Goal: Task Accomplishment & Management: Manage account settings

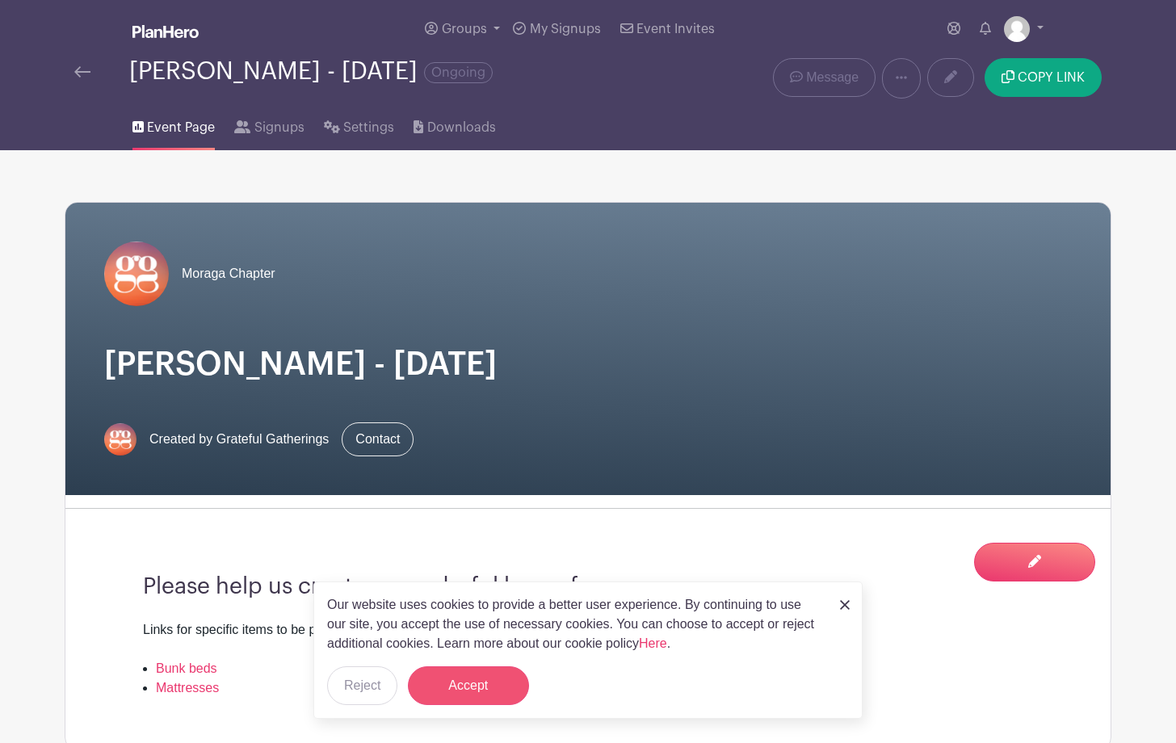
click at [480, 687] on button "Accept" at bounding box center [468, 685] width 121 height 39
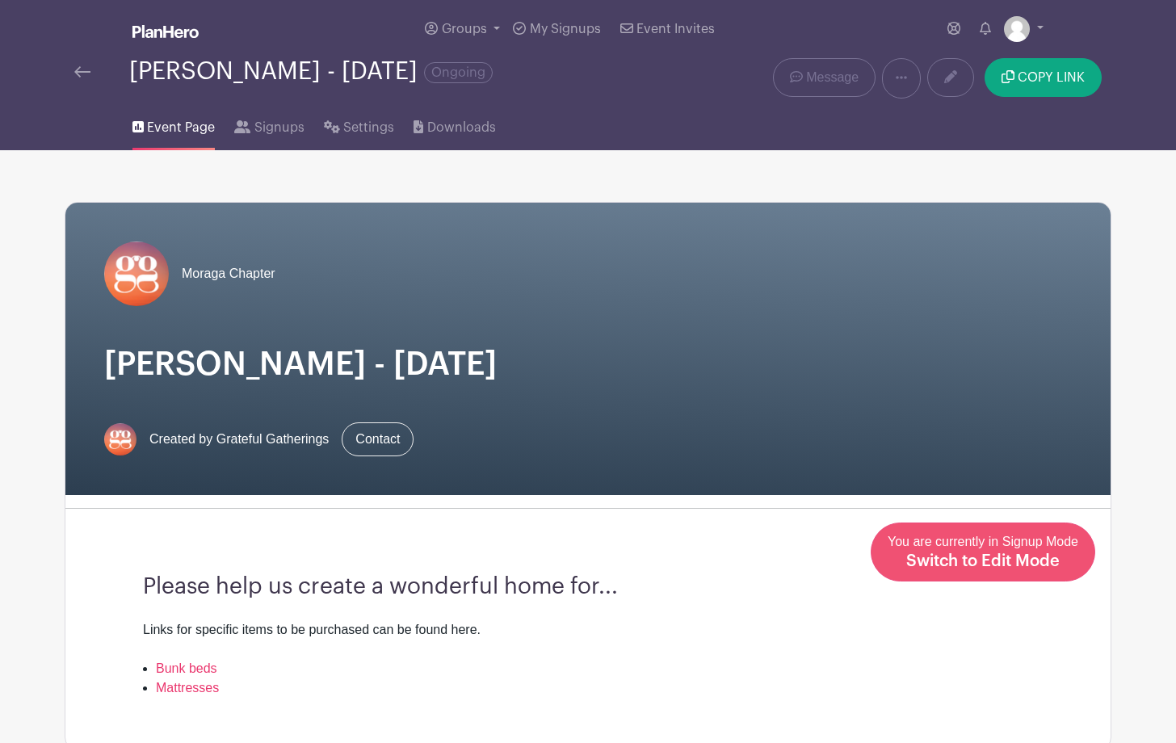
click at [1050, 560] on span "Switch to Edit Mode" at bounding box center [982, 561] width 153 height 16
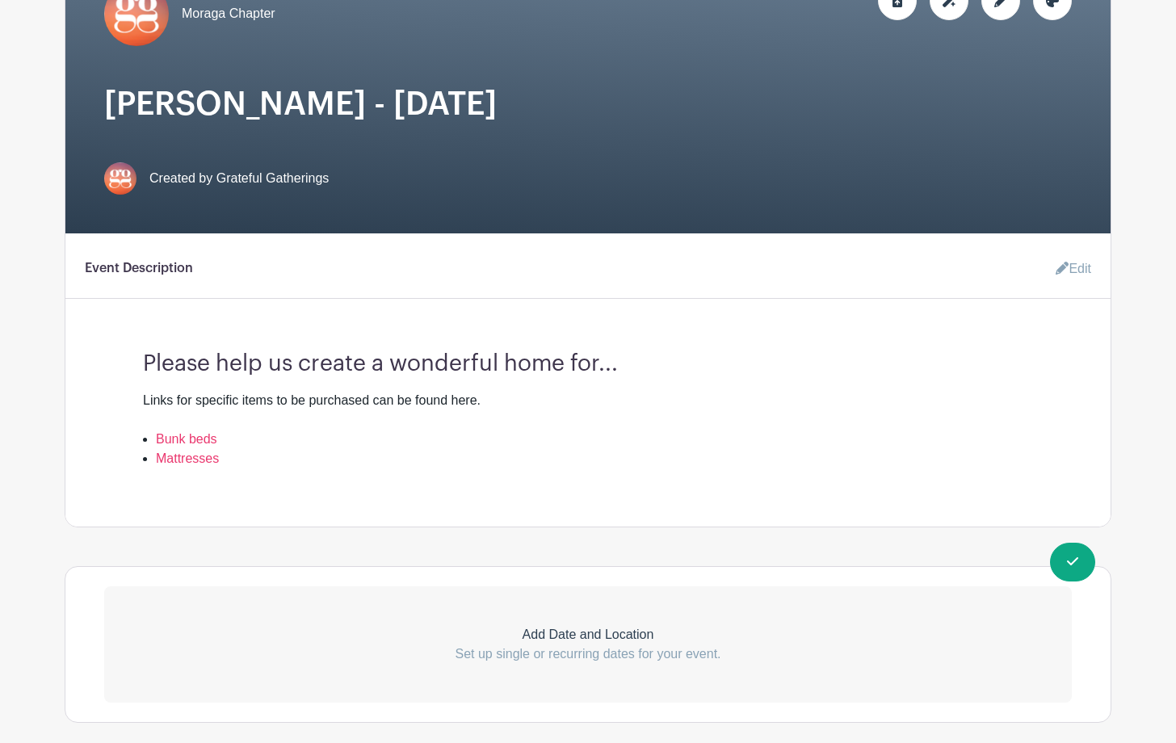
scroll to position [266, 0]
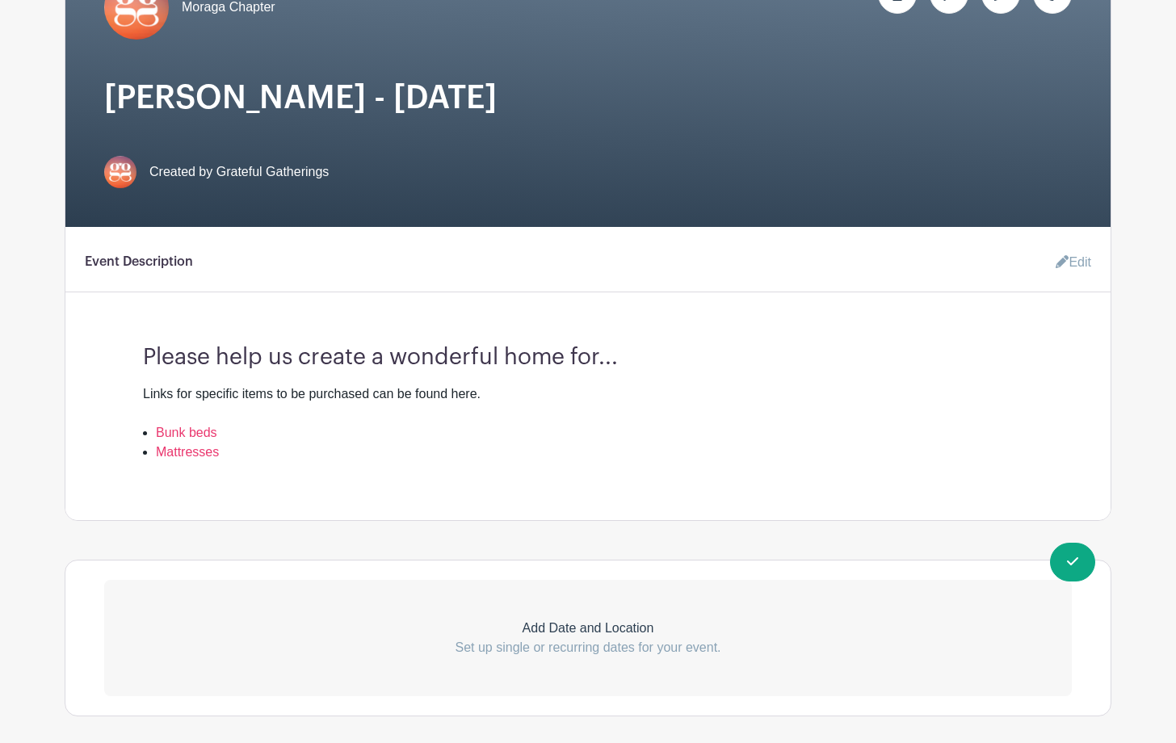
click at [624, 357] on h3 "Please help us create a wonderful home for..." at bounding box center [588, 351] width 890 height 40
click at [1070, 259] on link "Edit" at bounding box center [1066, 262] width 48 height 32
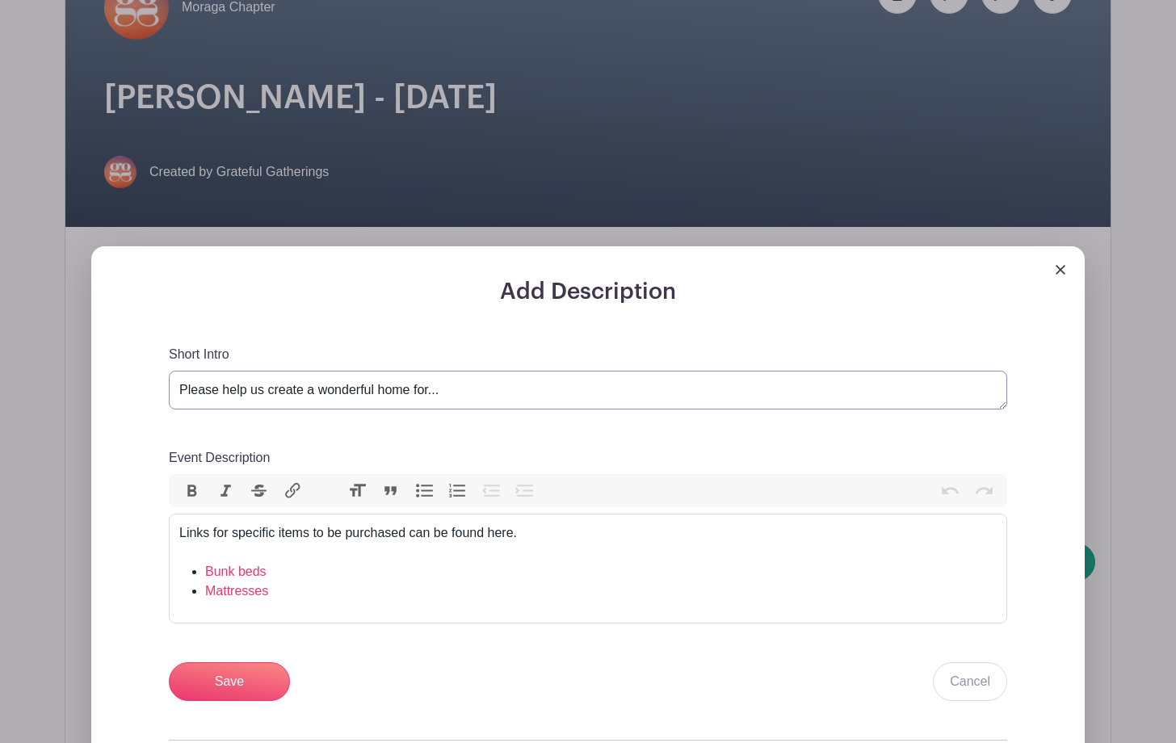
click at [446, 392] on textarea "Please help us create a wonderful home for..." at bounding box center [588, 390] width 838 height 39
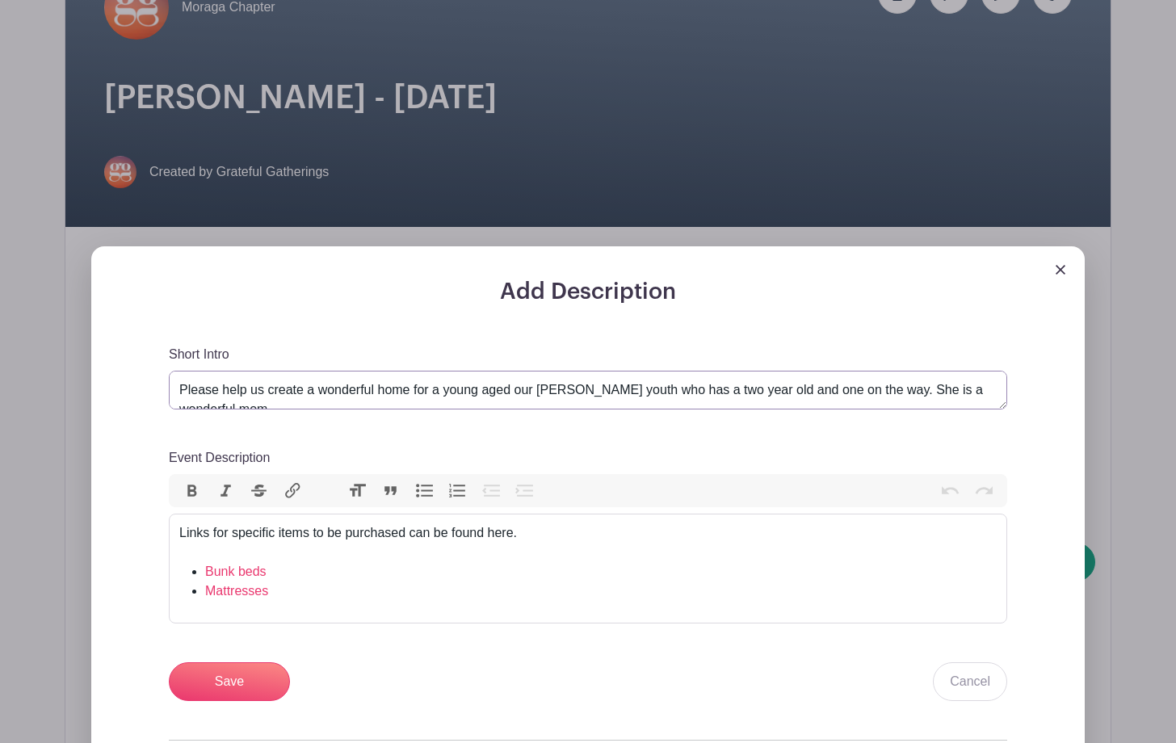
scroll to position [8, 0]
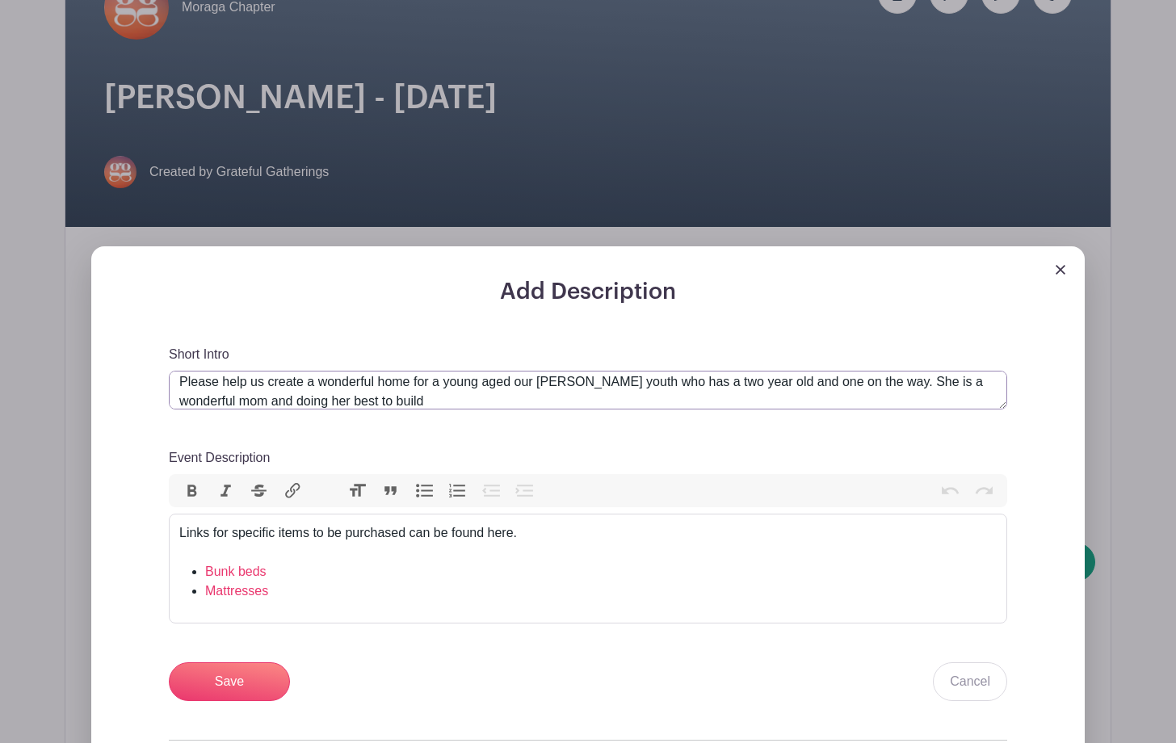
click at [534, 382] on textarea "Please help us create a wonderful home for..." at bounding box center [588, 390] width 838 height 39
click at [373, 401] on textarea "Please help us create a wonderful home for..." at bounding box center [588, 390] width 838 height 39
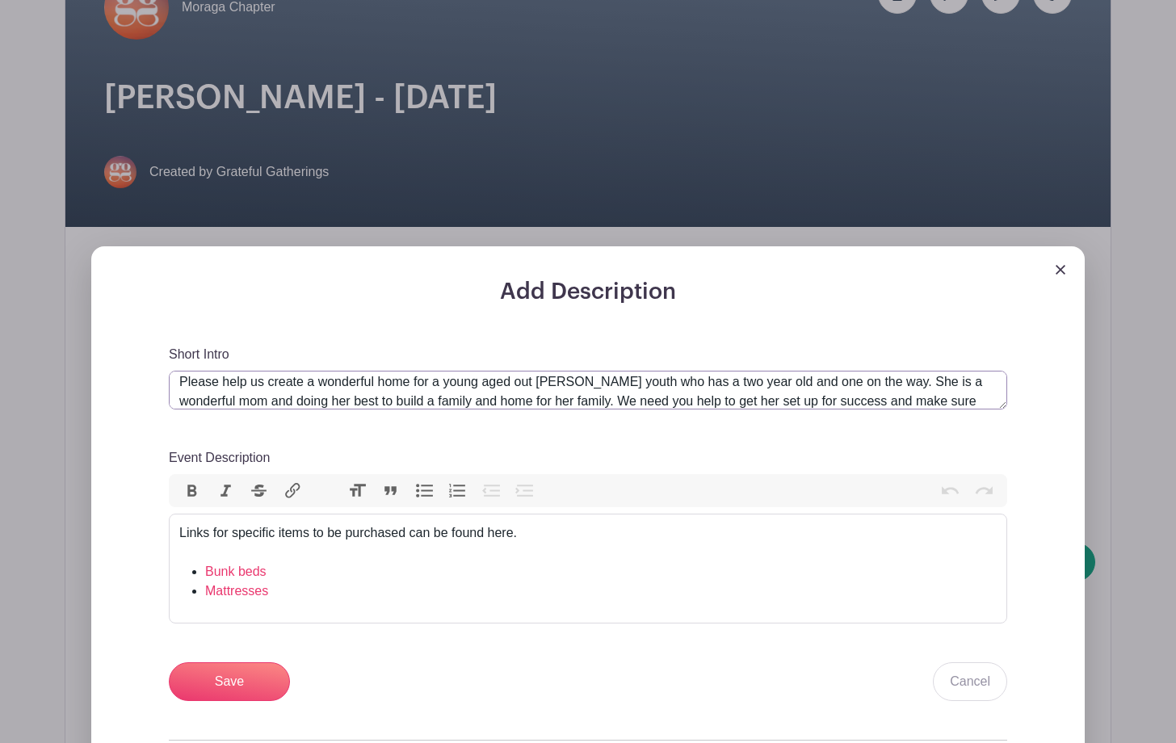
click at [442, 401] on textarea "Please help us create a wonderful home for..." at bounding box center [588, 390] width 838 height 39
click at [367, 404] on textarea "Please help us create a wonderful home for..." at bounding box center [588, 390] width 838 height 39
click at [584, 403] on textarea "Please help us create a wonderful home for..." at bounding box center [588, 390] width 838 height 39
click at [983, 405] on textarea "Please help us create a wonderful home for..." at bounding box center [588, 390] width 838 height 39
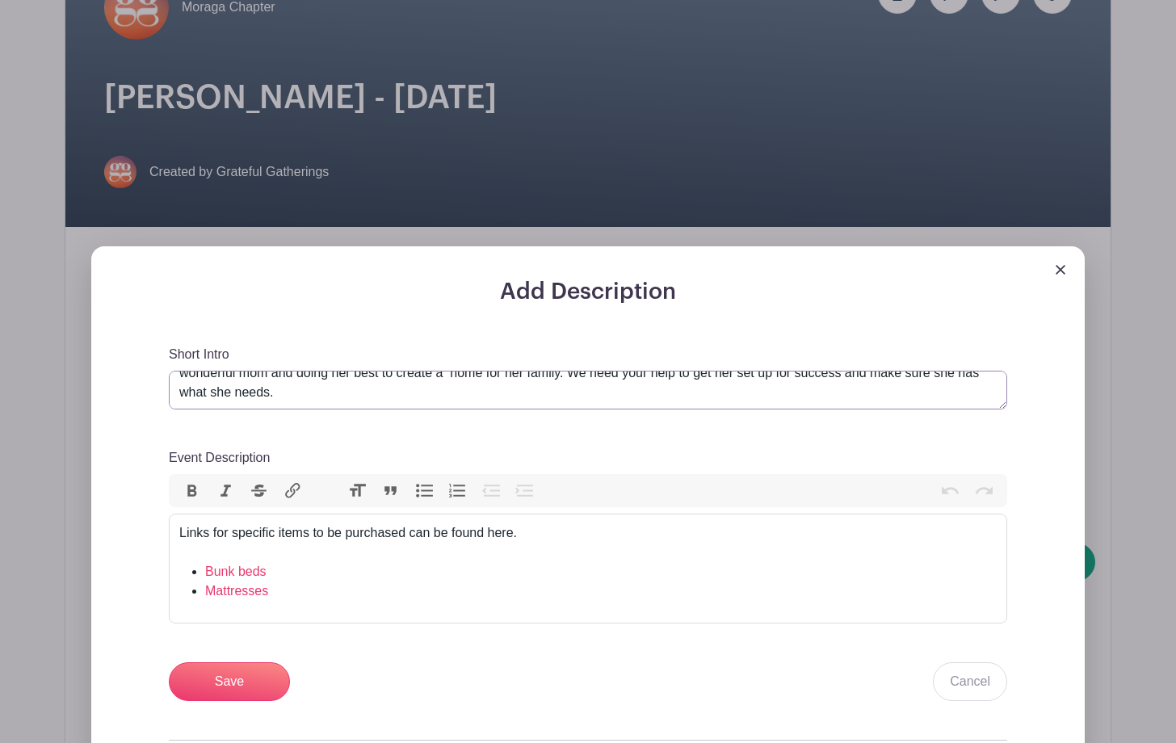
scroll to position [26, 0]
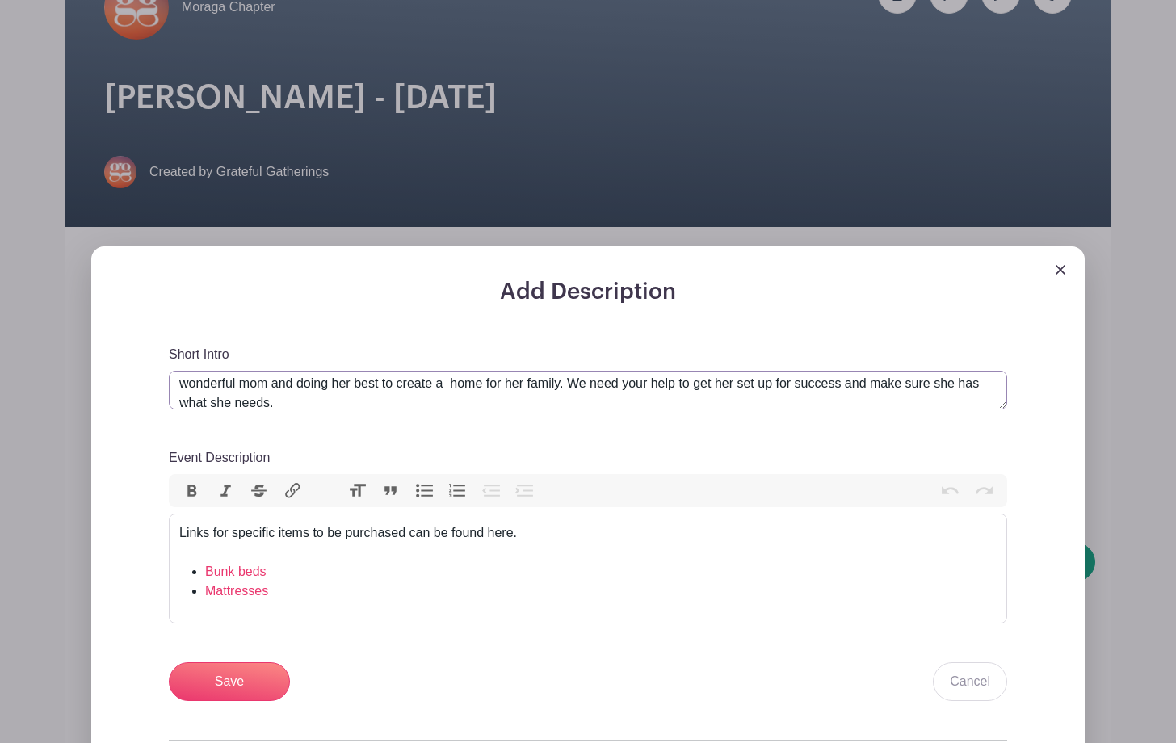
click at [230, 401] on textarea "Please help us create a wonderful home for..." at bounding box center [588, 390] width 838 height 39
type textarea "Please help us create a wonderful home for a young aged out [PERSON_NAME] youth…"
click at [277, 576] on li "Bunk beds" at bounding box center [600, 571] width 791 height 19
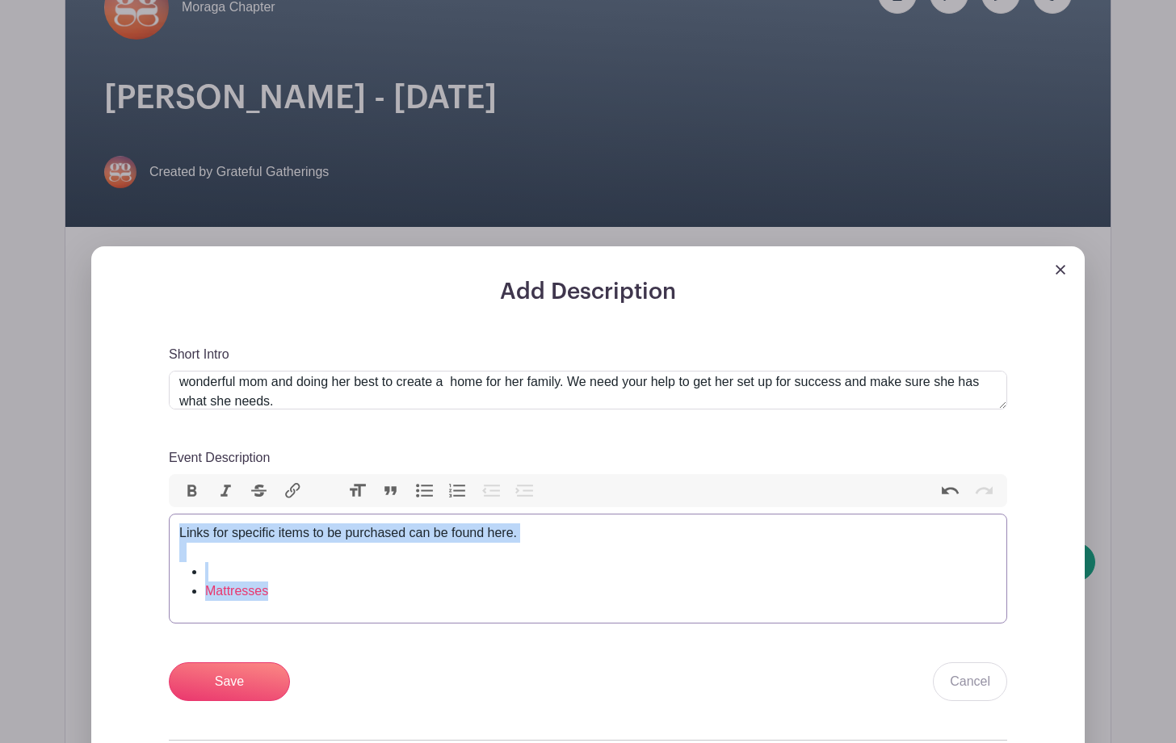
drag, startPoint x: 181, startPoint y: 537, endPoint x: 477, endPoint y: 603, distance: 303.6
click at [477, 603] on trix-editor "Links for specific items to be purchased can be found here. Mattresses" at bounding box center [588, 569] width 838 height 110
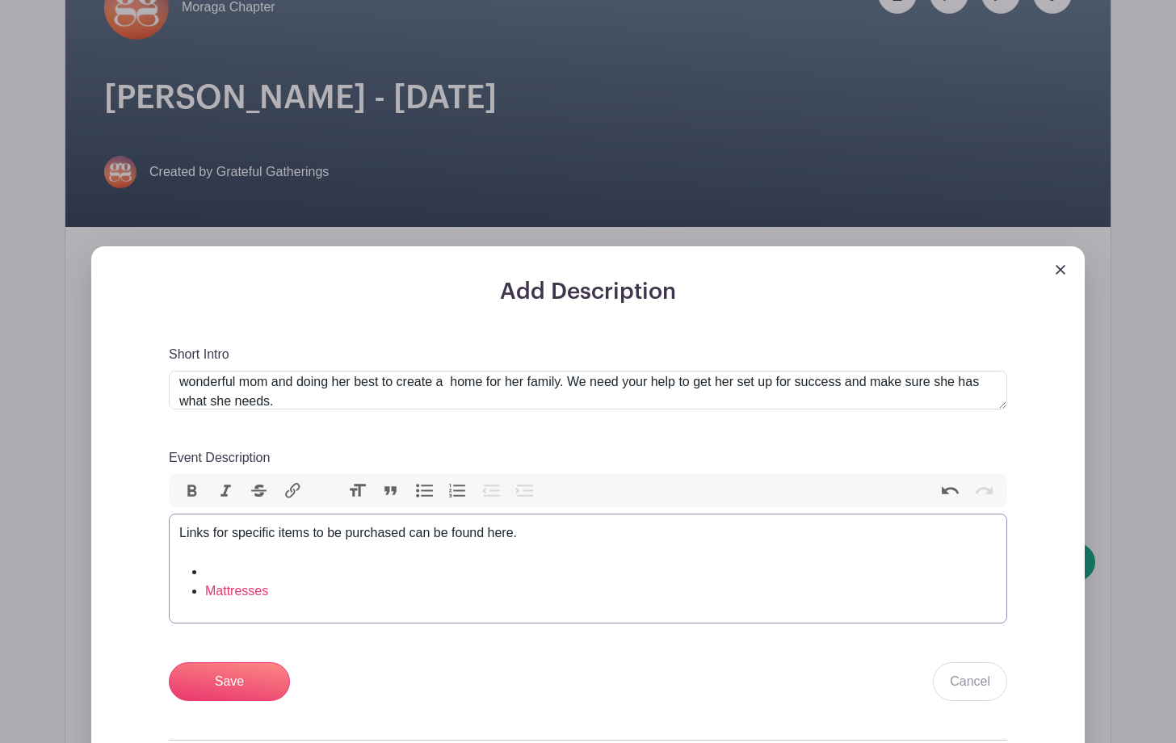
click at [287, 593] on li "Mattresses" at bounding box center [600, 590] width 791 height 19
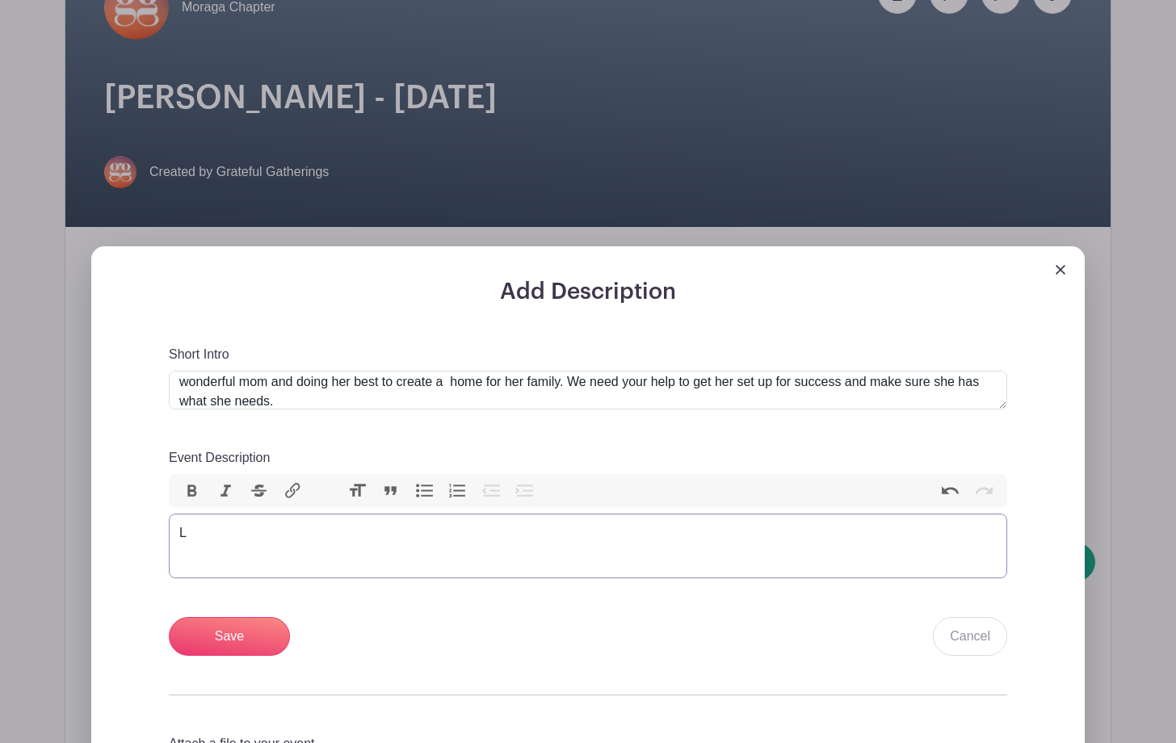
type trix-editor "<div>L</div>"
type trix-editor "<div>!</div>"
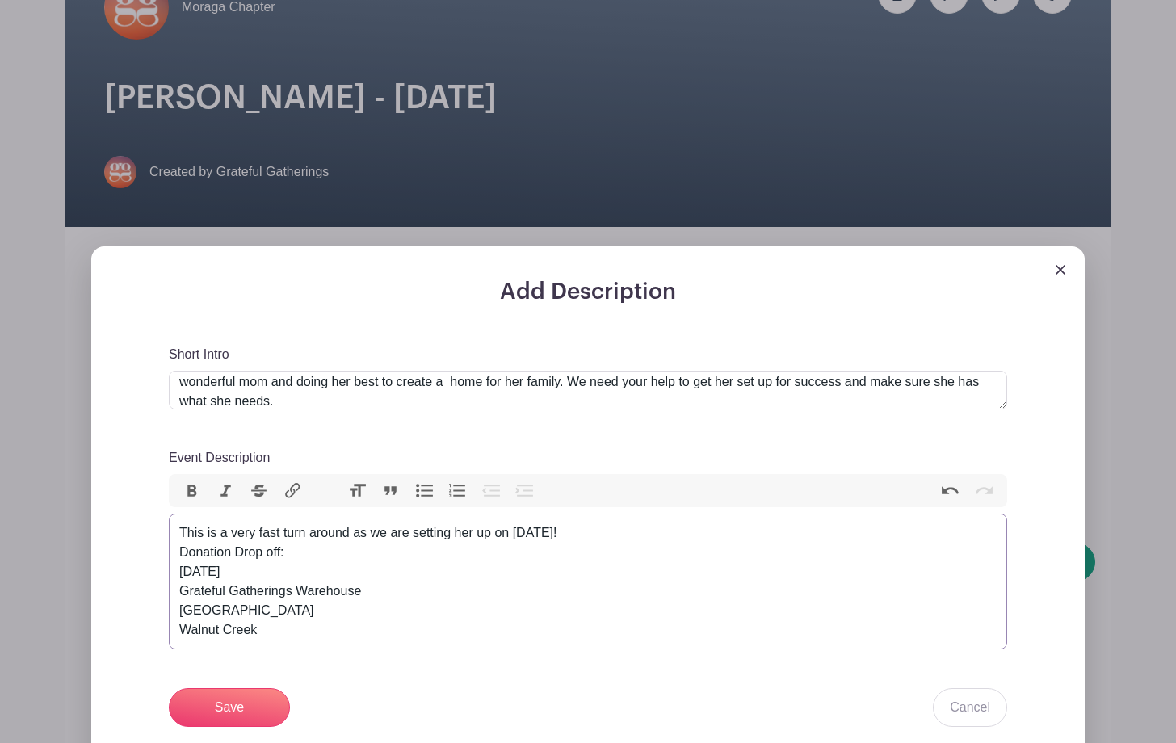
click at [239, 577] on div "This is a very fast turn around as we are setting her up on [DATE]! Donation Dr…" at bounding box center [587, 581] width 817 height 116
click at [629, 529] on div "This is a very fast turn around as we are setting her up on [DATE]! Donation Dr…" at bounding box center [587, 581] width 817 height 116
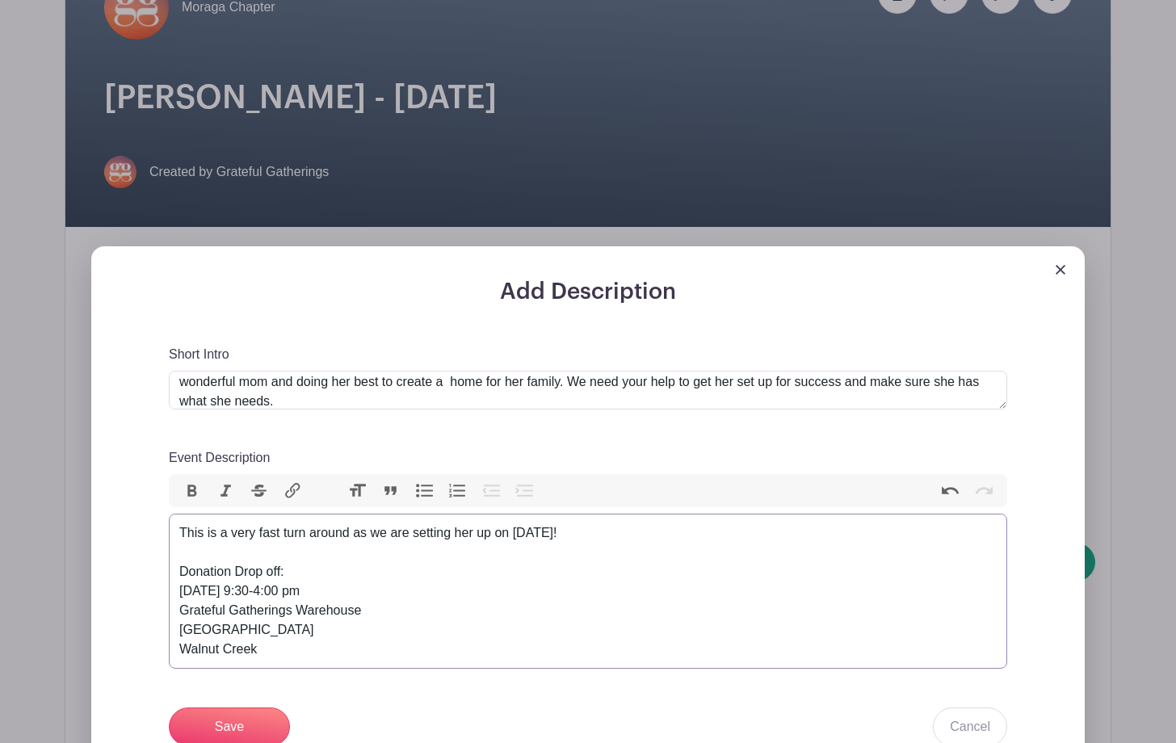
click at [634, 535] on div "This is a very fast turn around as we are setting her up on [DATE]! Donation Dr…" at bounding box center [587, 591] width 817 height 136
type trix-editor "<div>This is a very fast turn around as we are setting her up on [DATE]!&nbsp;<…"
click at [209, 723] on input "Save" at bounding box center [229, 726] width 121 height 39
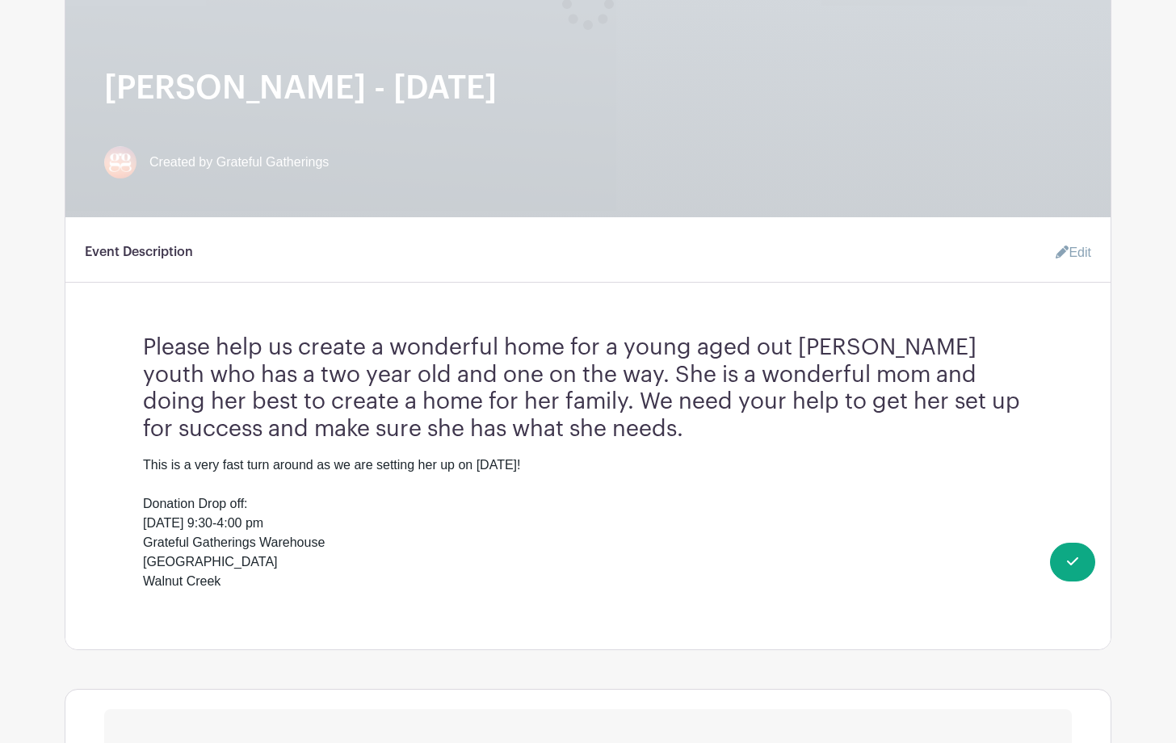
scroll to position [415, 0]
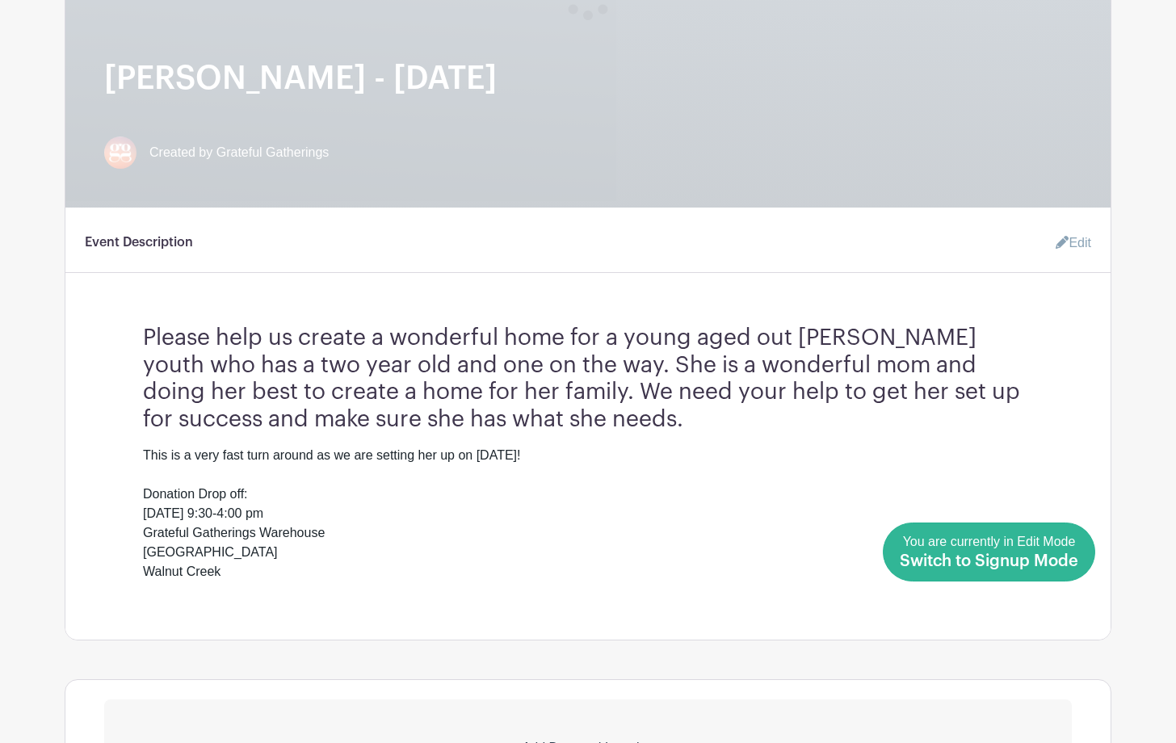
click at [1082, 561] on link "Done Editing You are currently in Edit Mode Switch to Signup Mode" at bounding box center [989, 551] width 212 height 59
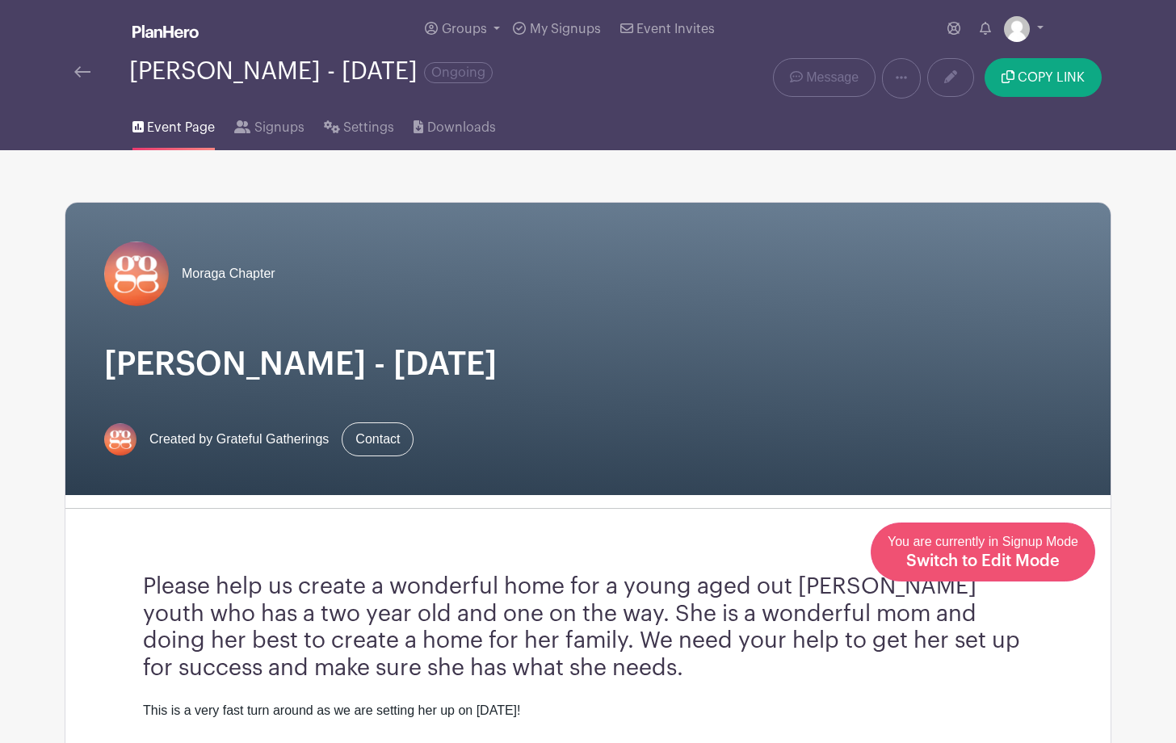
click at [1027, 545] on span "You are currently in Signup Mode Switch to Edit Mode" at bounding box center [982, 552] width 191 height 34
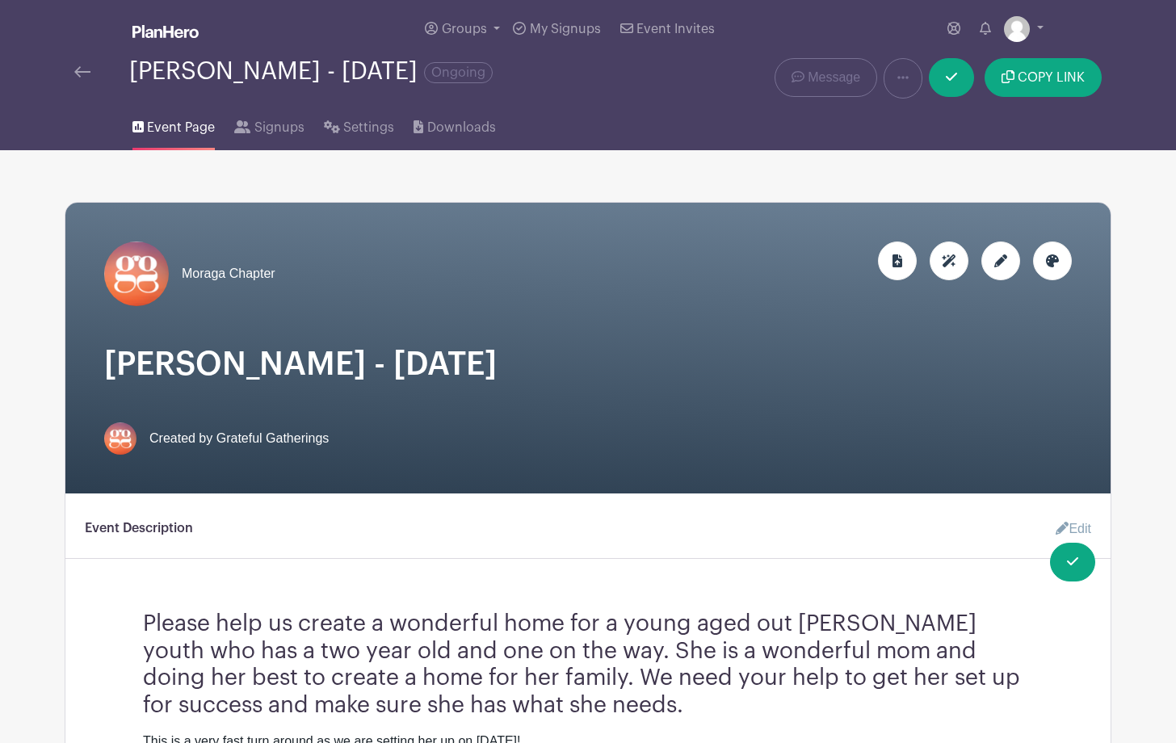
click at [1038, 667] on div "Please help us create a wonderful home for a young aged out [PERSON_NAME] youth…" at bounding box center [587, 733] width 967 height 270
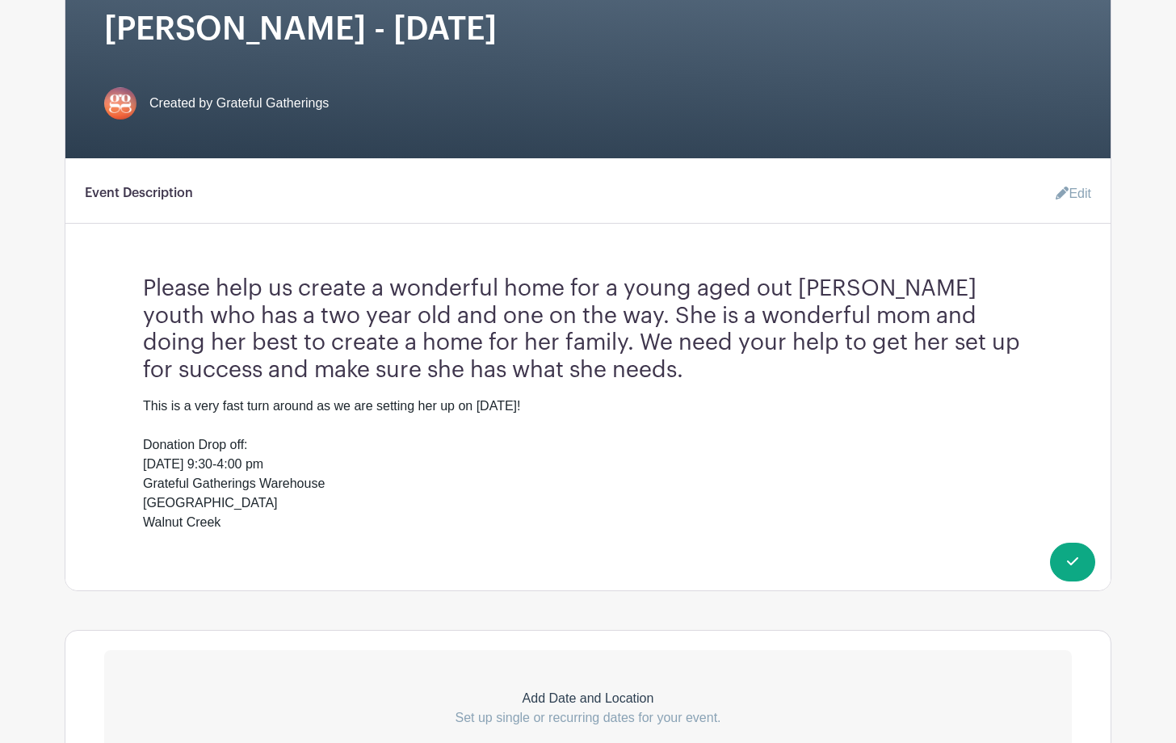
scroll to position [370, 0]
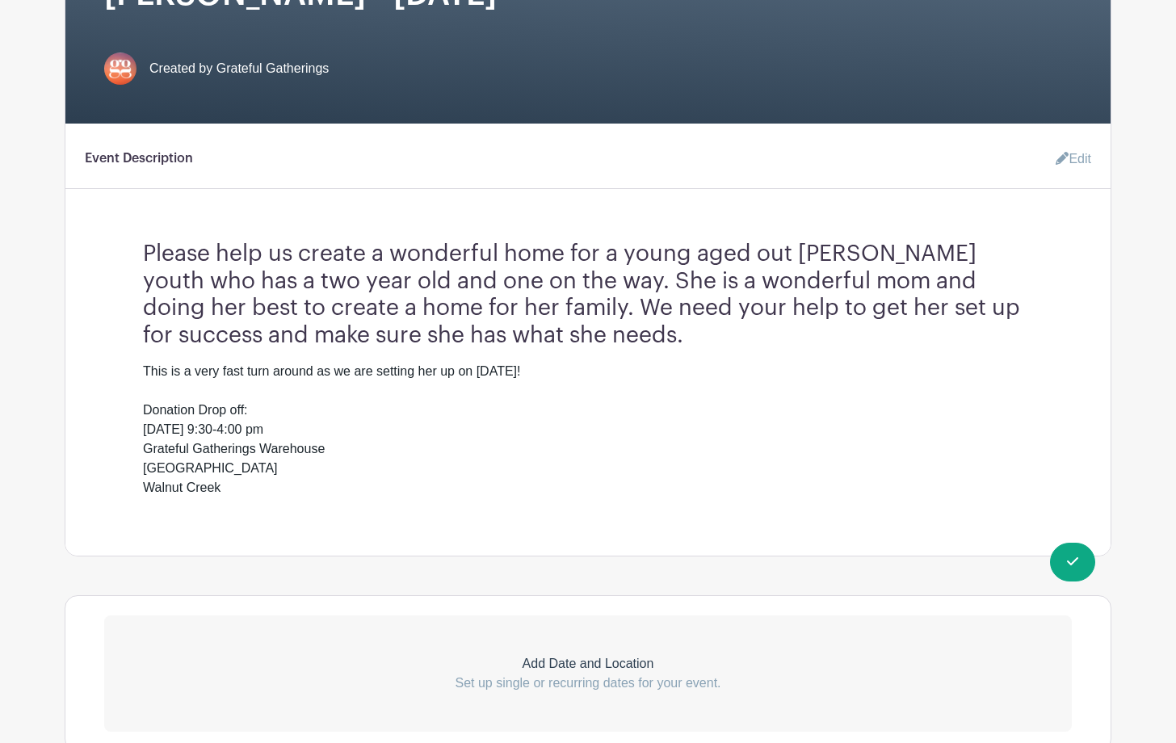
click at [1079, 158] on link "Edit" at bounding box center [1066, 159] width 48 height 32
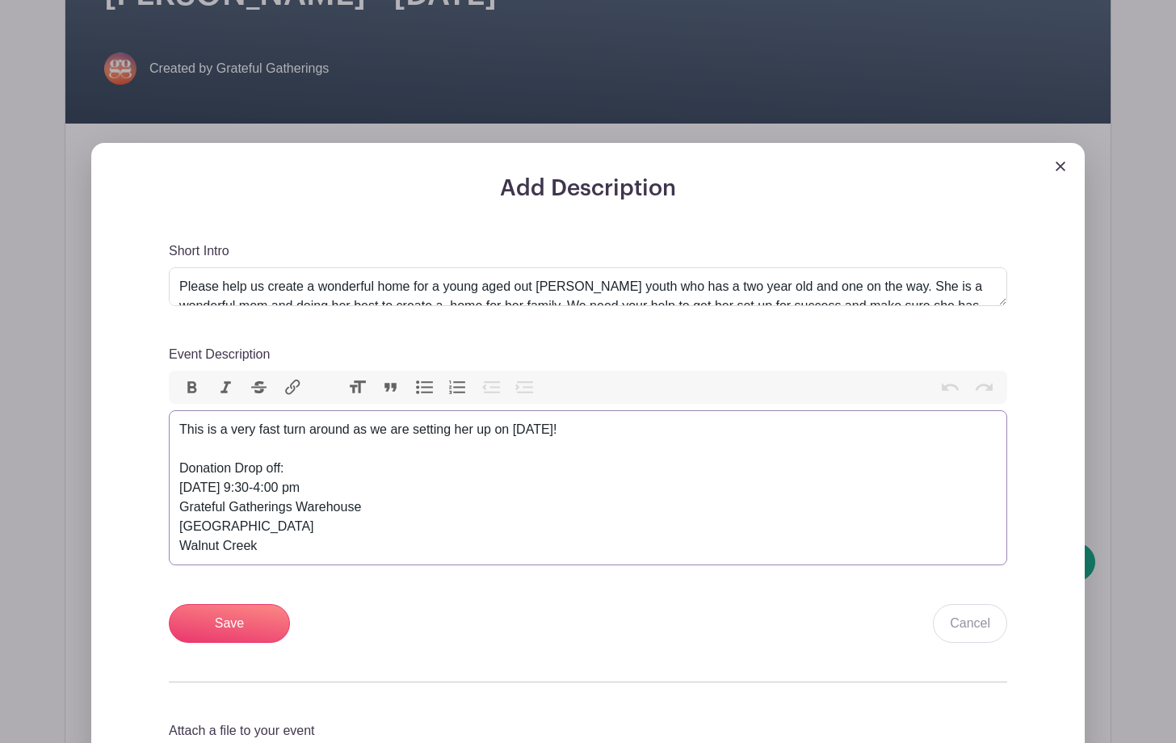
click at [287, 547] on div "This is a very fast turn around as we are setting her up on [DATE]! Donation Dr…" at bounding box center [587, 488] width 817 height 136
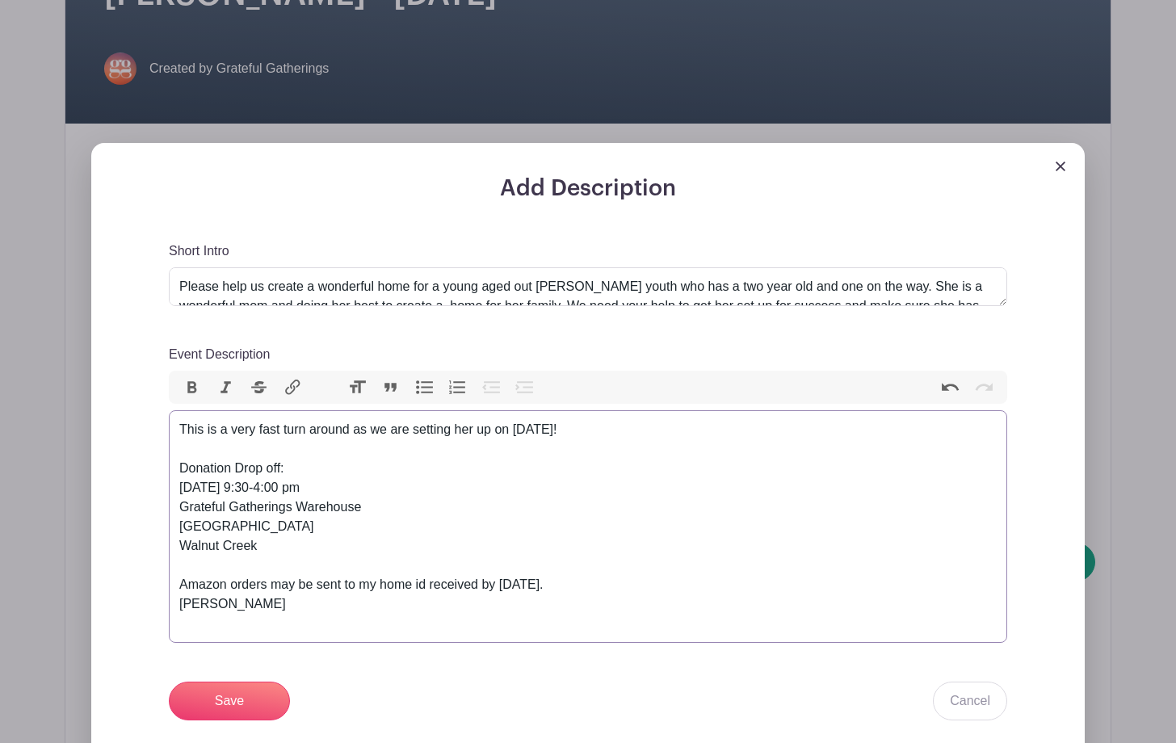
click at [273, 604] on div "This is a very fast turn around as we are setting her up on [DATE]! Donation Dr…" at bounding box center [587, 526] width 817 height 213
click at [413, 586] on div "This is a very fast turn around as we are setting her up on [DATE]! Donation Dr…" at bounding box center [587, 526] width 817 height 213
click at [359, 585] on div "This is a very fast turn around as we are setting her up on [DATE]! Donation Dr…" at bounding box center [587, 526] width 817 height 213
click at [187, 601] on div "This is a very fast turn around as we are setting her up on [DATE]! Donation Dr…" at bounding box center [587, 526] width 817 height 213
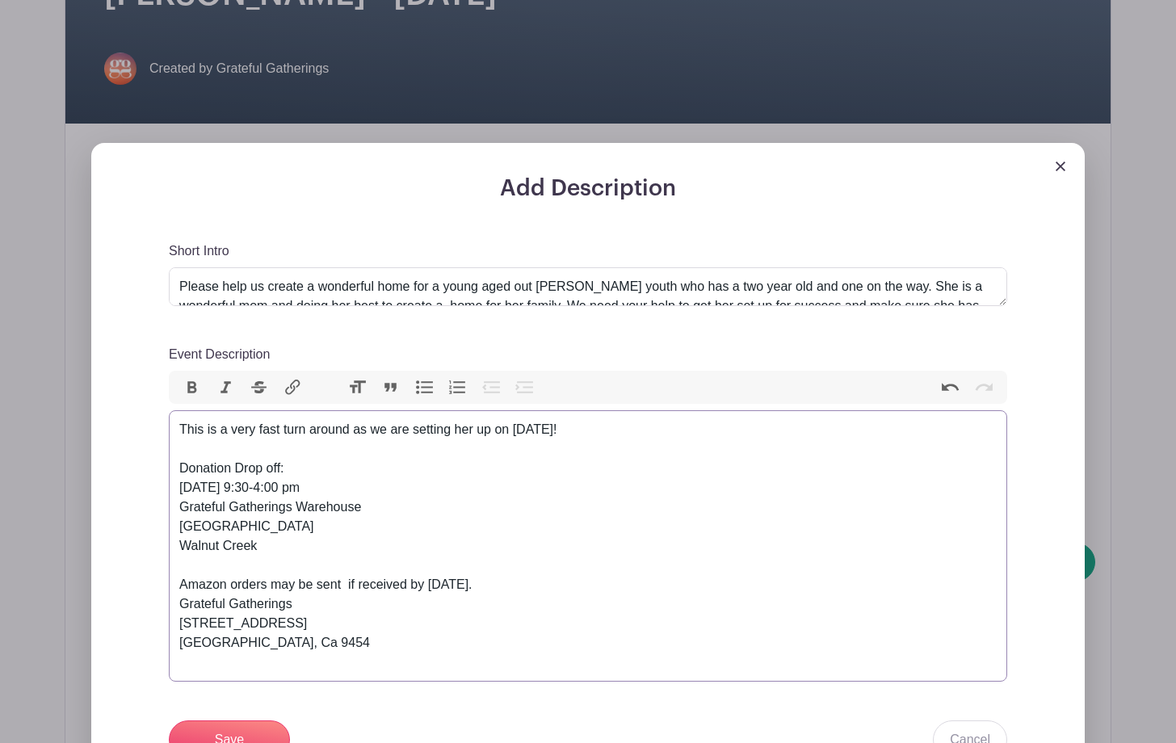
type trix-editor "<div>This is a very fast turn around as we are setting her up on [DATE]!&nbsp;<…"
click at [210, 727] on input "Save" at bounding box center [229, 739] width 121 height 39
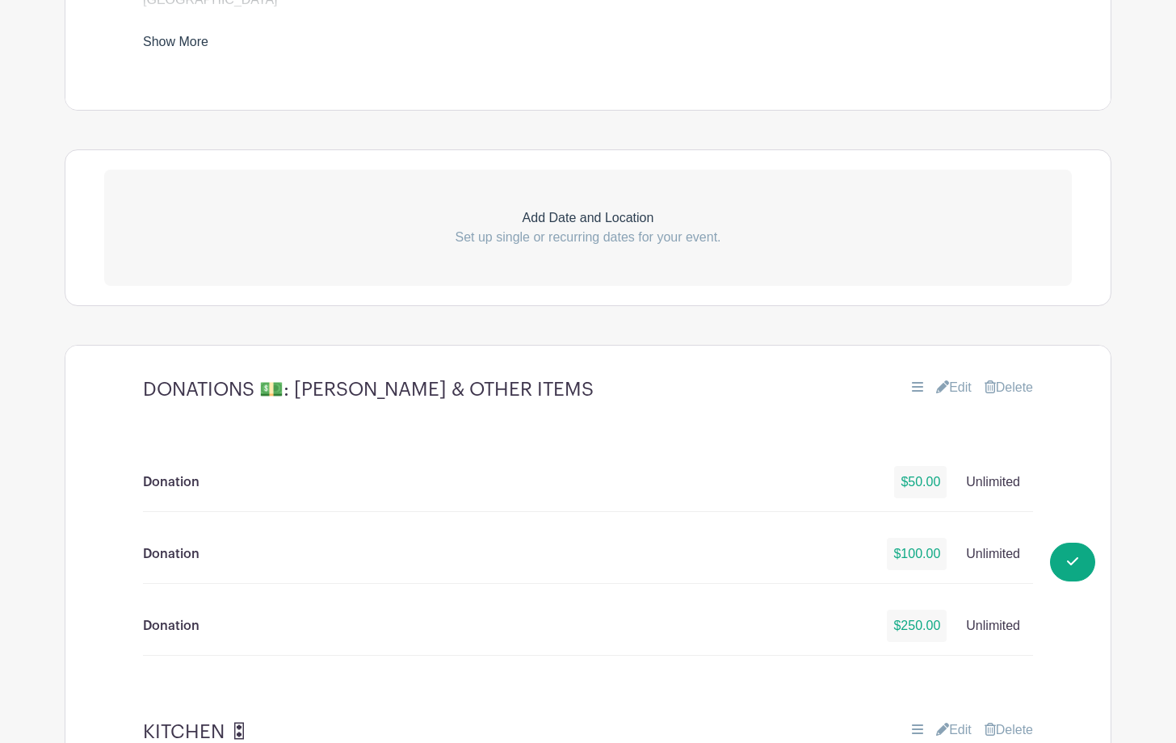
scroll to position [1087, 0]
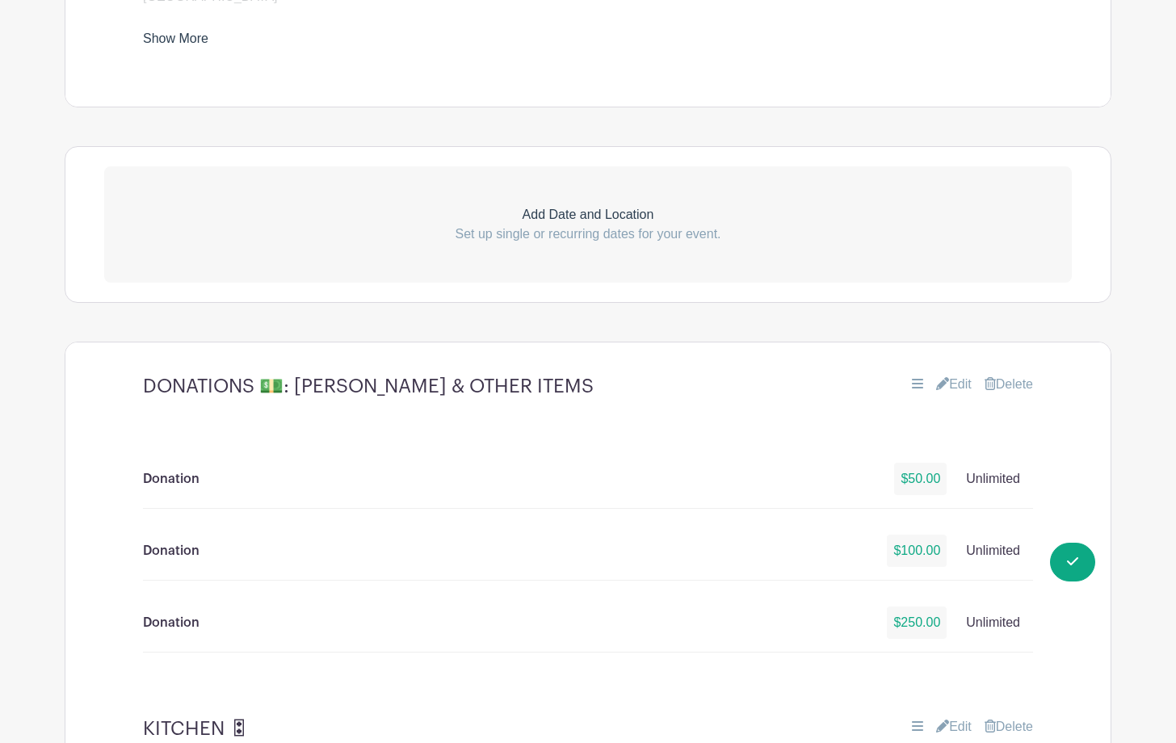
click at [643, 216] on p "Add Date and Location" at bounding box center [587, 214] width 967 height 19
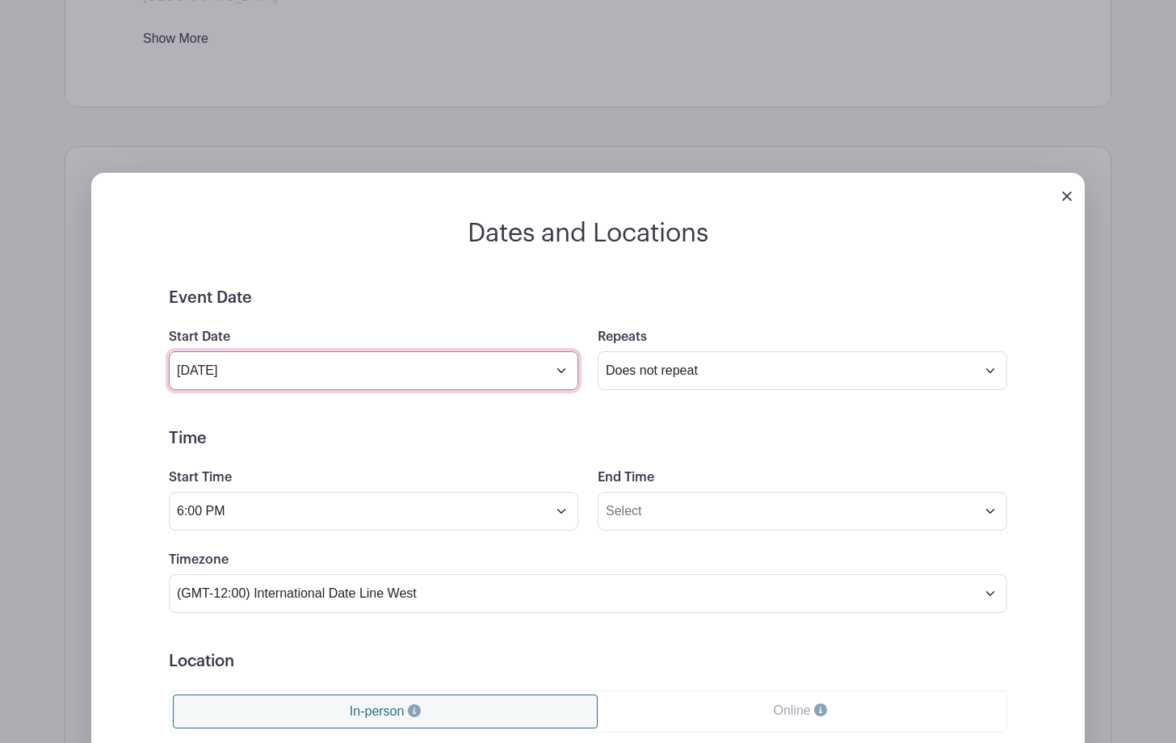
click at [551, 367] on input "[DATE]" at bounding box center [373, 370] width 409 height 39
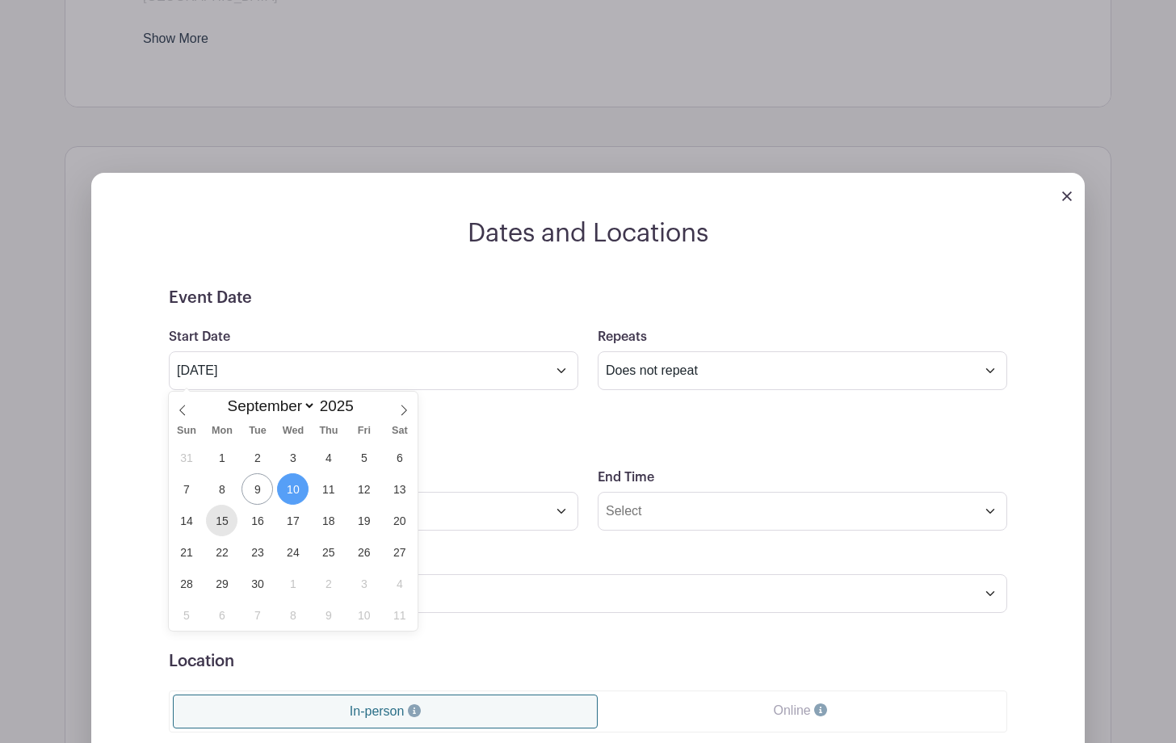
click at [226, 517] on span "15" at bounding box center [221, 520] width 31 height 31
type input "[DATE]"
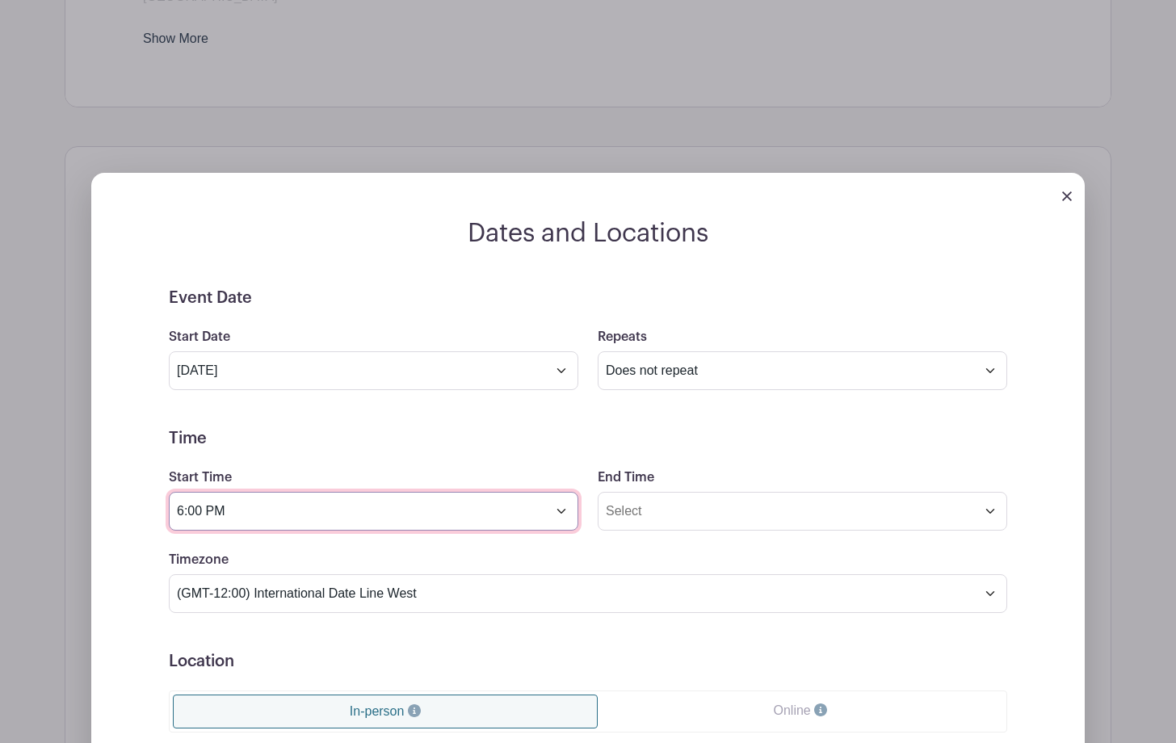
click at [560, 515] on input "6:00 PM" at bounding box center [373, 511] width 409 height 39
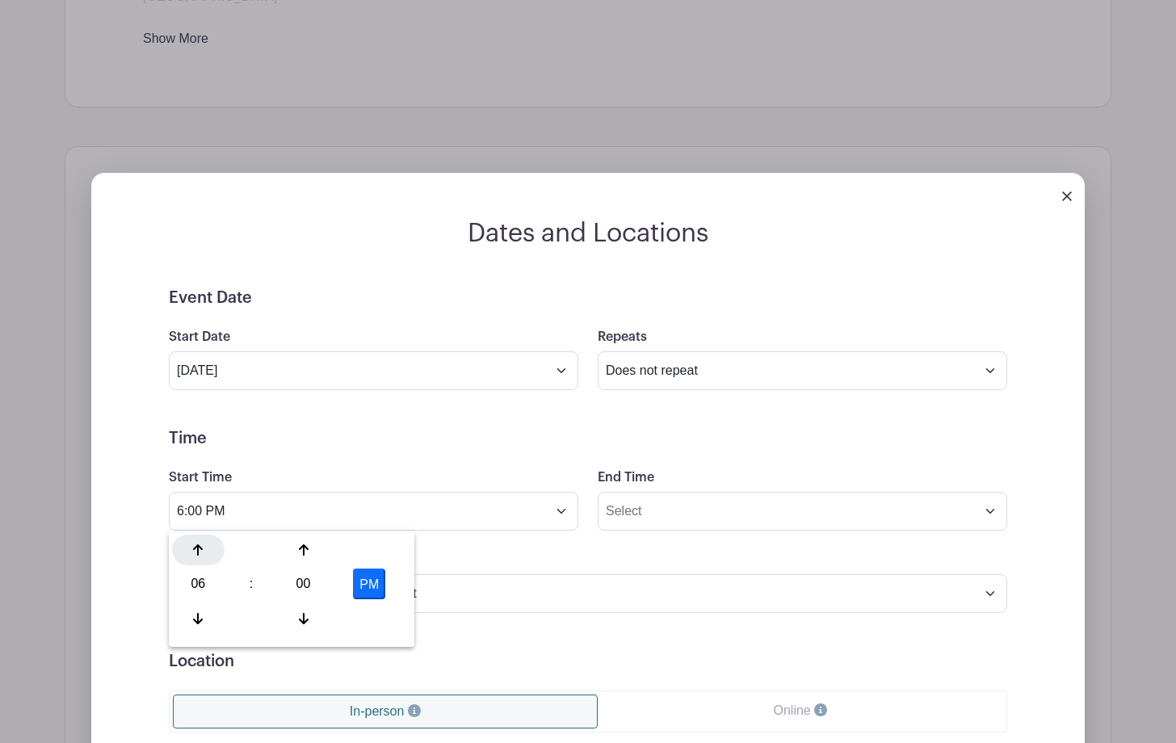
click at [195, 556] on icon at bounding box center [198, 549] width 10 height 13
click at [378, 582] on button "PM" at bounding box center [369, 583] width 32 height 31
click at [299, 547] on icon at bounding box center [304, 549] width 10 height 13
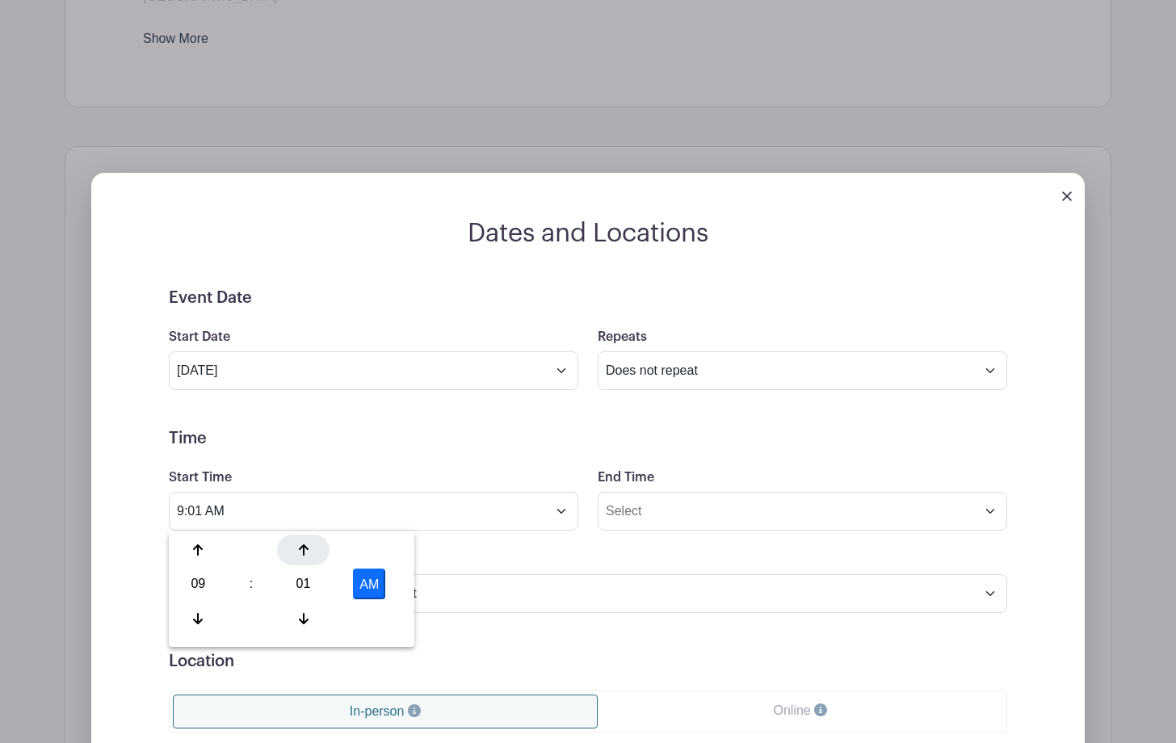
click at [299, 547] on icon at bounding box center [304, 549] width 10 height 13
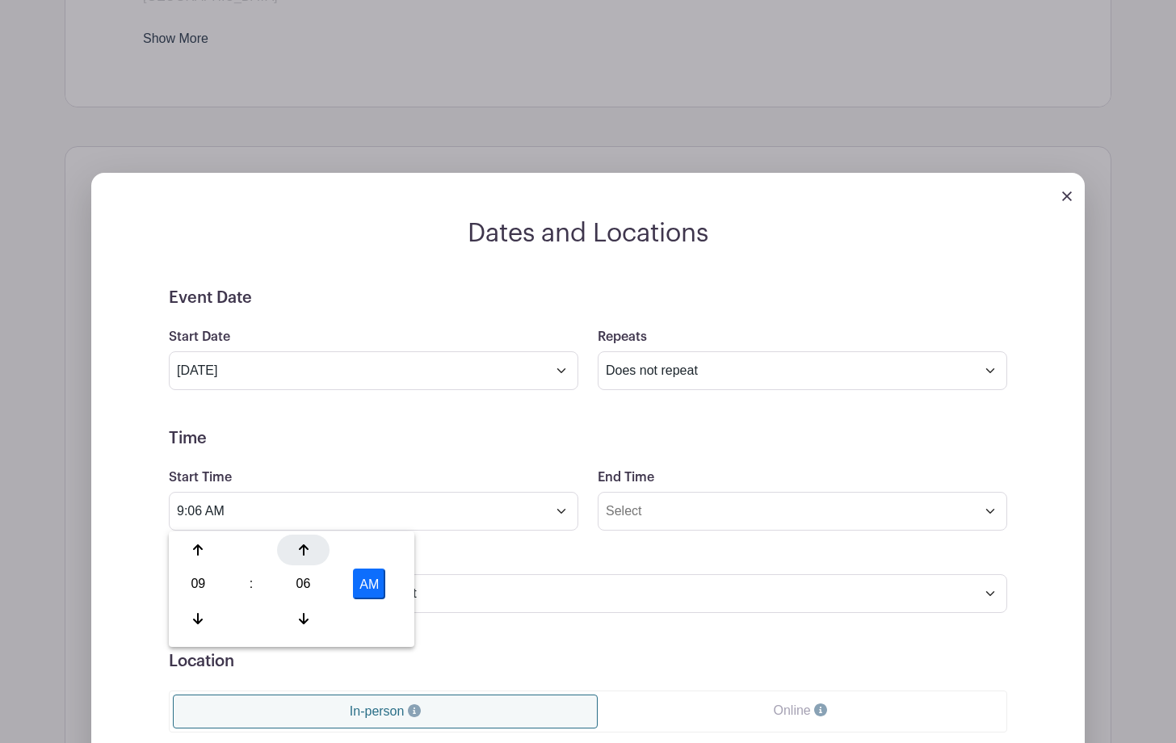
click at [299, 547] on icon at bounding box center [304, 549] width 10 height 13
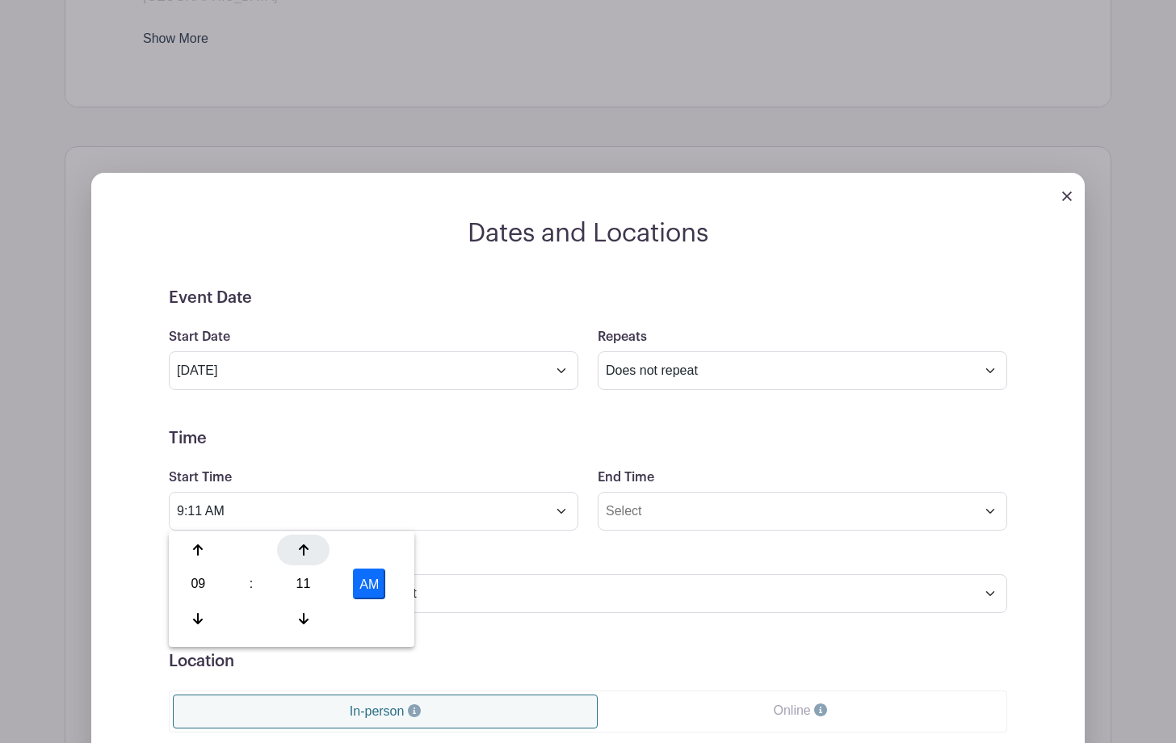
click at [299, 547] on icon at bounding box center [304, 549] width 10 height 13
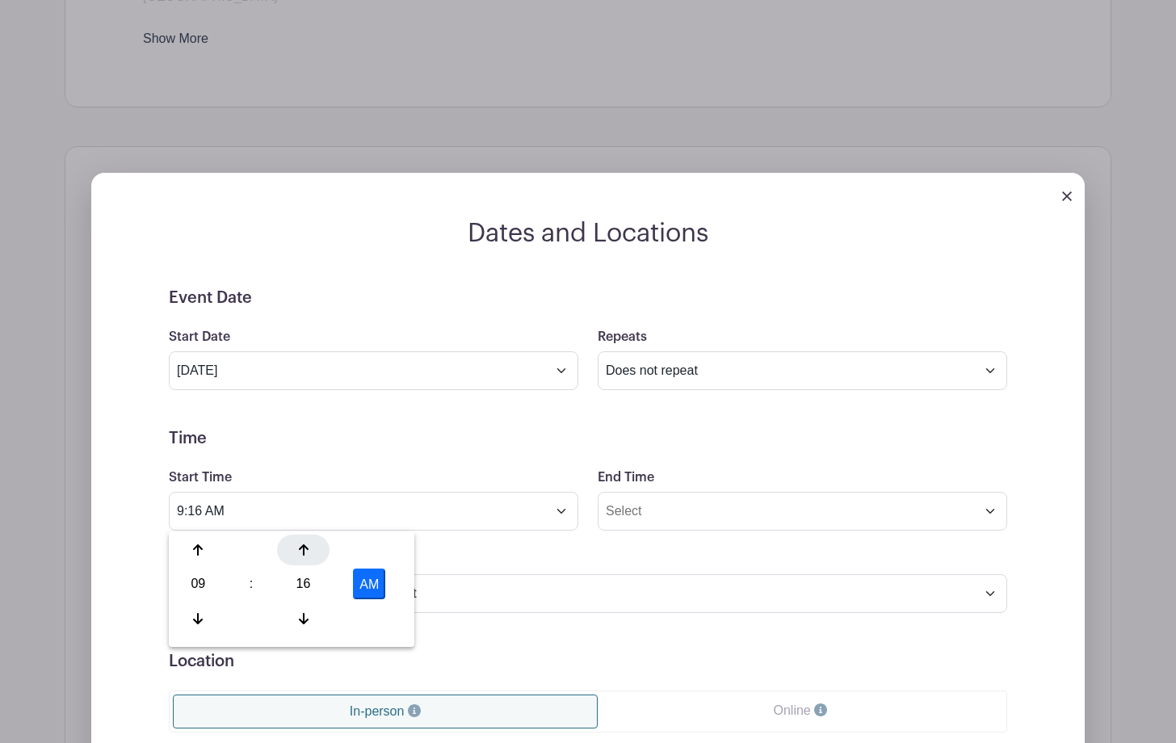
click at [299, 547] on icon at bounding box center [304, 549] width 10 height 13
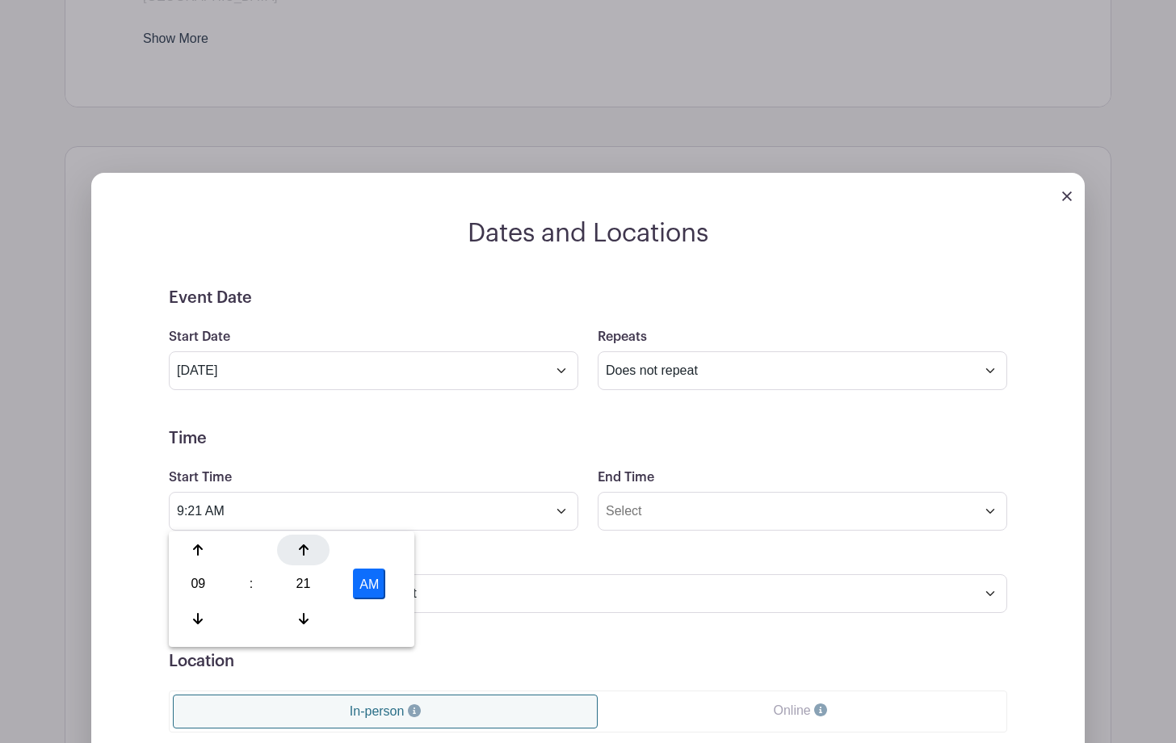
click at [299, 547] on icon at bounding box center [304, 549] width 10 height 13
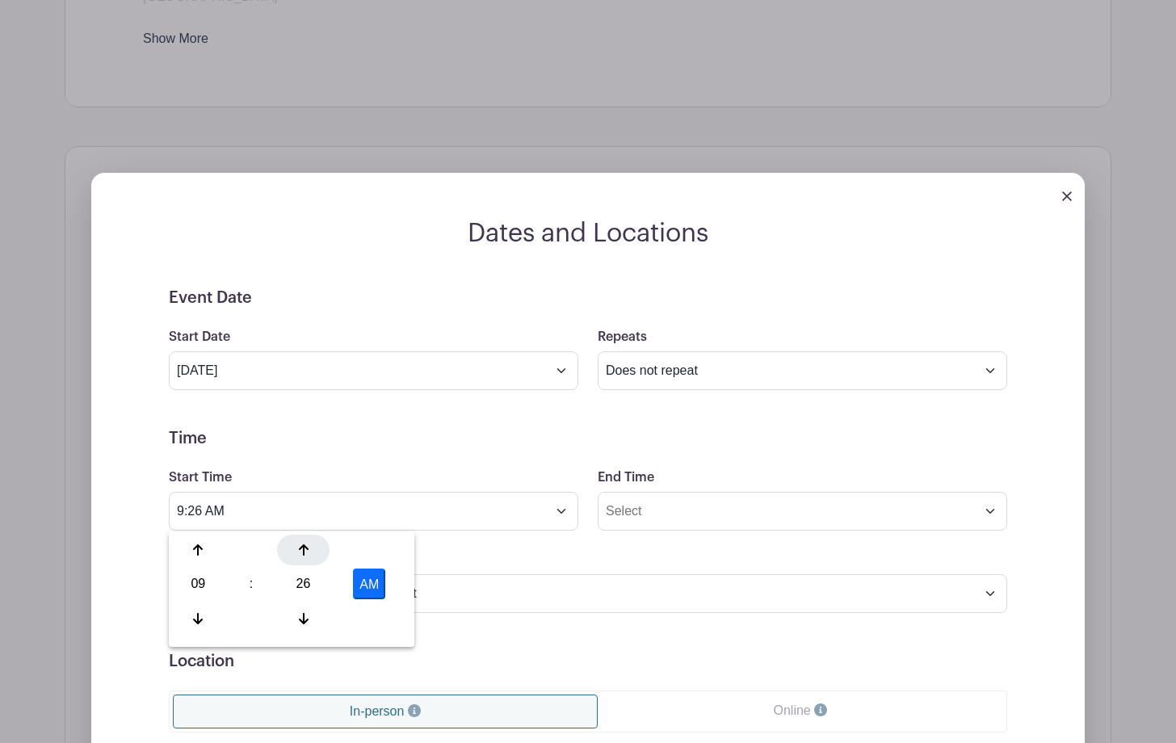
click at [299, 547] on icon at bounding box center [304, 549] width 10 height 13
type input "9:30 AM"
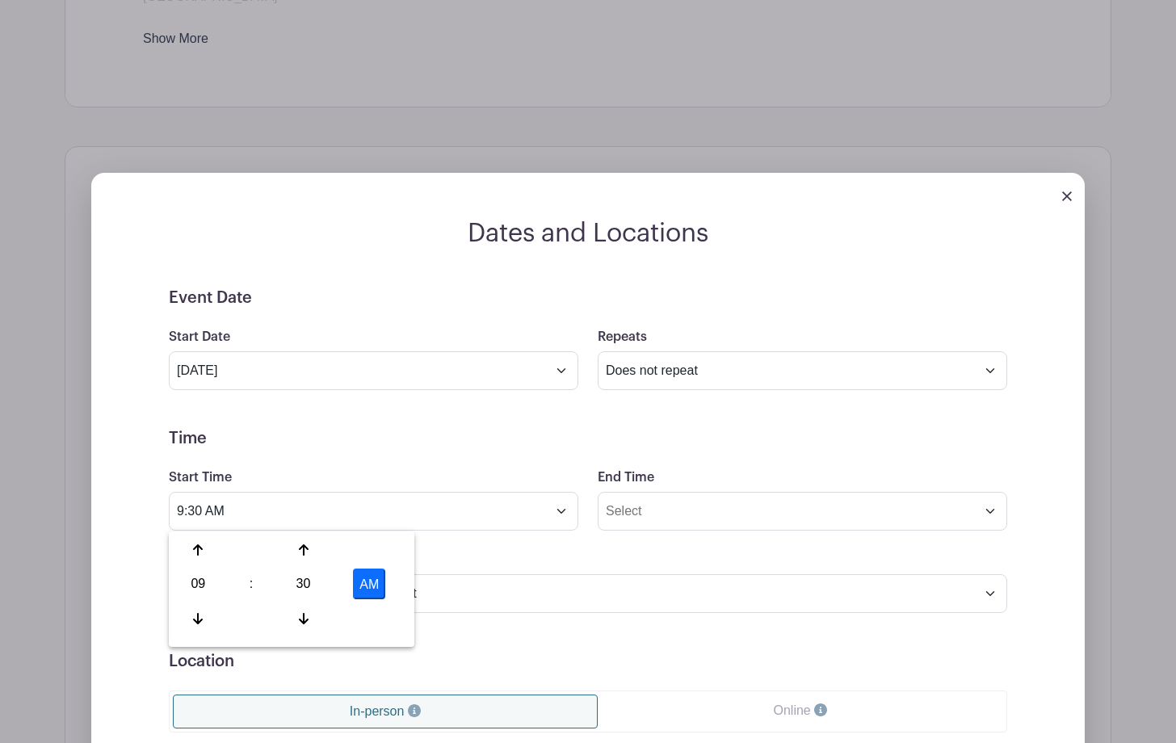
click at [503, 564] on div "Timezone (GMT-12:00) International Date Line West (GMT-11:00) [US_STATE] (GMT-1…" at bounding box center [588, 581] width 858 height 63
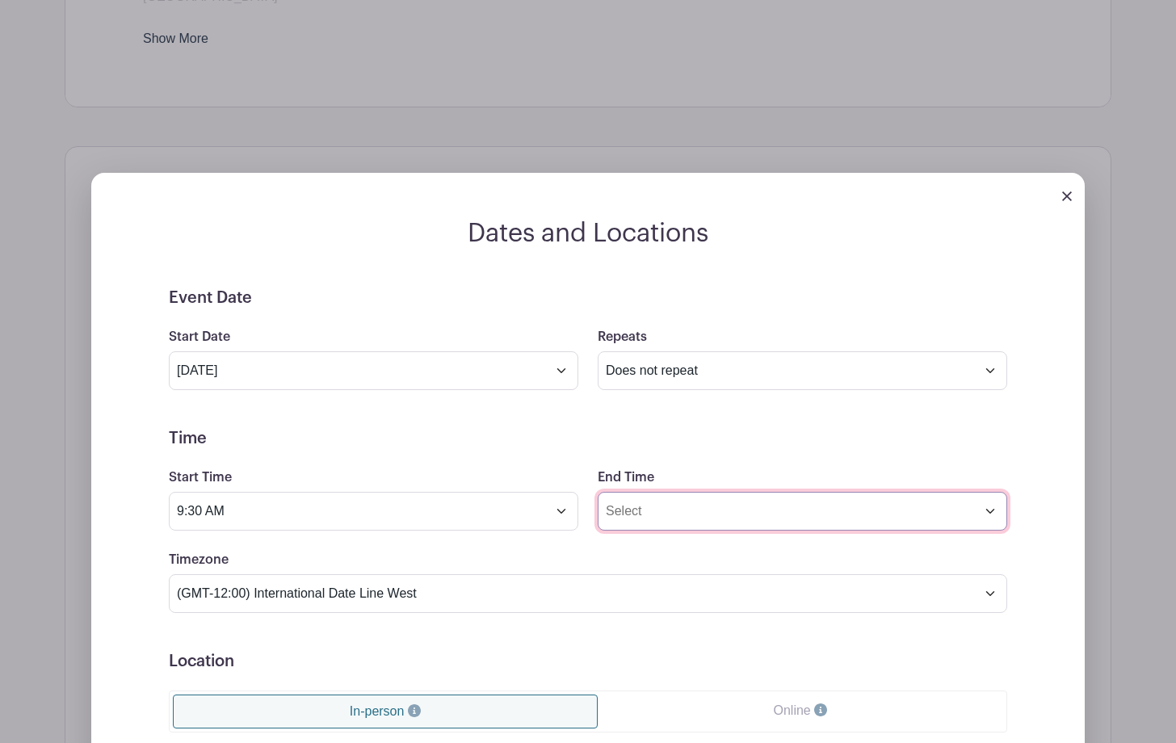
click at [642, 518] on input "End Time" at bounding box center [802, 511] width 409 height 39
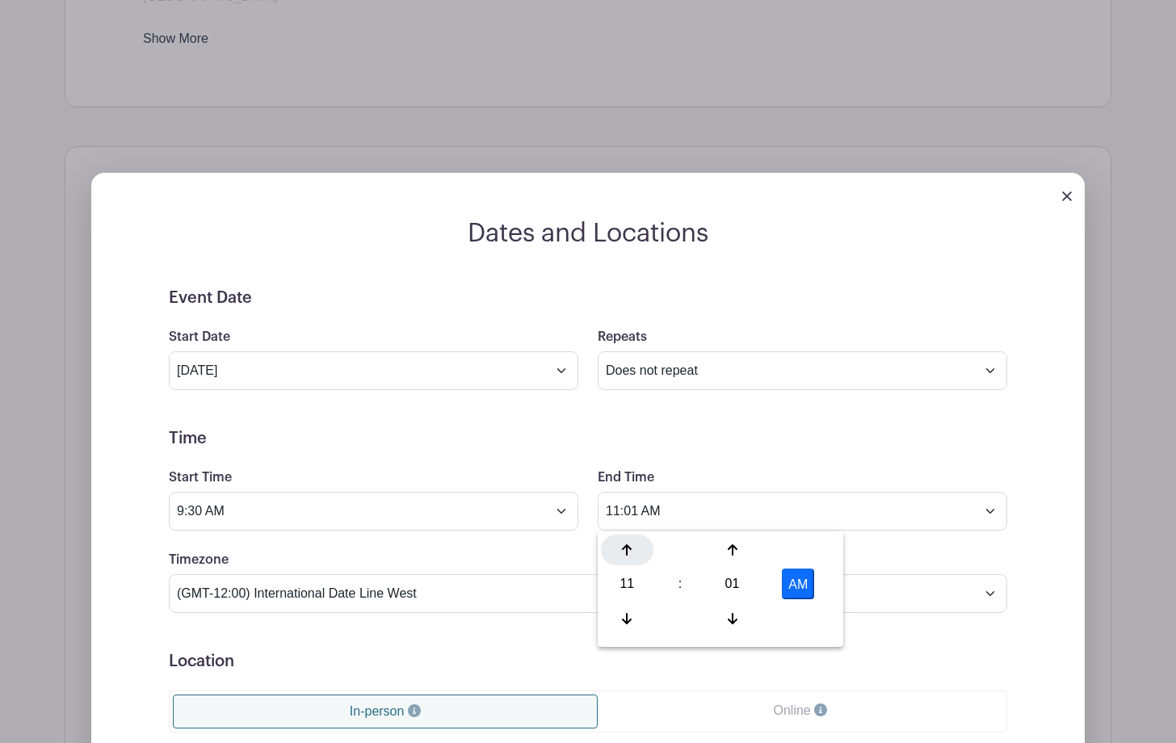
click at [626, 553] on icon at bounding box center [627, 549] width 10 height 11
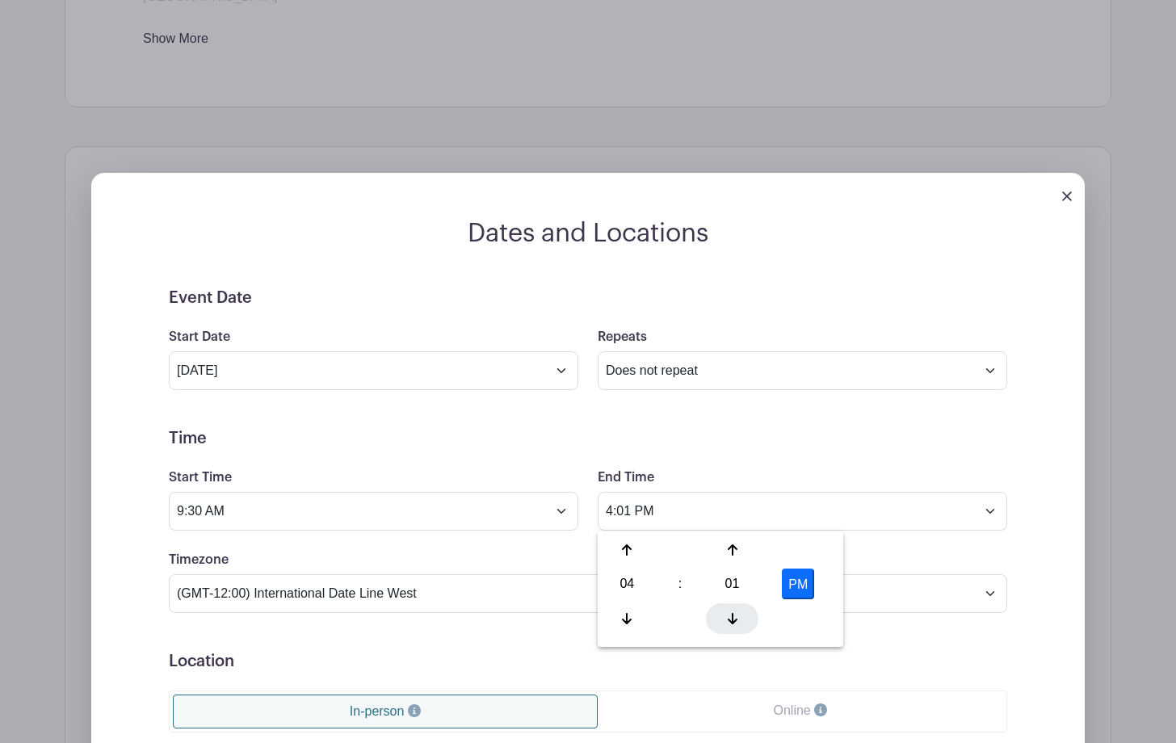
click at [731, 610] on div at bounding box center [732, 618] width 52 height 31
type input "4:00 PM"
click at [669, 675] on form "Event Date Start Date [DATE] Repeats Does not repeat Daily Weekly Monthly on da…" at bounding box center [588, 651] width 838 height 727
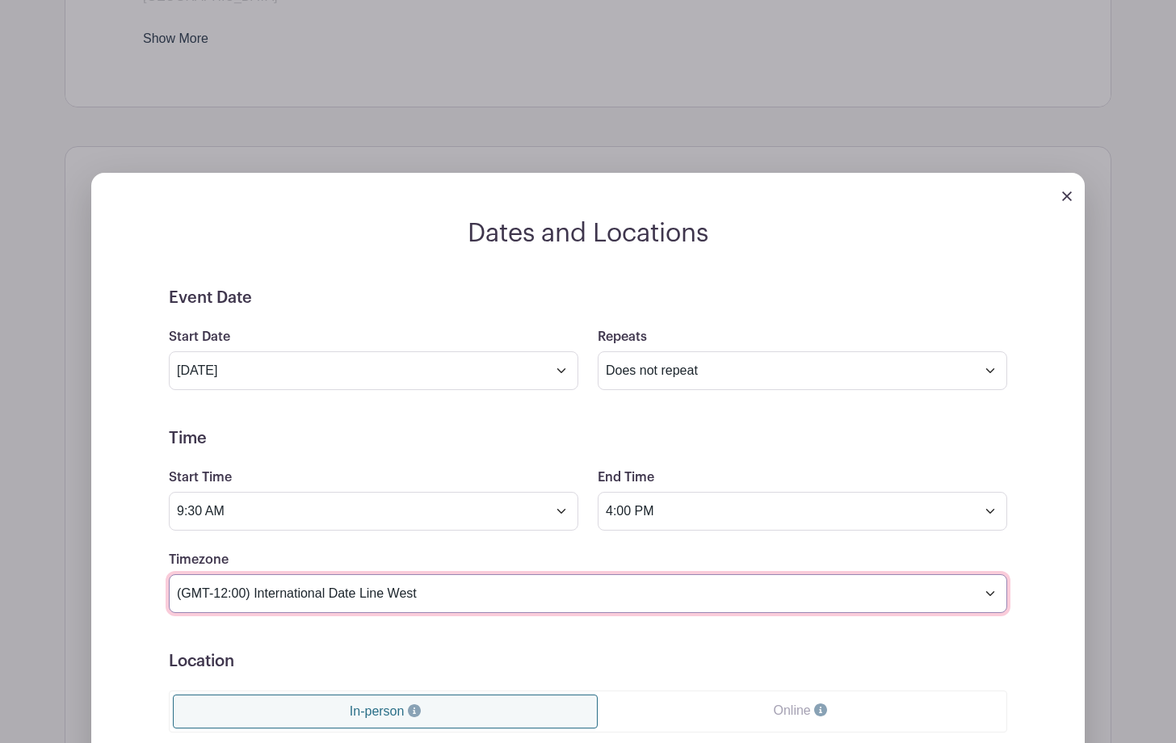
select select "Pacific Time ([GEOGRAPHIC_DATA] & [GEOGRAPHIC_DATA])"
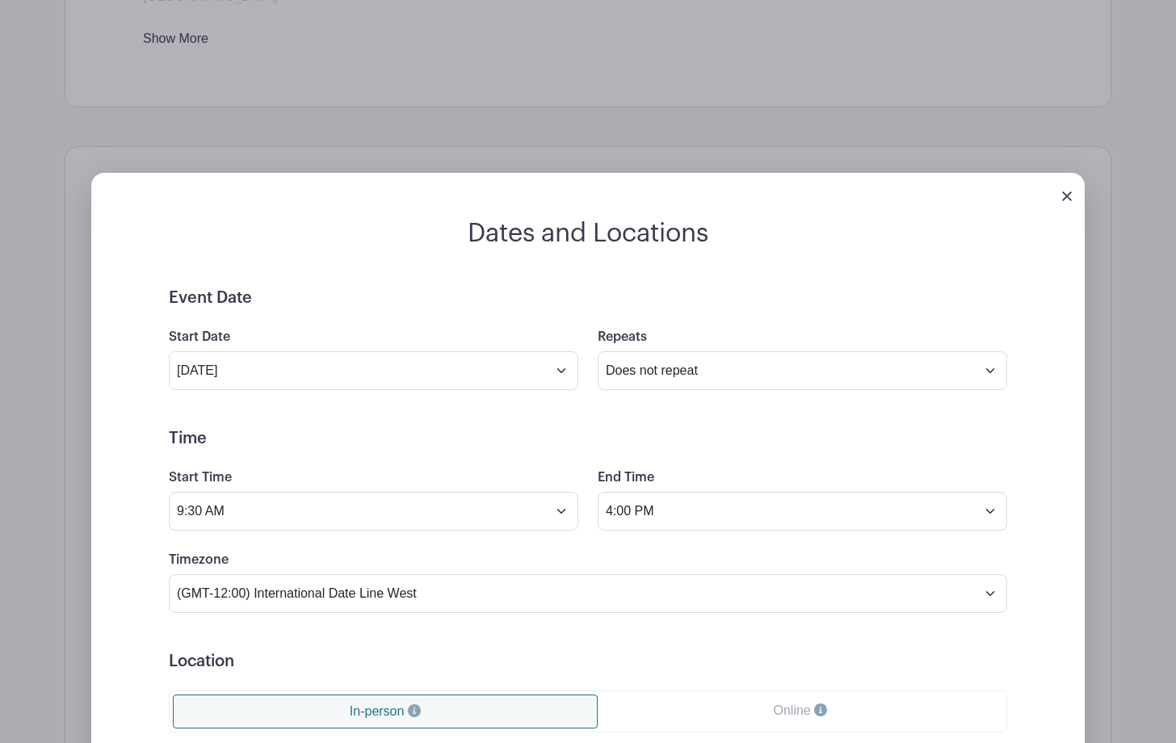
click at [1050, 635] on div "Dates and Locations Event Date Start Date [DATE] Repeats Does not repeat Daily …" at bounding box center [587, 635] width 993 height 835
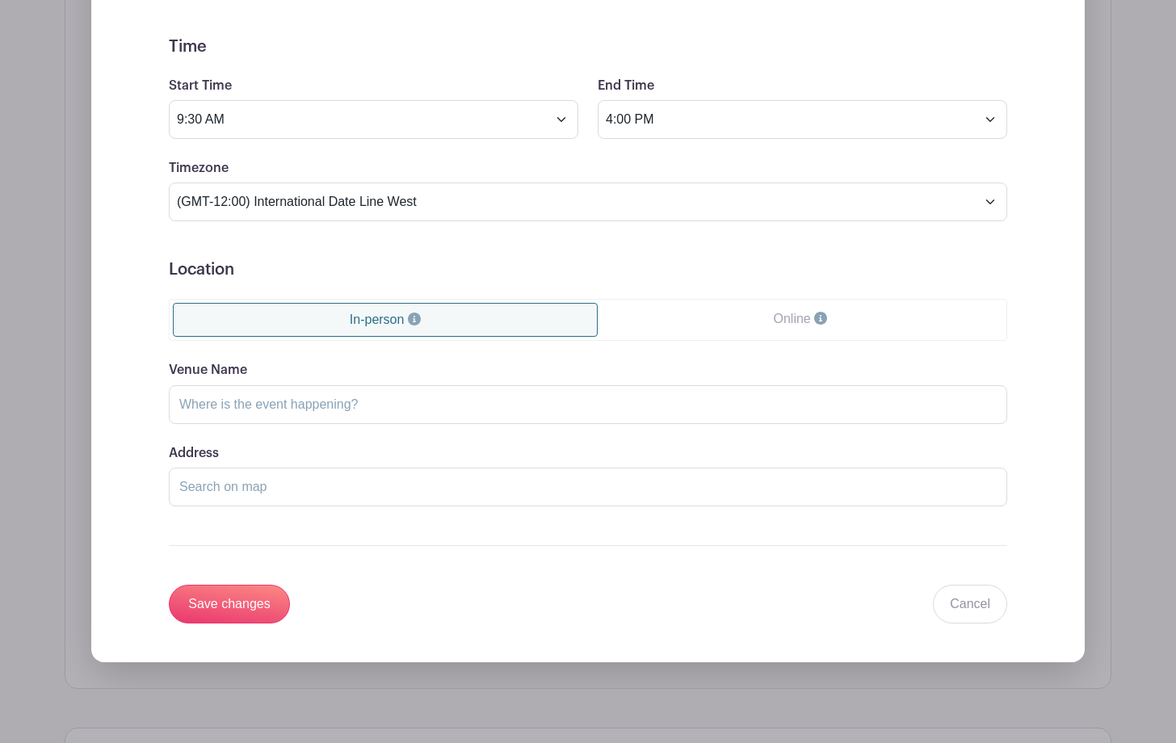
scroll to position [1495, 0]
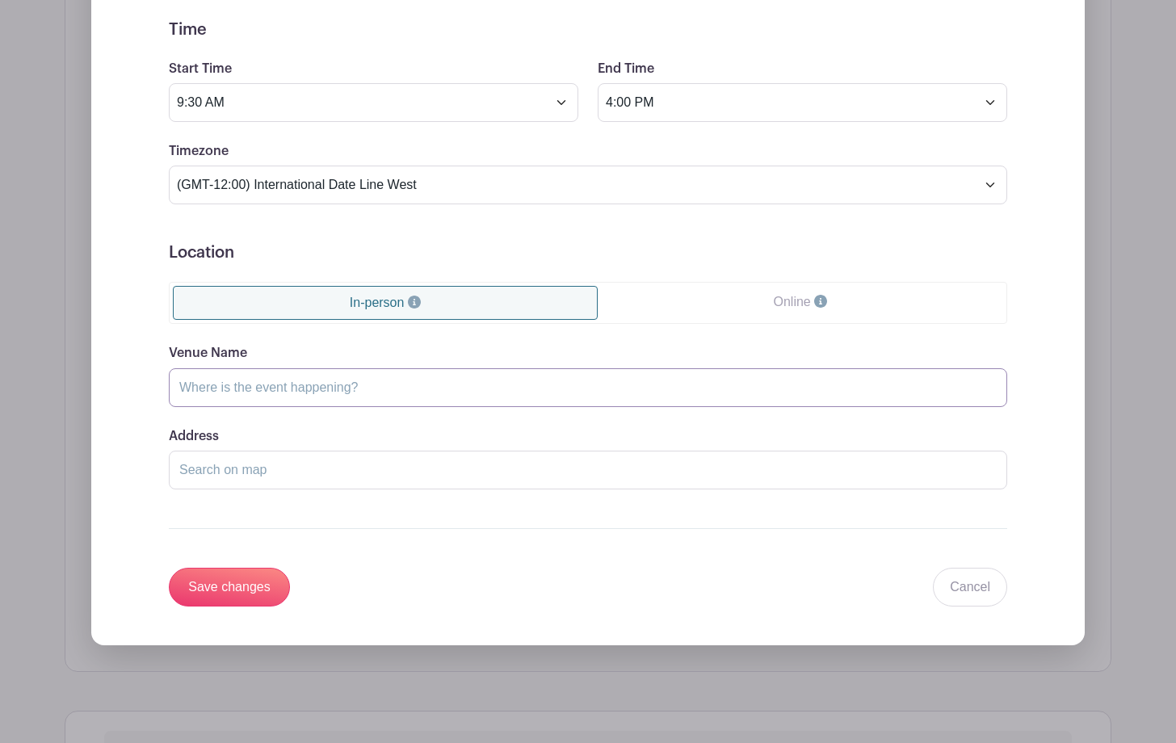
click at [231, 379] on input "Venue Name" at bounding box center [588, 387] width 838 height 39
type input "Grateful Gatherings warehouse"
click at [258, 604] on input "Save changes" at bounding box center [229, 587] width 121 height 39
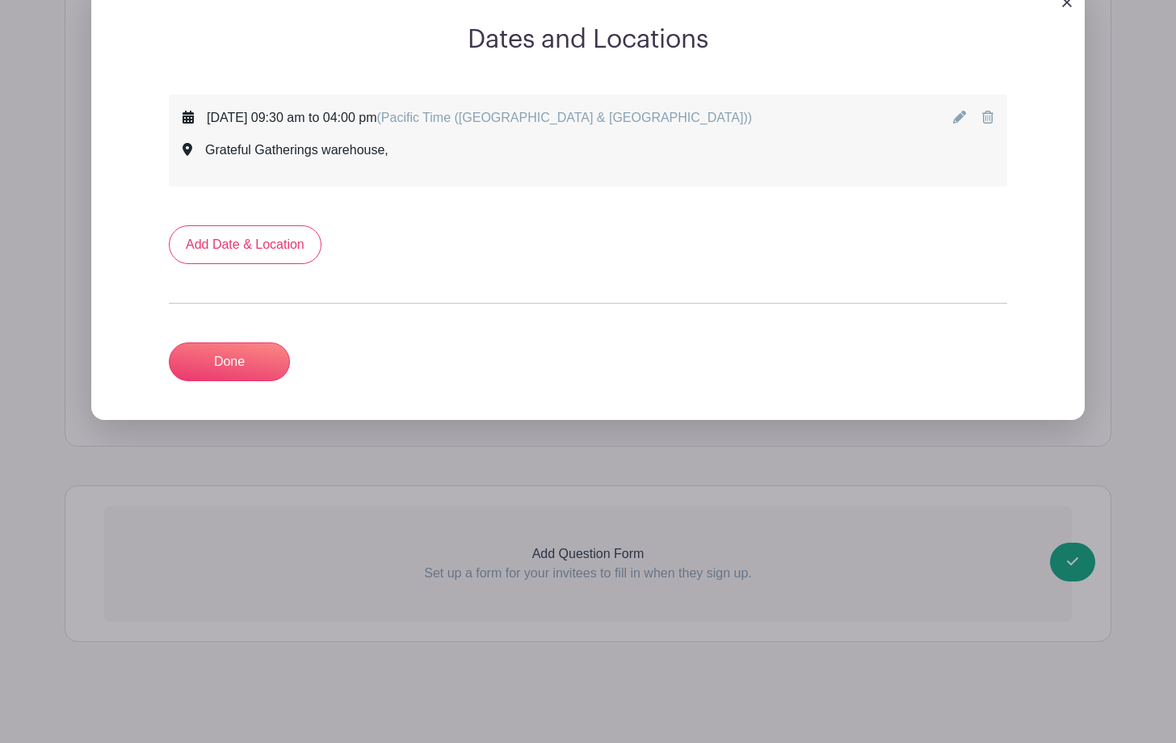
scroll to position [1151, 0]
click at [270, 247] on link "Add Date & Location" at bounding box center [245, 245] width 153 height 39
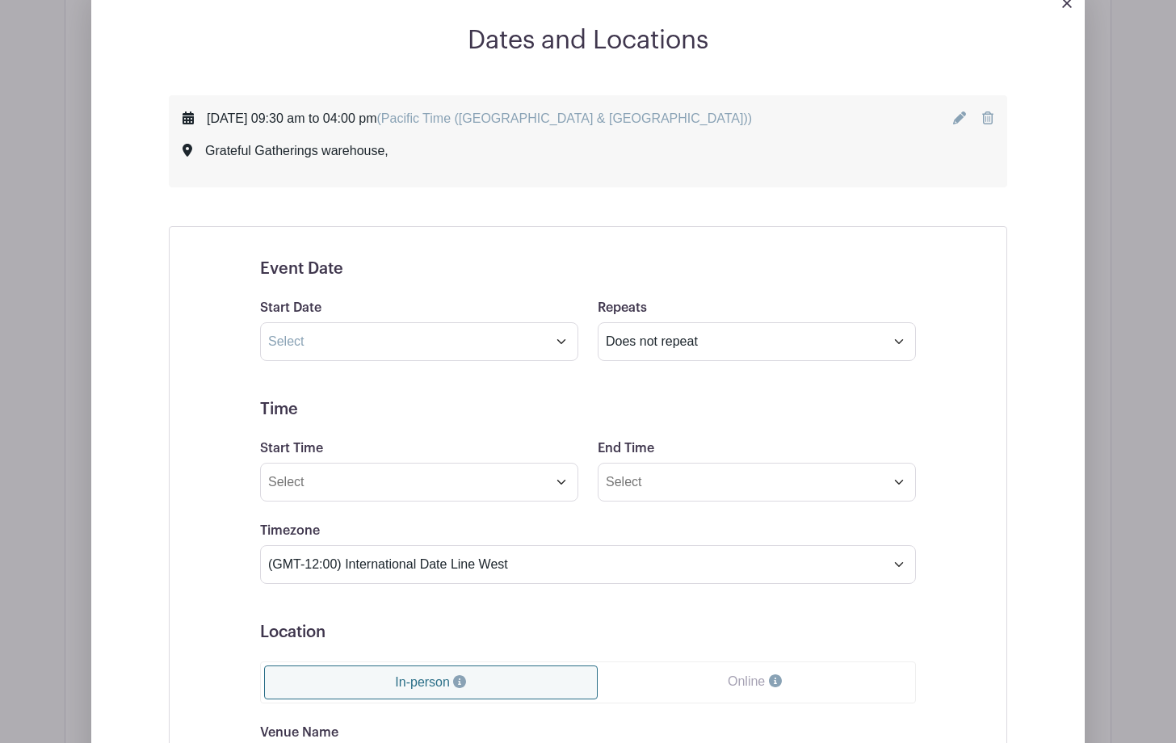
click at [962, 571] on div "Event Date Start Date Repeats Does not repeat Daily Weekly Monthly Monthly on w…" at bounding box center [588, 644] width 838 height 837
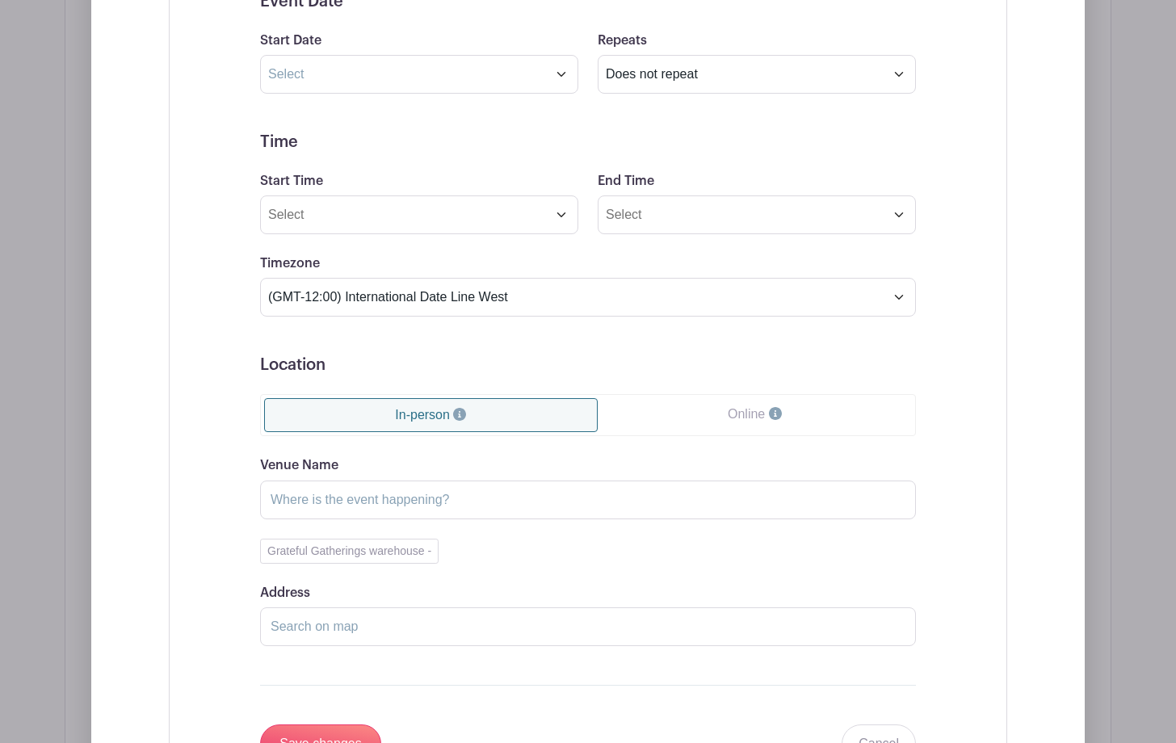
scroll to position [1422, 0]
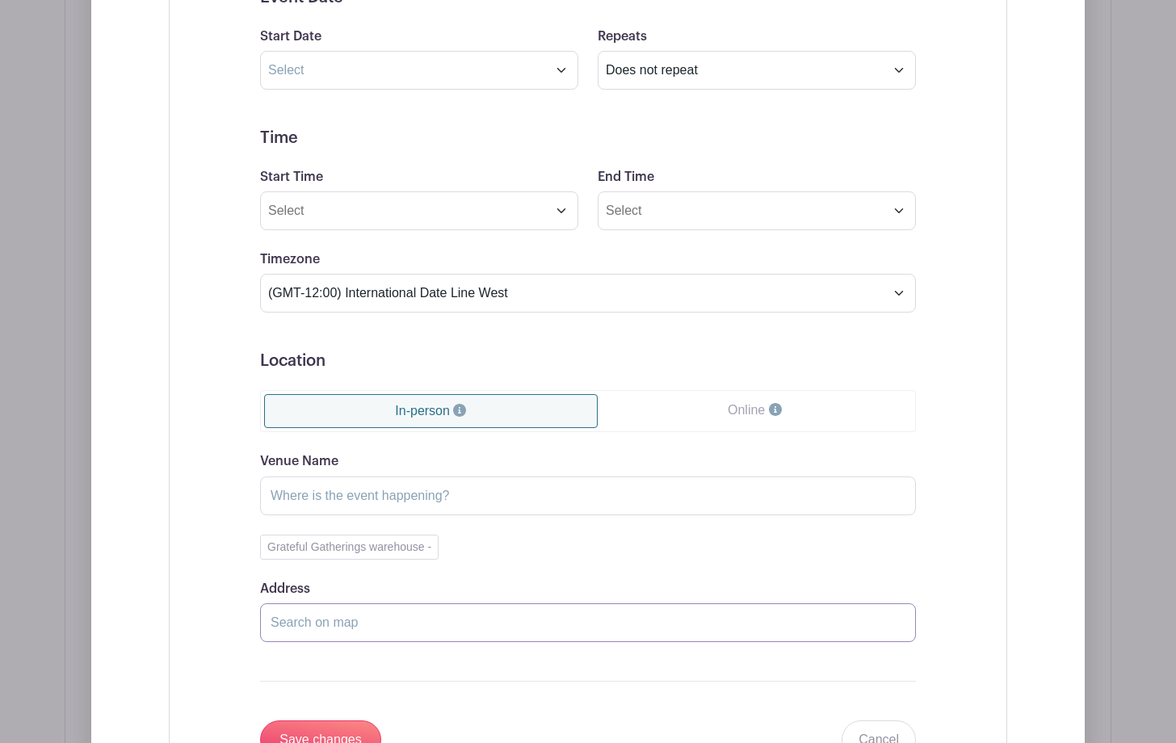
click at [288, 633] on input "Address" at bounding box center [588, 622] width 656 height 39
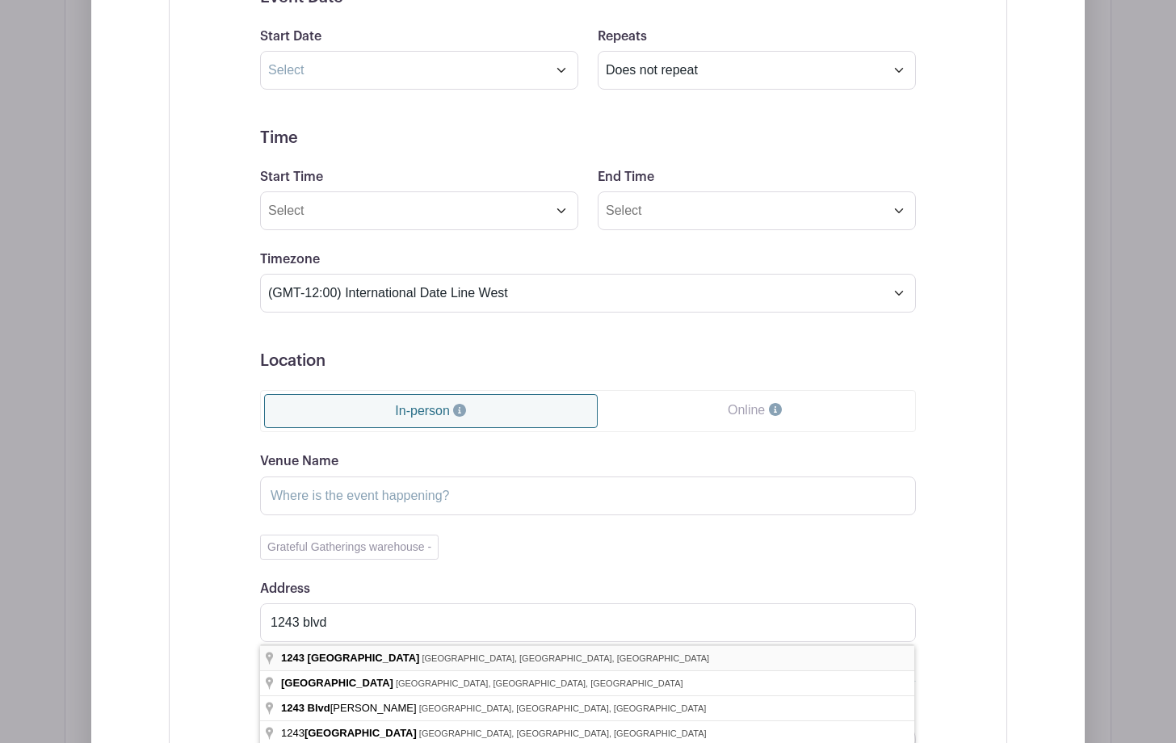
type input "[GEOGRAPHIC_DATA], [GEOGRAPHIC_DATA], [GEOGRAPHIC_DATA]"
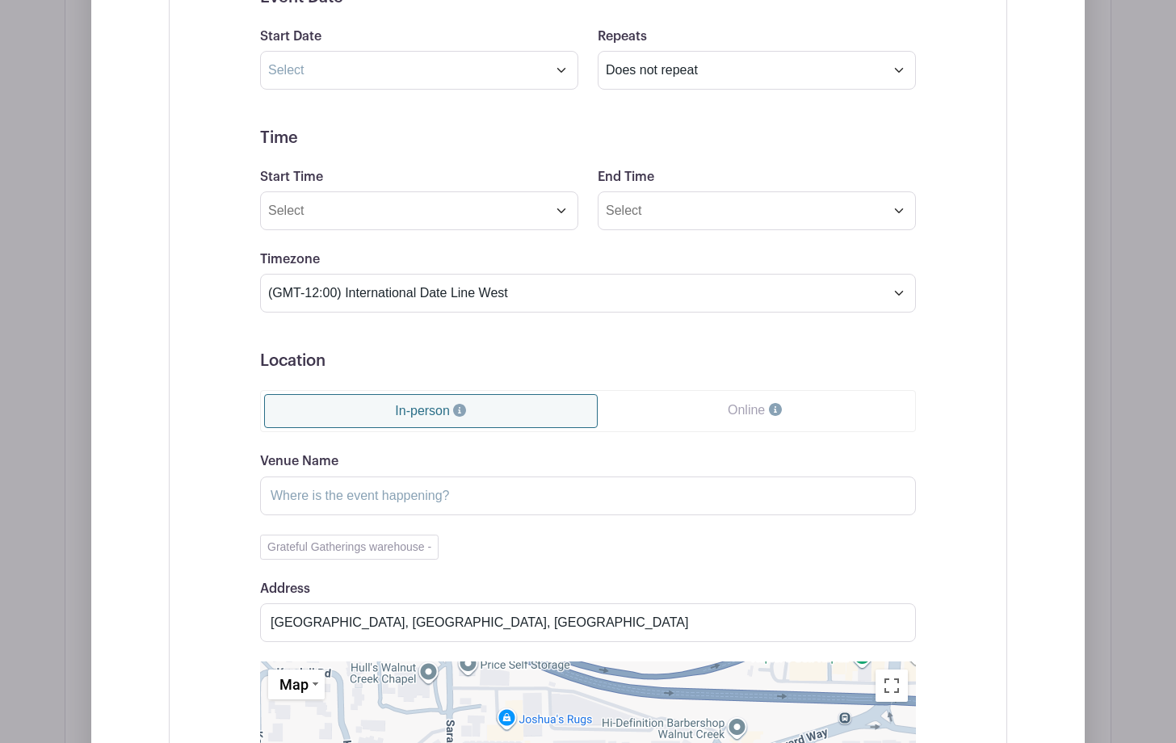
click at [970, 622] on div "Event Date Start Date Repeats Does not repeat Daily Weekly Monthly Monthly on w…" at bounding box center [588, 554] width 838 height 1199
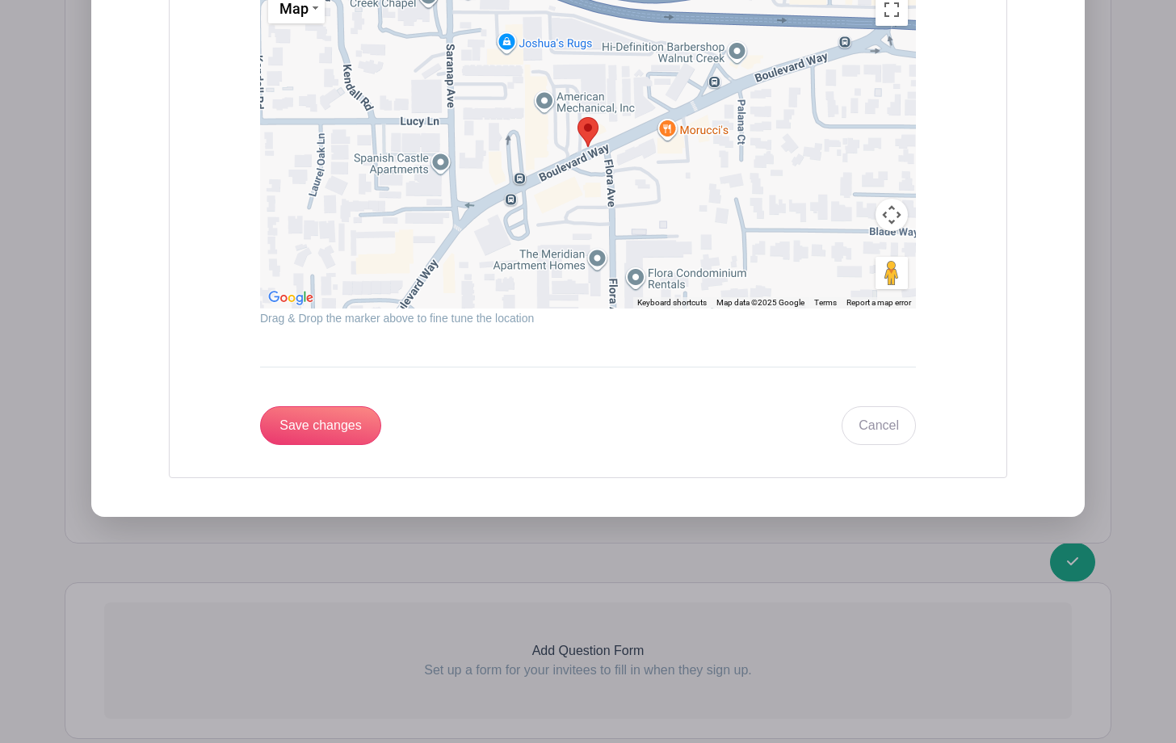
scroll to position [2128, 0]
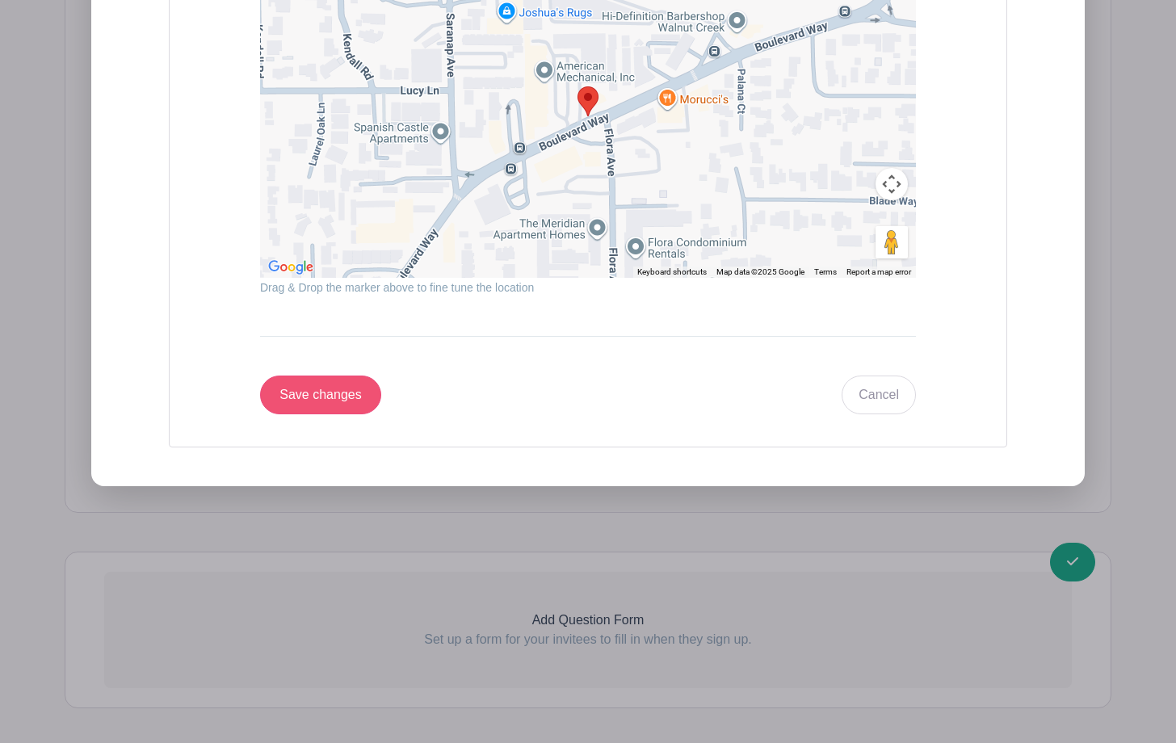
click at [307, 394] on input "Save changes" at bounding box center [320, 394] width 121 height 39
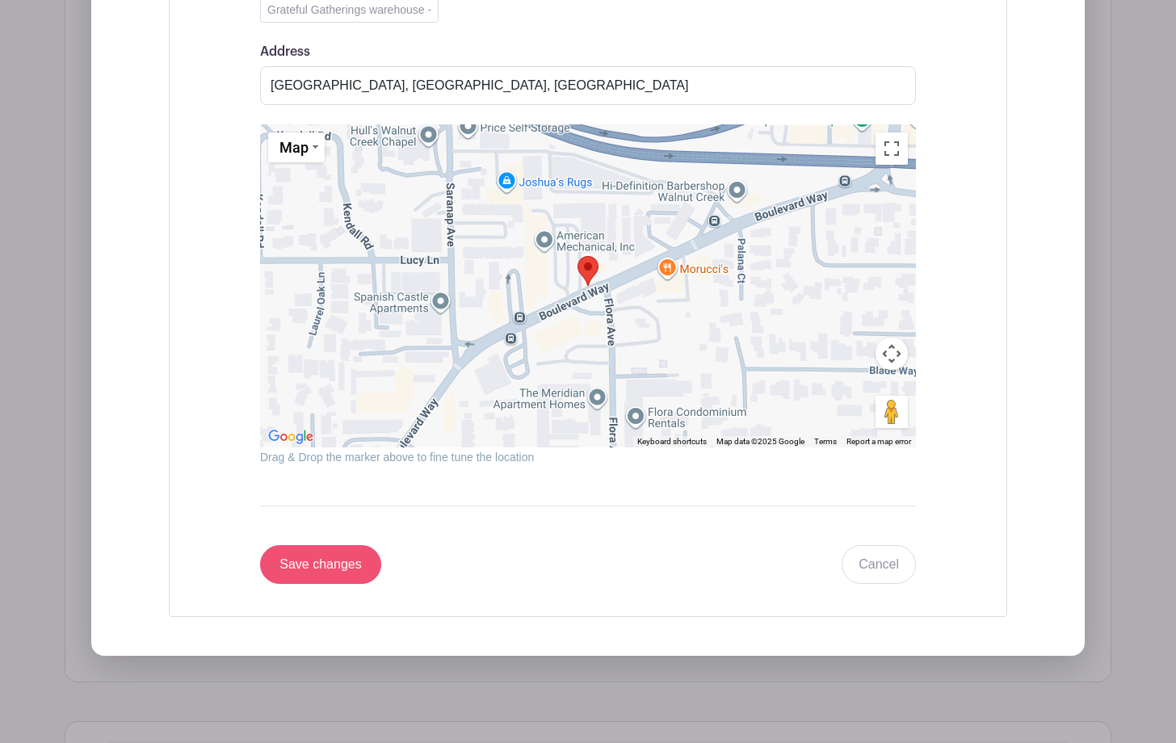
click at [303, 561] on input "Save changes" at bounding box center [320, 564] width 121 height 39
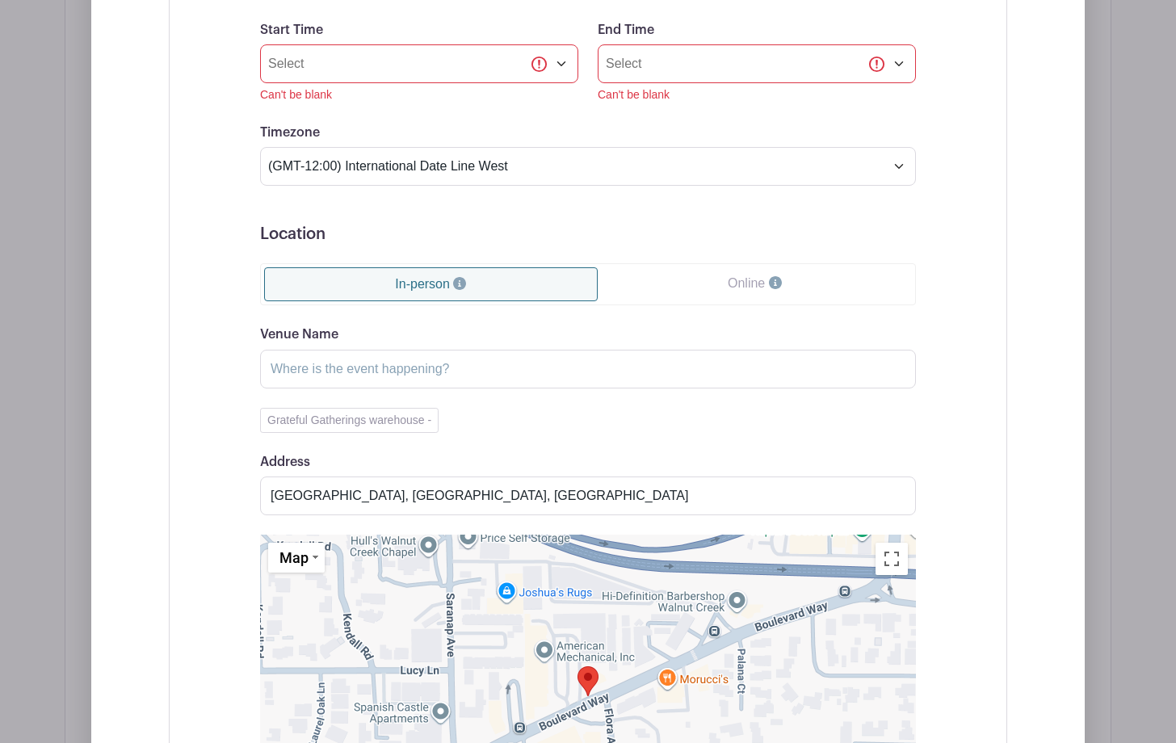
scroll to position [1717, 0]
click at [411, 62] on input "Start Time" at bounding box center [419, 65] width 318 height 39
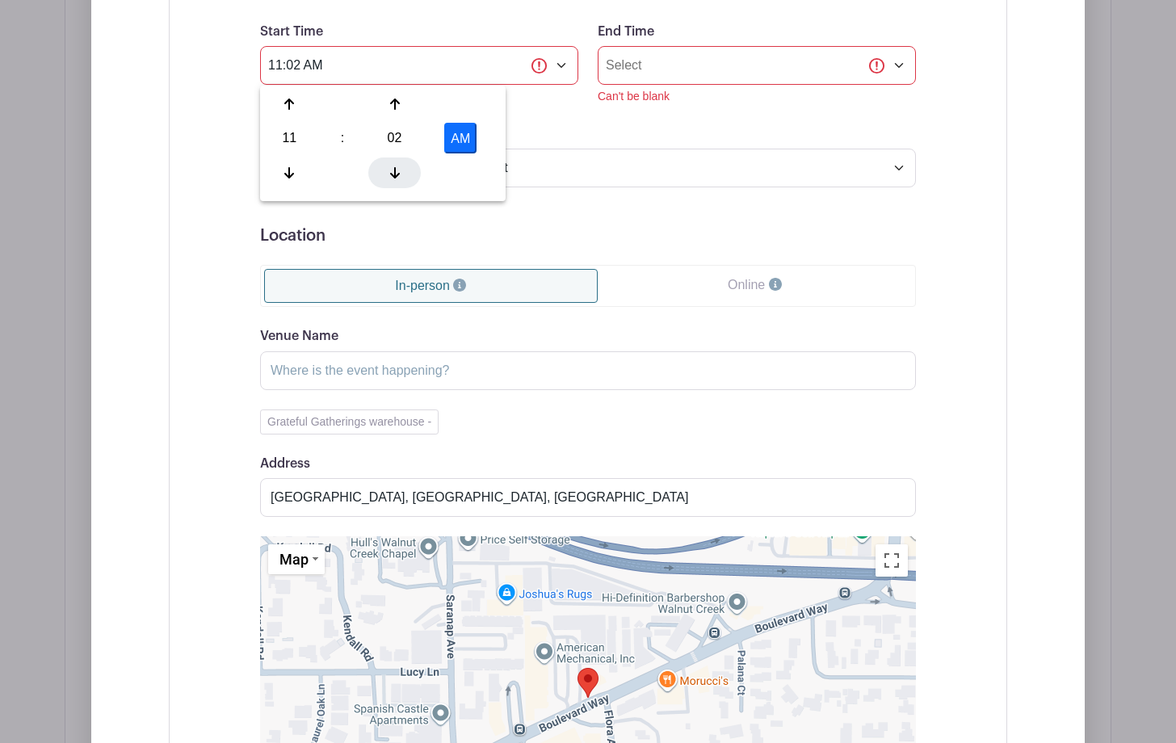
click at [395, 173] on icon at bounding box center [395, 172] width 10 height 11
click at [388, 169] on div at bounding box center [394, 172] width 52 height 31
click at [292, 104] on icon at bounding box center [289, 104] width 10 height 13
click at [291, 163] on div at bounding box center [289, 172] width 52 height 31
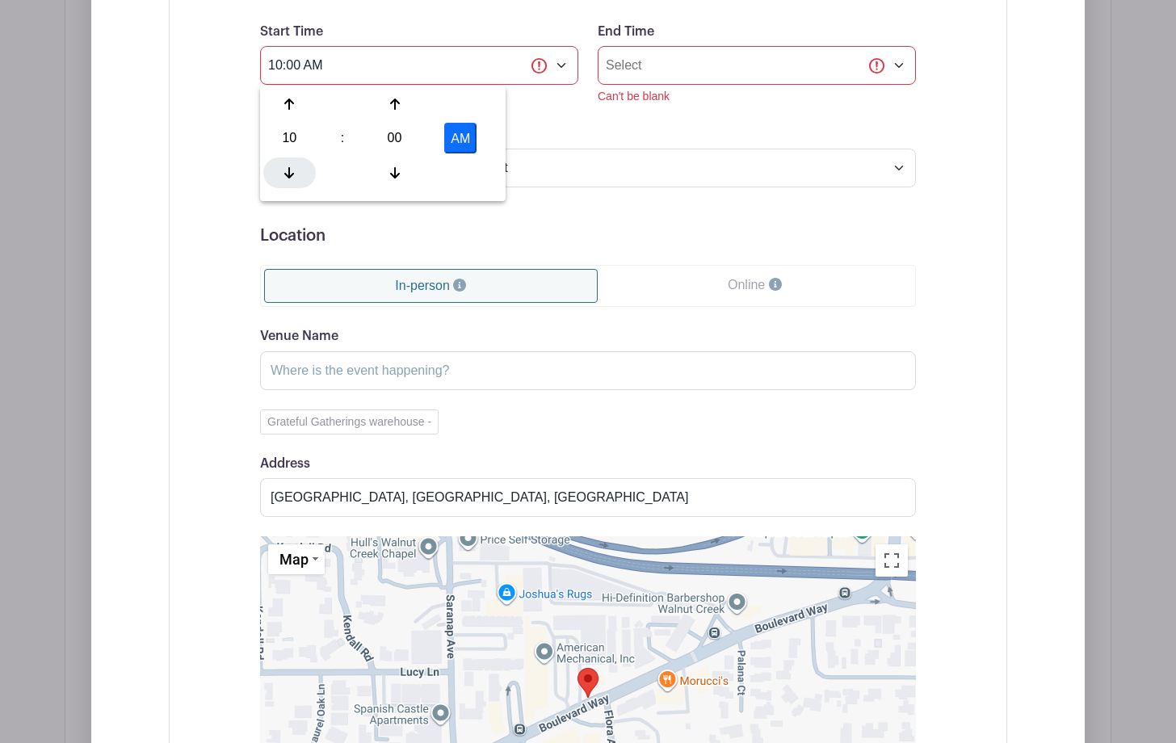
click at [291, 163] on div at bounding box center [289, 172] width 52 height 31
type input "9:00 AM"
click at [564, 118] on form "Event Date Start Date Can't be blank Repeats Does not repeat Daily Weekly Month…" at bounding box center [588, 408] width 656 height 1173
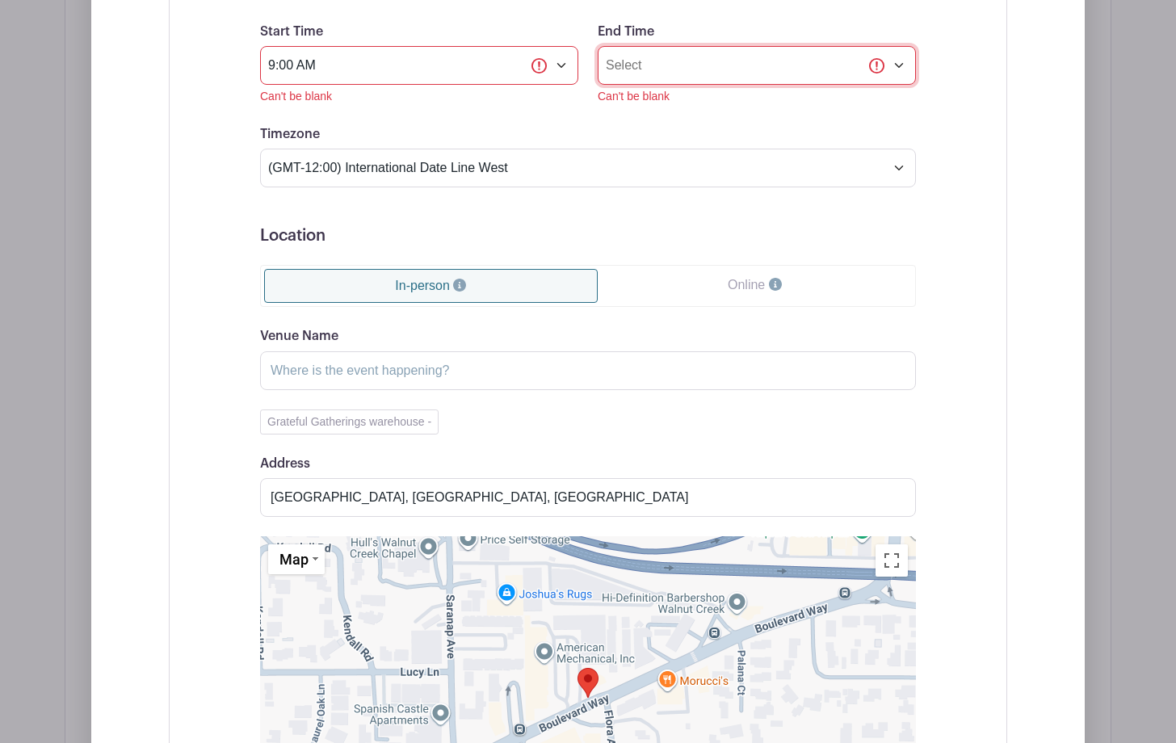
click at [719, 69] on input "End Time" at bounding box center [757, 65] width 318 height 39
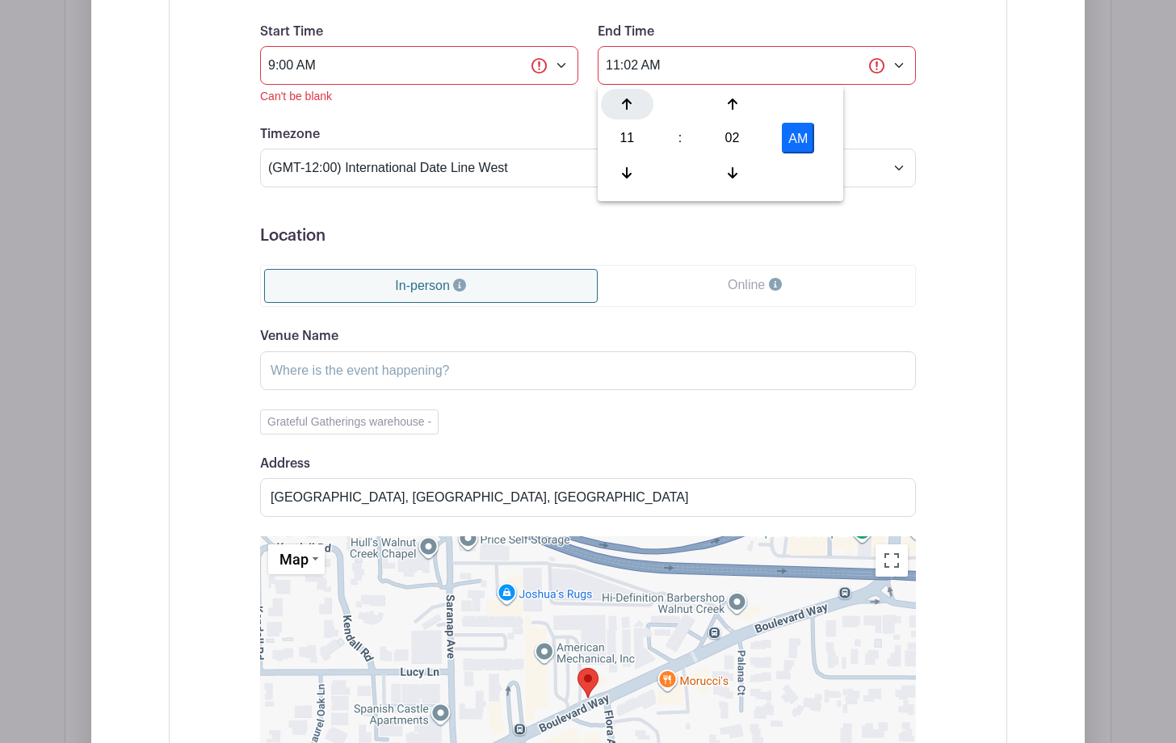
click at [630, 109] on icon at bounding box center [627, 104] width 10 height 13
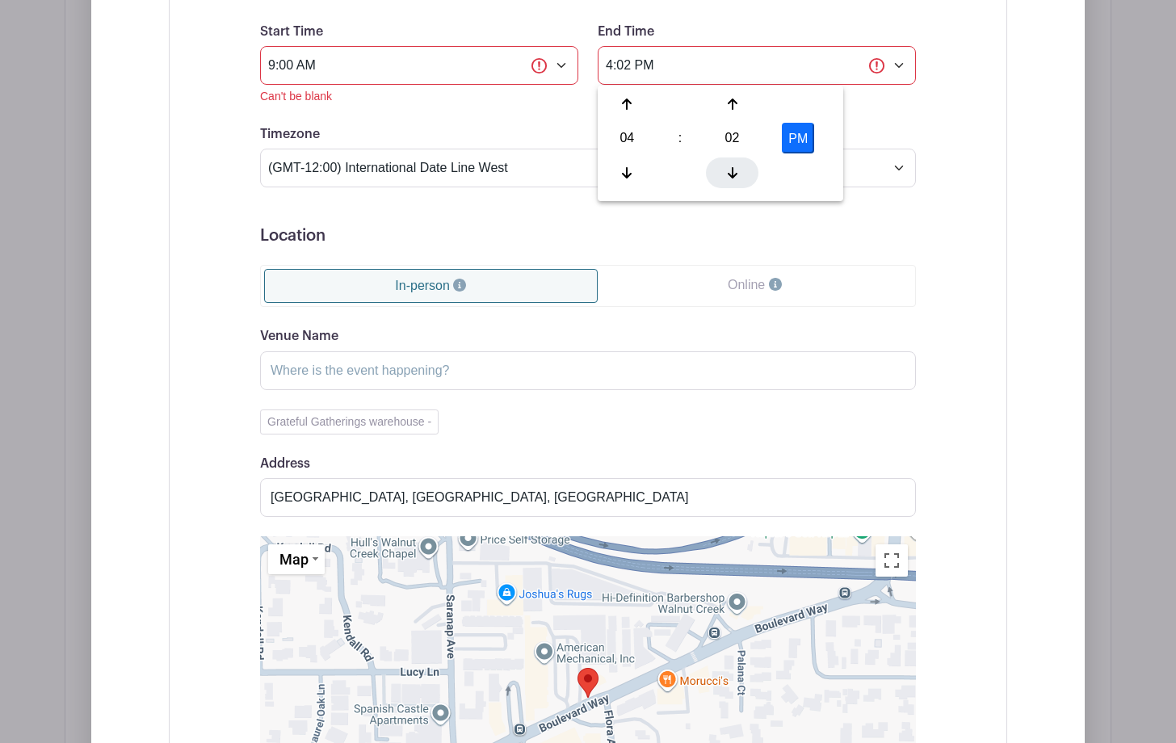
click at [732, 174] on icon at bounding box center [733, 172] width 10 height 11
type input "4:00 PM"
click at [923, 99] on div "End Time 4:00 PM Can't be blank" at bounding box center [757, 63] width 338 height 83
click at [547, 107] on form "Event Date Start Date Can't be blank Repeats Does not repeat Daily Weekly Month…" at bounding box center [588, 408] width 656 height 1173
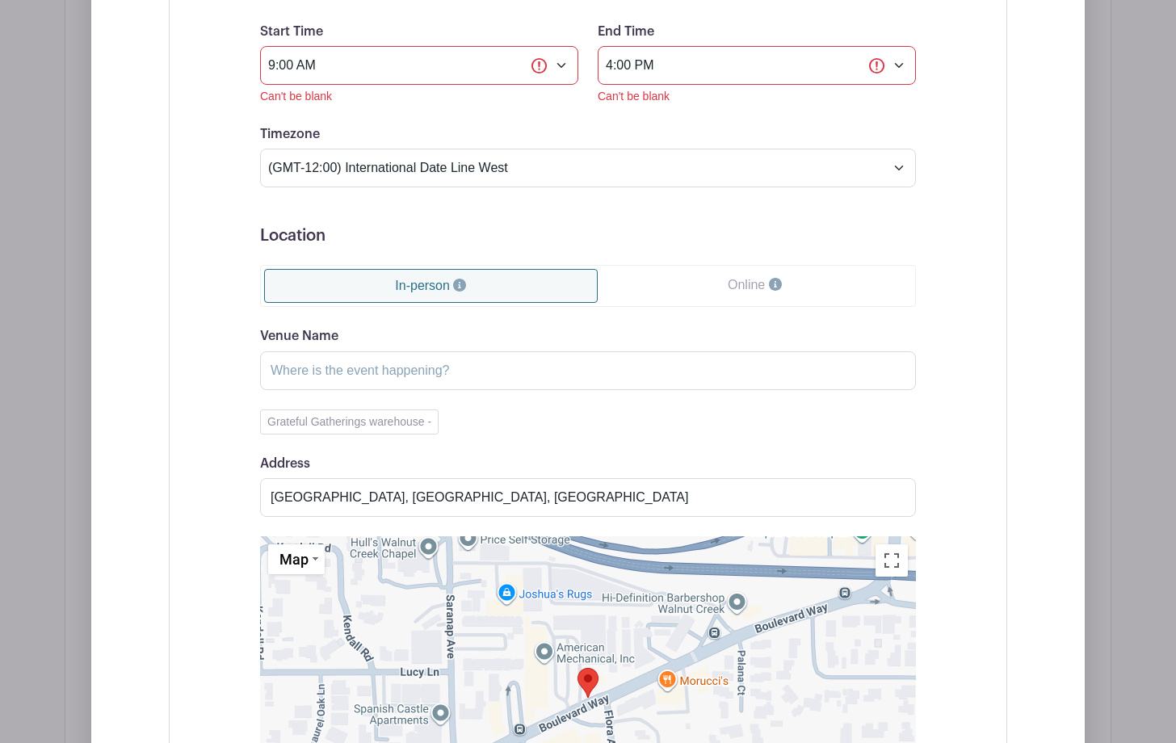
click at [975, 277] on div "Event Date Start Date Can't be blank Repeats Does not repeat Daily Weekly Month…" at bounding box center [588, 408] width 838 height 1239
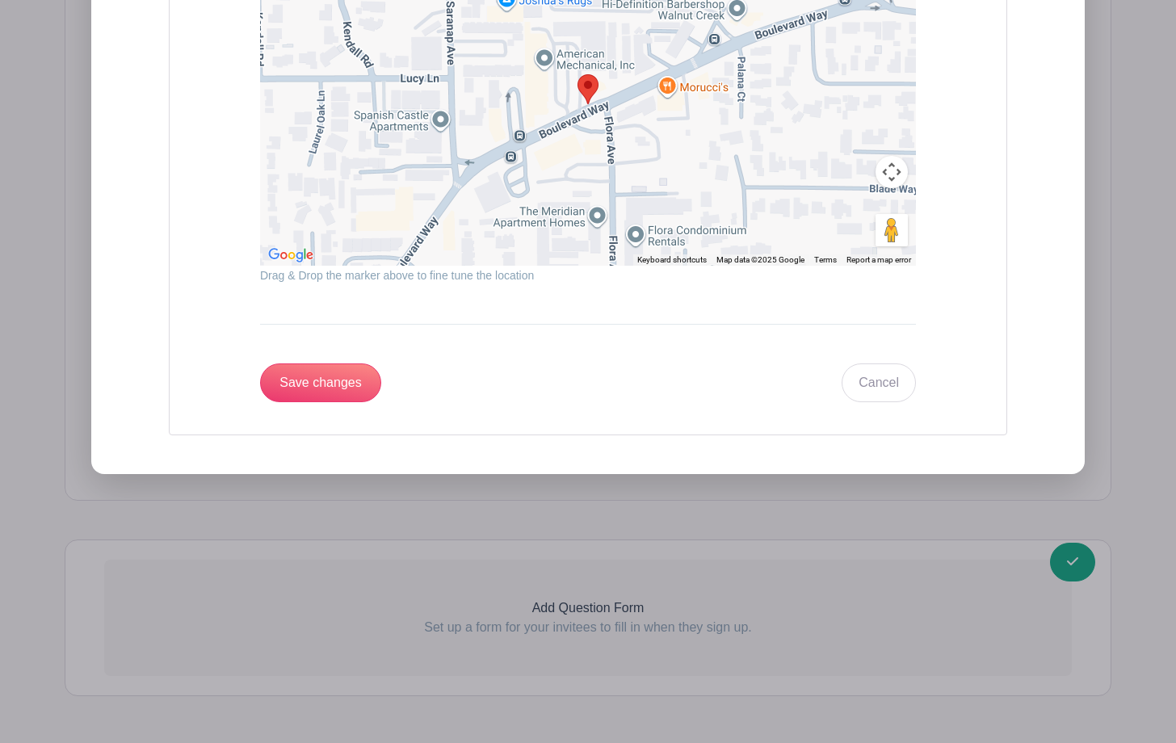
scroll to position [2325, 0]
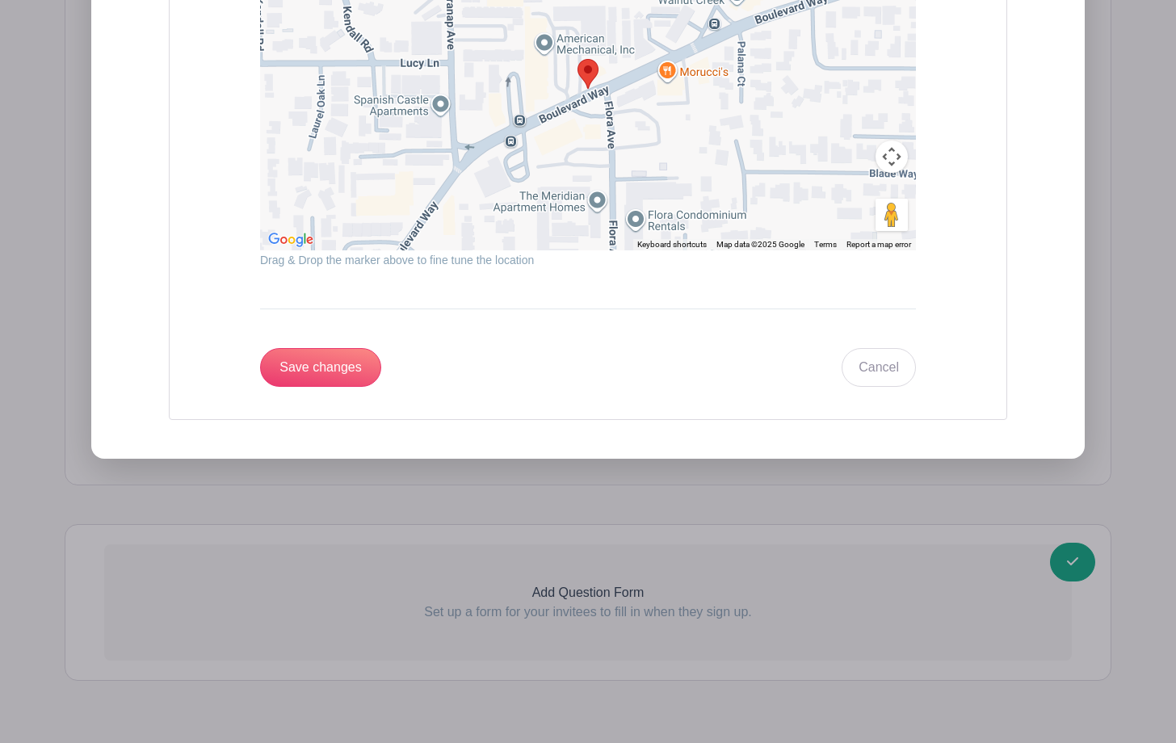
click at [332, 370] on input "Save changes" at bounding box center [320, 367] width 121 height 39
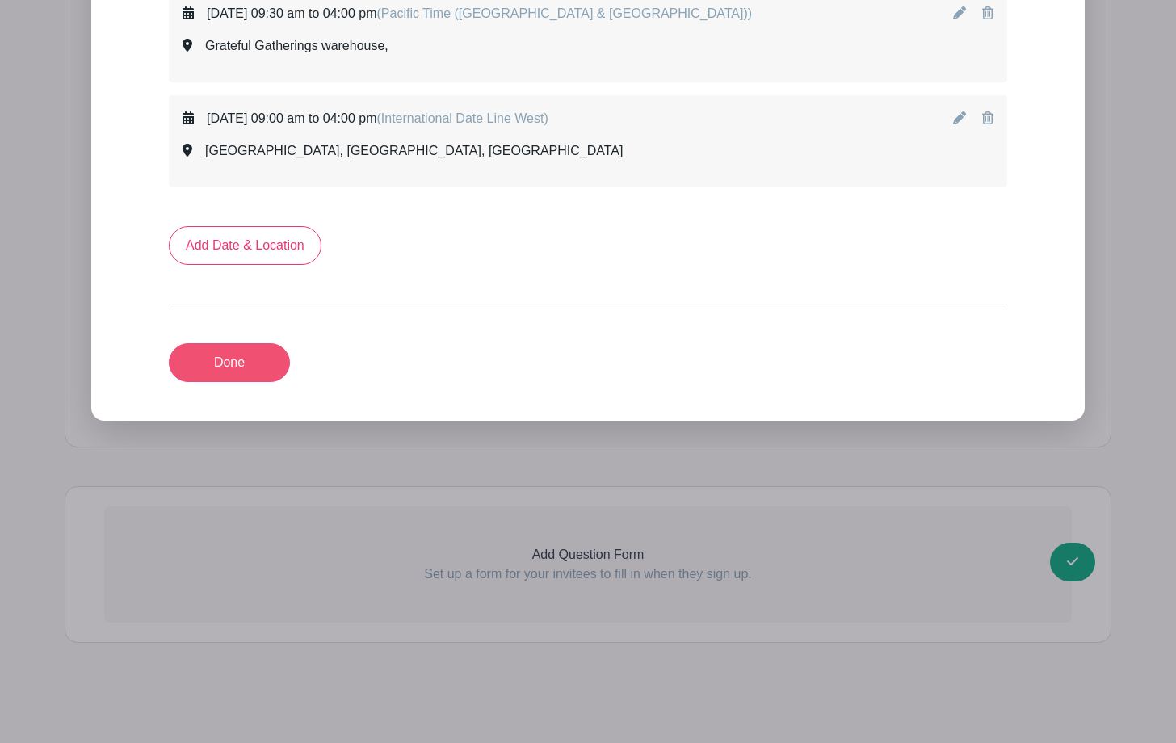
click at [245, 366] on link "Done" at bounding box center [229, 362] width 121 height 39
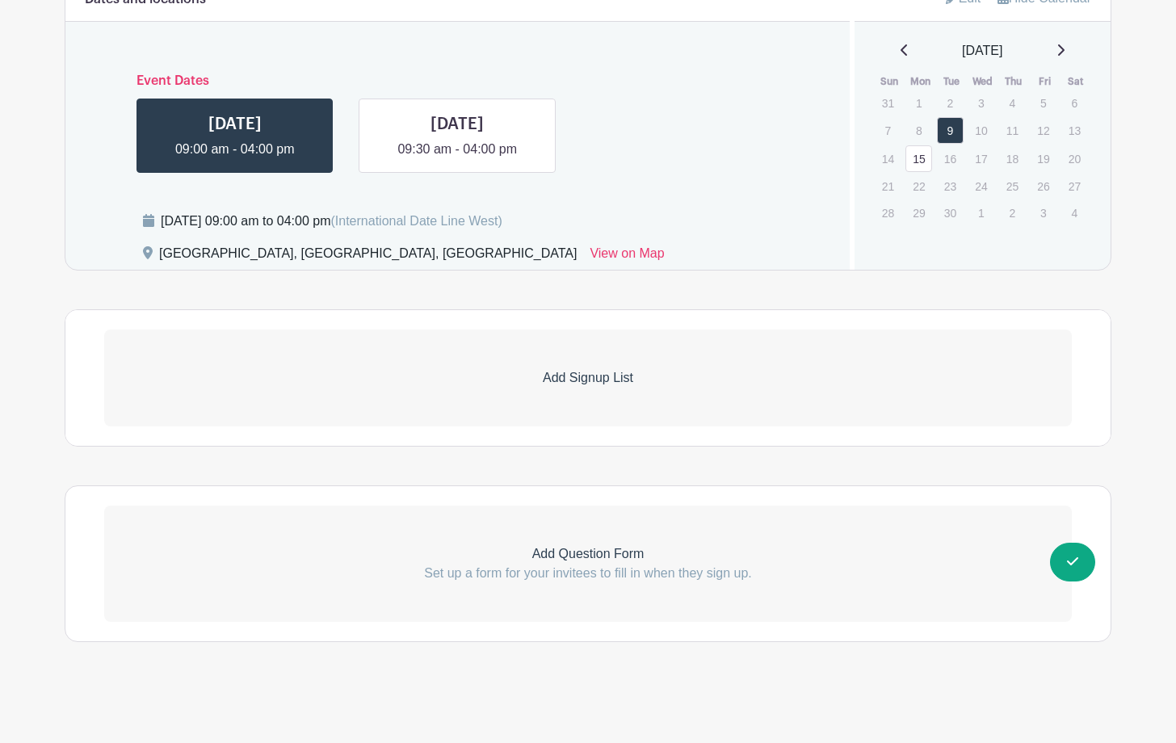
scroll to position [1128, 0]
click at [235, 160] on link at bounding box center [235, 160] width 0 height 0
click at [270, 121] on icon at bounding box center [264, 118] width 11 height 11
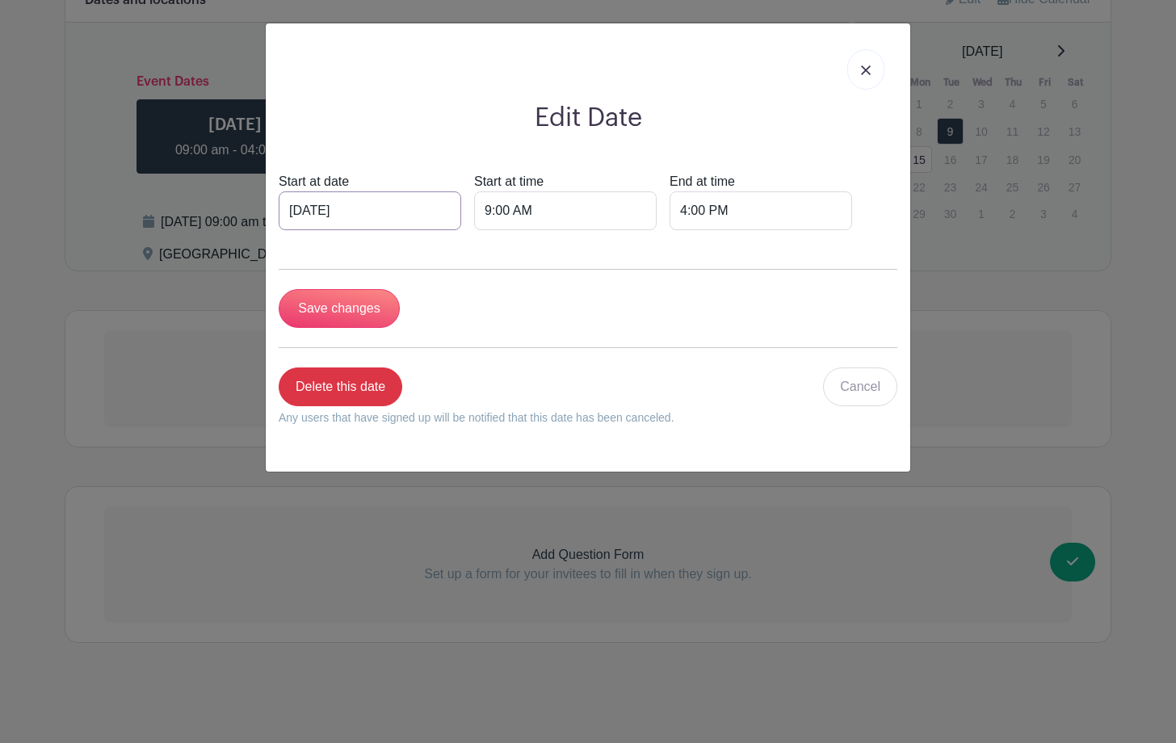
click at [316, 209] on input "[DATE]" at bounding box center [370, 210] width 182 height 39
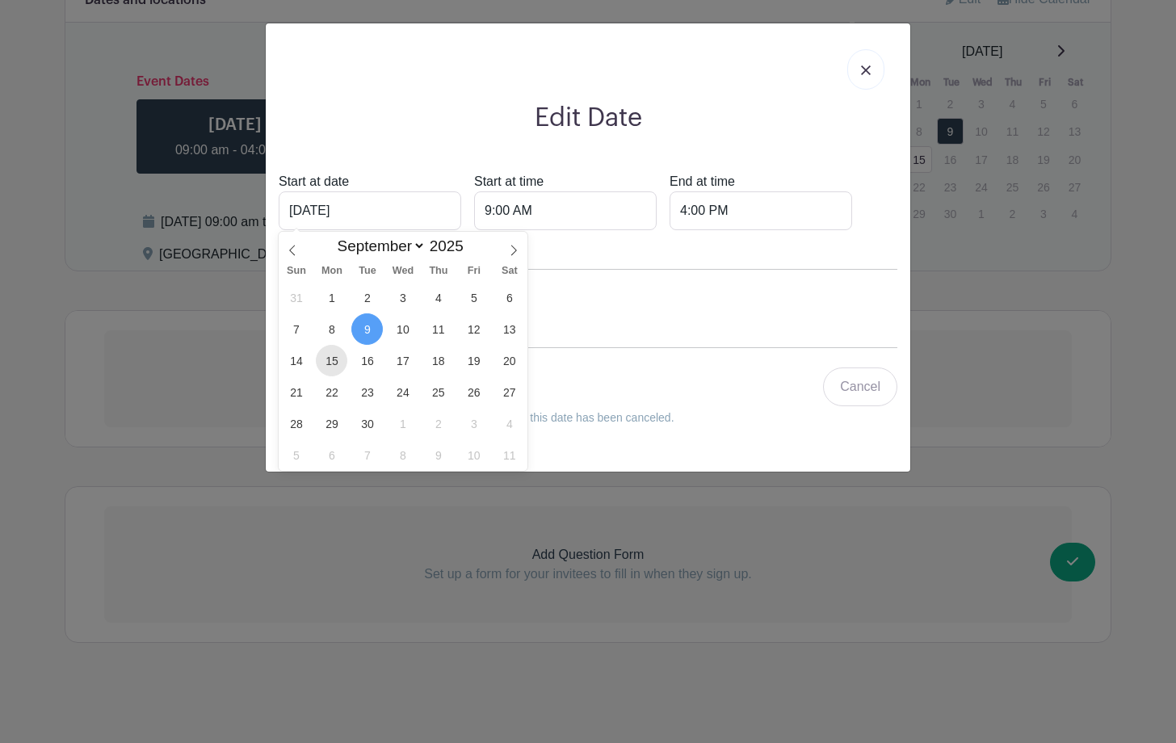
click at [331, 355] on span "15" at bounding box center [331, 360] width 31 height 31
type input "[DATE]"
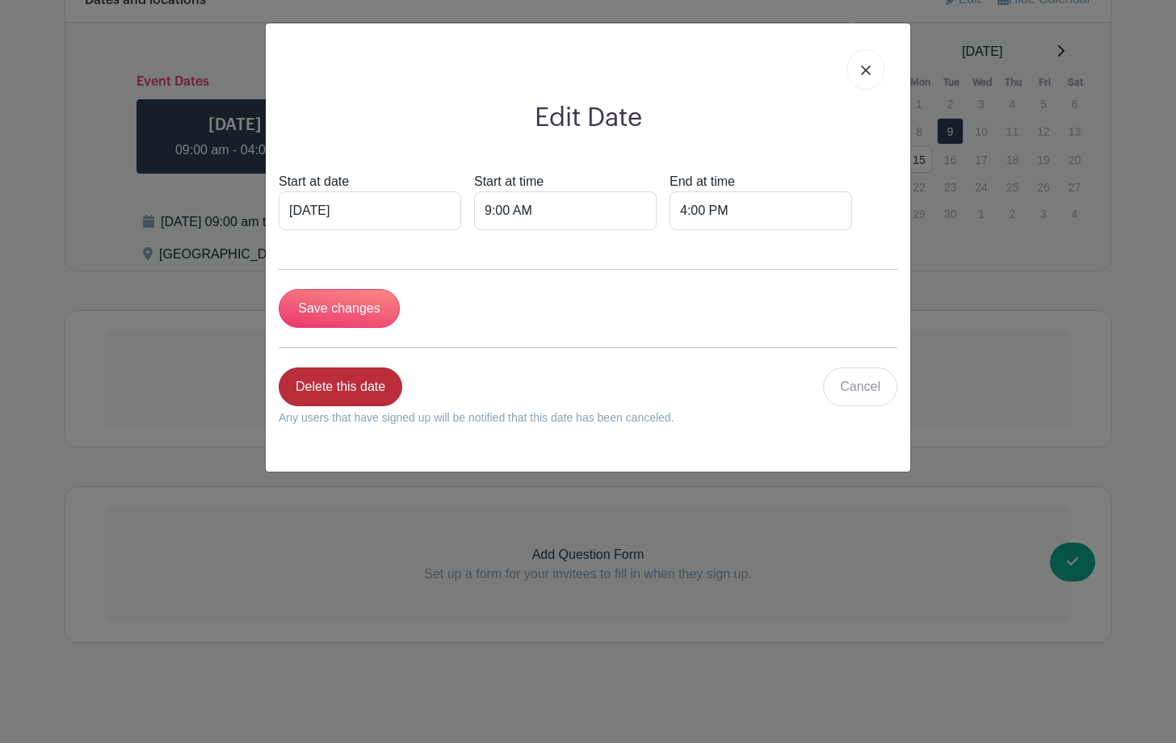
click at [338, 380] on link "Delete this date" at bounding box center [341, 386] width 124 height 39
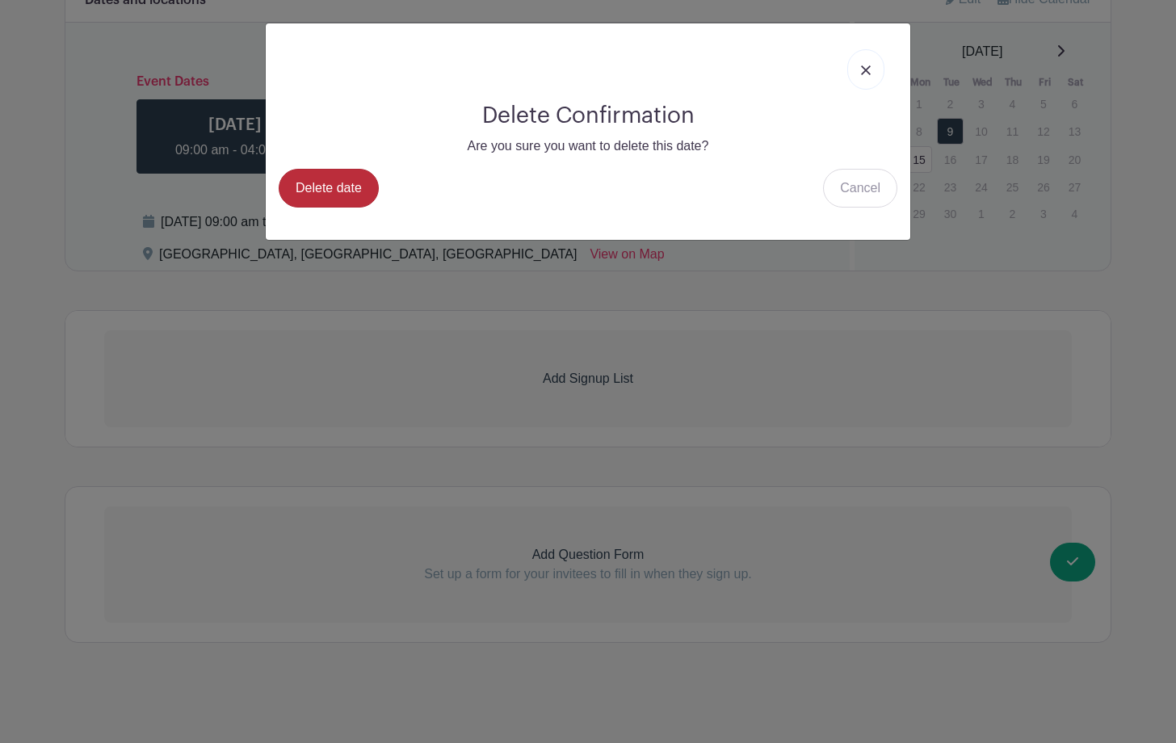
click at [328, 202] on link "Delete date" at bounding box center [329, 188] width 100 height 39
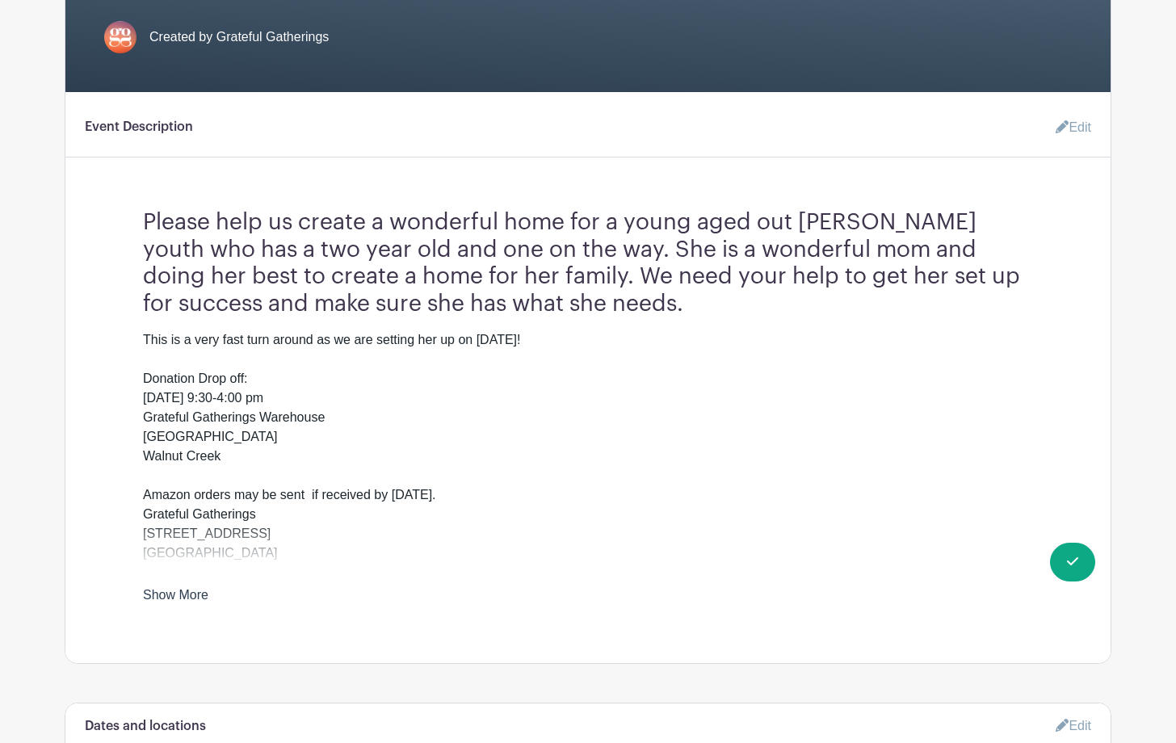
scroll to position [449, 0]
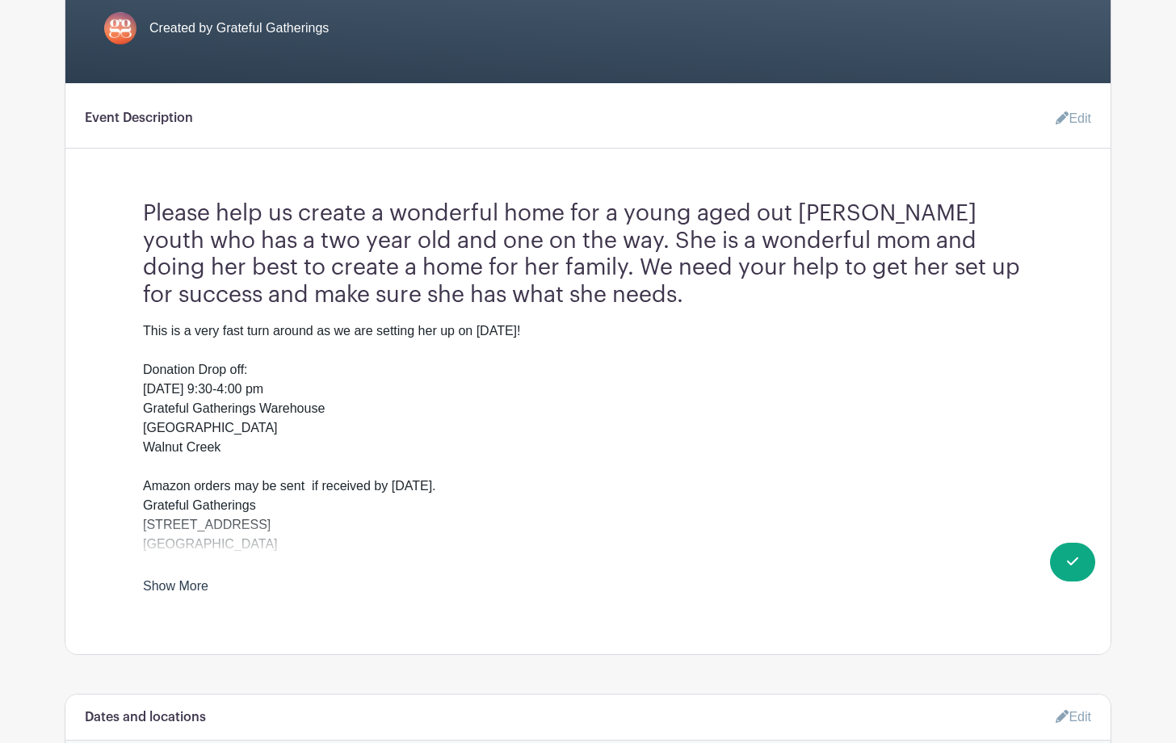
click at [164, 582] on link "Show More" at bounding box center [175, 589] width 65 height 20
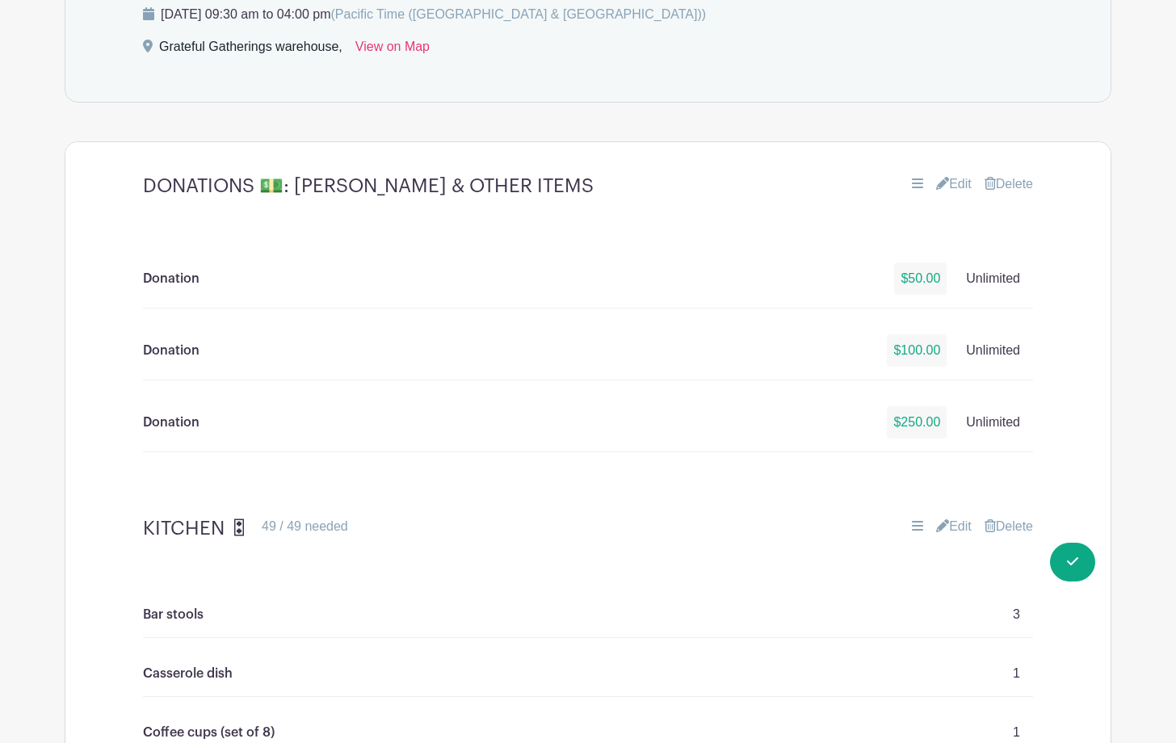
scroll to position [1237, 0]
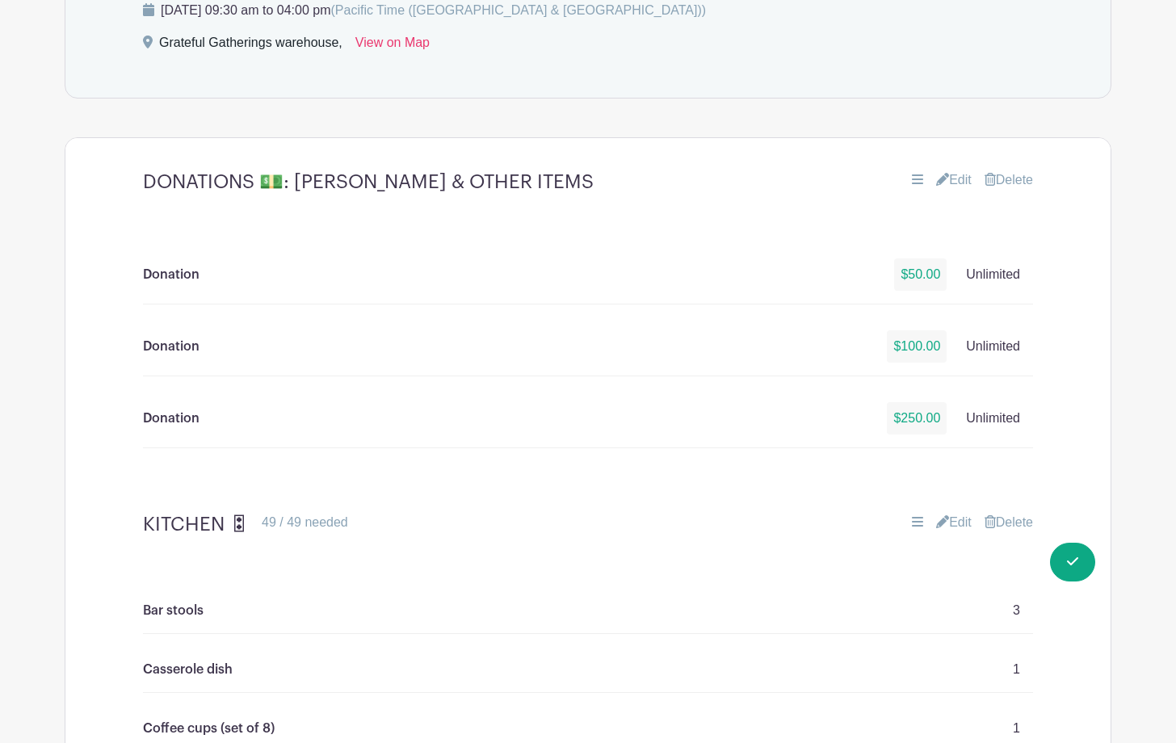
click at [959, 174] on link "Edit" at bounding box center [954, 179] width 36 height 19
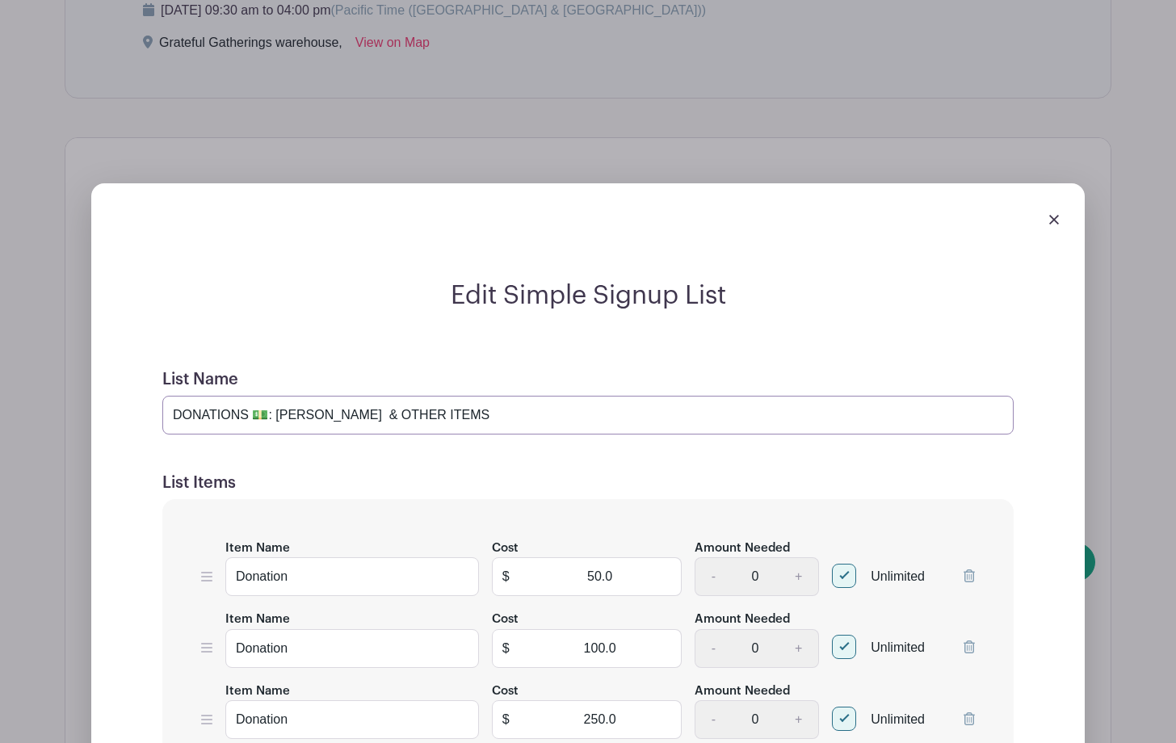
click at [420, 412] on input "DONATIONS 💵: [PERSON_NAME] & OTHER ITEMS" at bounding box center [587, 415] width 851 height 39
click at [445, 413] on input "DONATIONS 💵: MATTRESSES, BABY ITEMS" at bounding box center [587, 415] width 851 height 39
click at [548, 370] on div "List Name DONATIONS 💵: MATTRESSES, BABY ITEMS AND OTHER ITEMS NOT RECIEVED" at bounding box center [587, 402] width 851 height 65
click at [631, 413] on input "DONATIONS 💵: MATTRESSES, BABY ITEMS AND OTHER ITEMS NOT RECIEVED" at bounding box center [587, 415] width 851 height 39
type input "DONATIONS 💵: MATTRESSES, BABY ITEMS AND OTHER ITEMS NOT RECEIVED"
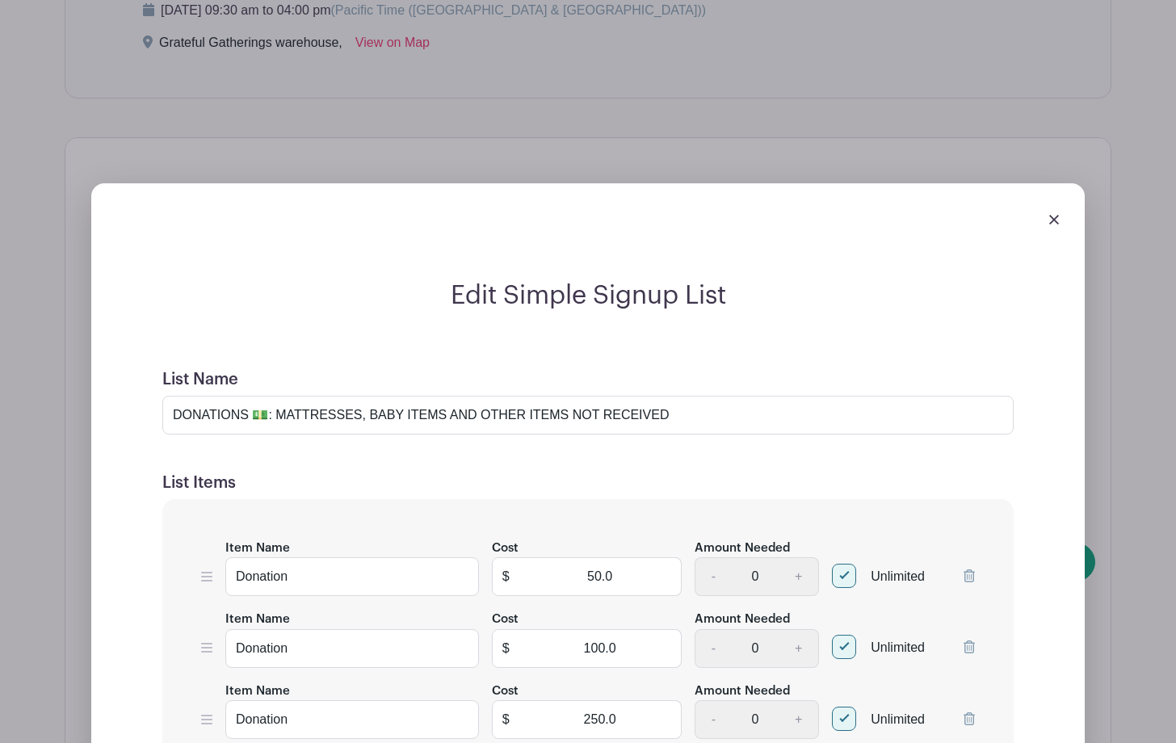
click at [722, 375] on div "List Name DONATIONS 💵: MATTRESSES, BABY ITEMS AND OTHER ITEMS NOT RECEIVED" at bounding box center [587, 402] width 851 height 65
click at [929, 489] on h5 "List Items" at bounding box center [587, 482] width 851 height 19
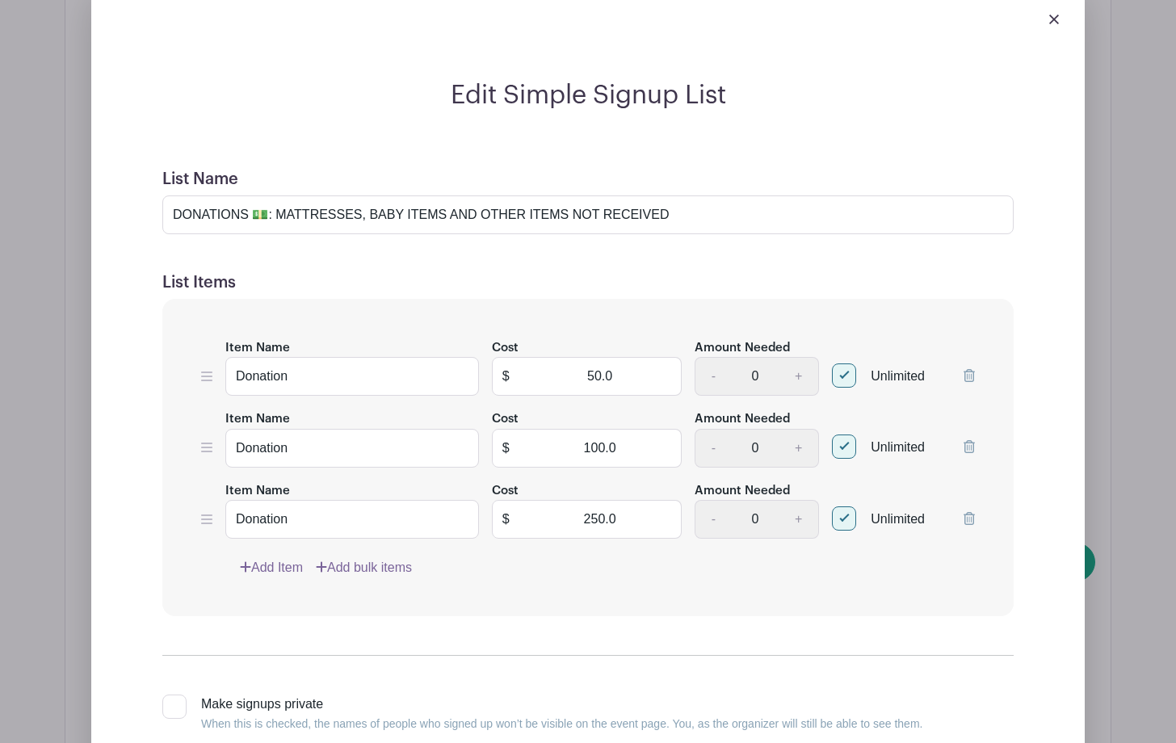
scroll to position [1439, 0]
click at [1022, 461] on form "List Name DONATIONS 💵: MATTRESSES, BABY ITEMS AND OTHER ITEMS NOT RECEIVED List…" at bounding box center [588, 499] width 890 height 701
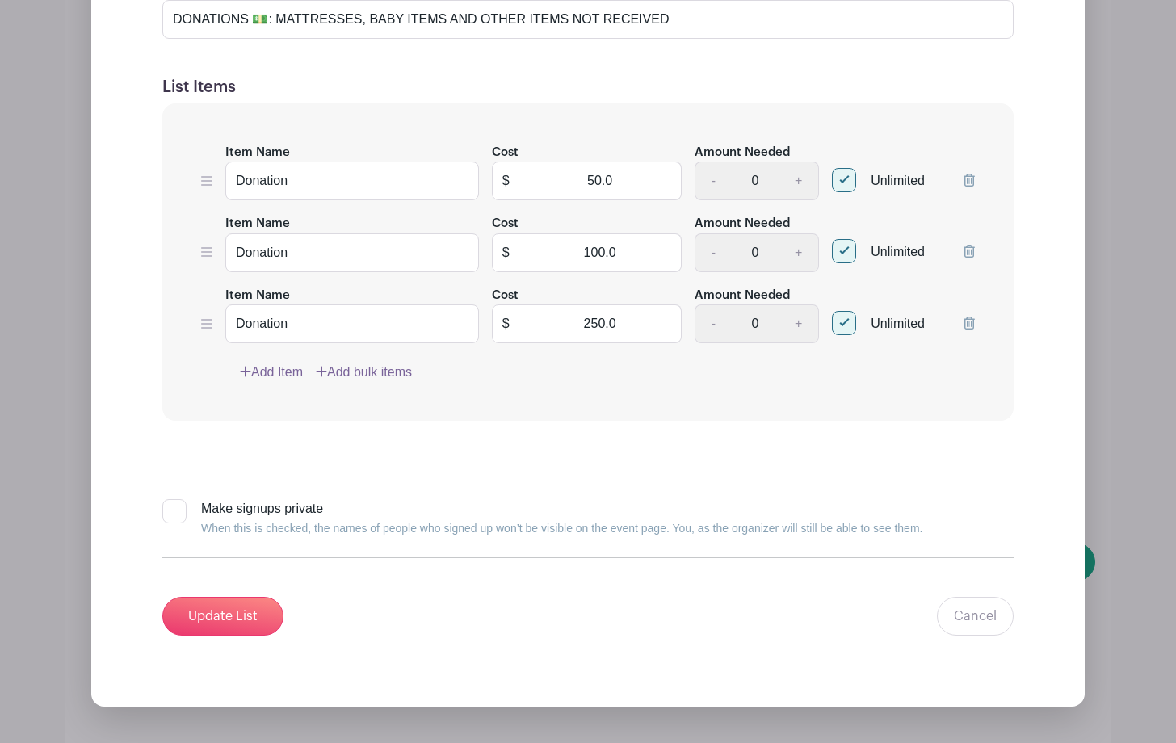
scroll to position [1639, 0]
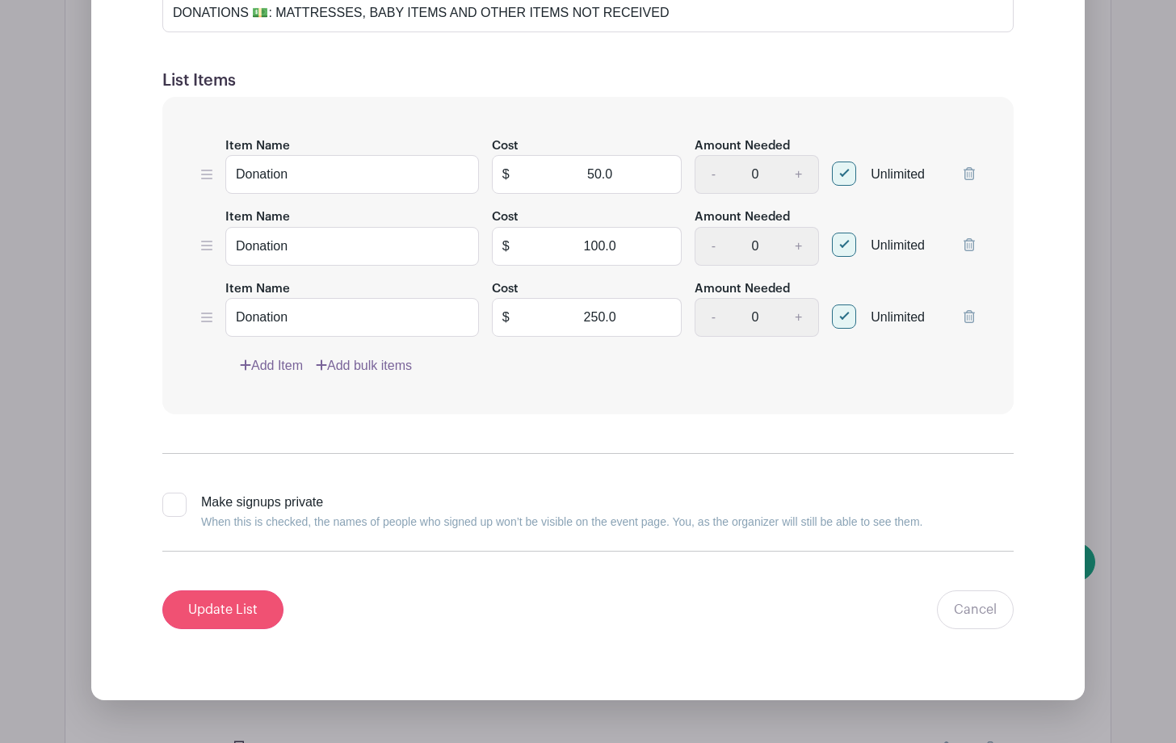
click at [234, 602] on input "Update List" at bounding box center [222, 609] width 121 height 39
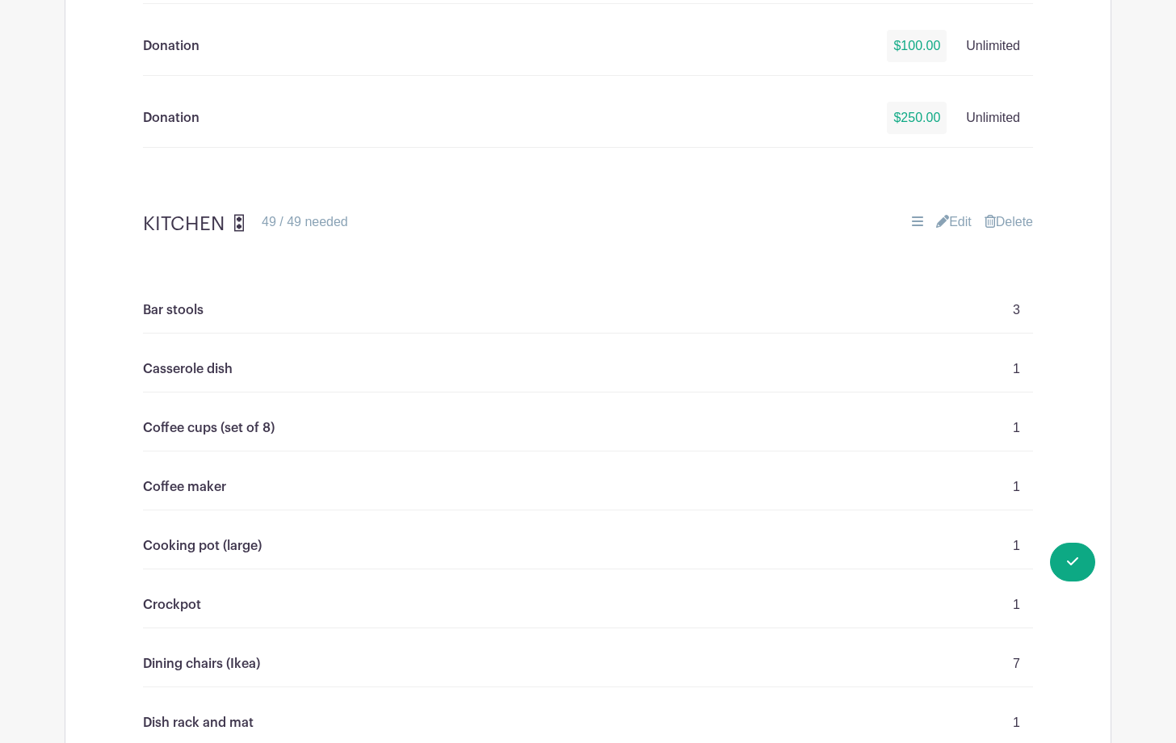
scroll to position [1594, 0]
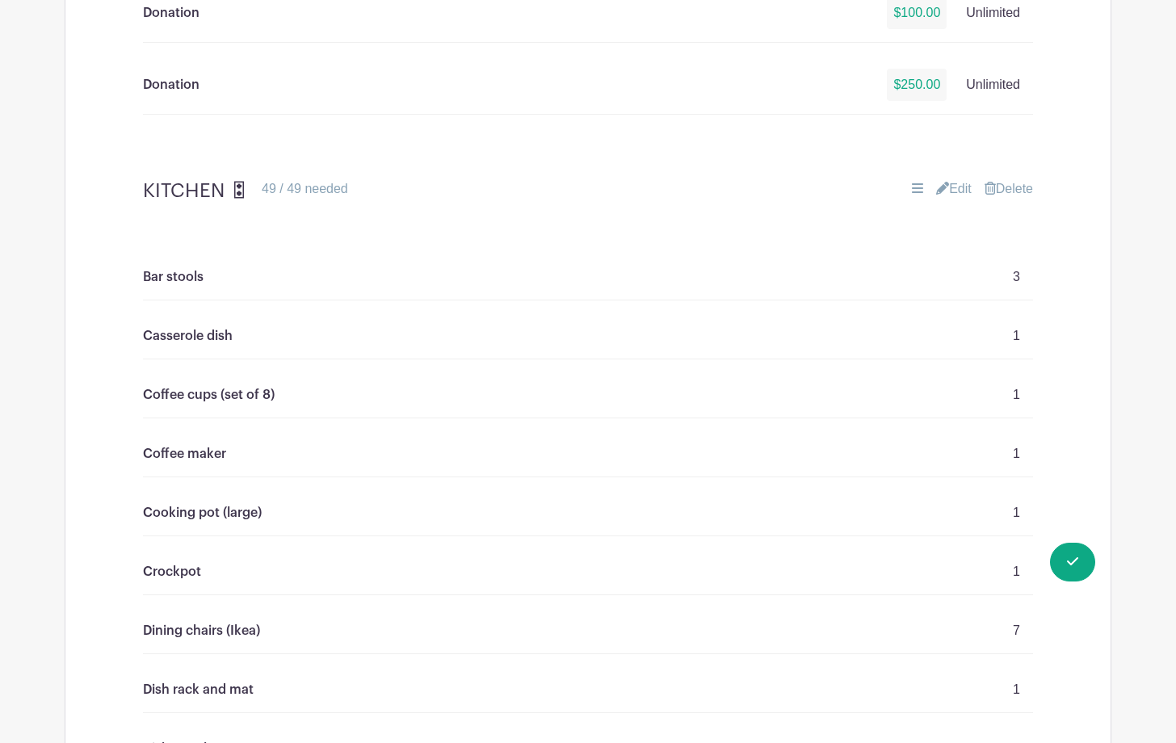
click at [949, 185] on link "Edit" at bounding box center [954, 188] width 36 height 19
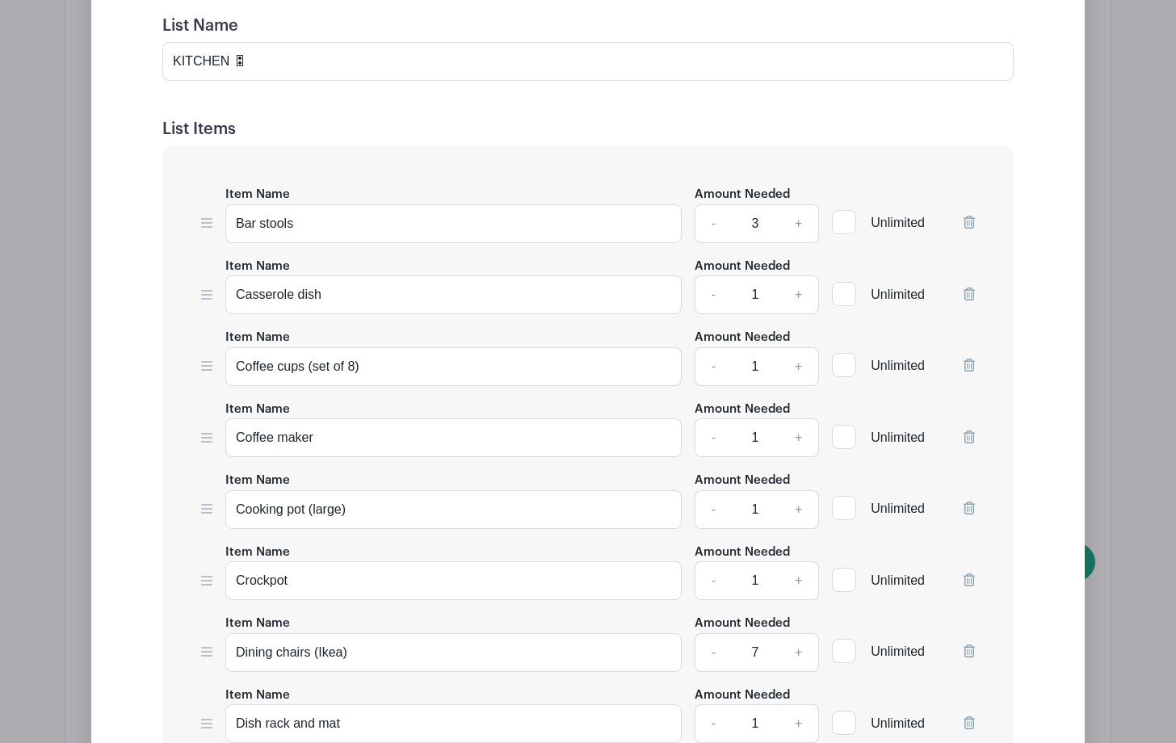
scroll to position [1967, 0]
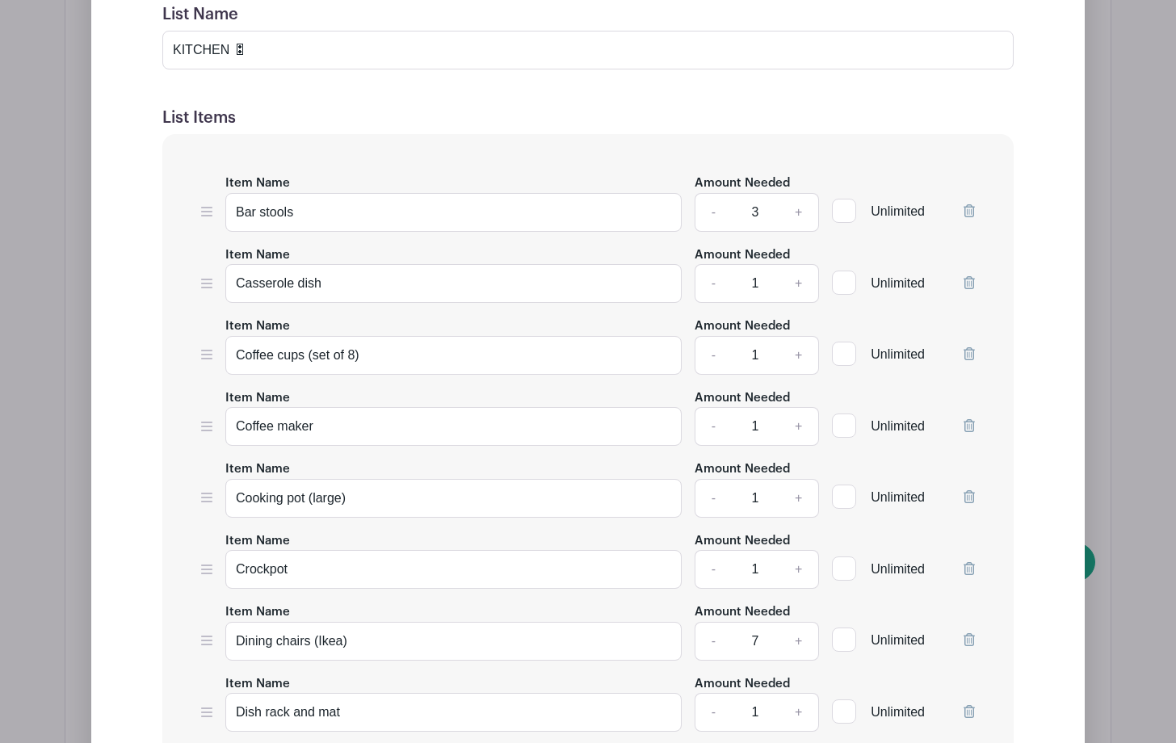
click at [967, 205] on icon at bounding box center [968, 210] width 11 height 13
click at [356, 283] on input "Coffee cups (set of 8)" at bounding box center [453, 283] width 456 height 39
type input "Coffee cups (set of 6)"
click at [328, 343] on input "Coffee maker" at bounding box center [453, 355] width 456 height 39
click at [322, 357] on input "Coffee maker" at bounding box center [453, 355] width 456 height 39
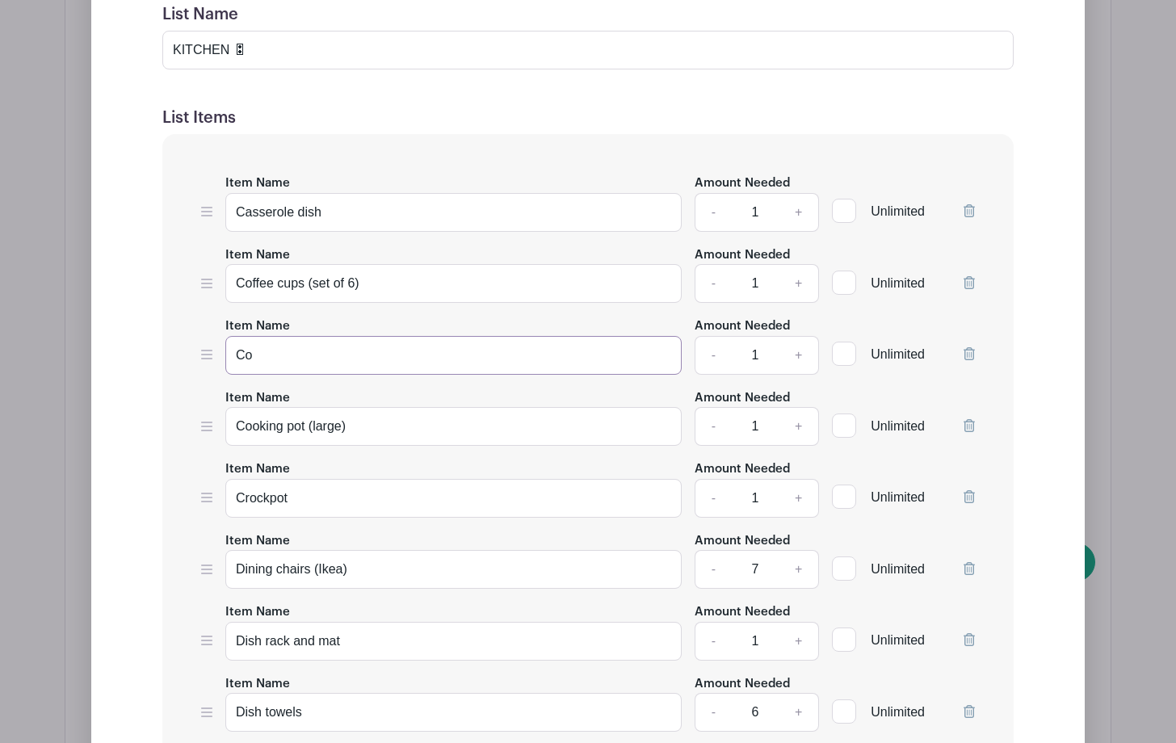
type input "C"
type input "T"
type input "t"
click at [476, 338] on input "Tea pot" at bounding box center [453, 355] width 456 height 39
type input "Tea pot"
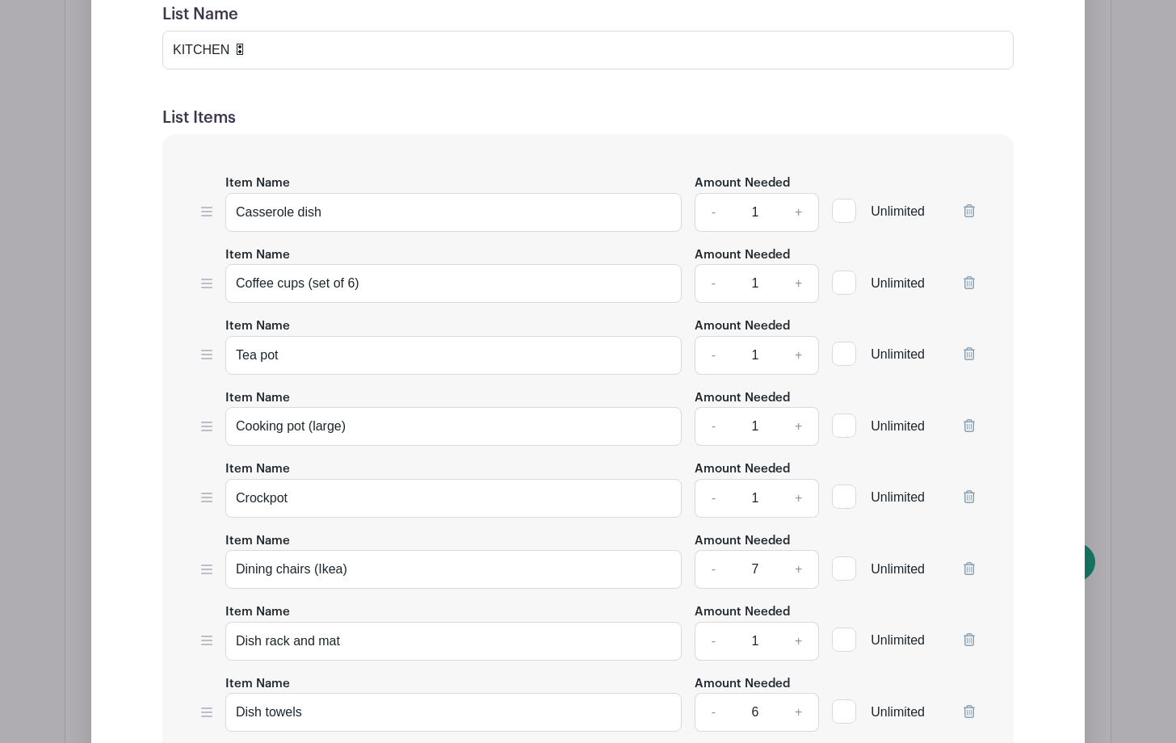
click at [967, 570] on icon at bounding box center [968, 568] width 11 height 13
click at [359, 430] on input "Cooking pot (large)" at bounding box center [453, 426] width 456 height 39
type input "C"
click at [402, 426] on input "muffin tin, loaf pan, cake pan 1 each" at bounding box center [453, 426] width 456 height 39
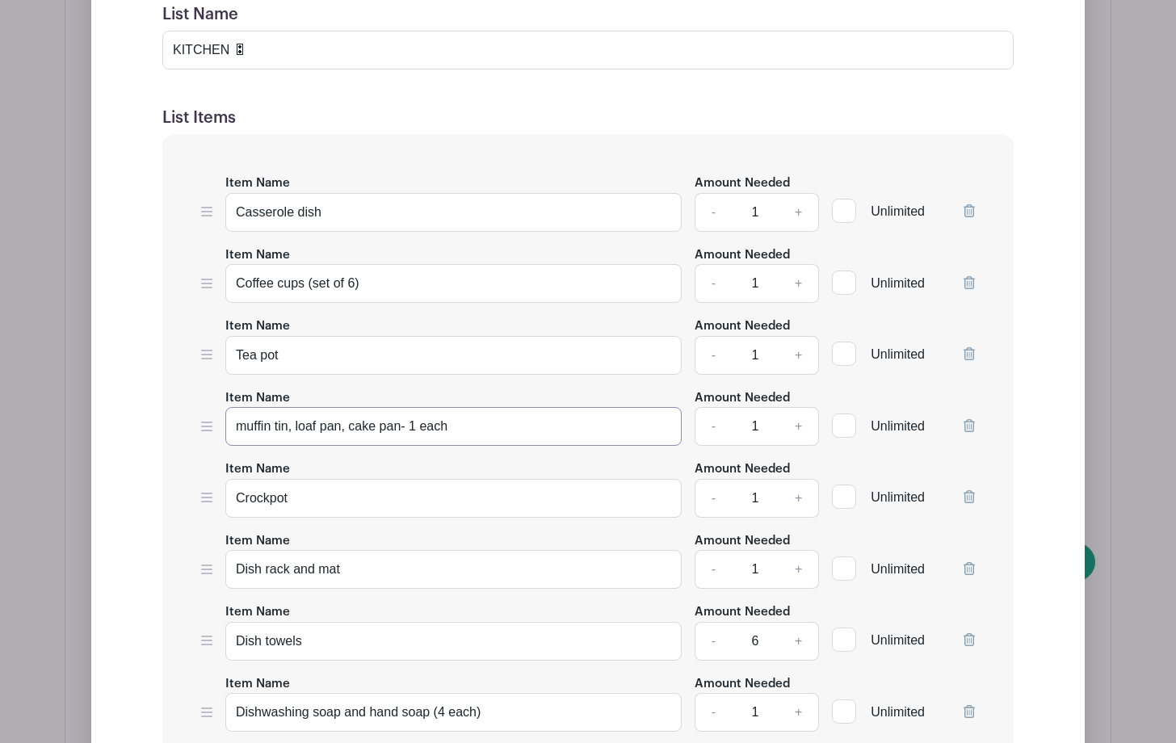
type input "muffin tin, loaf pan, cake pan- 1 each"
click at [300, 349] on input "Tea pot" at bounding box center [453, 355] width 456 height 39
type input "T"
type input "coffee maker"
click at [707, 639] on link "-" at bounding box center [712, 641] width 37 height 39
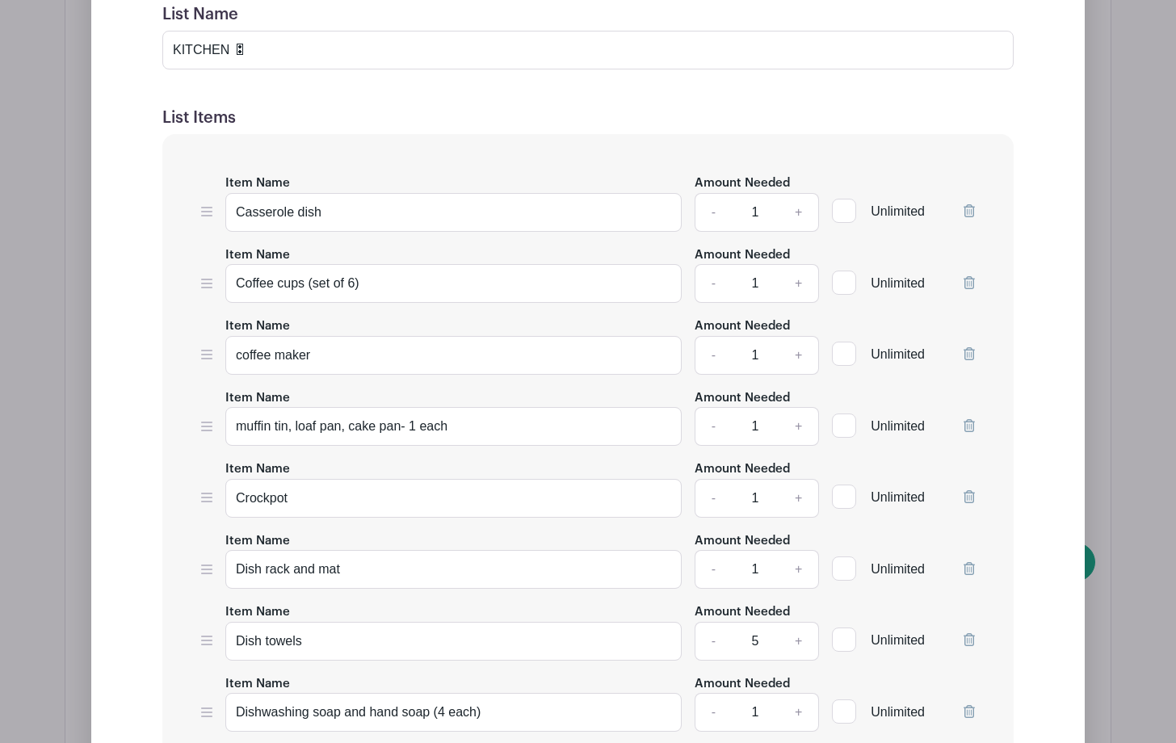
click at [707, 639] on link "-" at bounding box center [712, 641] width 37 height 39
type input "4"
click at [447, 715] on input "Dishwashing soap and hand soap (4 each)" at bounding box center [453, 712] width 456 height 39
type input "Dishwashing soap and hand soap (2 each)"
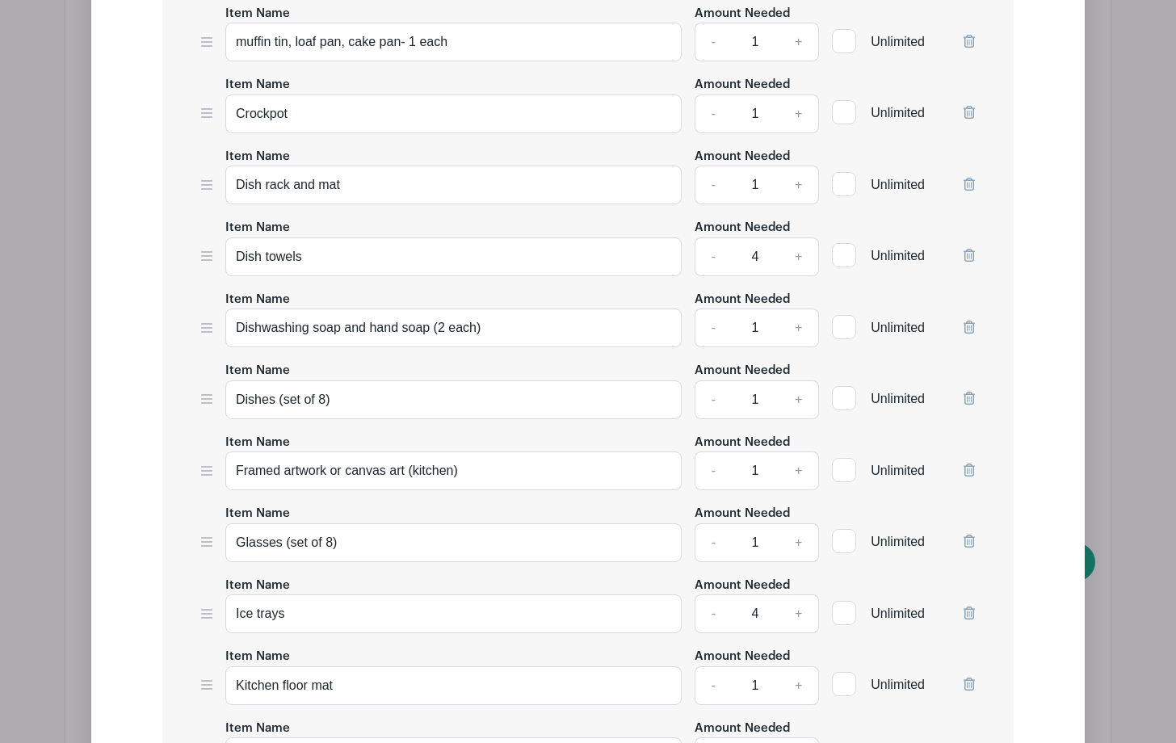
scroll to position [2359, 0]
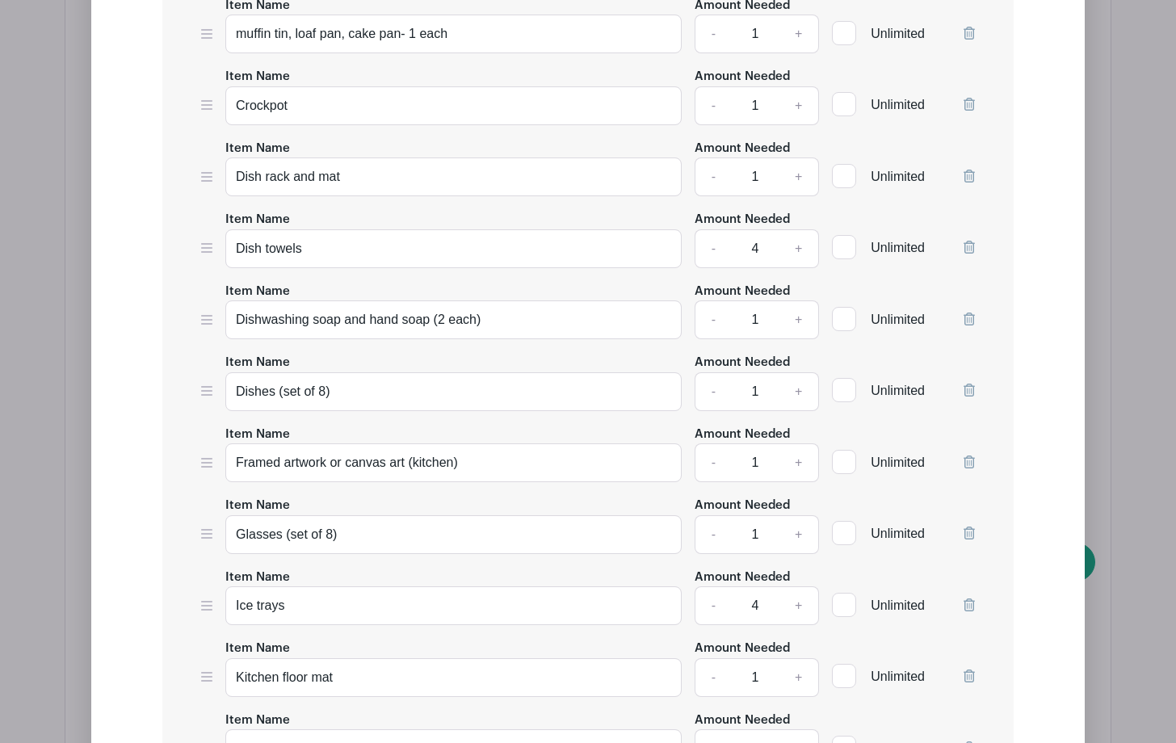
click at [968, 387] on icon at bounding box center [968, 390] width 11 height 13
click at [967, 390] on icon at bounding box center [968, 390] width 11 height 13
click at [710, 399] on link "-" at bounding box center [712, 391] width 37 height 39
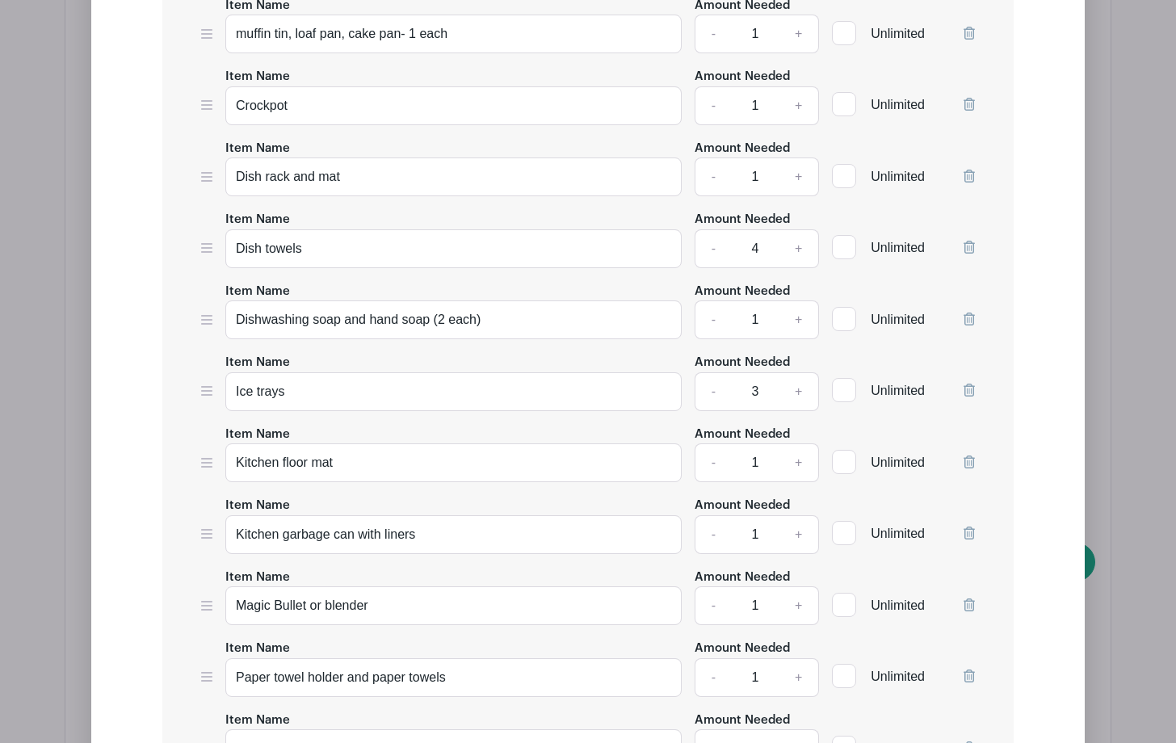
type input "2"
click at [1038, 601] on div "Edit Simple Signup List List Name KITCHEN 🎛 List Items Item Name Bar stools Amo…" at bounding box center [587, 552] width 967 height 2057
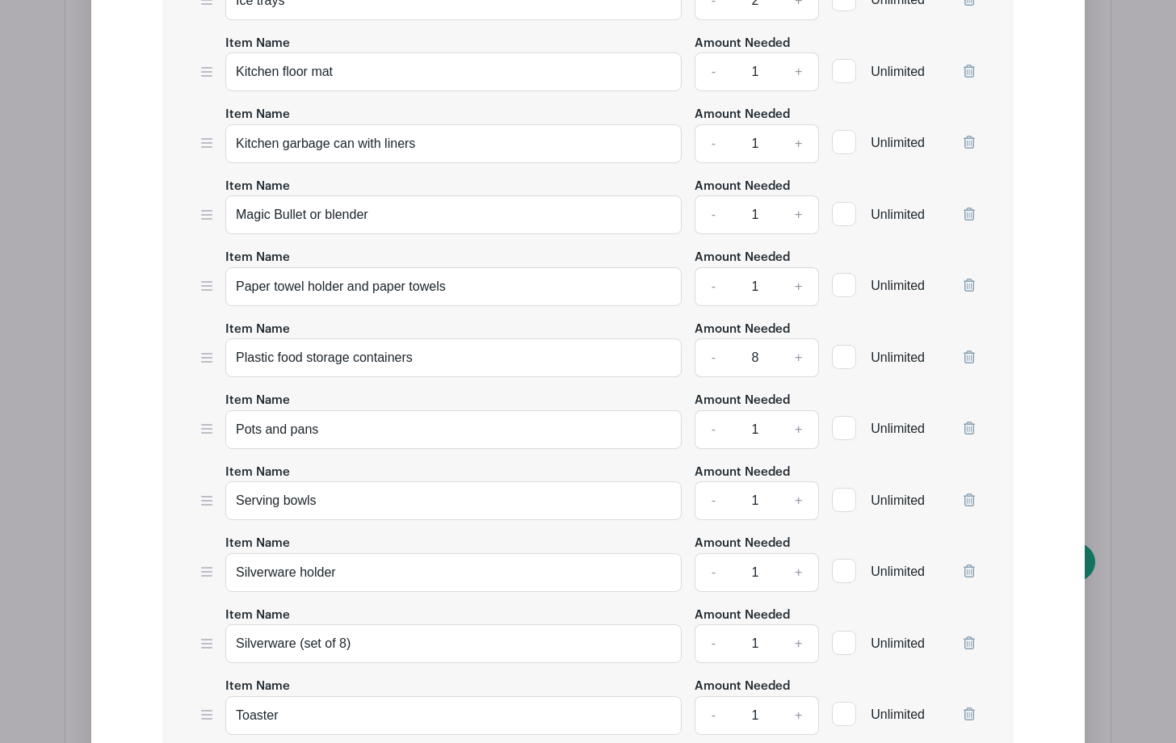
scroll to position [2764, 0]
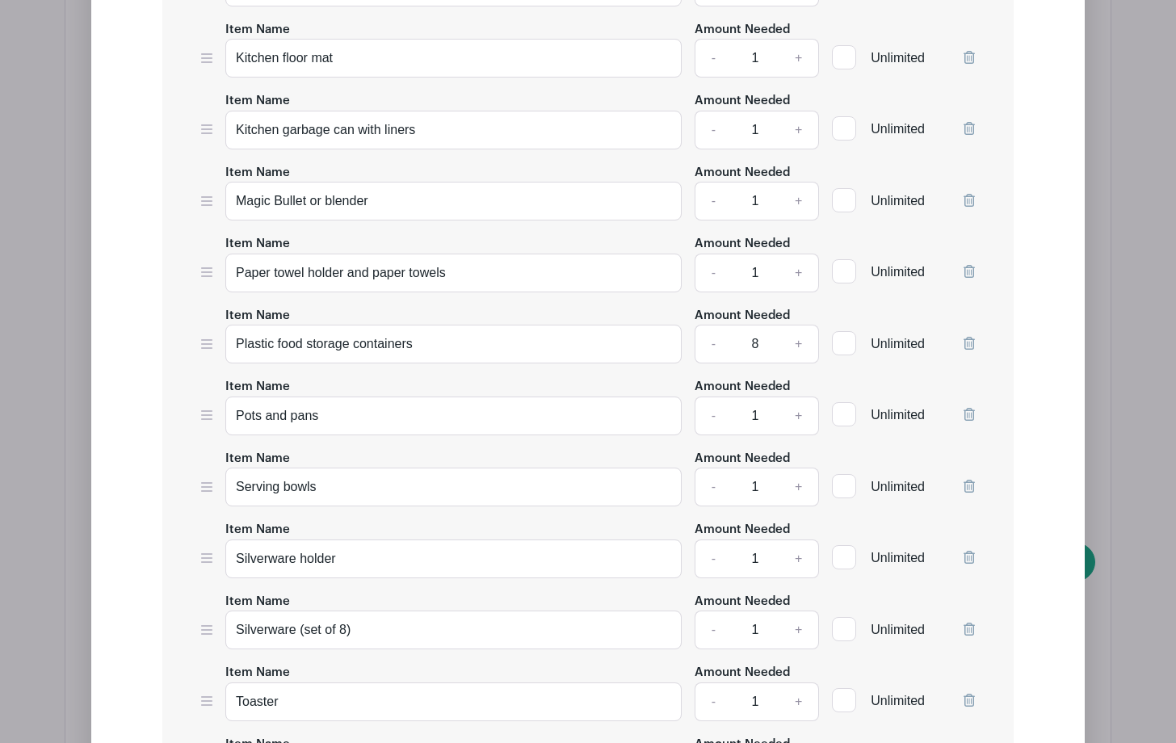
click at [712, 354] on link "-" at bounding box center [712, 344] width 37 height 39
click at [711, 349] on link "-" at bounding box center [712, 344] width 37 height 39
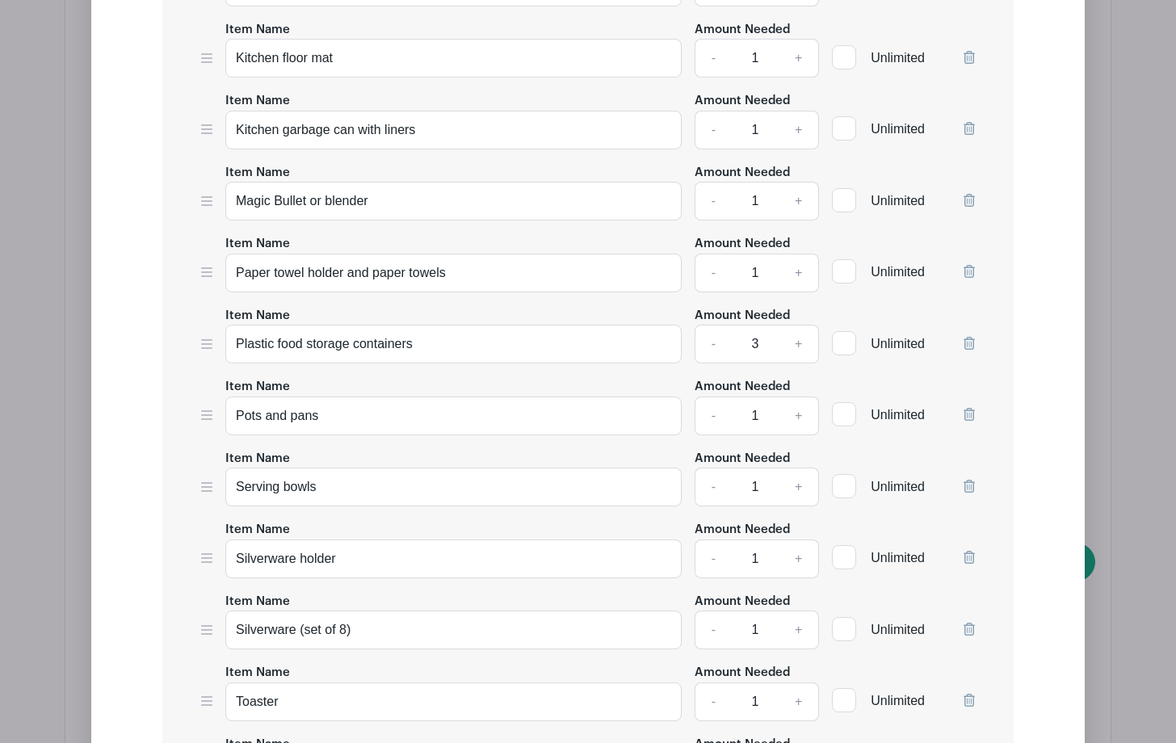
click at [711, 349] on link "-" at bounding box center [712, 344] width 37 height 39
type input "2"
click at [964, 420] on icon at bounding box center [968, 414] width 11 height 13
click at [279, 418] on input "Serving bowls" at bounding box center [453, 415] width 456 height 39
type input "mixing bowls"
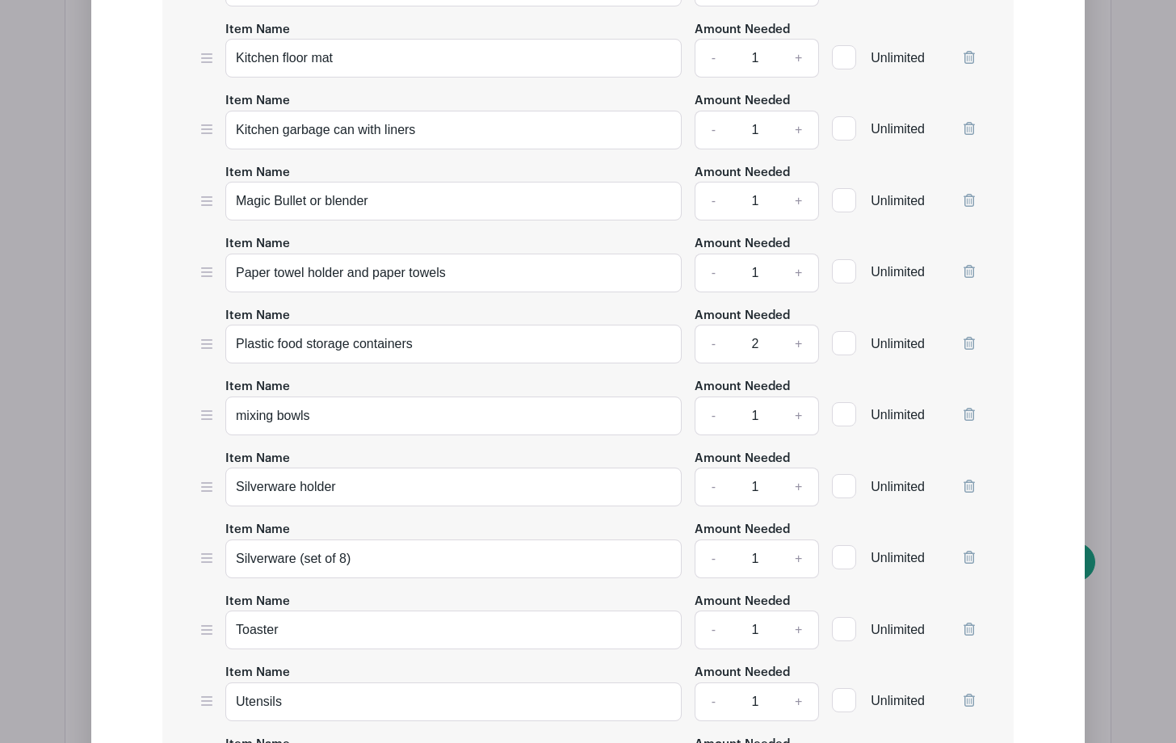
click at [970, 484] on icon at bounding box center [968, 486] width 11 height 13
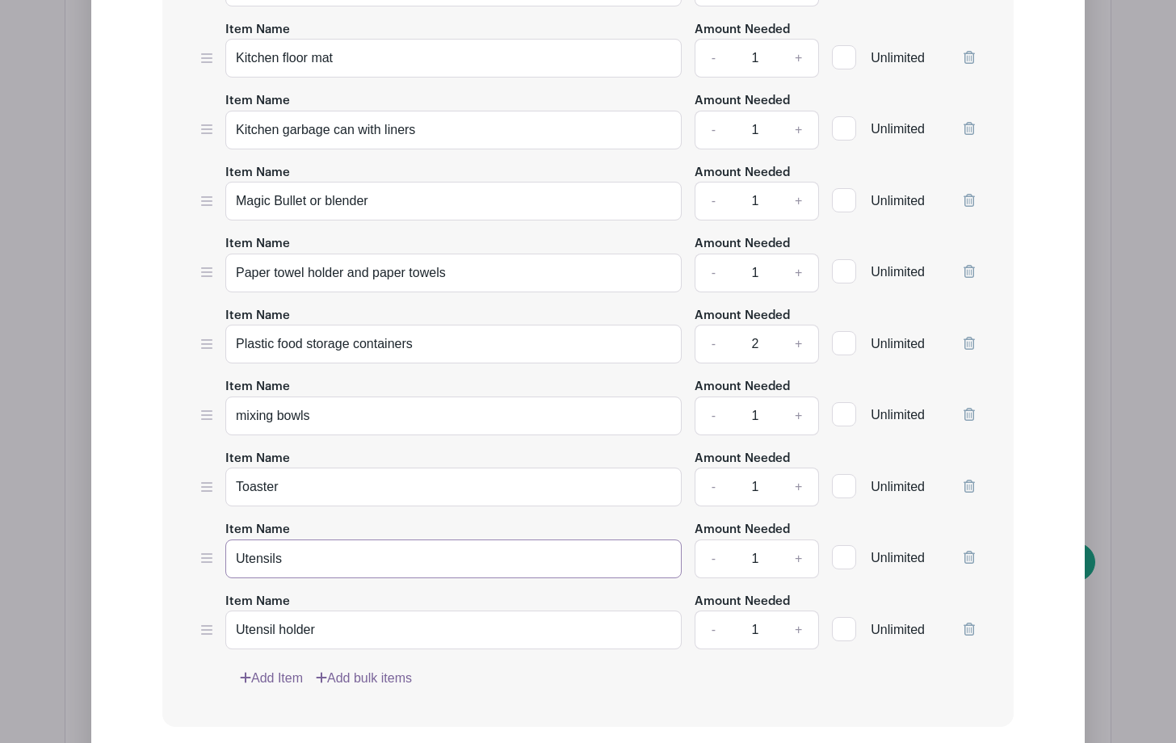
click at [296, 564] on input "Utensils" at bounding box center [453, 558] width 456 height 39
type input "U"
type input "tea pot"
click at [467, 597] on div "Item Name Utensil holder" at bounding box center [453, 620] width 456 height 59
click at [971, 578] on div at bounding box center [968, 552] width 11 height 52
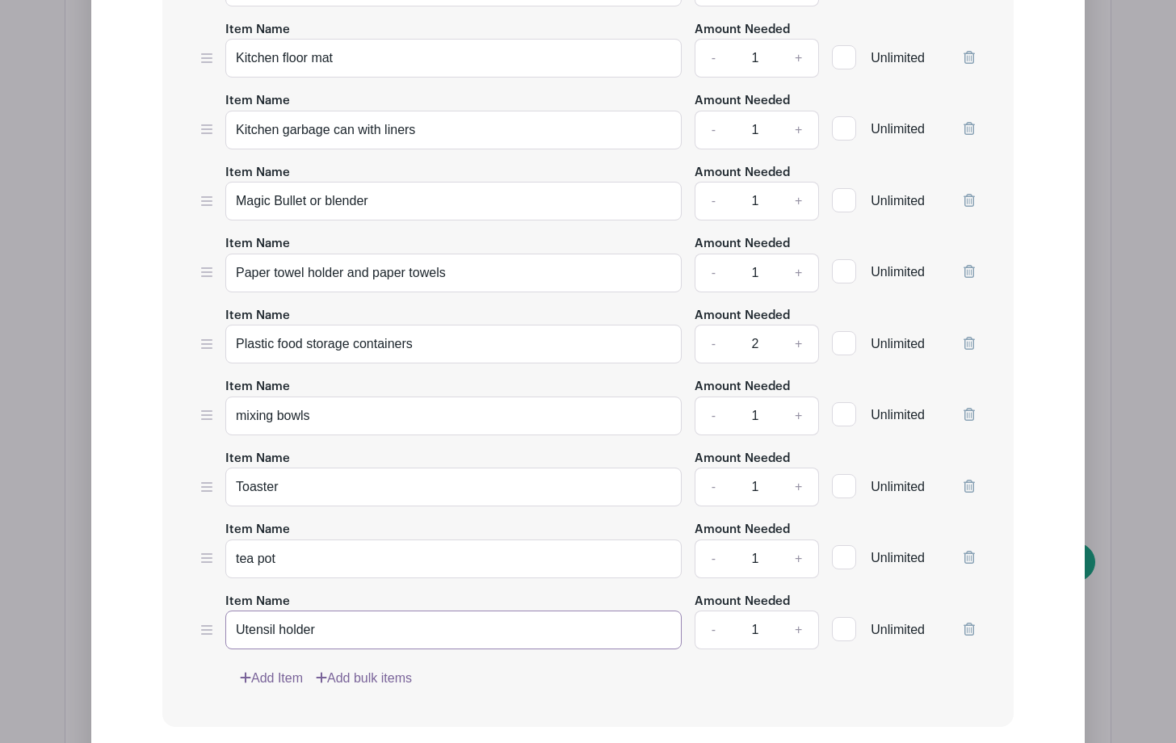
click at [332, 634] on input "Utensil holder" at bounding box center [453, 629] width 456 height 39
type input "U"
click at [1054, 435] on div "Edit Simple Signup List List Name KITCHEN 🎛 List Items Item Name Bar stools Amo…" at bounding box center [587, 40] width 967 height 1842
click at [421, 636] on input "microwave- small, countertop" at bounding box center [453, 629] width 456 height 39
click at [420, 636] on input "microwave- small, countertop ( Walmart has great options)" at bounding box center [453, 629] width 456 height 39
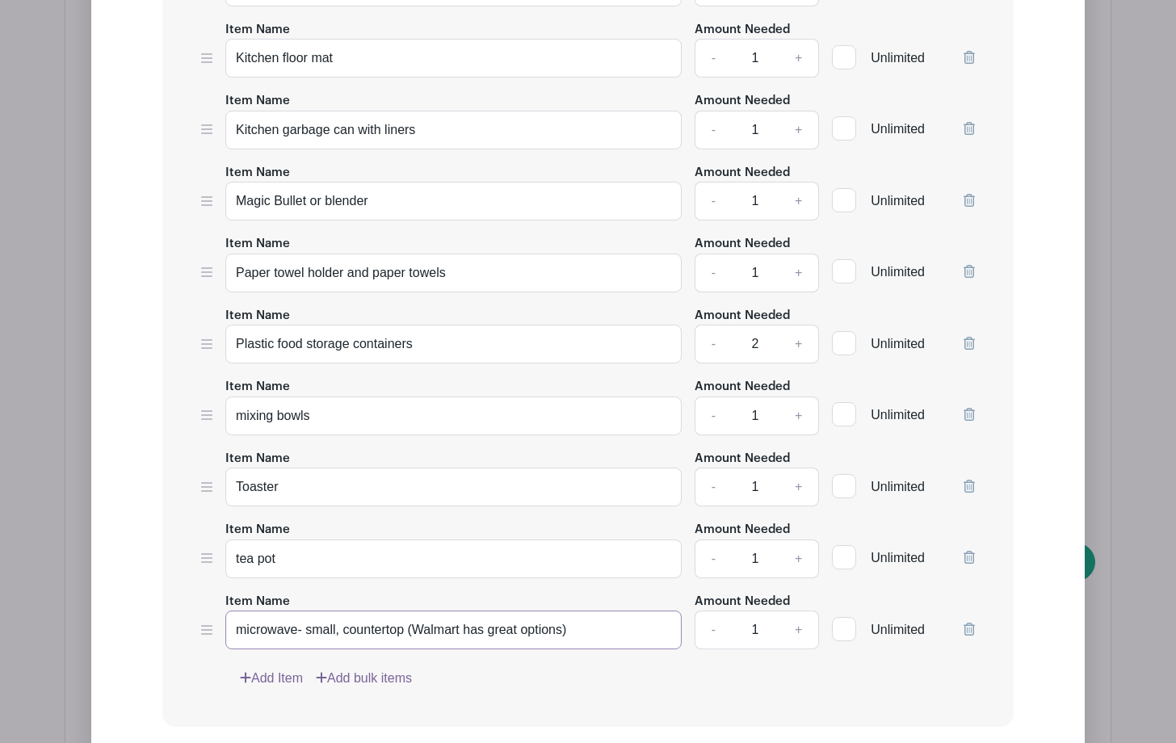
type input "microwave- small, countertop (Walmart has great options)"
click at [423, 133] on input "Kitchen garbage can with liners" at bounding box center [453, 130] width 456 height 39
type input "Kitchen garbage can with liners- NEW"
click at [422, 350] on input "Plastic food storage containers" at bounding box center [453, 344] width 456 height 39
type input "Plastic food storage containers- NEW"
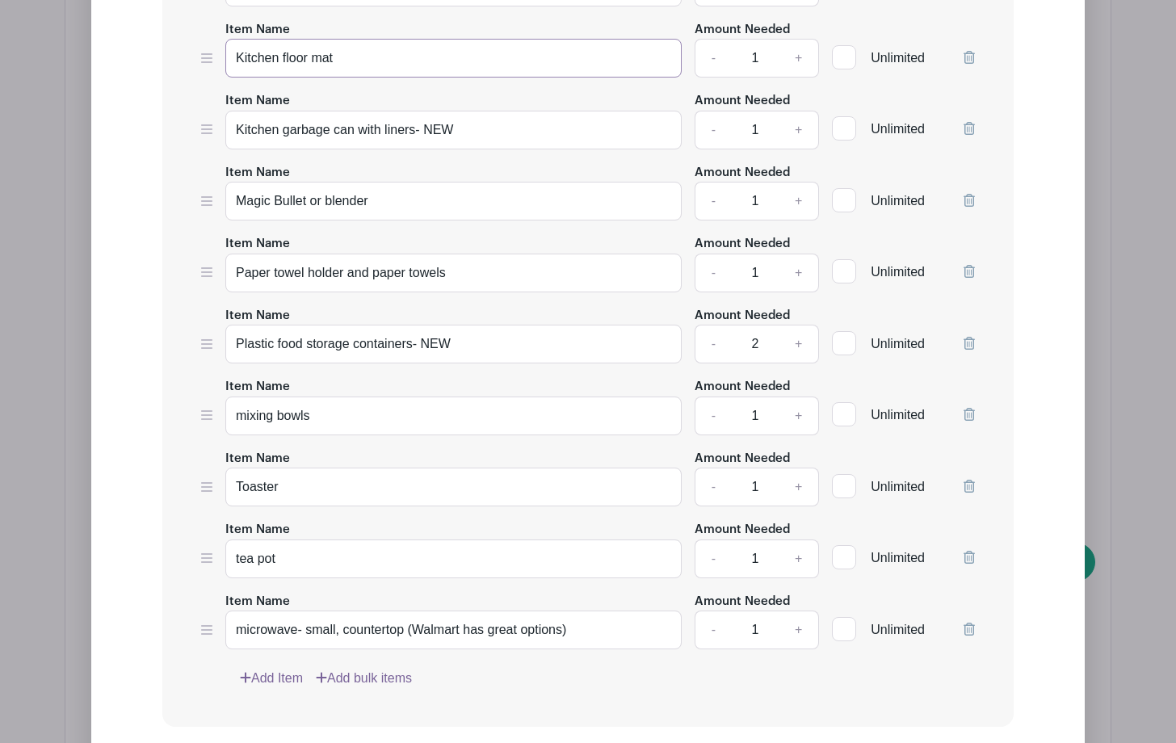
click at [335, 55] on input "Kitchen floor mat" at bounding box center [453, 58] width 456 height 39
type input "Kitchen floor mat- NEW"
click at [1036, 161] on div "Edit Simple Signup List List Name KITCHEN 🎛 List Items Item Name Bar stools Amo…" at bounding box center [587, 40] width 967 height 1842
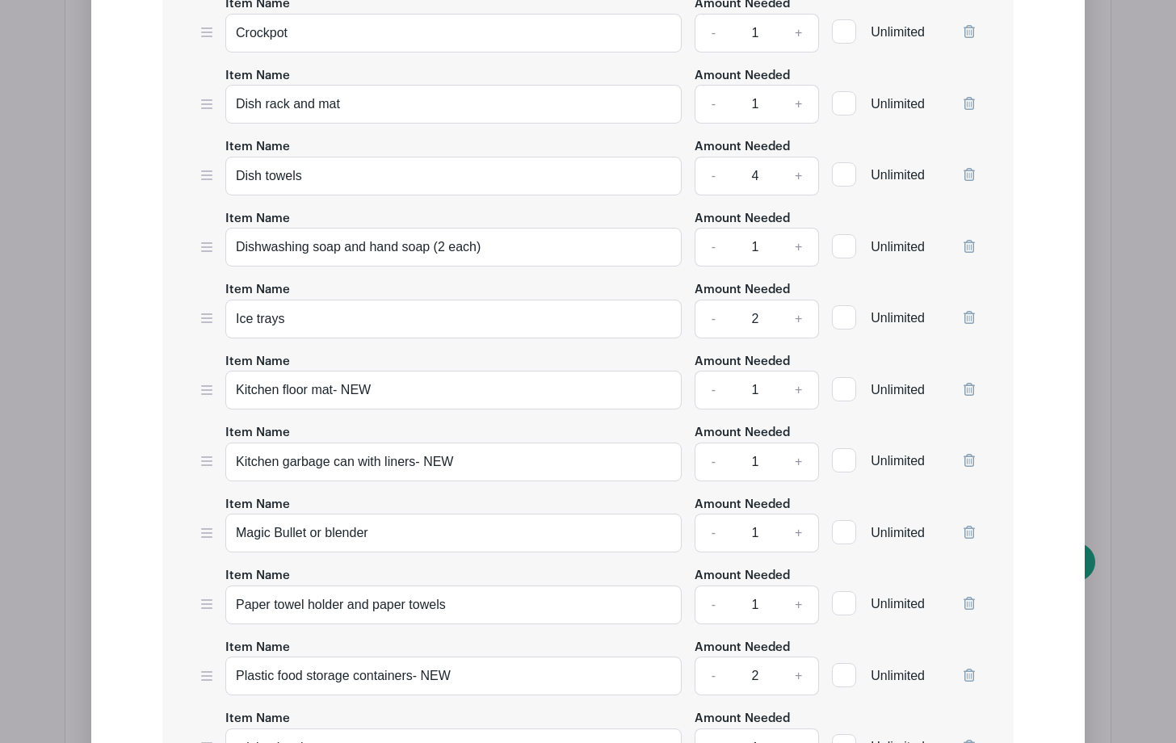
scroll to position [2429, 0]
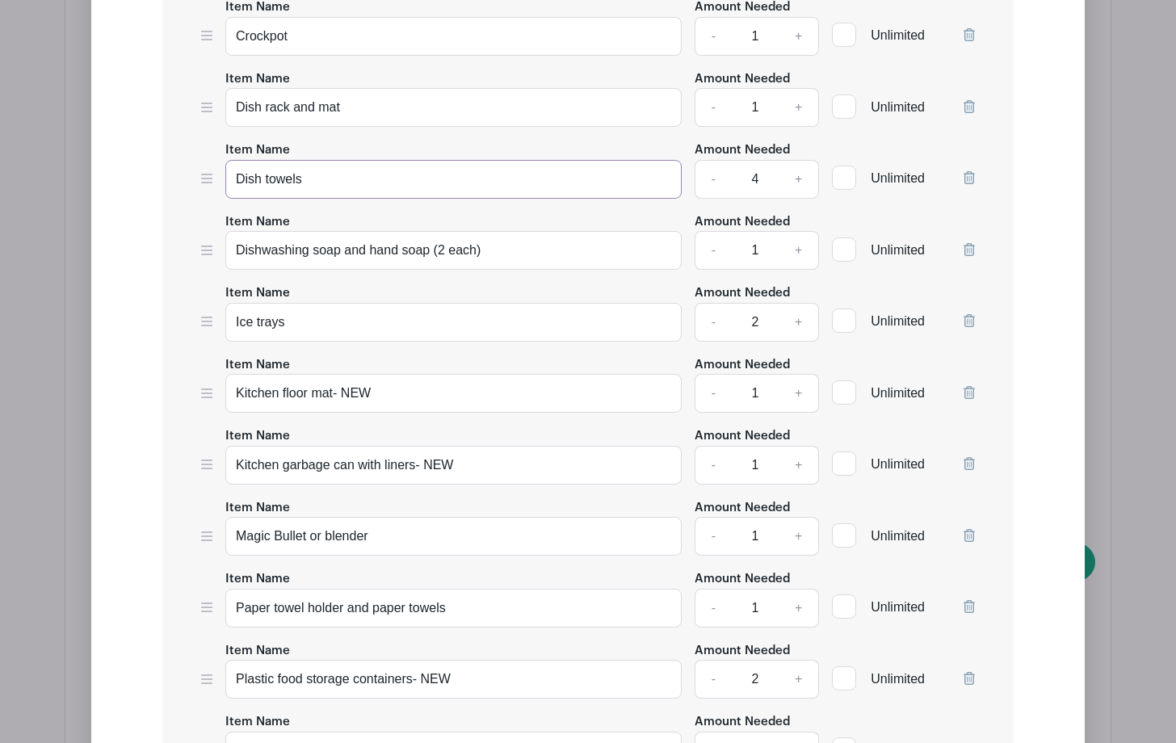
click at [306, 181] on input "Dish towels" at bounding box center [453, 179] width 456 height 39
type input "Dish towels- NEW"
click at [1046, 100] on div "Edit Simple Signup List List Name KITCHEN 🎛 List Items Item Name Bar stools Amo…" at bounding box center [587, 375] width 967 height 1842
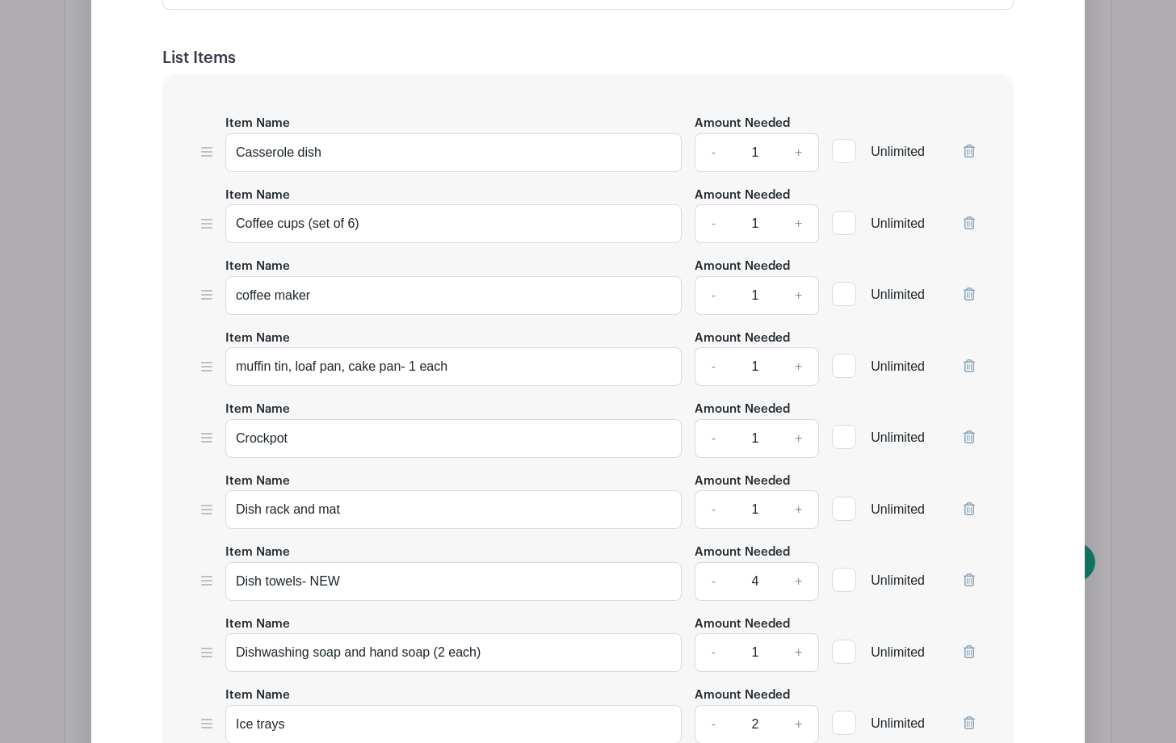
scroll to position [2023, 0]
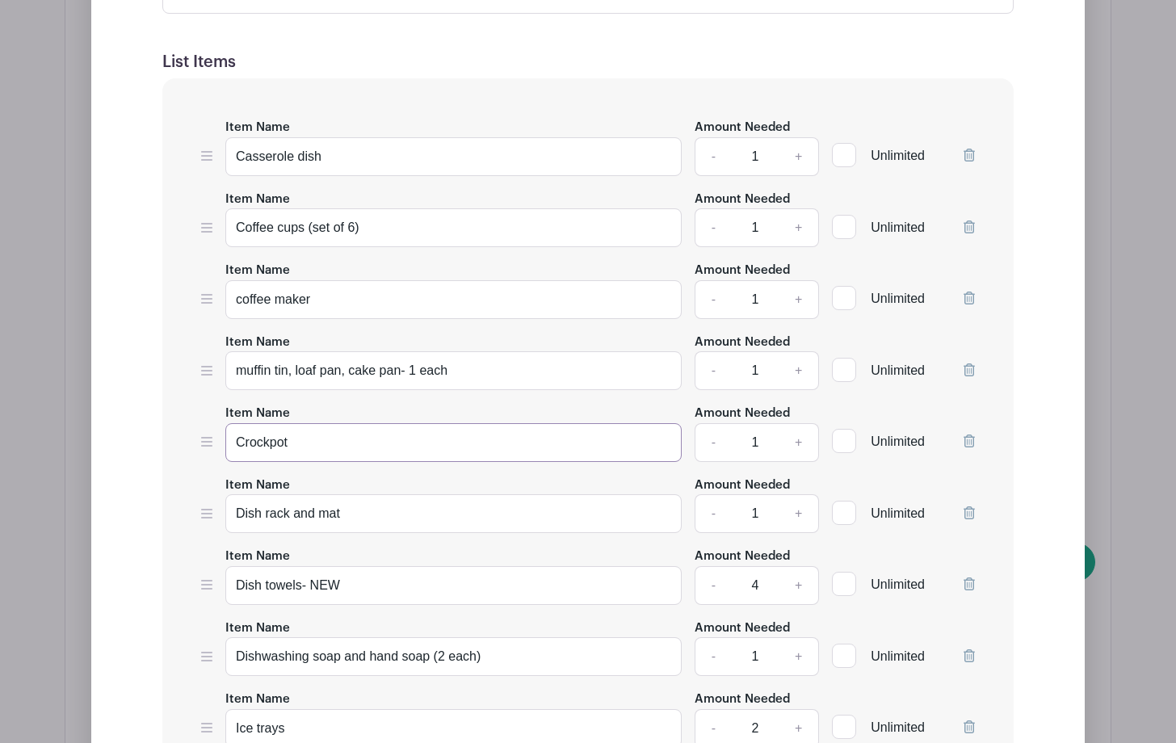
click at [291, 439] on input "Crockpot" at bounding box center [453, 442] width 456 height 39
type input "C"
click at [240, 445] on input "rice cooker" at bounding box center [453, 442] width 456 height 39
type input "Rice cooker"
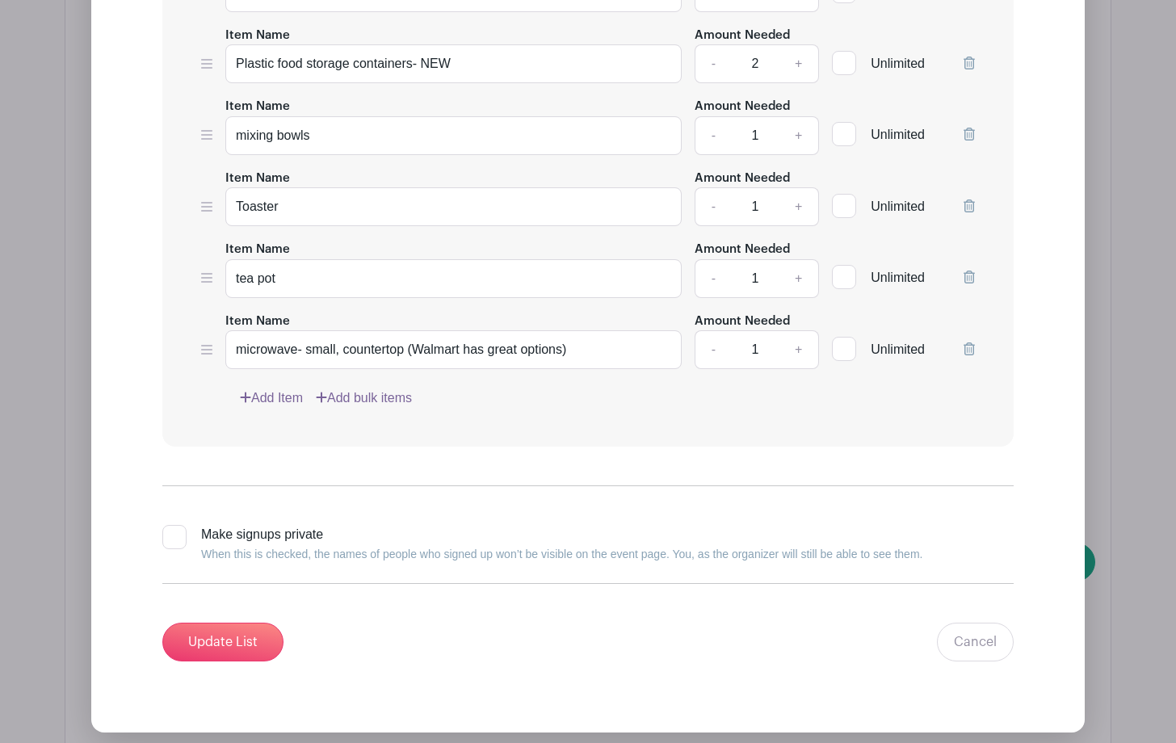
scroll to position [3055, 0]
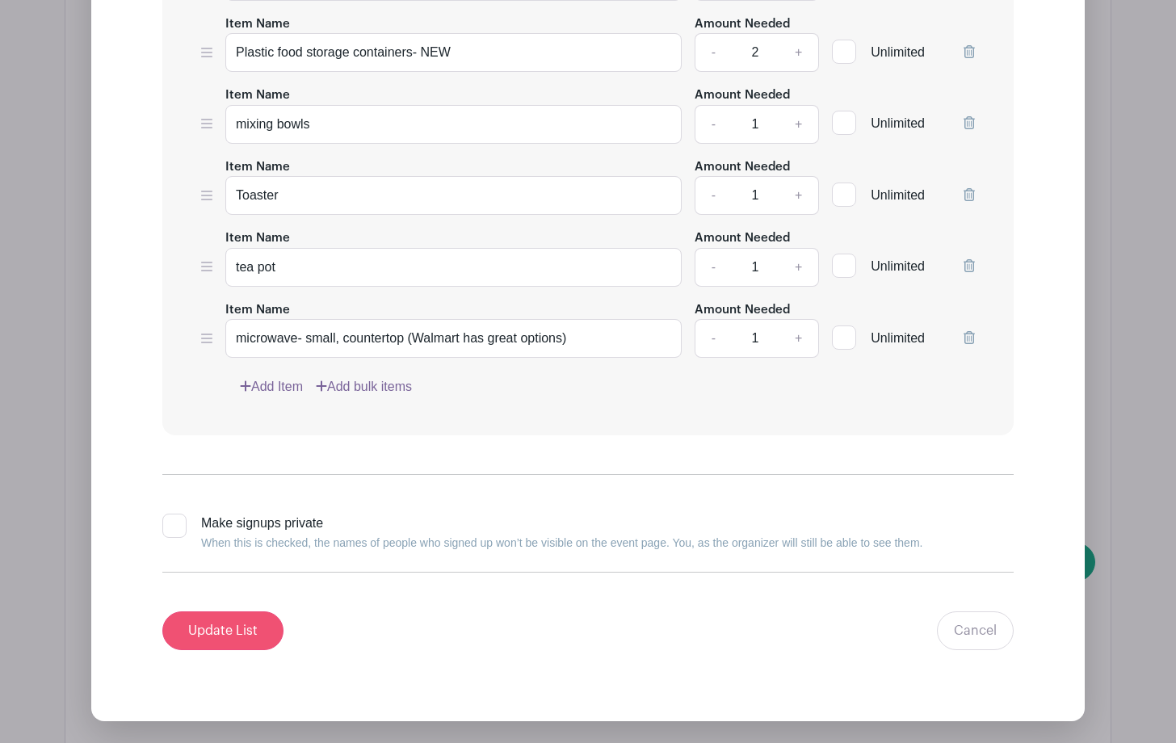
click at [222, 629] on input "Update List" at bounding box center [222, 630] width 121 height 39
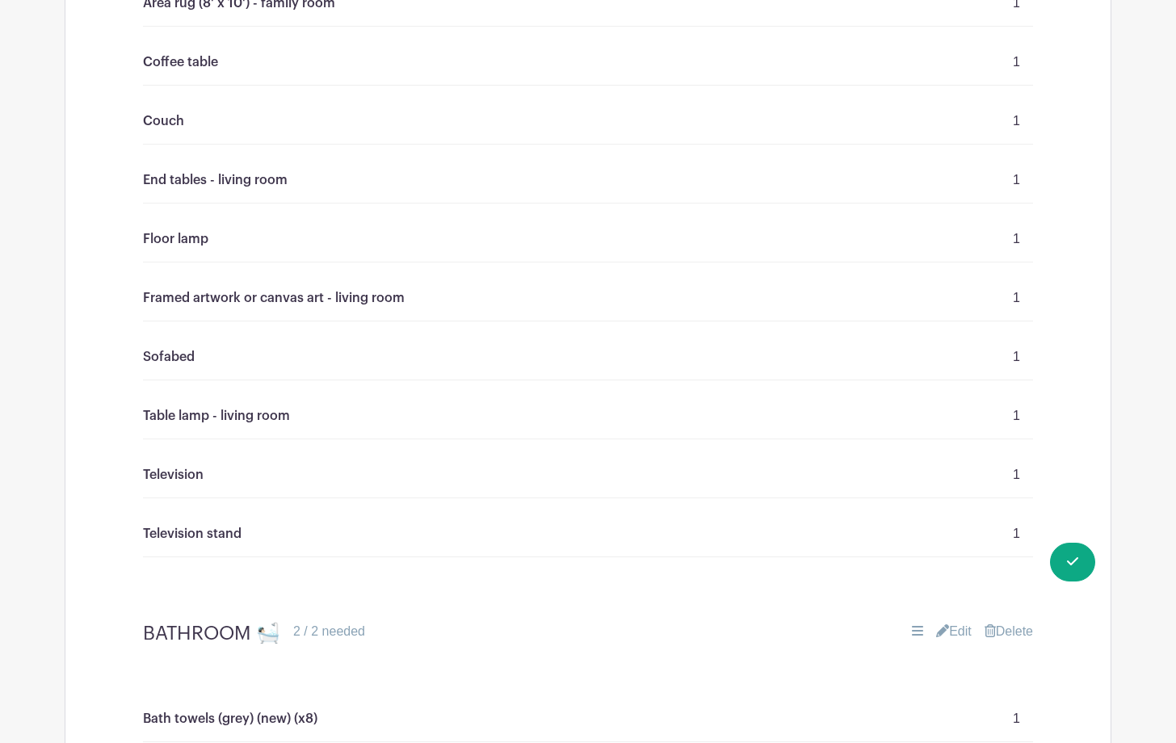
click at [1135, 417] on main "Groups All Groups [PERSON_NAME]'s Events My Signups Event Invites My account Lo…" at bounding box center [588, 449] width 1176 height 6932
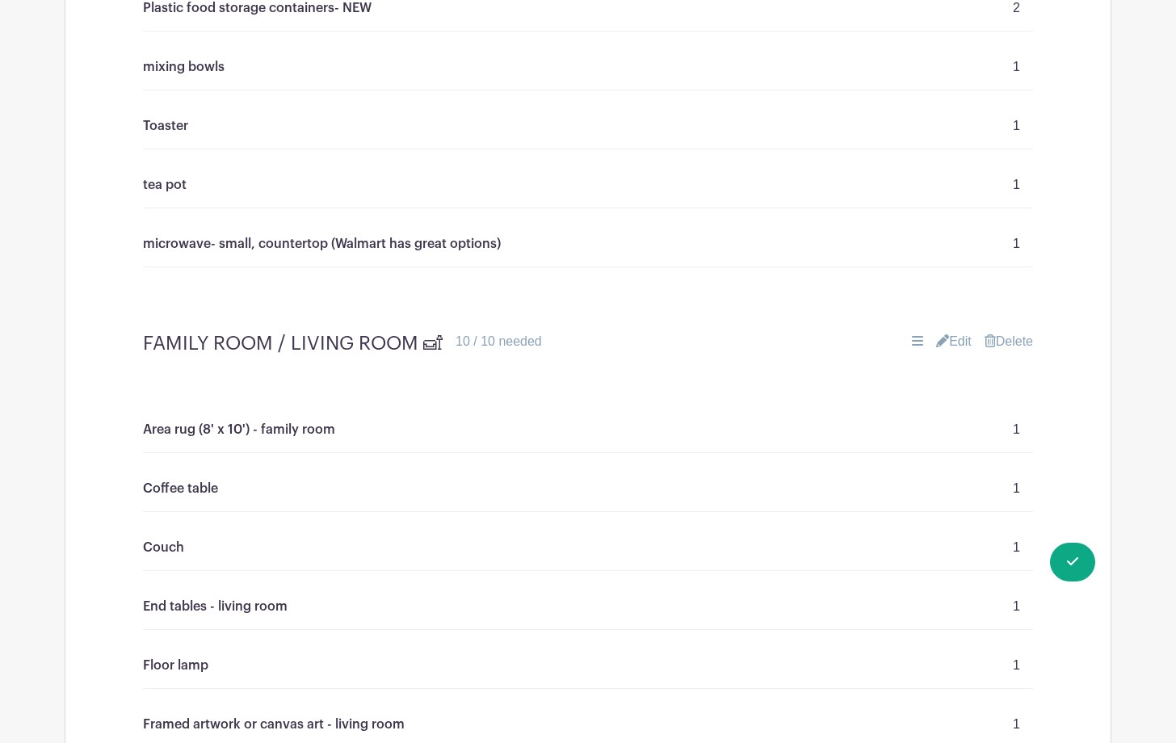
scroll to position [2633, 0]
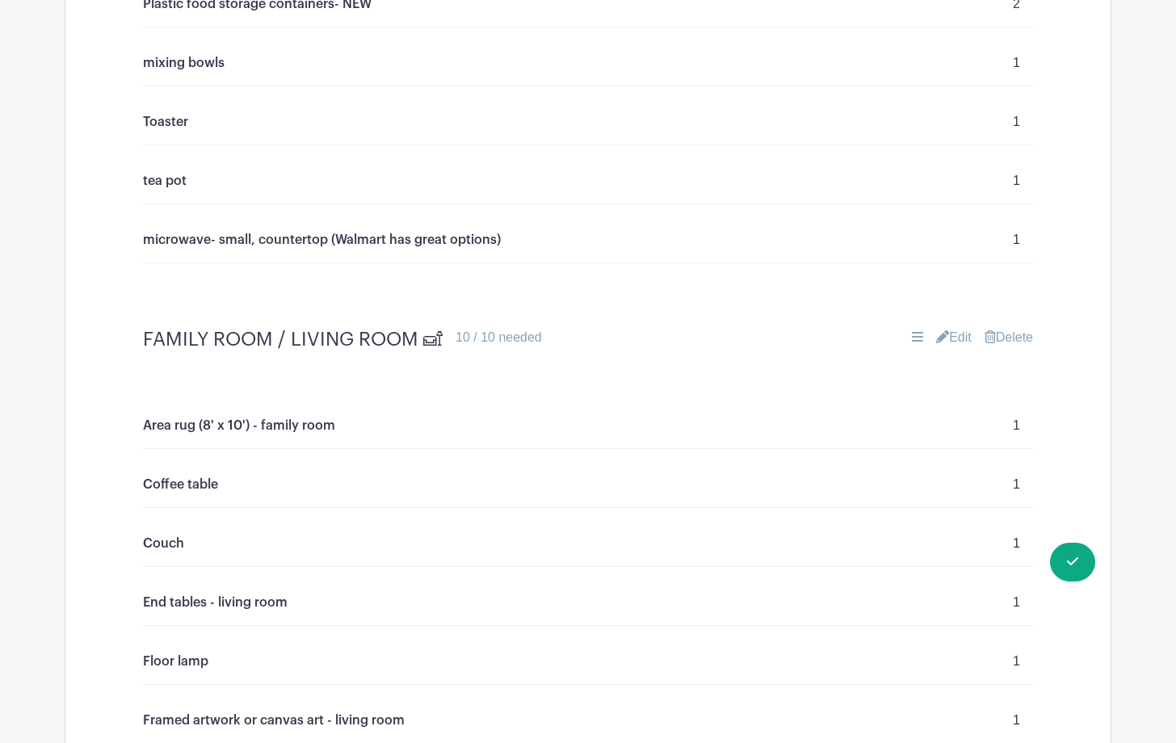
click at [960, 337] on link "Edit" at bounding box center [954, 337] width 36 height 19
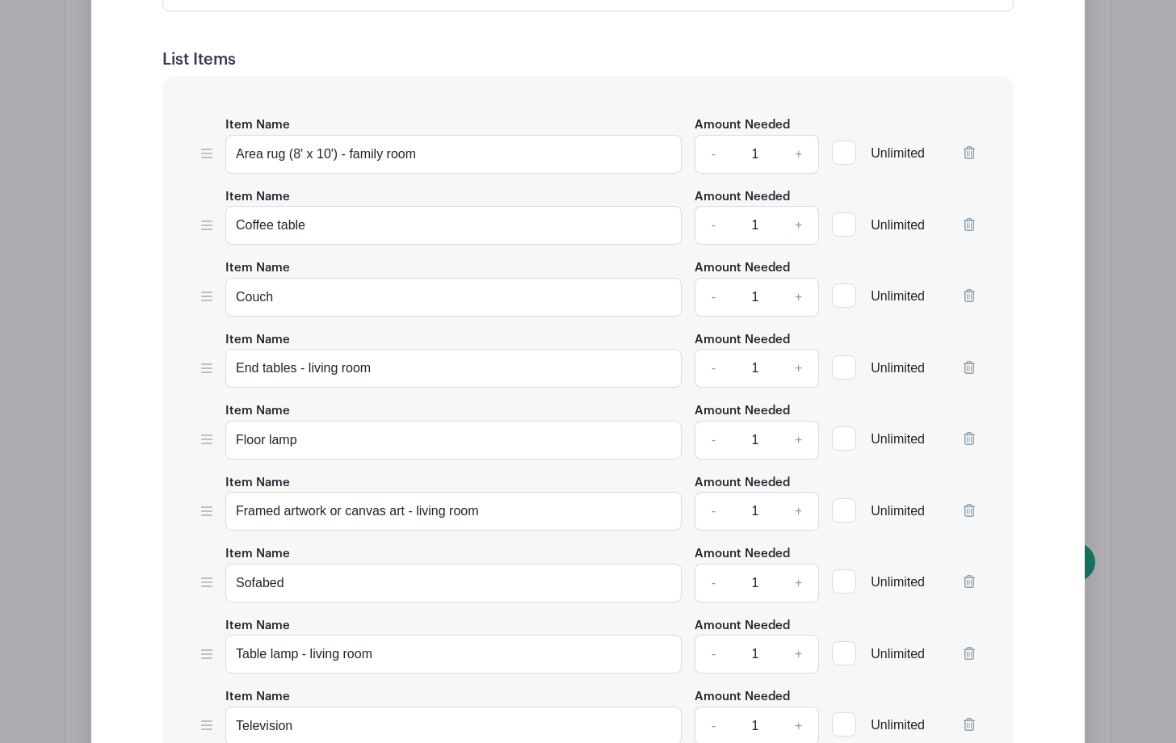
scroll to position [3221, 0]
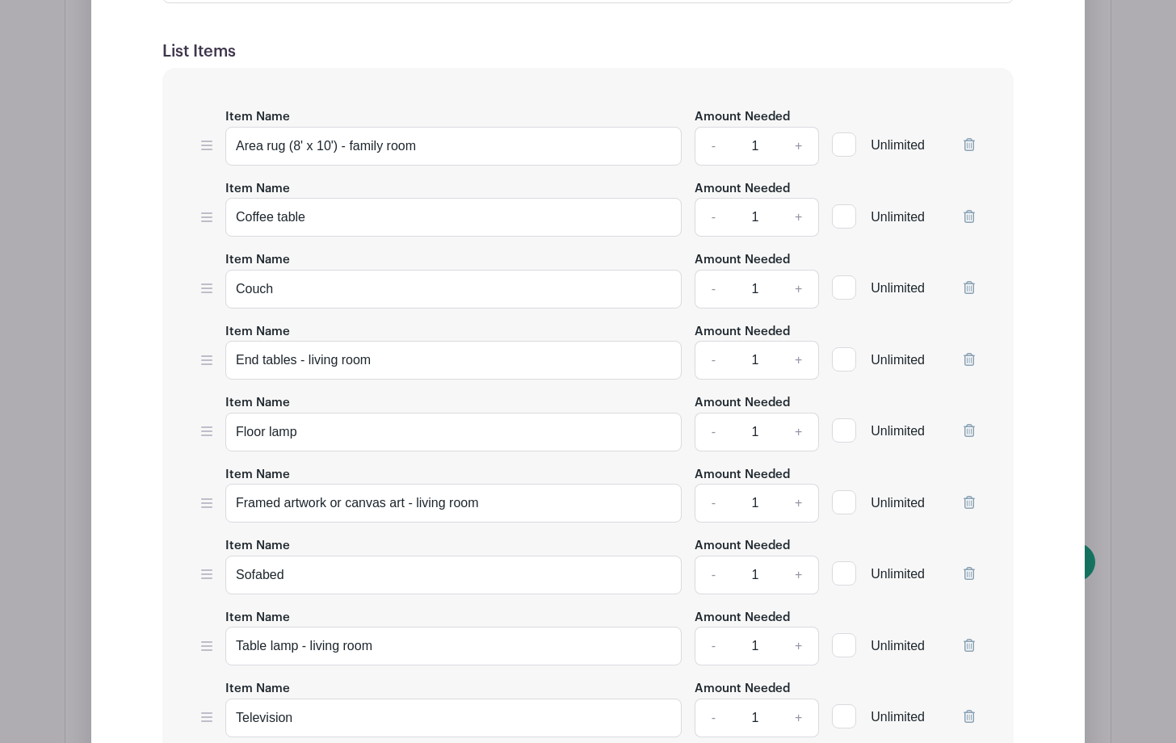
click at [968, 138] on link at bounding box center [968, 145] width 11 height 14
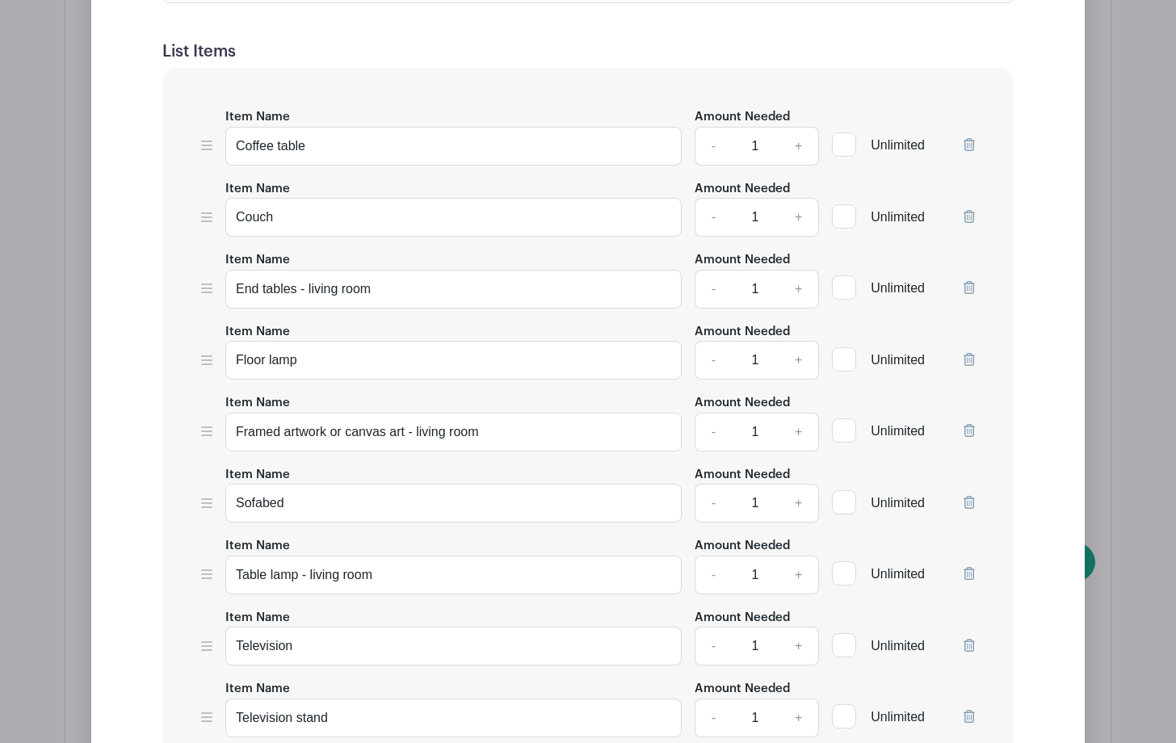
click at [968, 504] on icon at bounding box center [968, 502] width 11 height 13
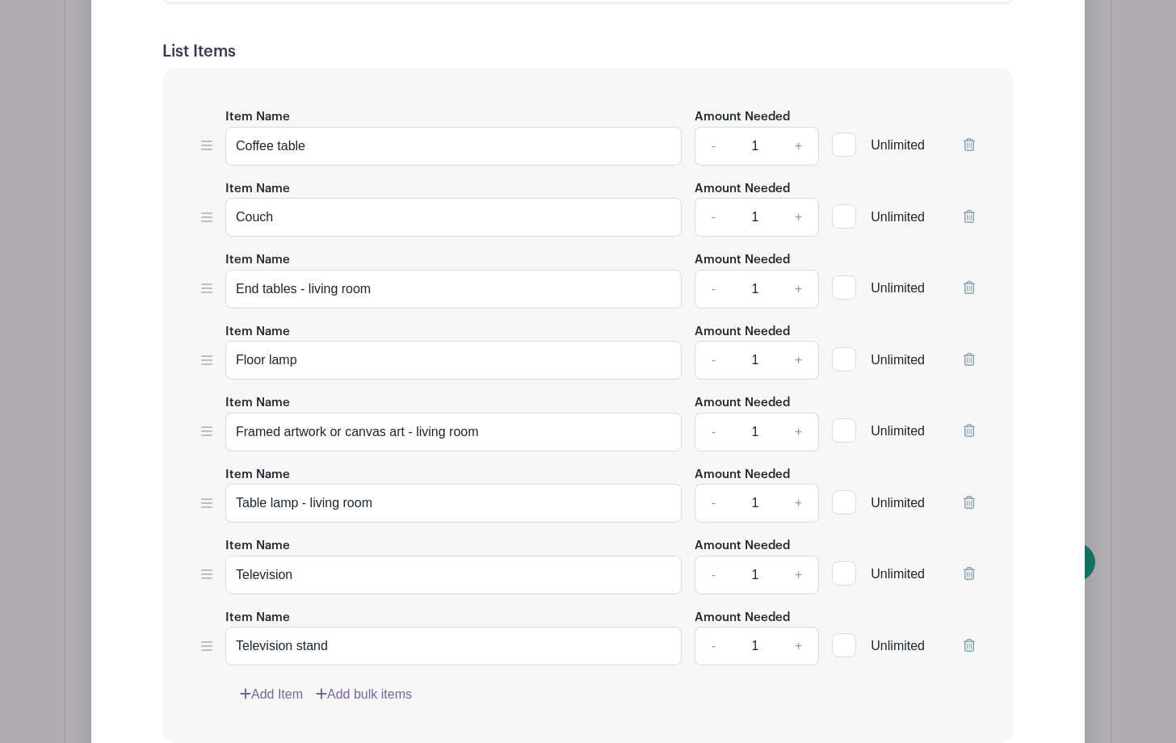
click at [968, 504] on icon at bounding box center [968, 502] width 11 height 13
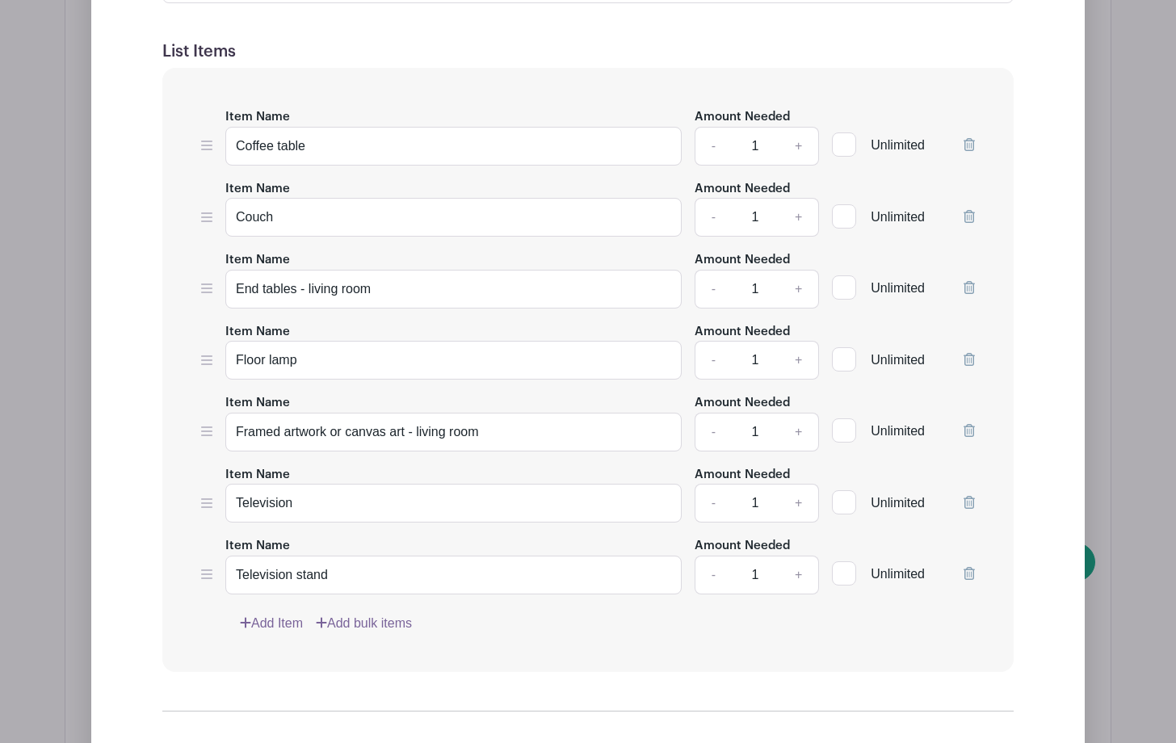
click at [968, 504] on icon at bounding box center [968, 502] width 11 height 13
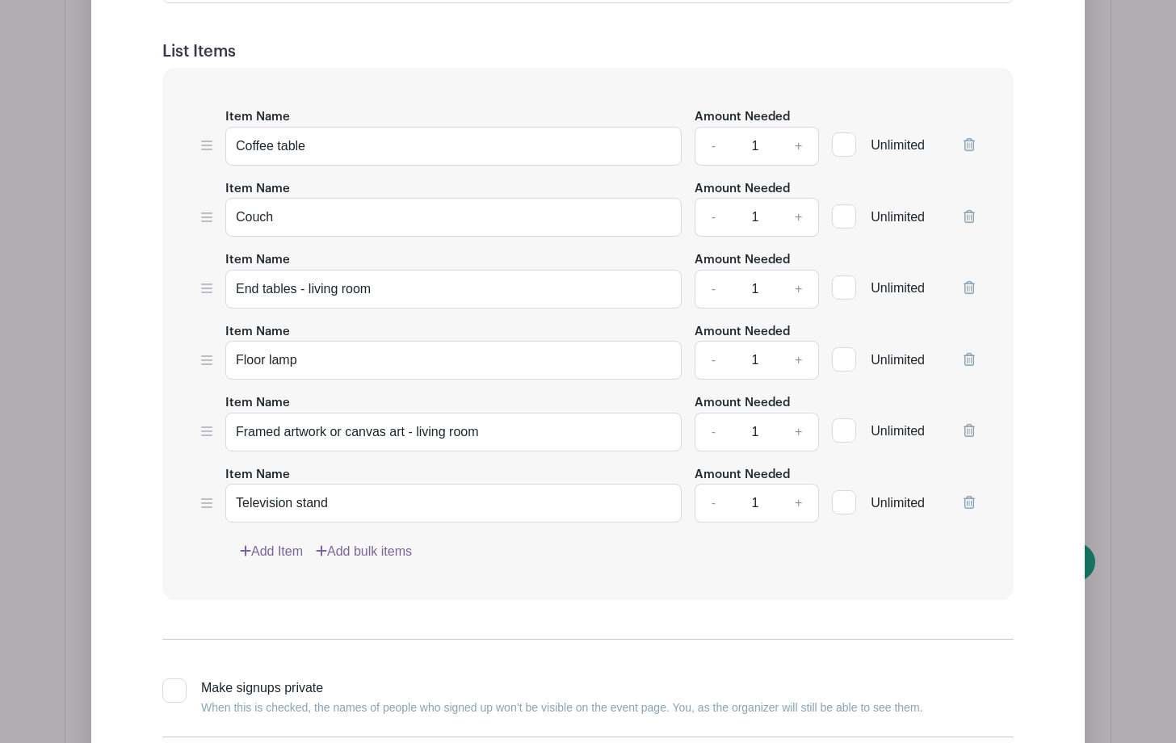
click at [1037, 411] on div "Edit Simple Signup List List Name FAMILY ROOM / LIVING ROOM 🛋 List Items Item N…" at bounding box center [587, 342] width 967 height 984
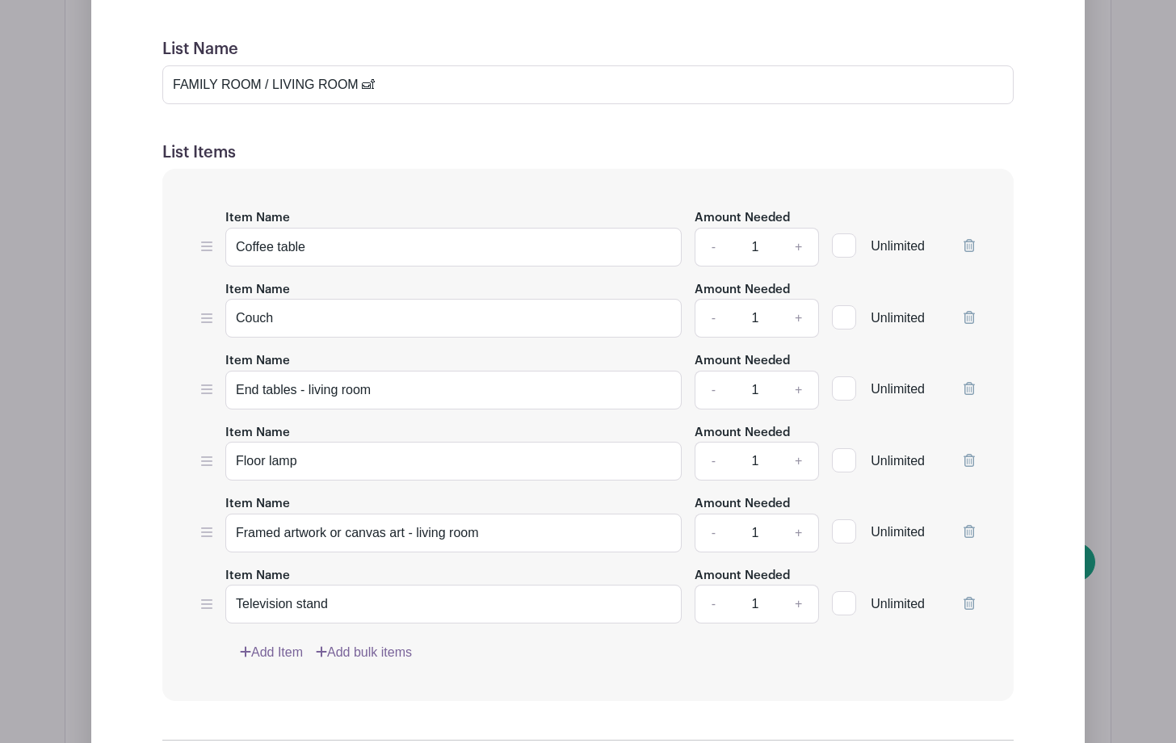
scroll to position [3126, 0]
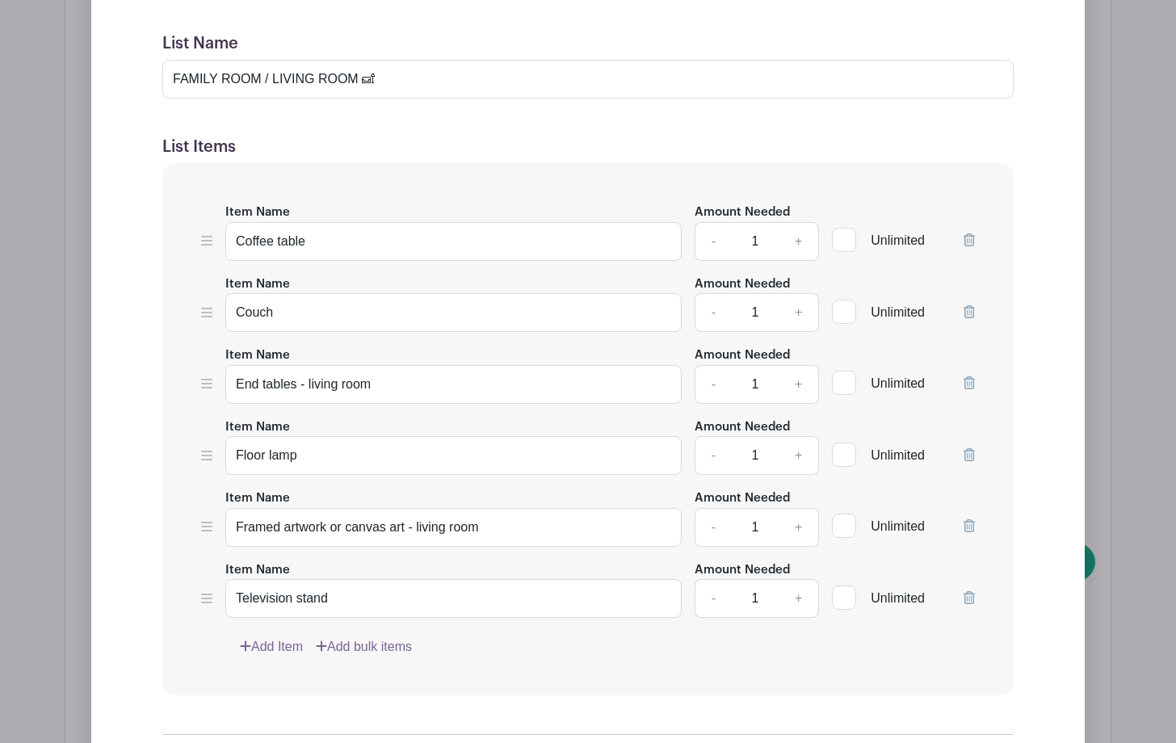
click at [970, 310] on icon at bounding box center [968, 311] width 11 height 13
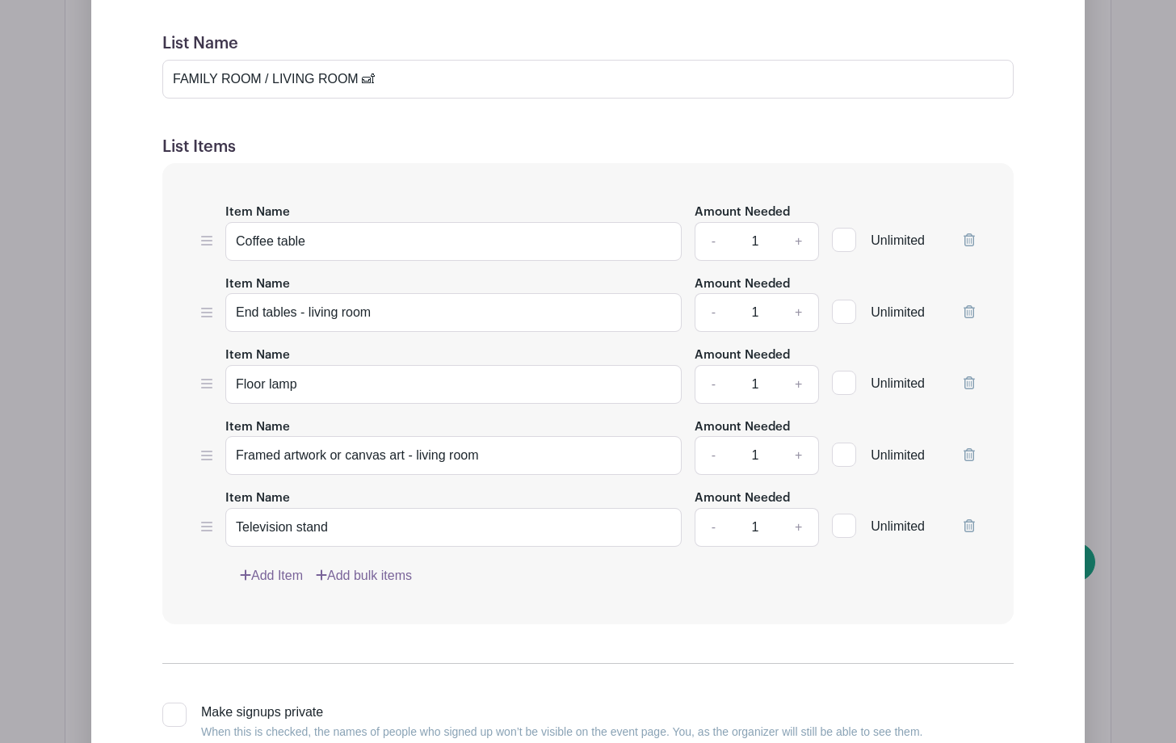
click at [970, 310] on icon at bounding box center [968, 311] width 11 height 13
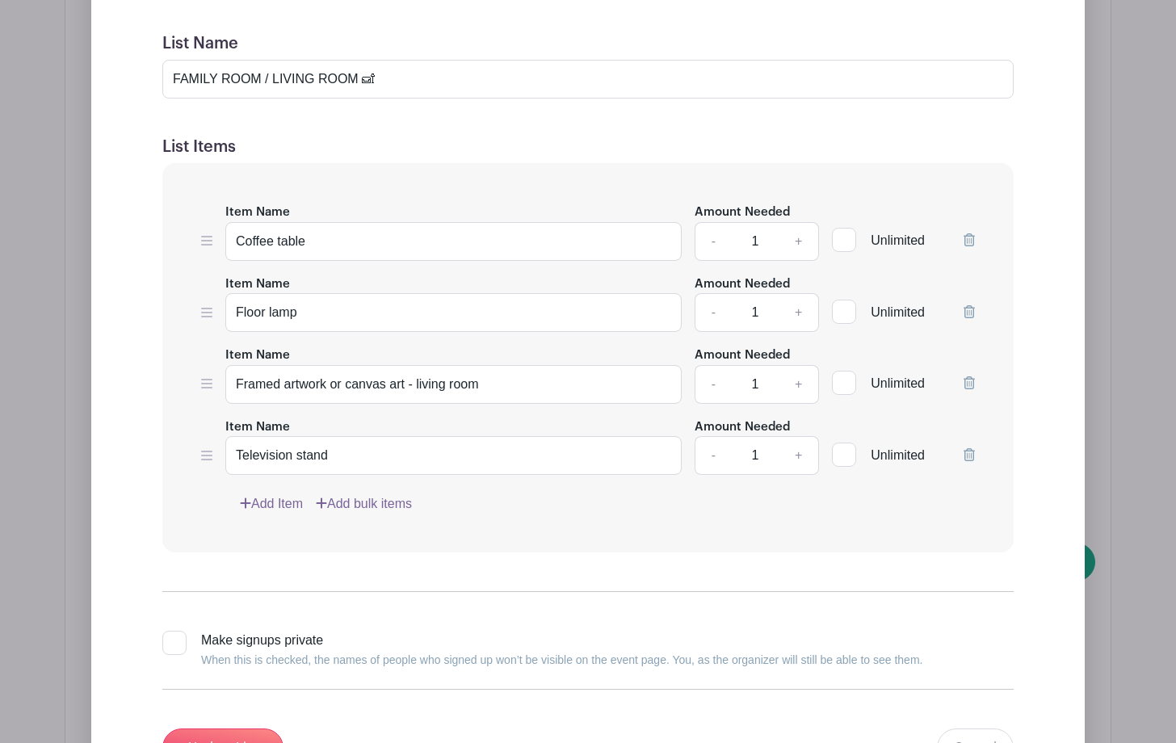
click at [968, 242] on icon at bounding box center [968, 239] width 11 height 13
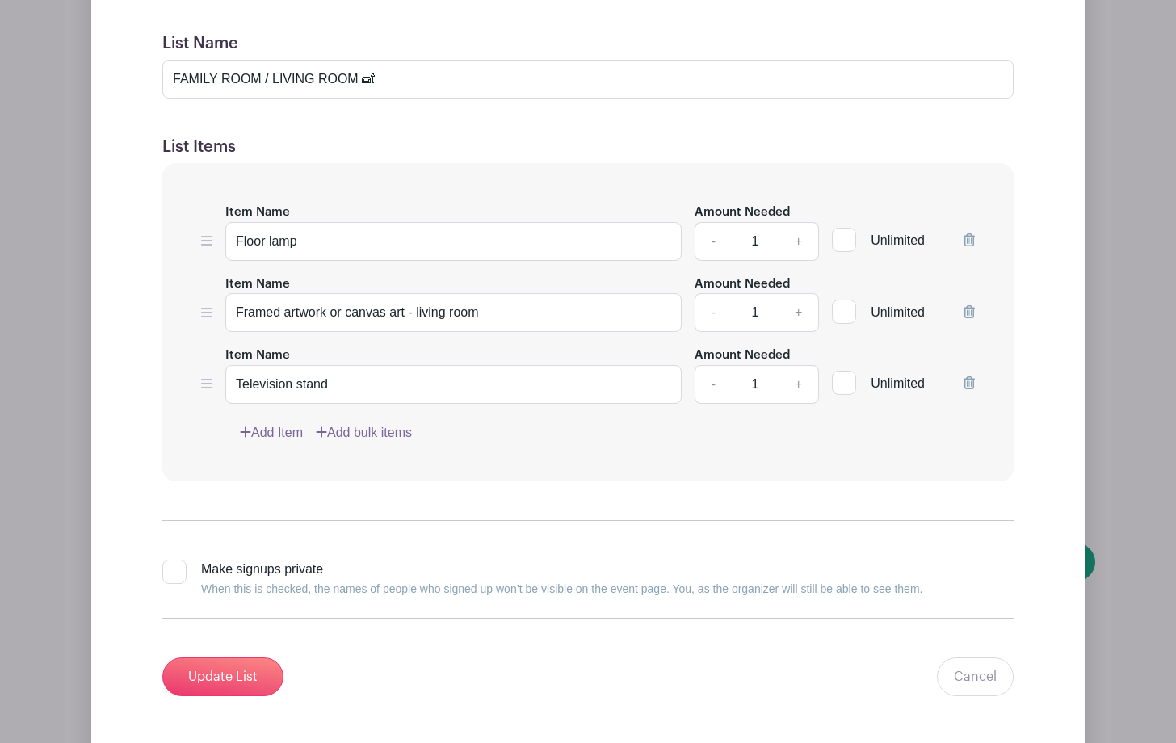
click at [969, 308] on icon at bounding box center [968, 311] width 11 height 13
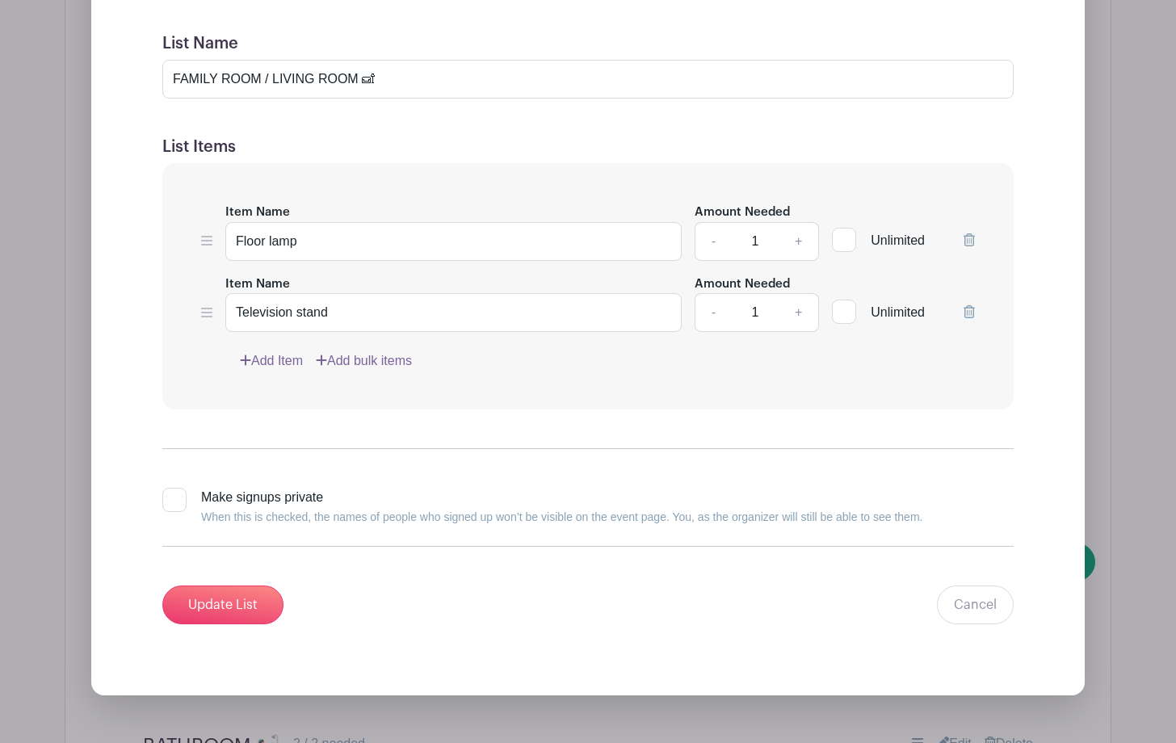
click at [971, 309] on icon at bounding box center [968, 311] width 11 height 13
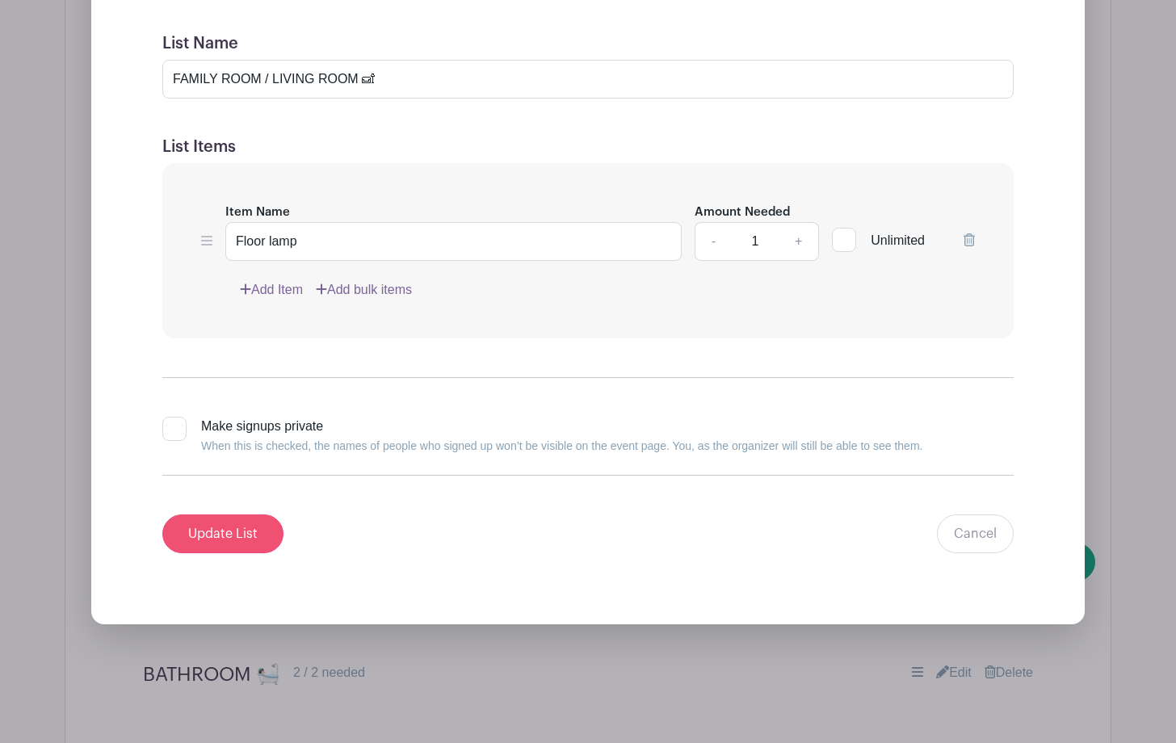
click at [219, 528] on input "Update List" at bounding box center [222, 533] width 121 height 39
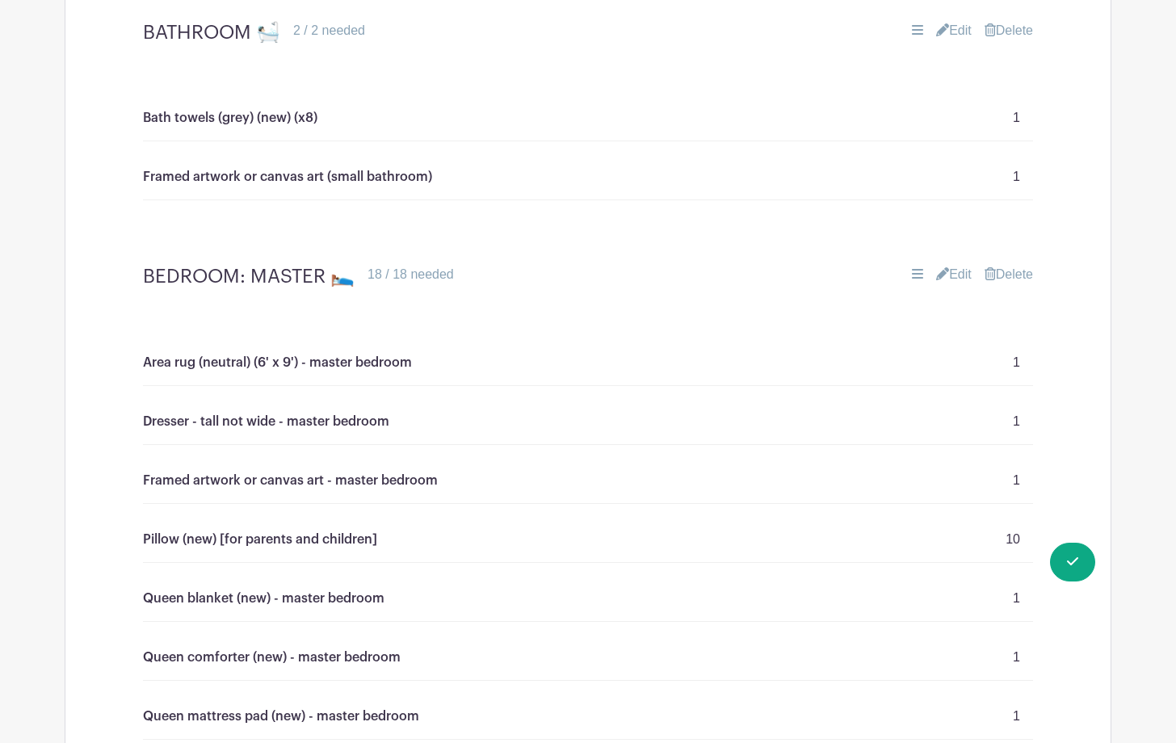
click at [1157, 271] on main "Groups All Groups [PERSON_NAME]'s Events My Signups Event Invites My account Lo…" at bounding box center [588, 113] width 1176 height 6401
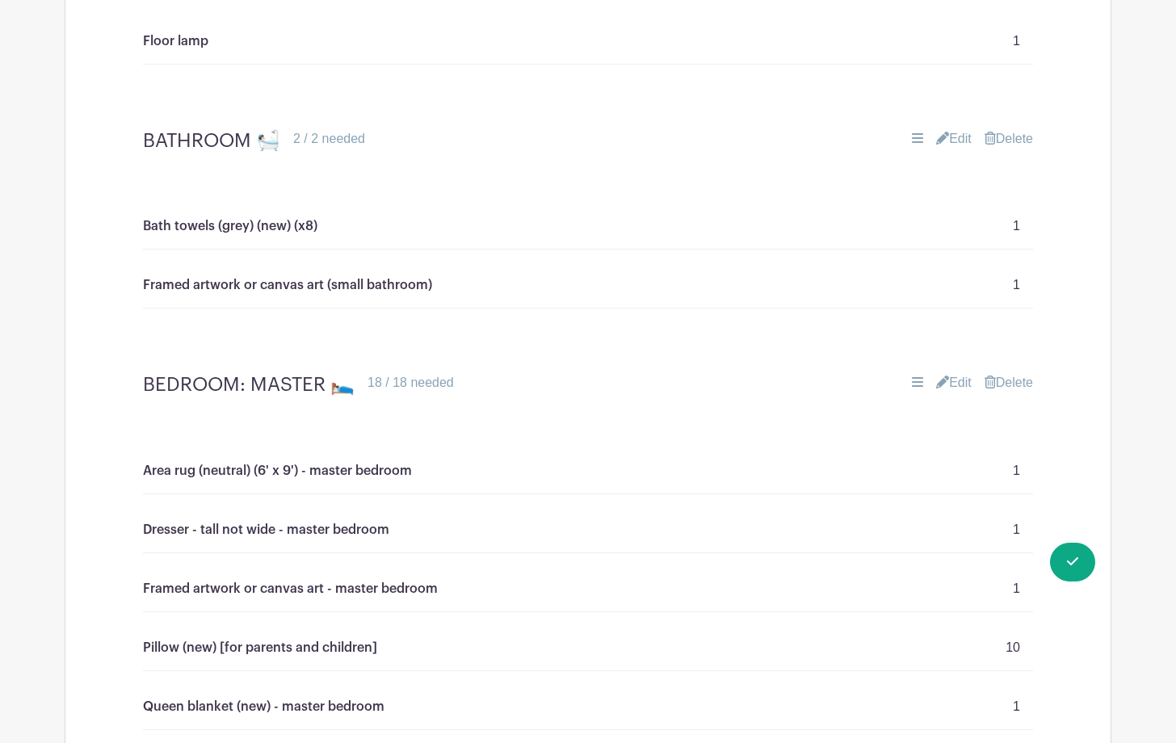
scroll to position [3005, 0]
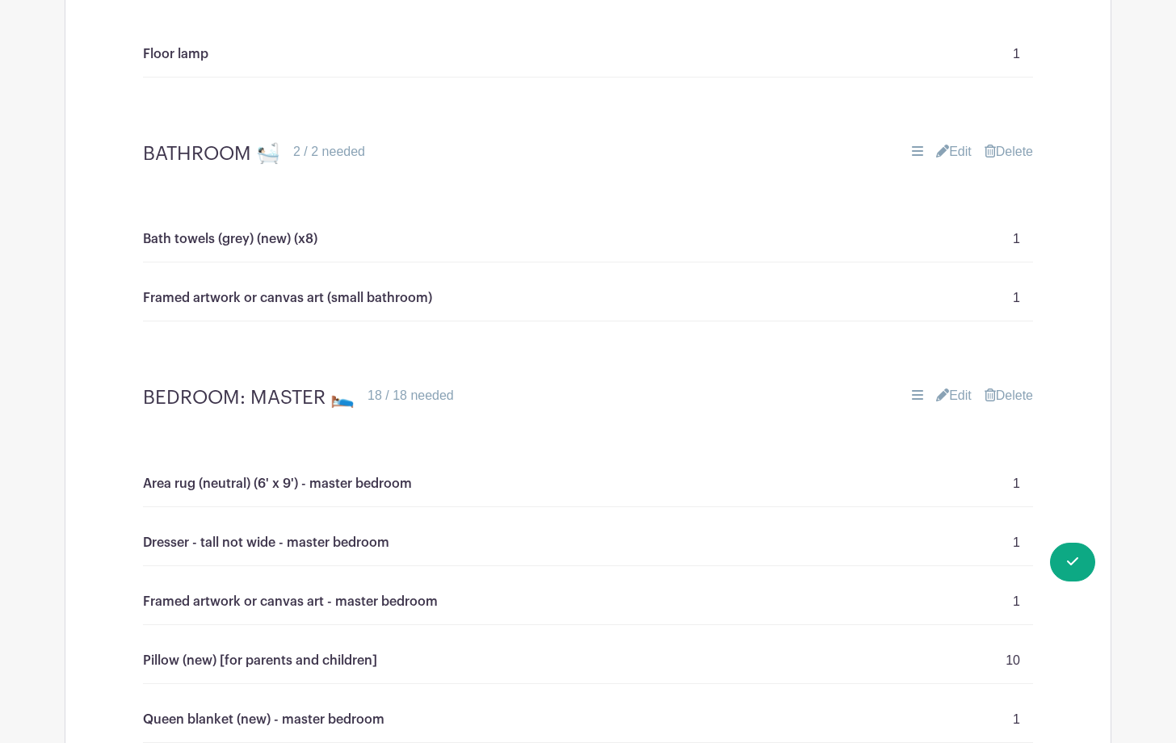
click at [954, 145] on link "Edit" at bounding box center [954, 151] width 36 height 19
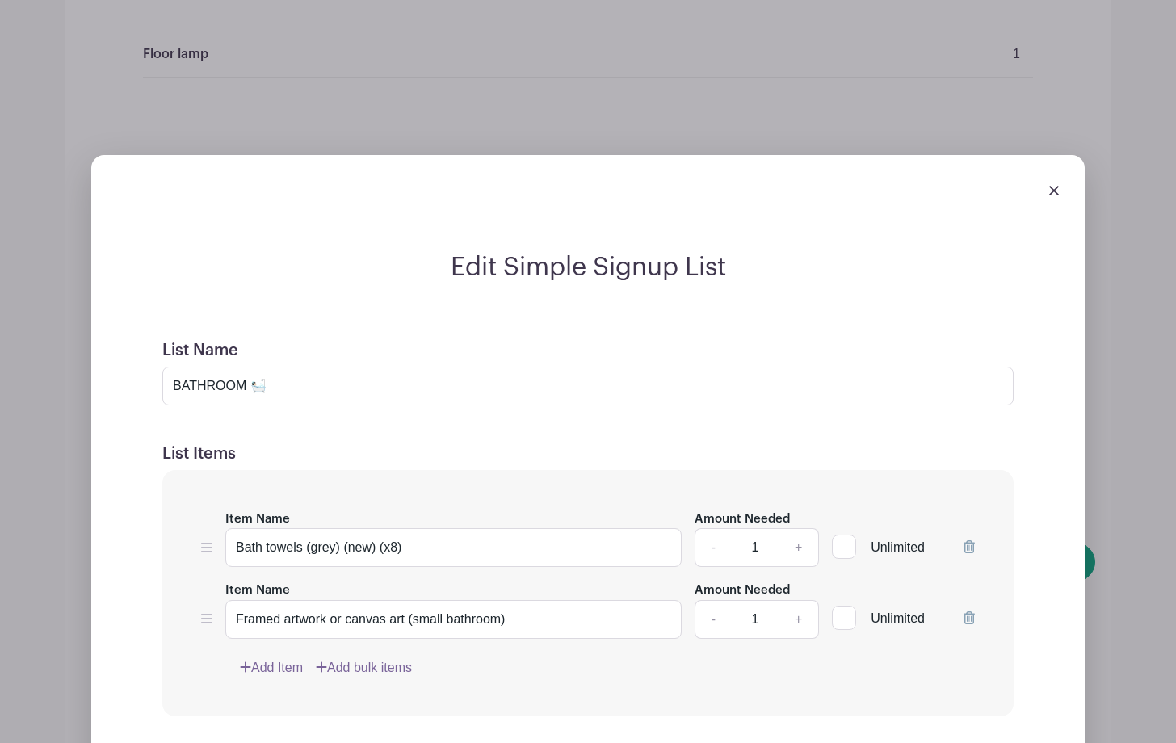
click at [1038, 378] on div "Edit Simple Signup List List Name BATHROOM 🛀🏻 List Items Item Name Bath towels …" at bounding box center [587, 601] width 967 height 698
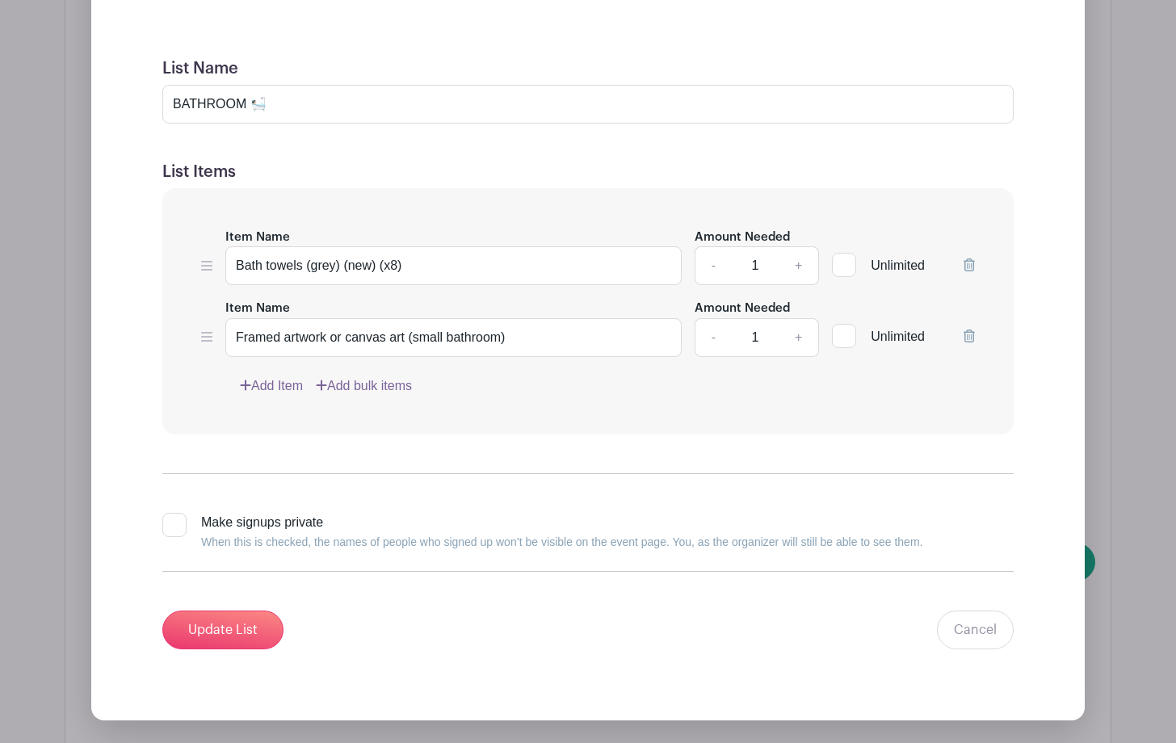
scroll to position [3288, 0]
click at [968, 333] on icon at bounding box center [968, 334] width 11 height 13
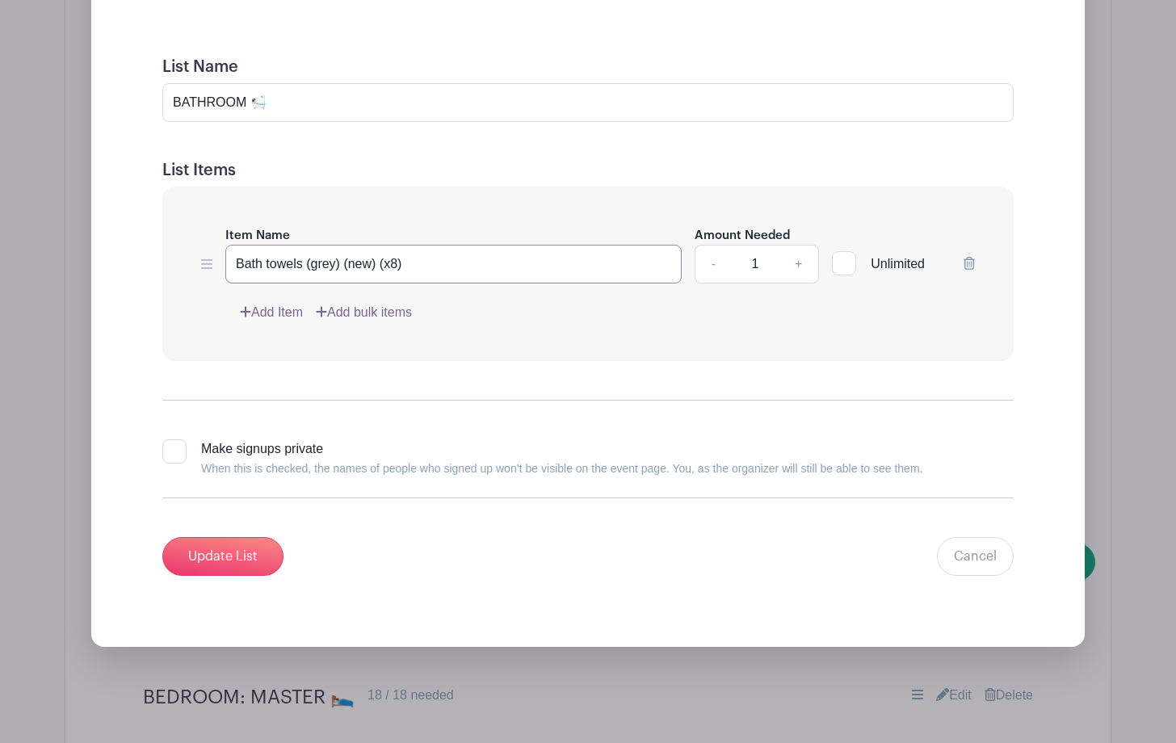
click at [400, 266] on input "Bath towels (grey) (new) (x8)" at bounding box center [453, 264] width 456 height 39
type input "Bath mats- NEW, grey/black"
click at [208, 560] on input "Update List" at bounding box center [222, 556] width 121 height 39
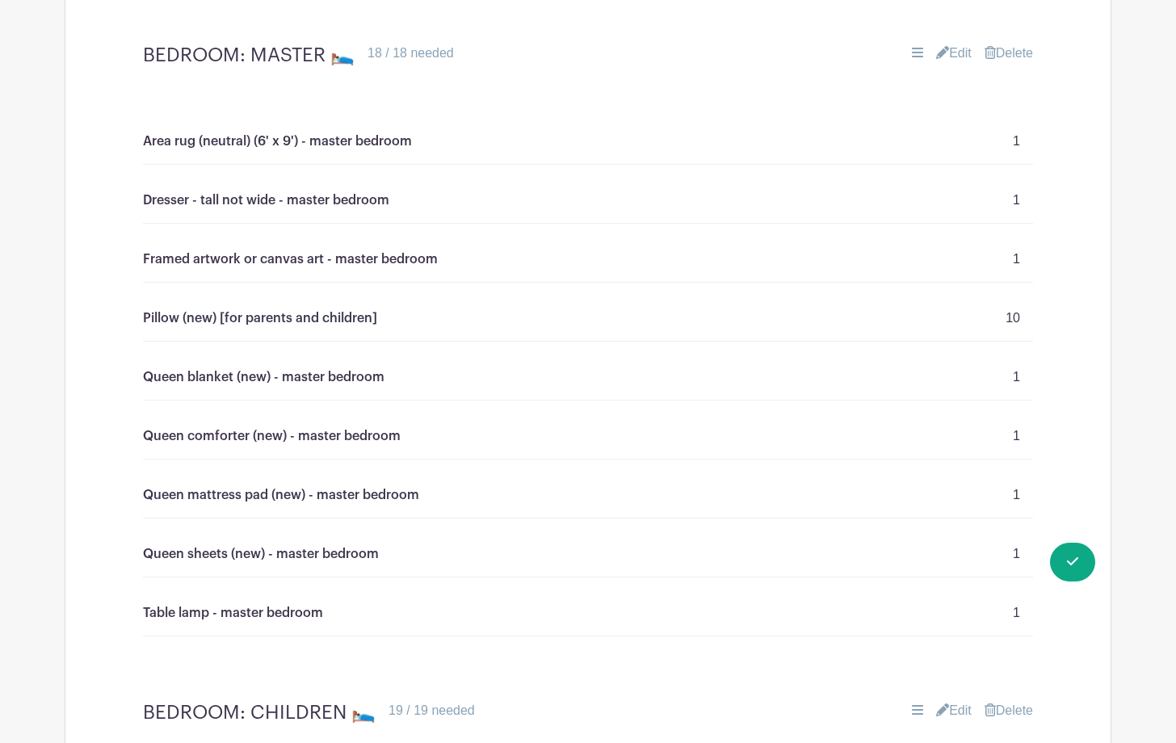
click at [1082, 220] on turbo-frame "BEDROOM: MASTER 🛌 18 / 18 needed Edit [GEOGRAPHIC_DATA] Area rug (neutral) (6' …" at bounding box center [587, 359] width 1045 height 657
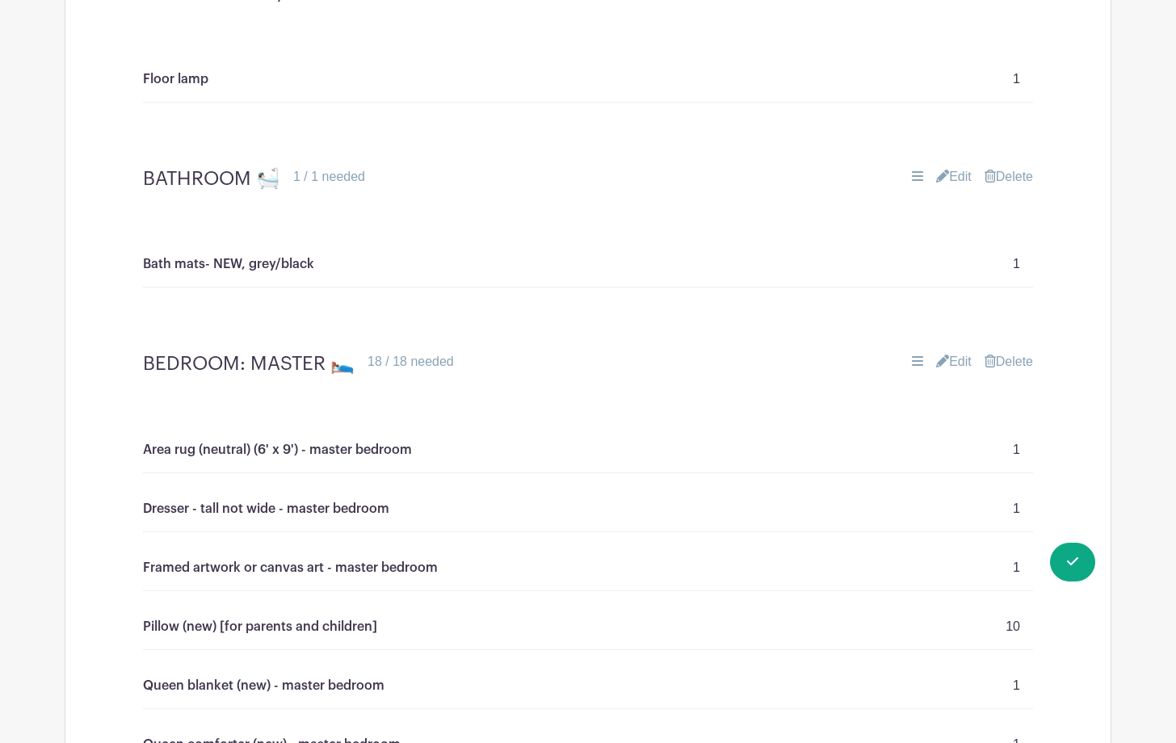
scroll to position [2982, 0]
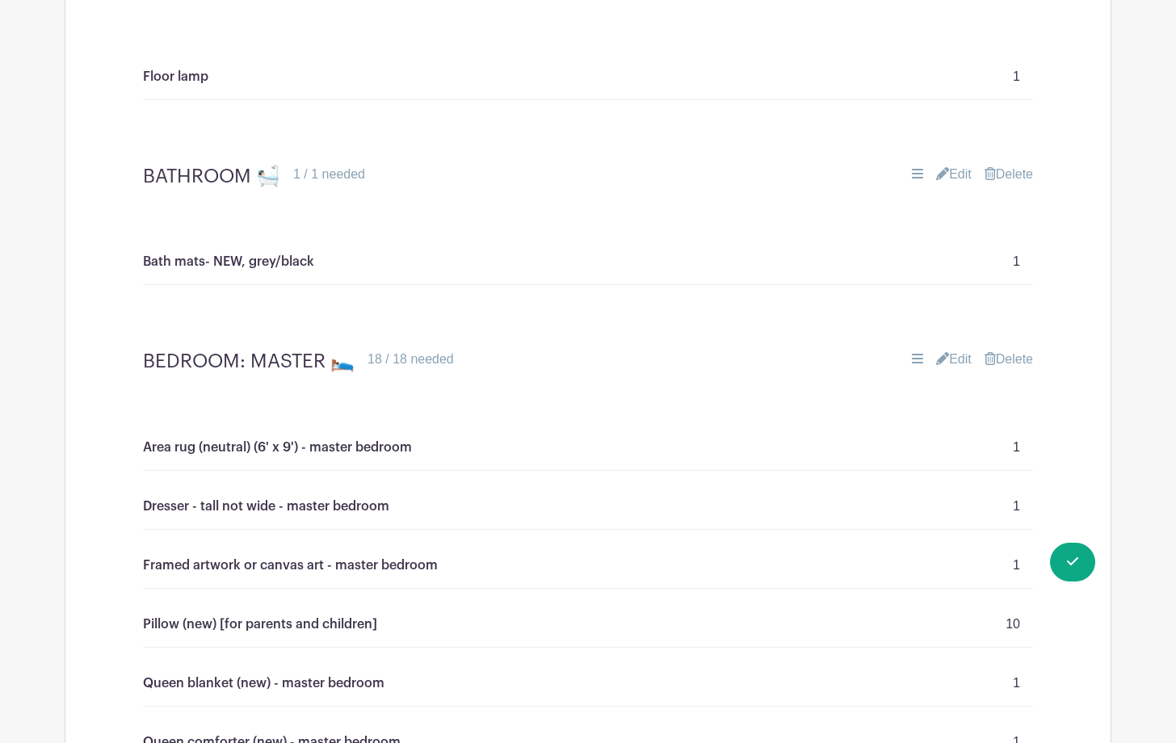
click at [959, 355] on link "Edit" at bounding box center [954, 359] width 36 height 19
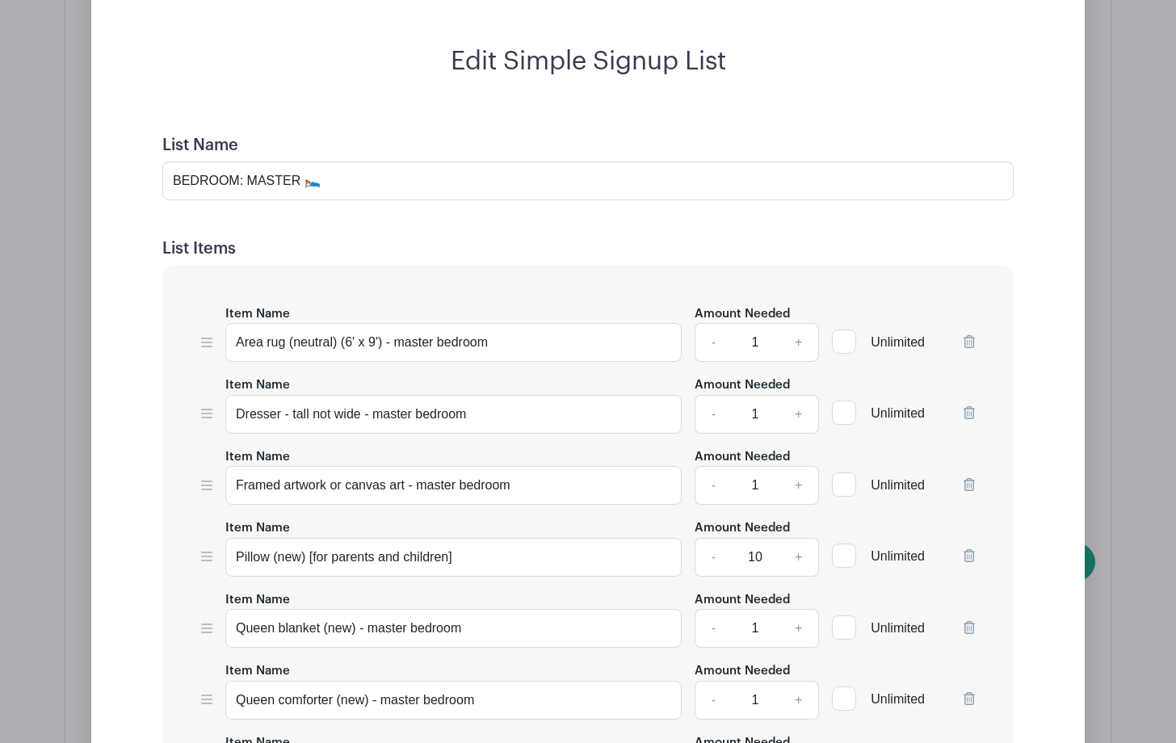
scroll to position [3415, 0]
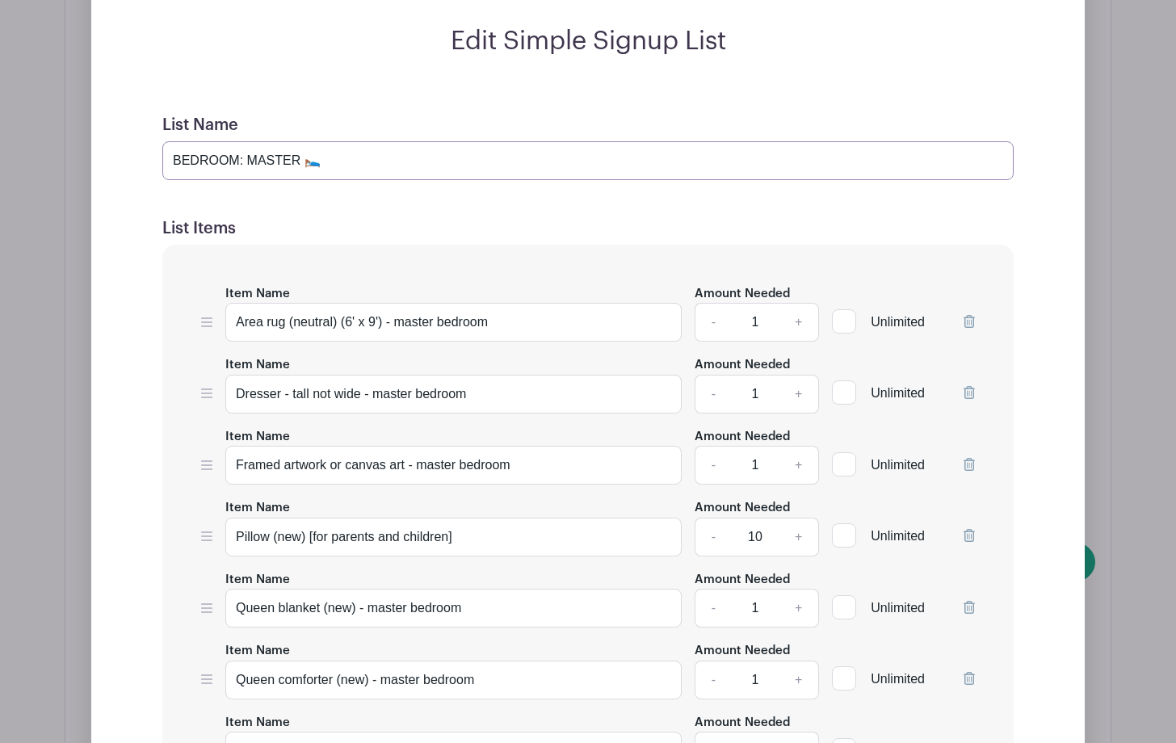
click at [298, 156] on input "BEDROOM: MASTER 🛌" at bounding box center [587, 160] width 851 height 39
type input "BEDROOM: MOM 🛌"
click at [375, 184] on form "List Name BEDROOM: MOM 🛌 List Items Item Name Area rug (neutral) (6' x 9') - ma…" at bounding box center [588, 661] width 890 height 1130
click at [1015, 289] on form "List Name BEDROOM: MOM 🛌 List Items Item Name Area rug (neutral) (6' x 9') - ma…" at bounding box center [588, 661] width 890 height 1130
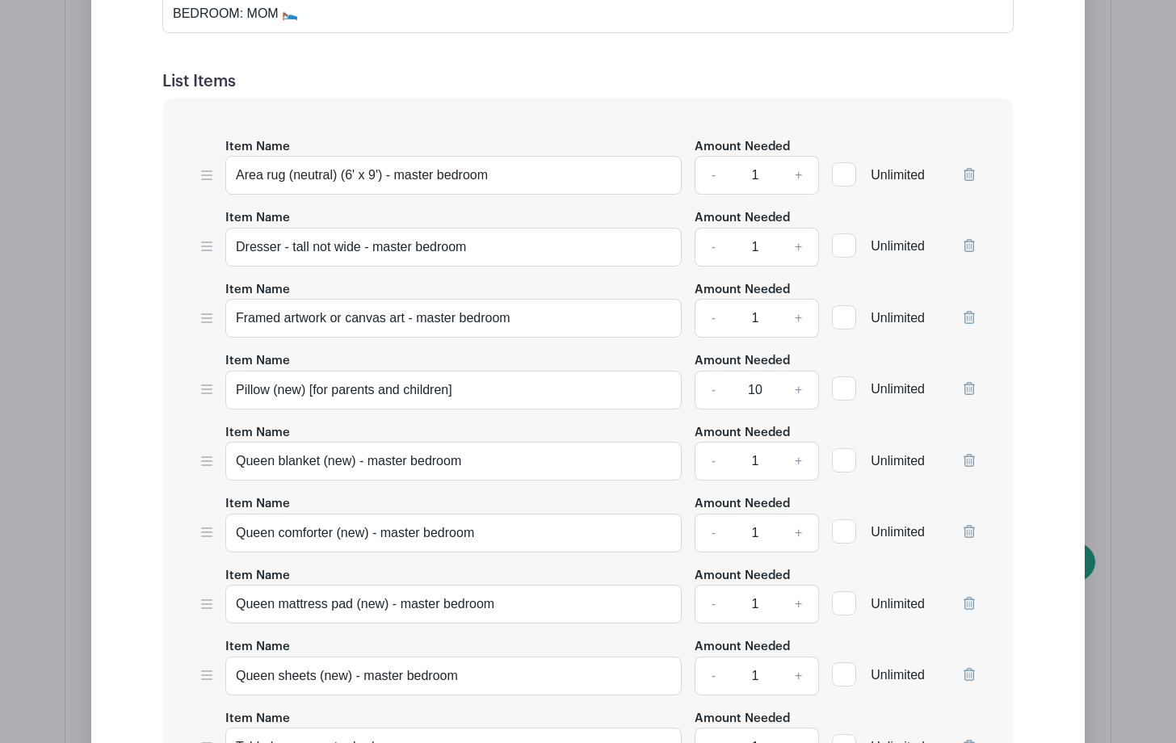
scroll to position [3572, 0]
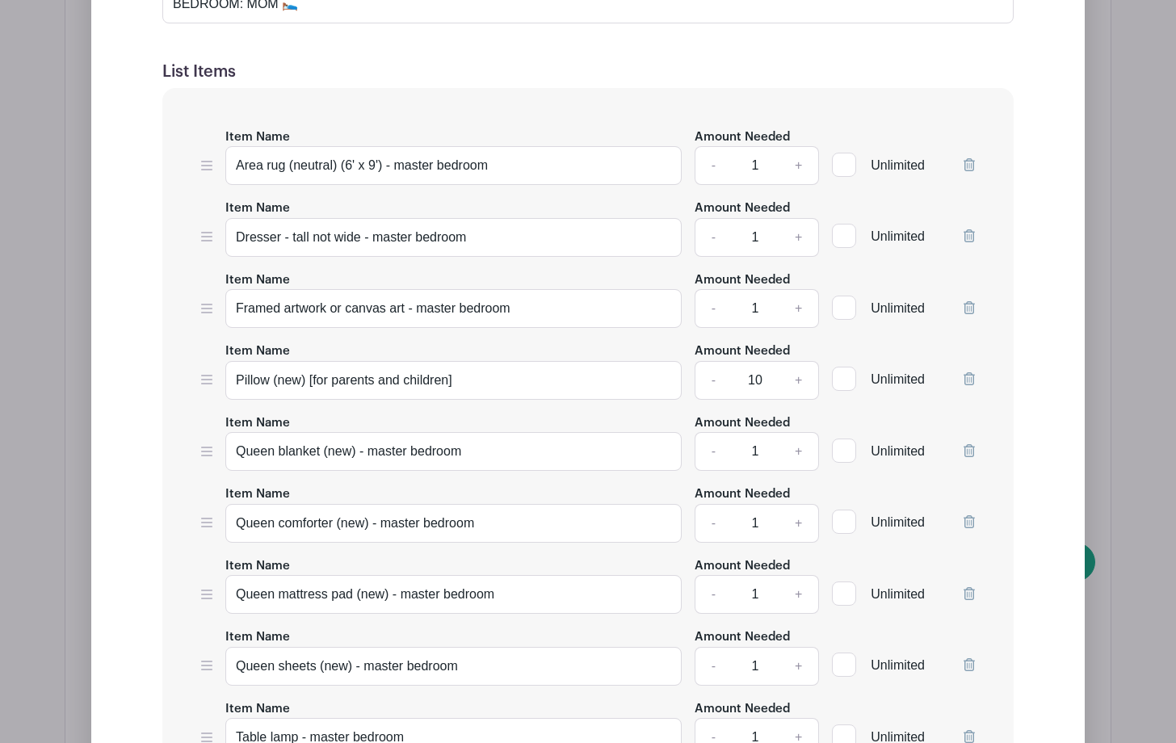
click at [967, 161] on icon at bounding box center [968, 164] width 11 height 13
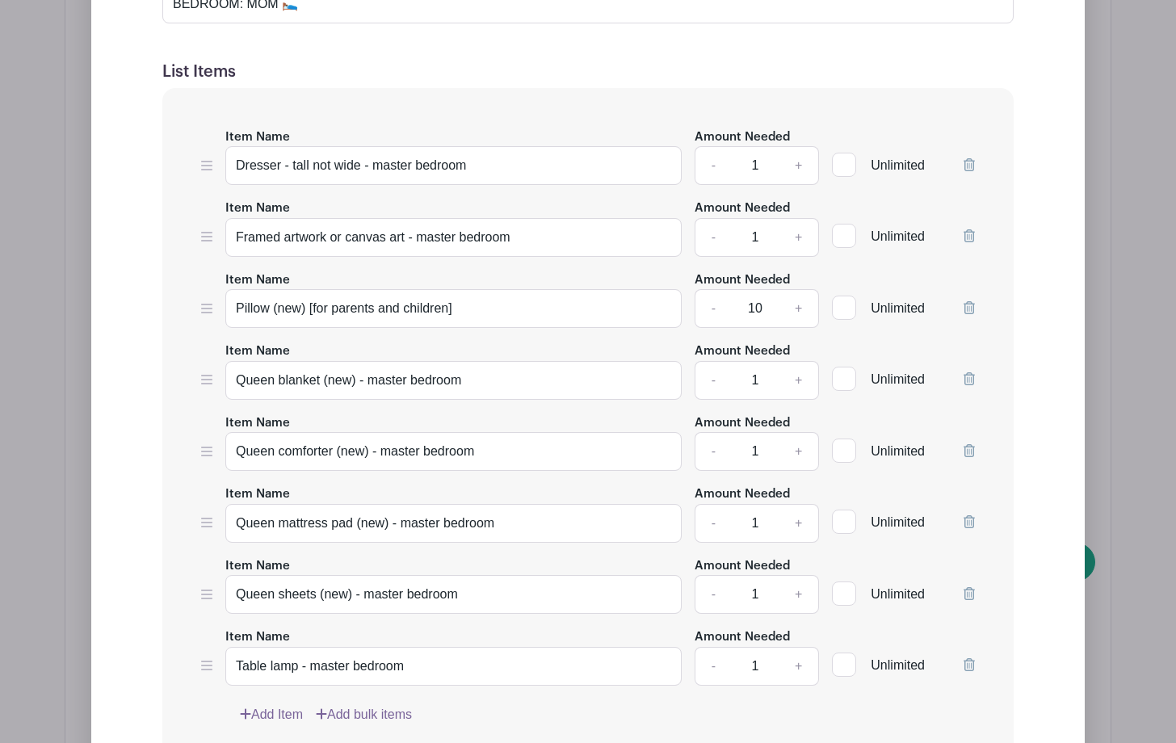
click at [967, 158] on icon at bounding box center [968, 164] width 11 height 13
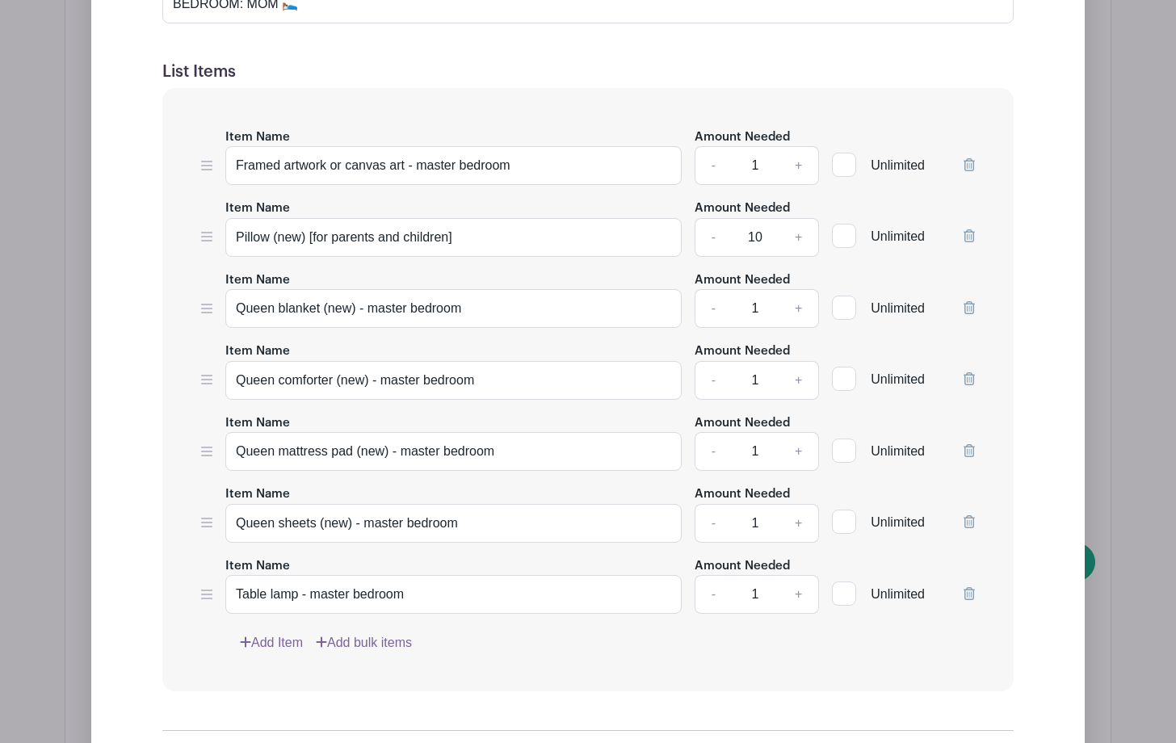
click at [967, 158] on icon at bounding box center [968, 164] width 11 height 13
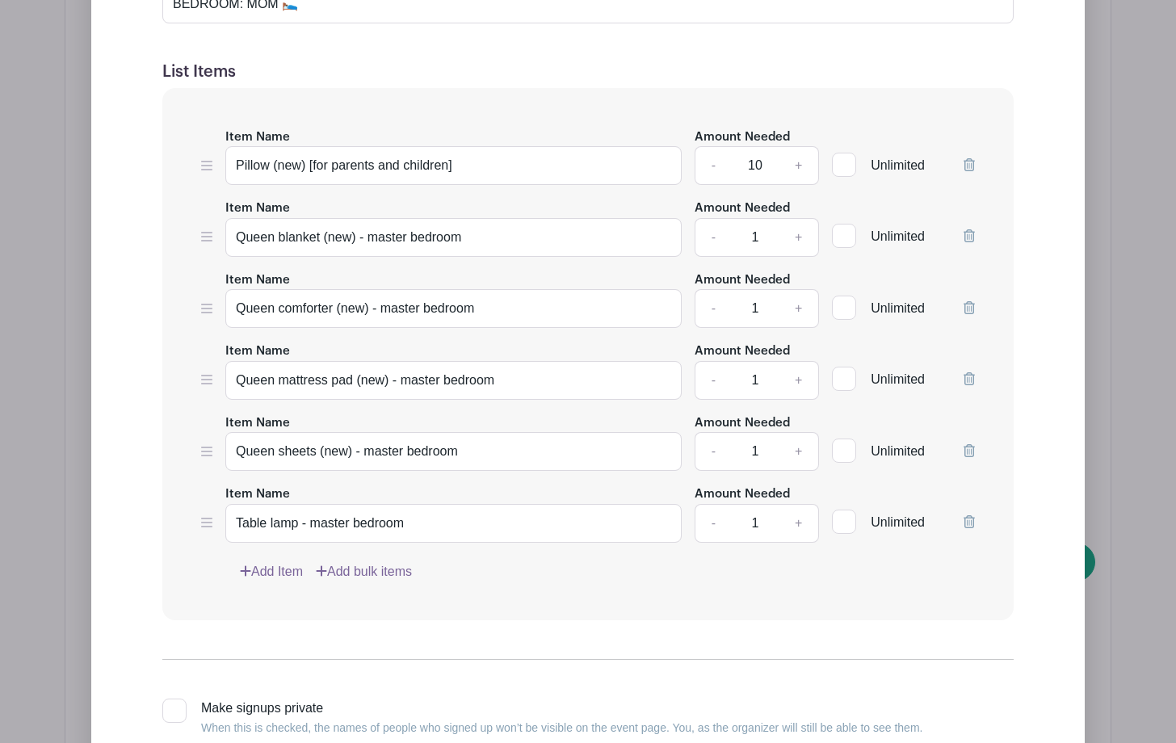
click at [712, 163] on link "-" at bounding box center [712, 165] width 37 height 39
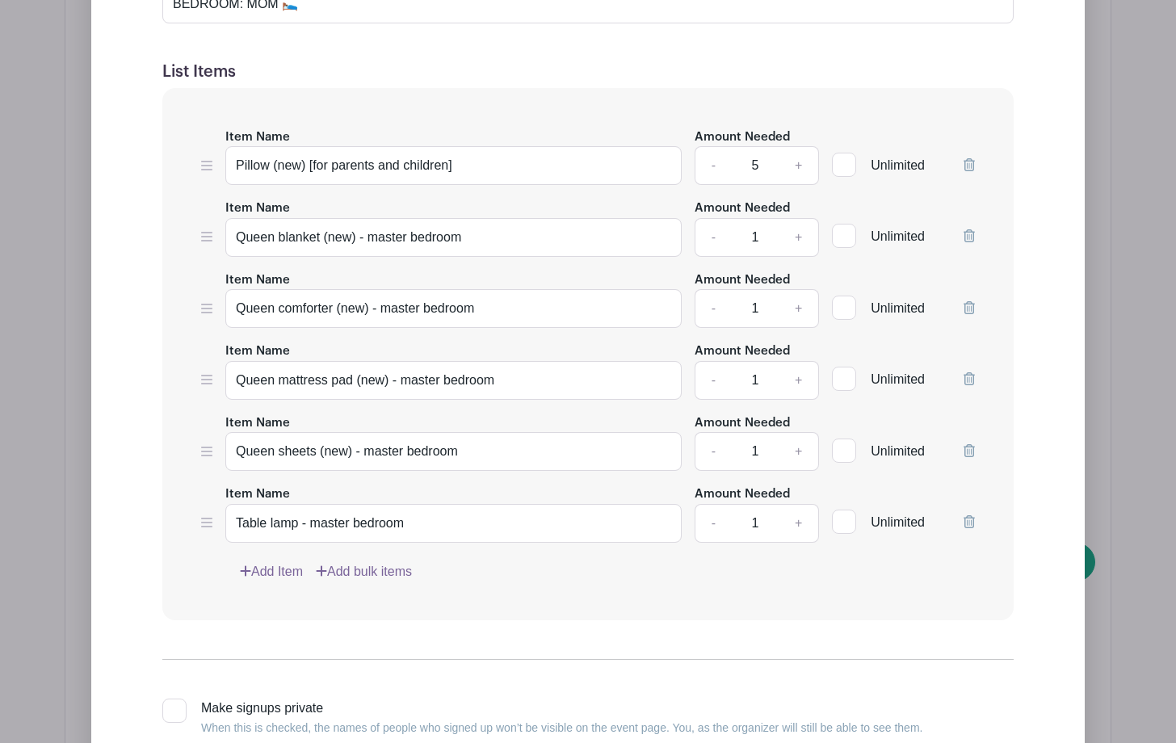
click at [712, 163] on link "-" at bounding box center [712, 165] width 37 height 39
type input "4"
click at [466, 236] on input "Queen blanket (new) - master bedroom" at bounding box center [453, 237] width 456 height 39
type input "Queen blanket (new) - WHITE"
click at [493, 306] on input "Queen comforter (new) - master bedroom" at bounding box center [453, 308] width 456 height 39
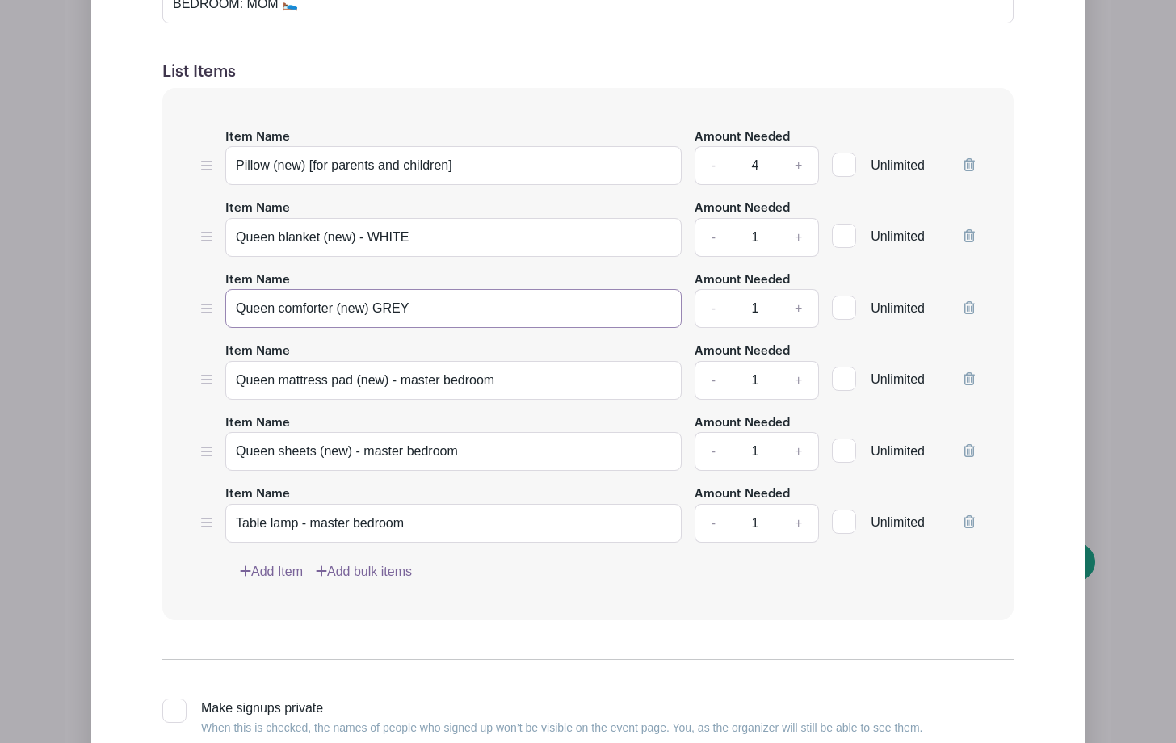
type input "Queen comforter (new) GREY"
click at [497, 376] on input "Queen mattress pad (new) - master bedroom" at bounding box center [453, 380] width 456 height 39
type input "Queen mattress pad (new)"
click at [466, 447] on input "Queen sheets (new) - master bedroom" at bounding box center [453, 451] width 456 height 39
type input "Queen sheets (new) -"
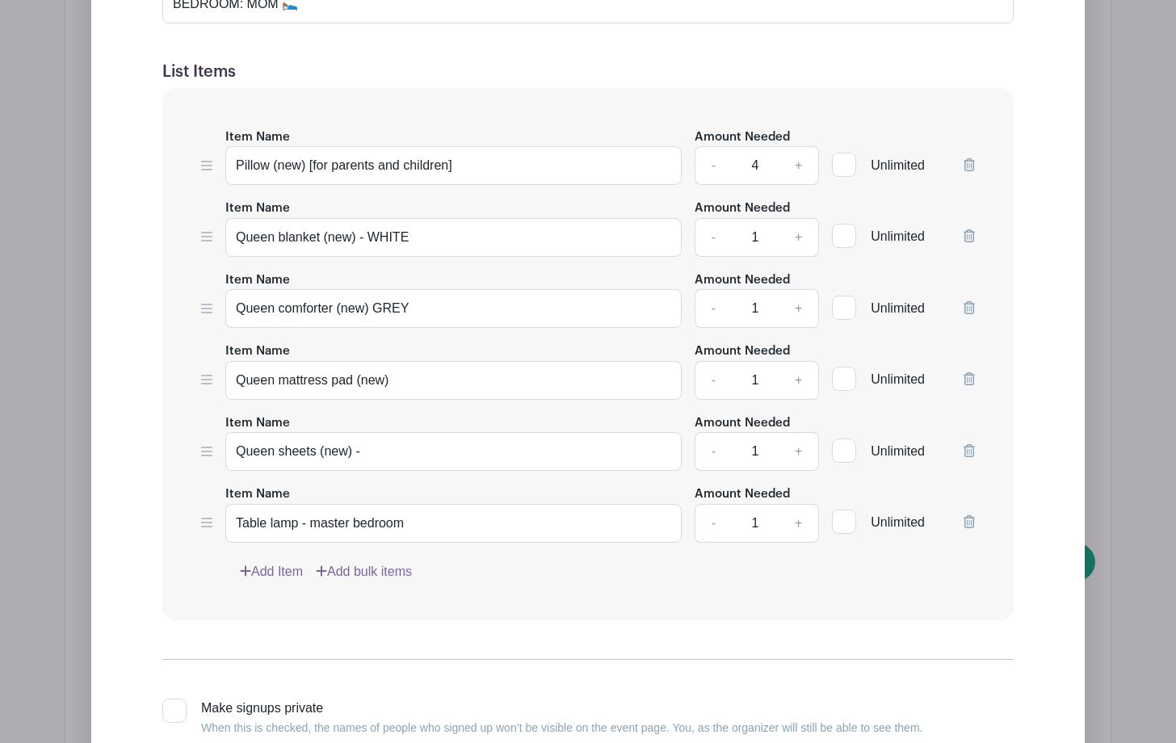
click at [967, 523] on icon at bounding box center [968, 521] width 11 height 13
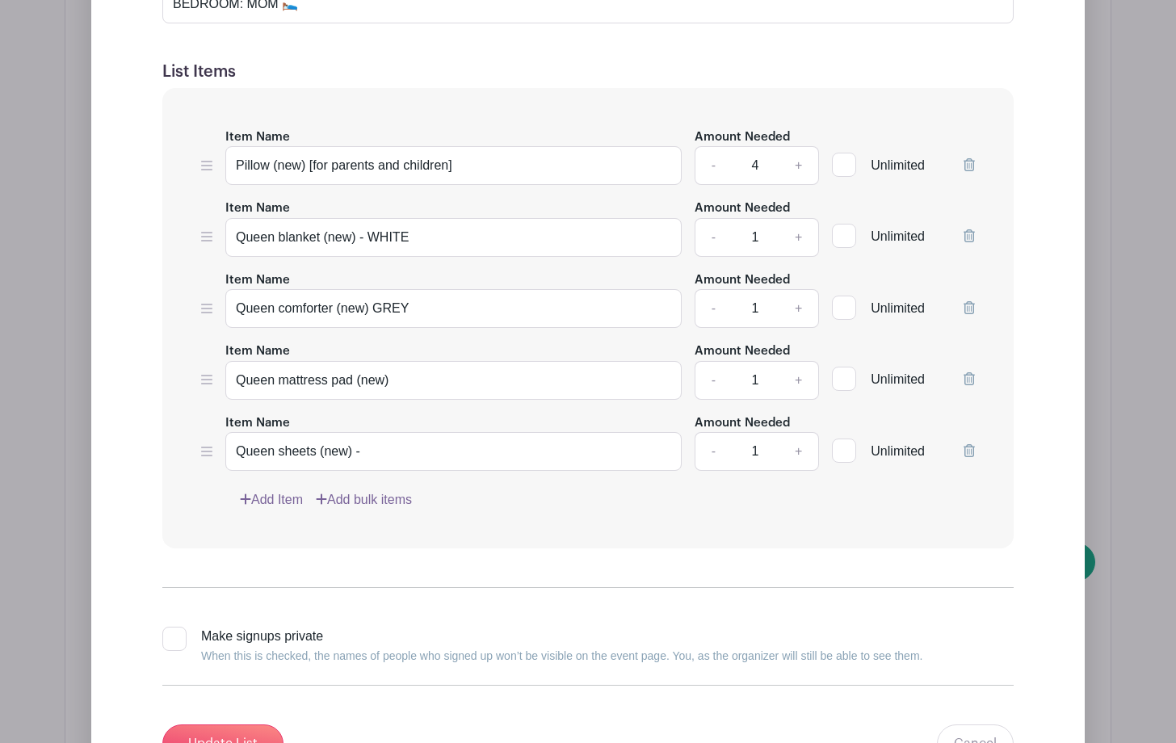
click at [1042, 546] on div "Edit Simple Signup List List Name BEDROOM: MOM 🛌 List Items Item Name Area rug …" at bounding box center [587, 325] width 967 height 913
click at [454, 160] on input "Pillow (new) [for parents and children]" at bounding box center [453, 165] width 456 height 39
click at [269, 164] on input "Pillow (new)" at bounding box center [453, 165] width 456 height 39
type input "Pillows (new)"
click at [1067, 435] on div "Edit Simple Signup List List Name BEDROOM: MOM 🛌 List Items Item Name Area rug …" at bounding box center [587, 325] width 967 height 913
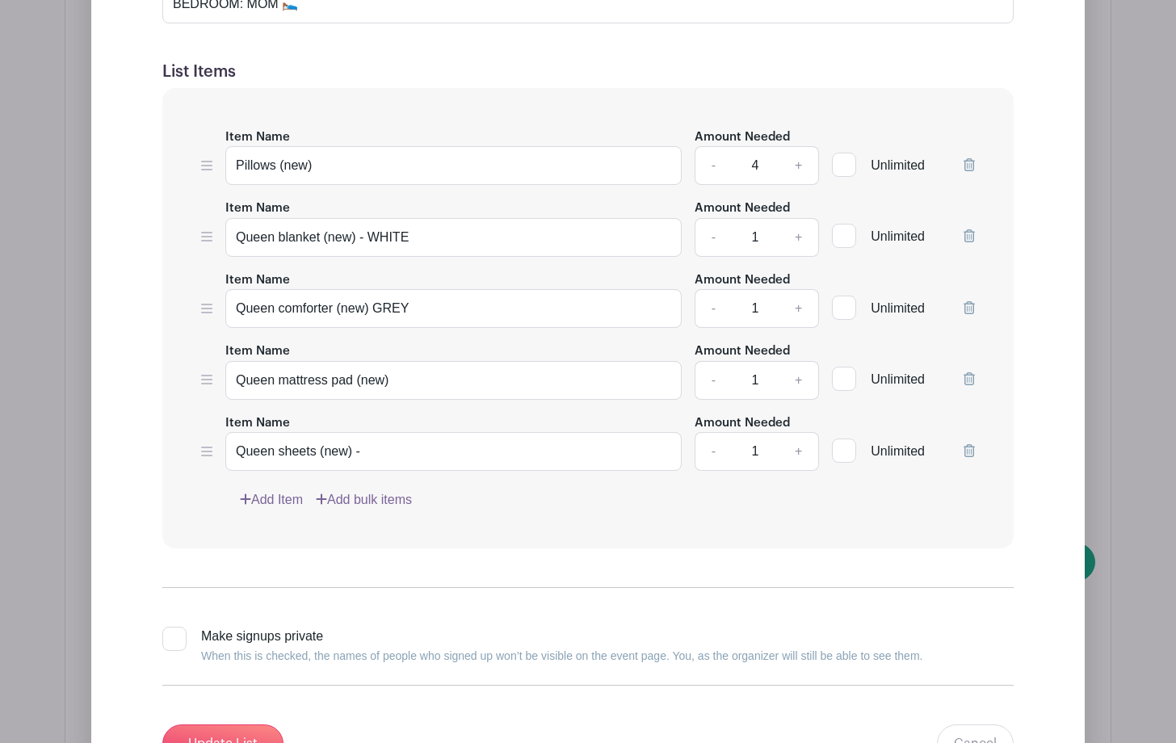
click at [1042, 442] on div "Edit Simple Signup List List Name BEDROOM: MOM 🛌 List Items Item Name Area rug …" at bounding box center [587, 325] width 967 height 913
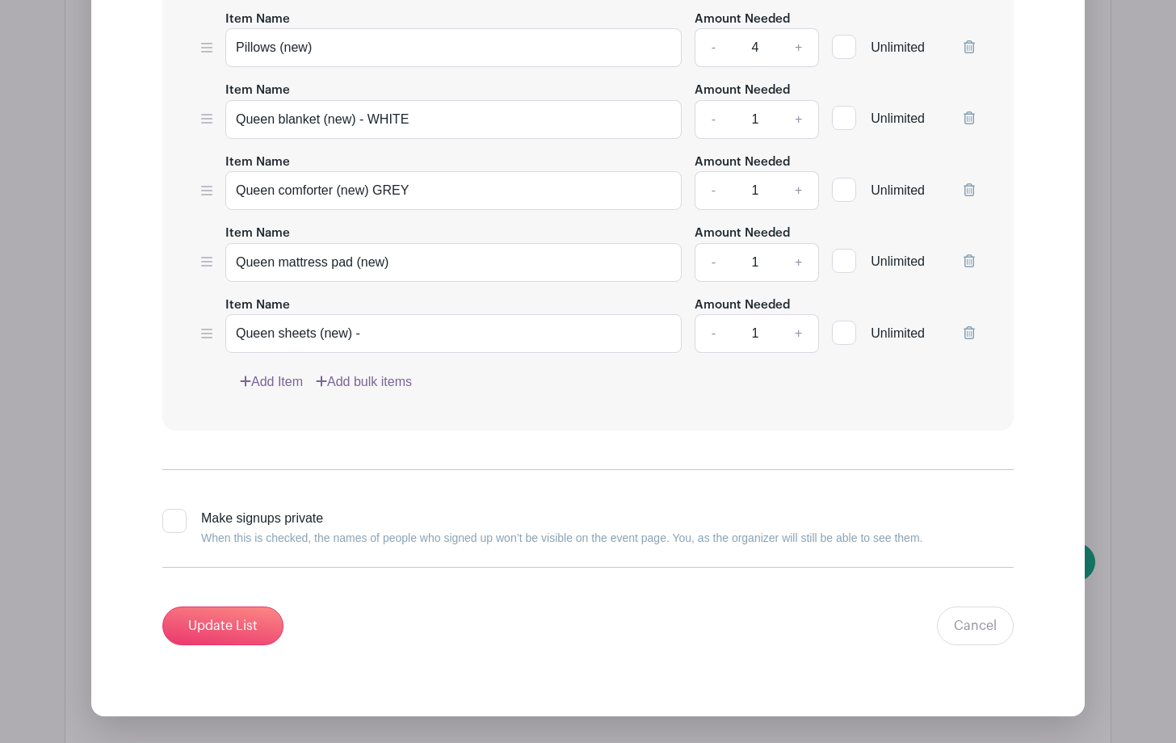
scroll to position [3692, 0]
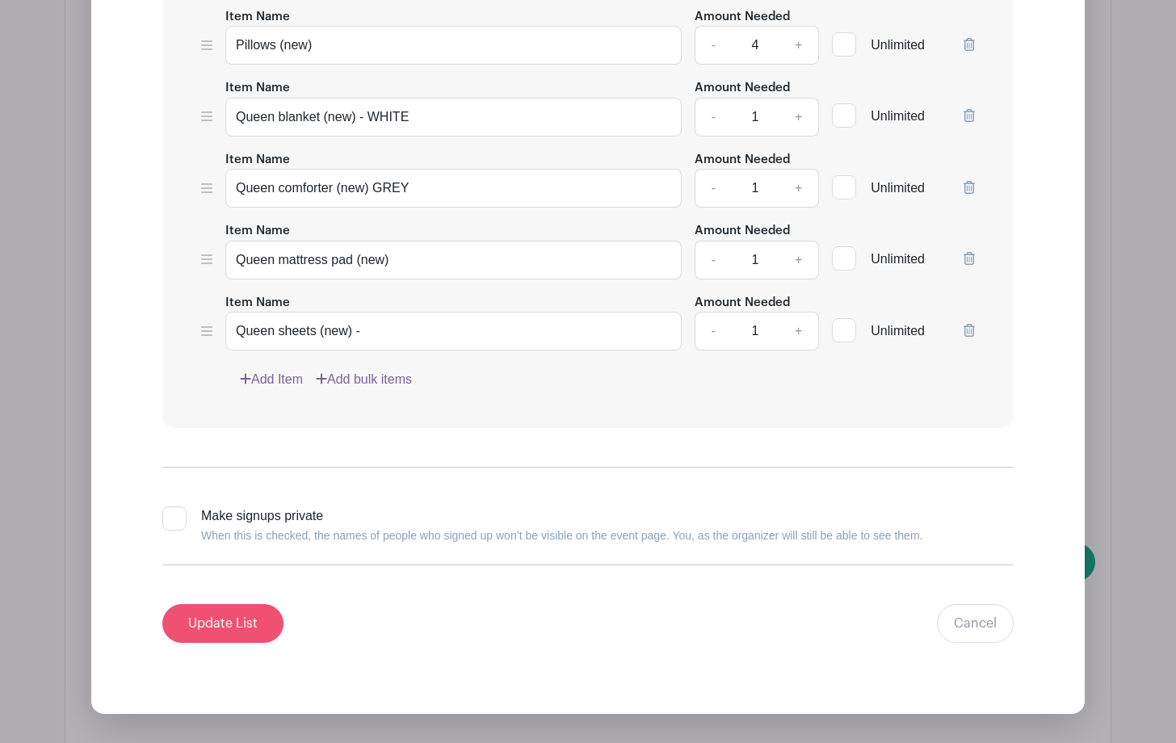
click at [202, 609] on input "Update List" at bounding box center [222, 623] width 121 height 39
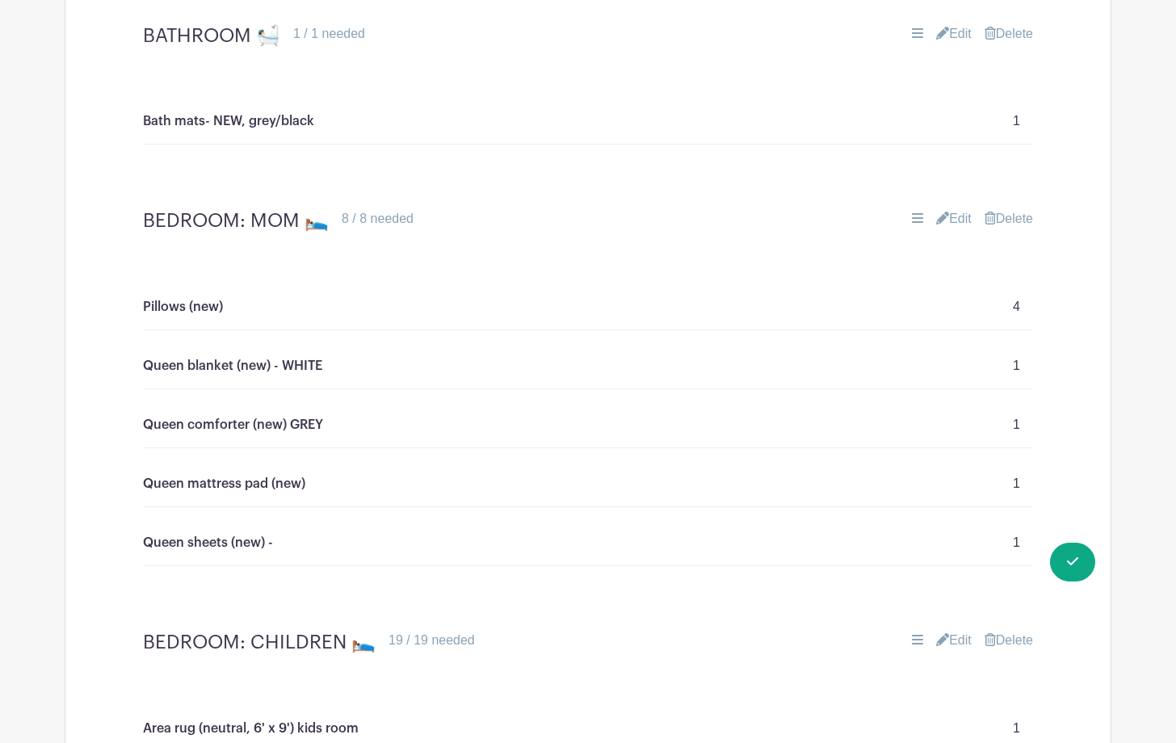
scroll to position [3122, 0]
click at [954, 212] on link "Edit" at bounding box center [954, 219] width 36 height 19
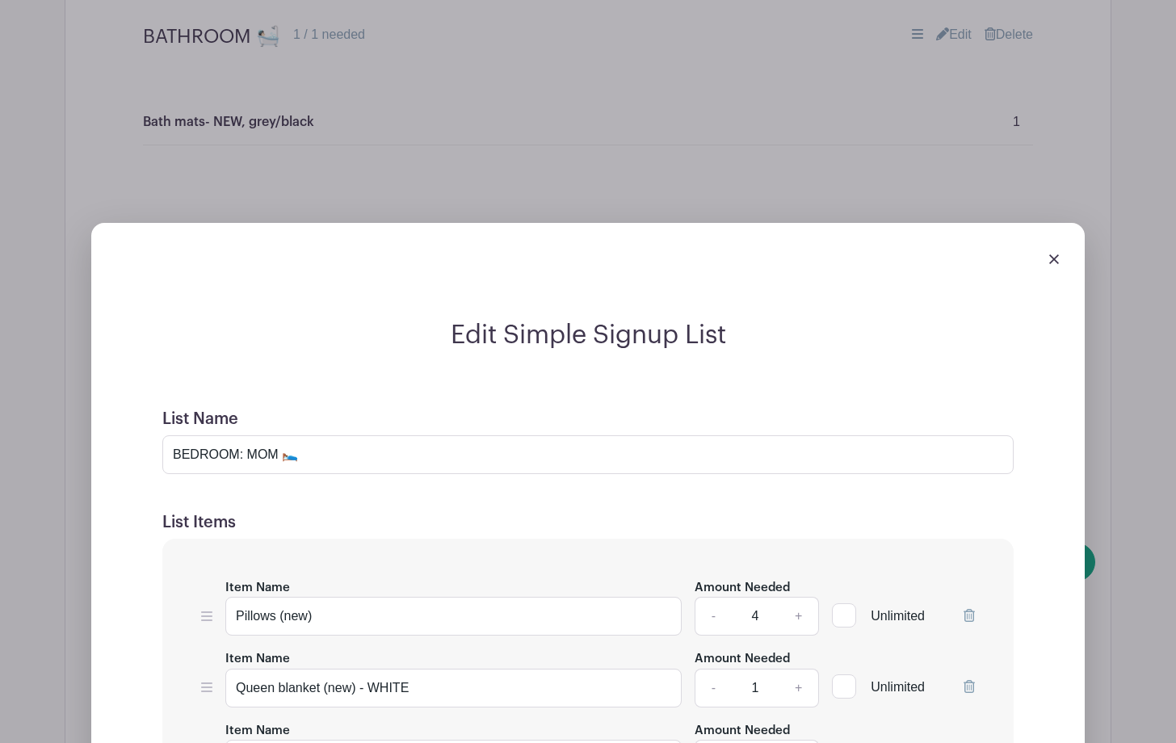
click at [1110, 380] on div "Edit Simple Signup List List Name BEDROOM: MOM 🛌 List Items Item Name [GEOGRAPH…" at bounding box center [587, 753] width 1045 height 1113
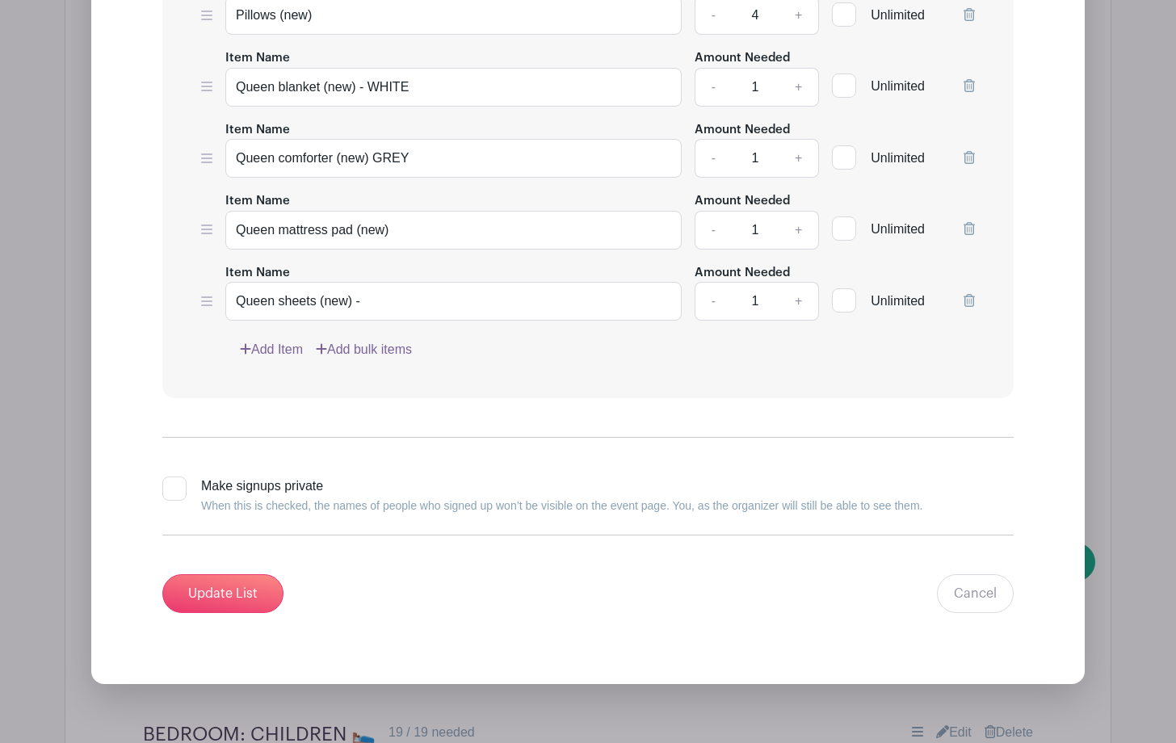
scroll to position [3729, 0]
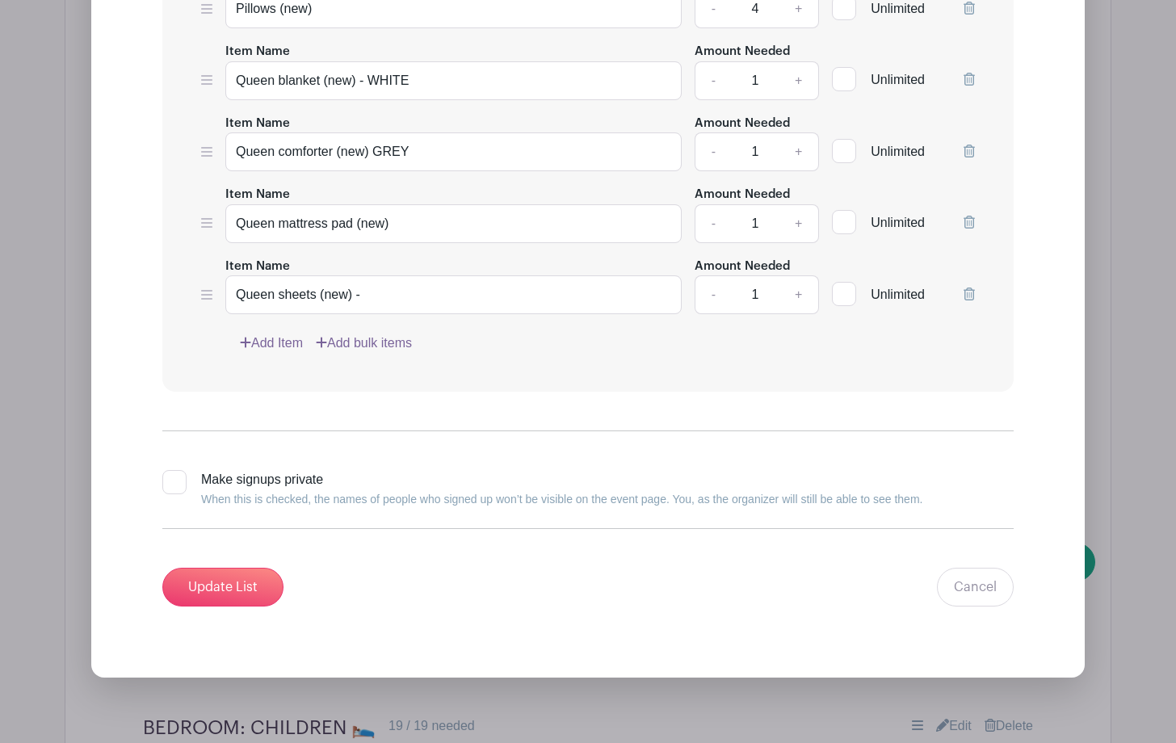
click at [287, 338] on link "Add Item" at bounding box center [271, 342] width 63 height 19
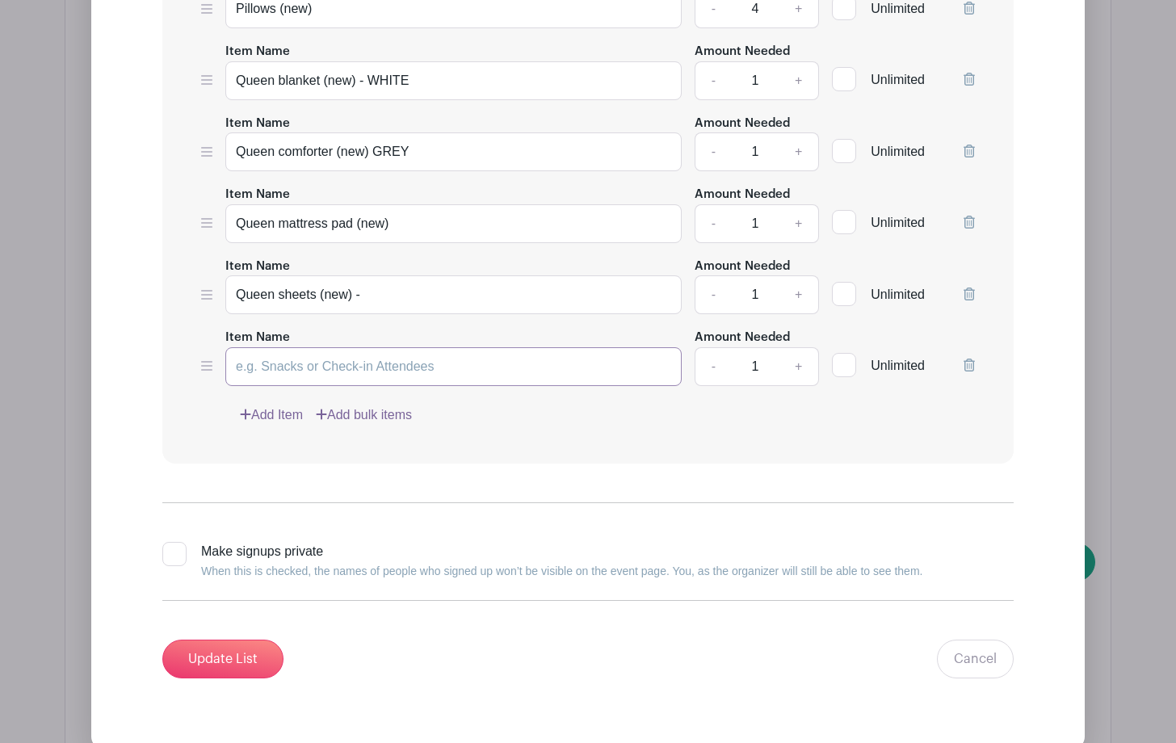
click at [263, 363] on input "Item Name" at bounding box center [453, 366] width 456 height 39
type input "hangers, matching set (20)"
click at [214, 658] on input "Update List" at bounding box center [222, 658] width 121 height 39
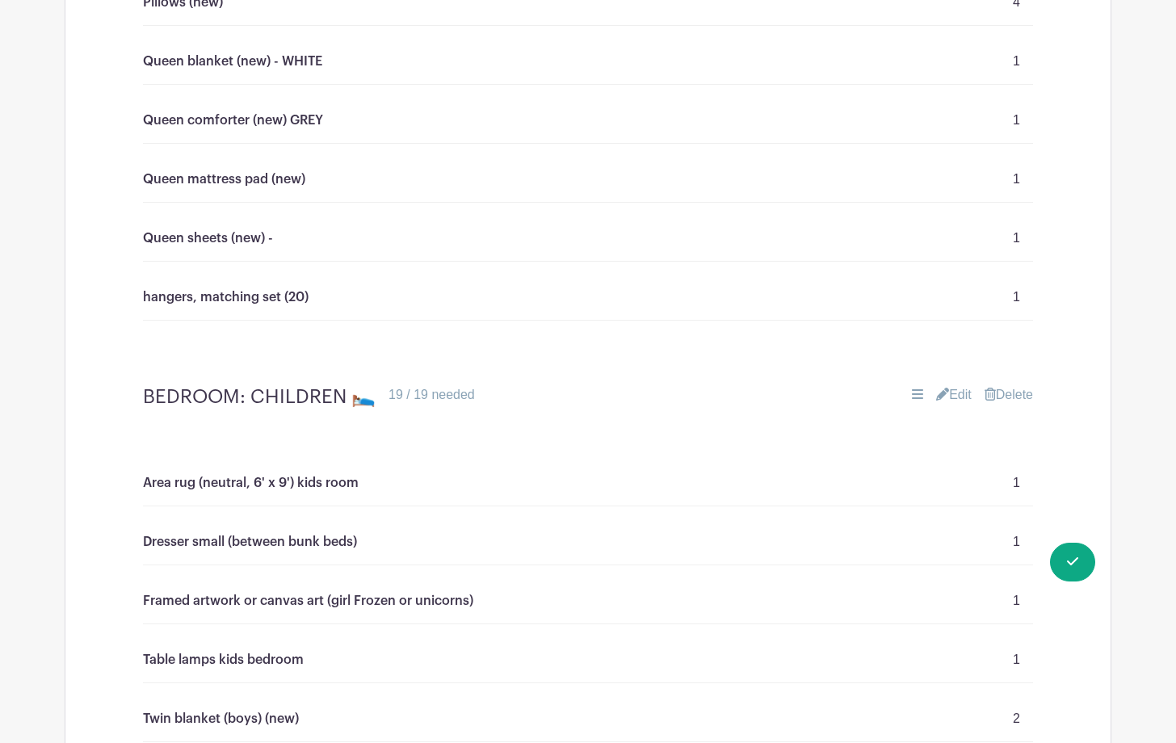
scroll to position [3433, 0]
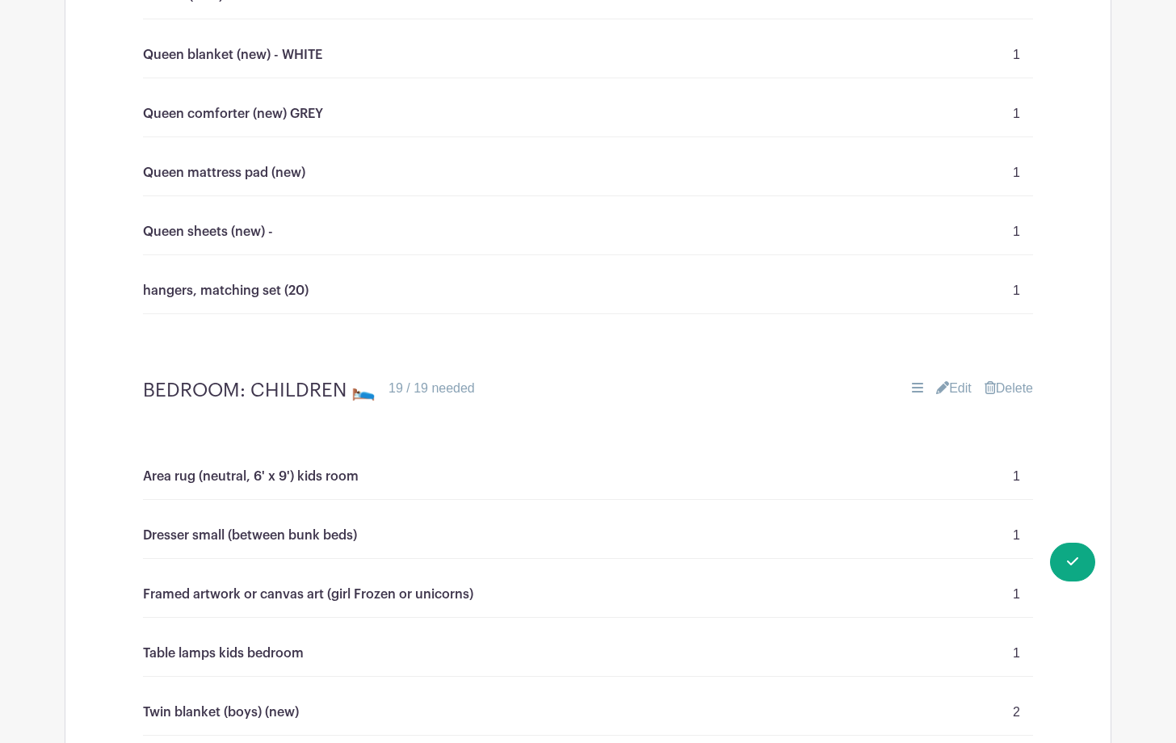
click at [949, 384] on link "Edit" at bounding box center [954, 388] width 36 height 19
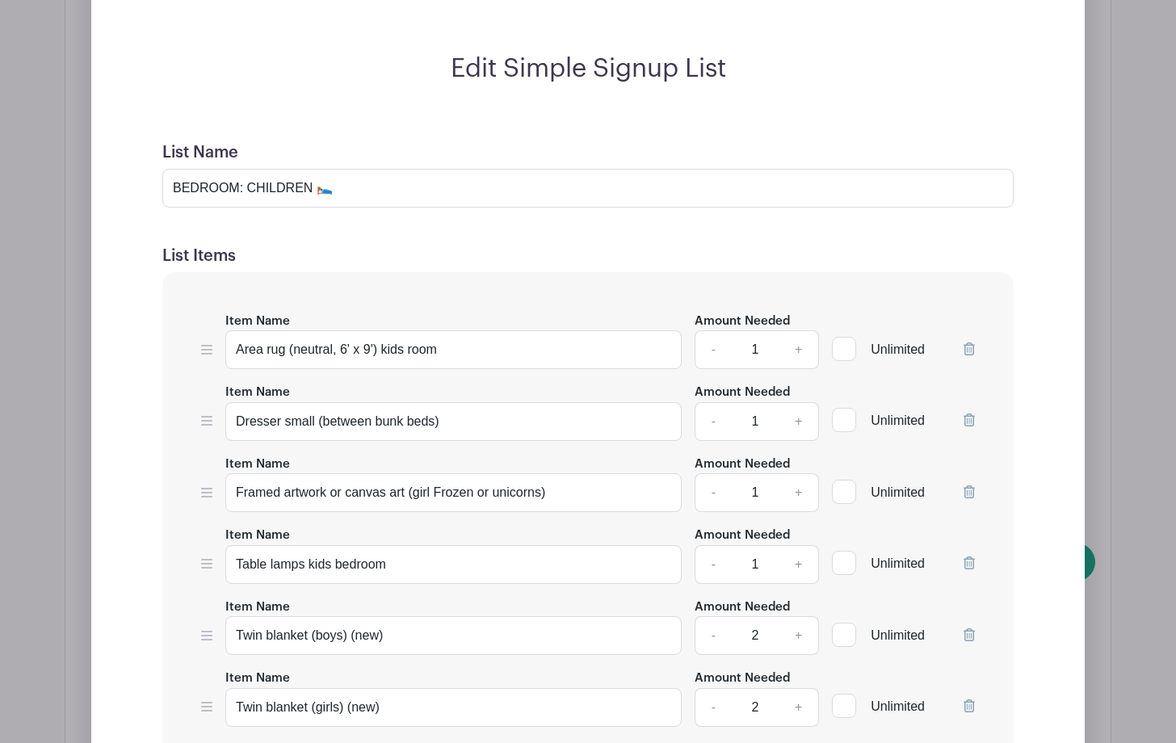
scroll to position [3880, 0]
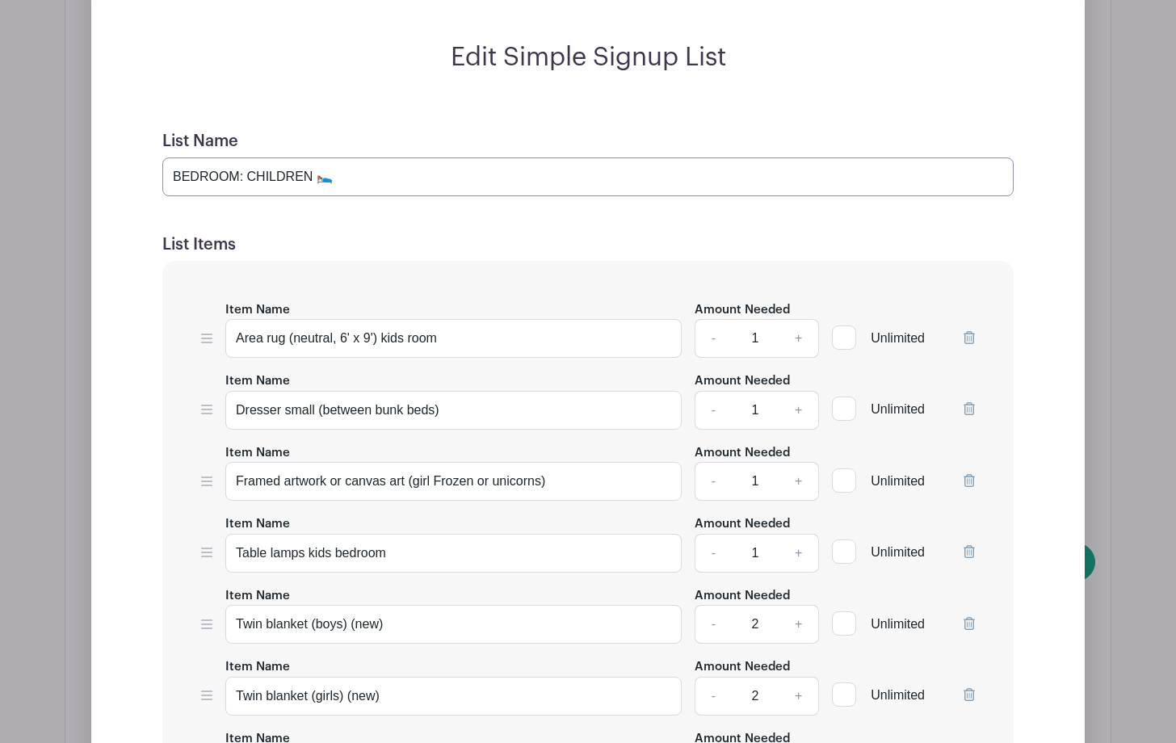
click at [355, 173] on input "BEDROOM: CHILDREN 🛌" at bounding box center [587, 176] width 851 height 39
type input "BEDROOM: CHILDREN 🛌 [DEMOGRAPHIC_DATA] daughter, new born baby girl"
click at [1046, 368] on div "Edit Simple Signup List List Name BEDROOM: CHILDREN 🛌 [DEMOGRAPHIC_DATA] daught…" at bounding box center [587, 677] width 967 height 1270
click at [968, 336] on icon at bounding box center [968, 337] width 11 height 13
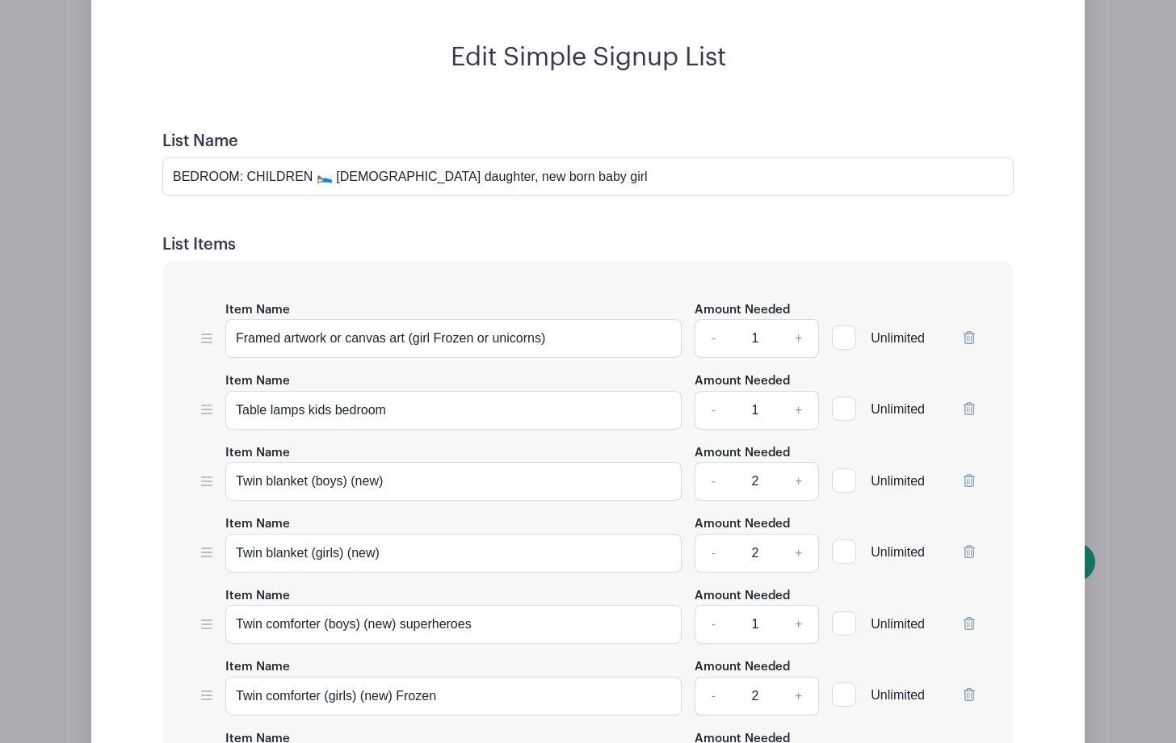
click at [968, 336] on icon at bounding box center [968, 337] width 11 height 13
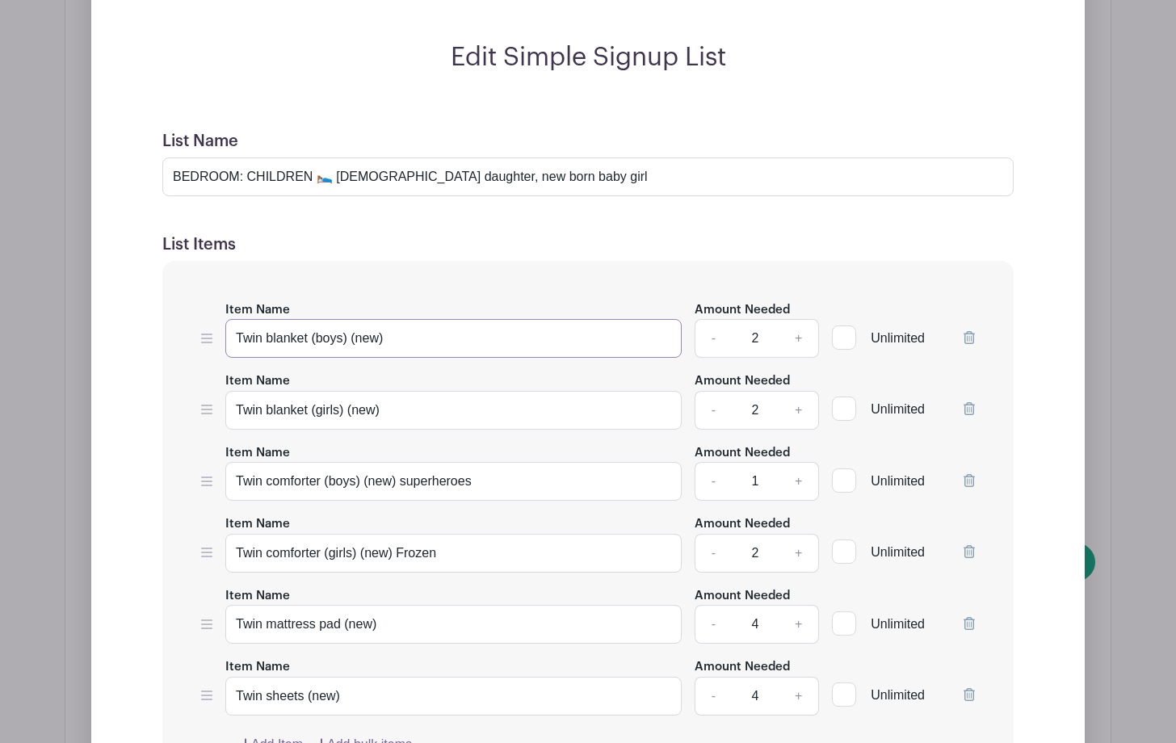
click at [347, 337] on input "Twin blanket (boys) (new)" at bounding box center [453, 338] width 456 height 39
click at [364, 336] on input "Twin blanket (new)" at bounding box center [453, 338] width 456 height 39
type input "Twin blanket (new) white"
click at [710, 335] on link "-" at bounding box center [712, 338] width 37 height 39
type input "1"
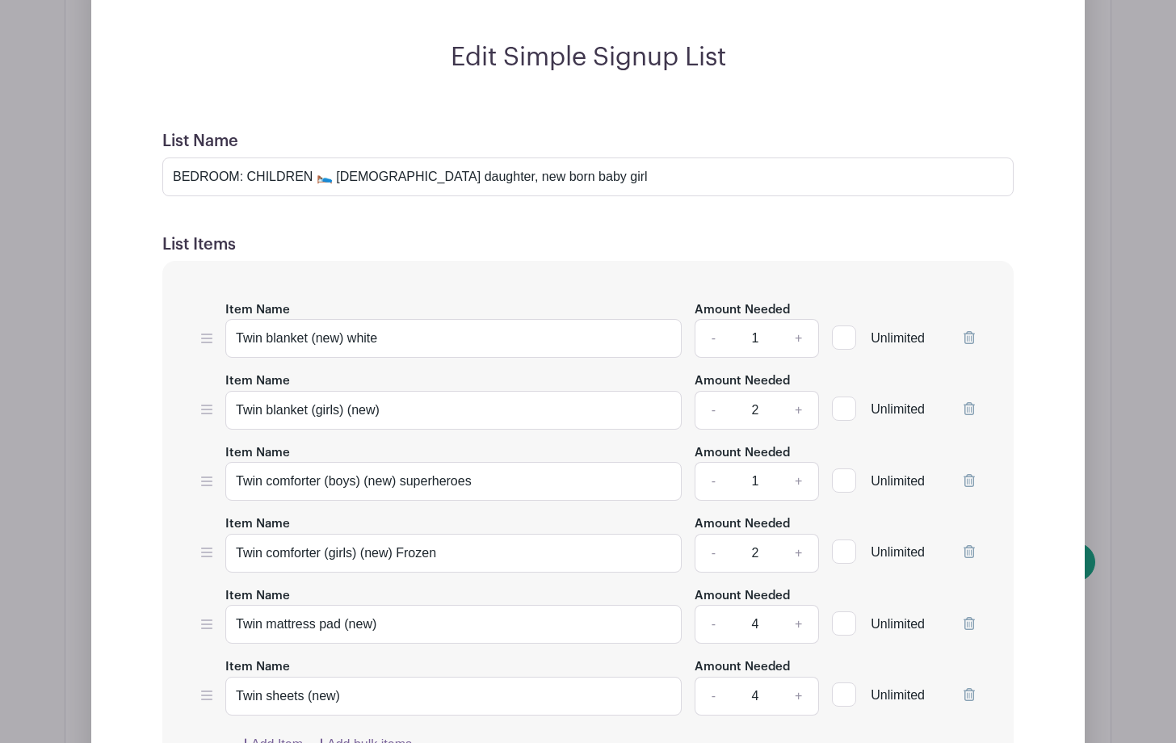
click at [971, 403] on icon at bounding box center [968, 408] width 11 height 13
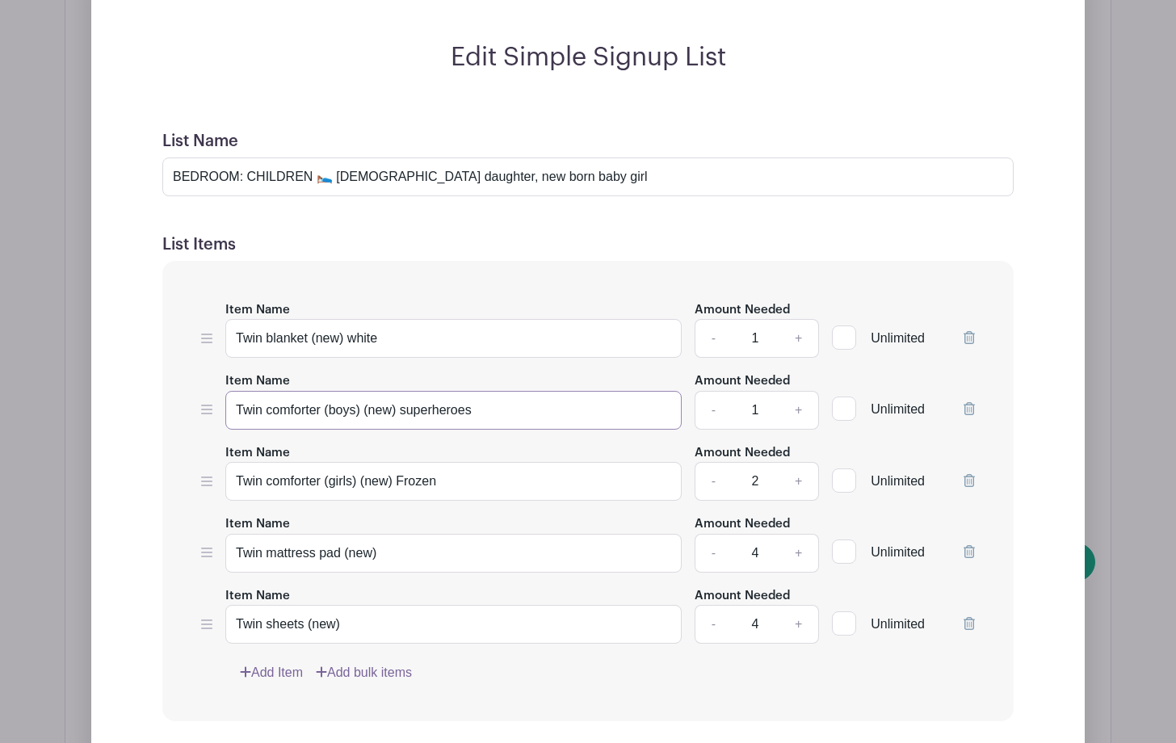
click at [476, 409] on input "Twin comforter (boys) (new) superheroes" at bounding box center [453, 410] width 456 height 39
type input "Twin comforter ("
click at [964, 403] on icon at bounding box center [968, 408] width 11 height 13
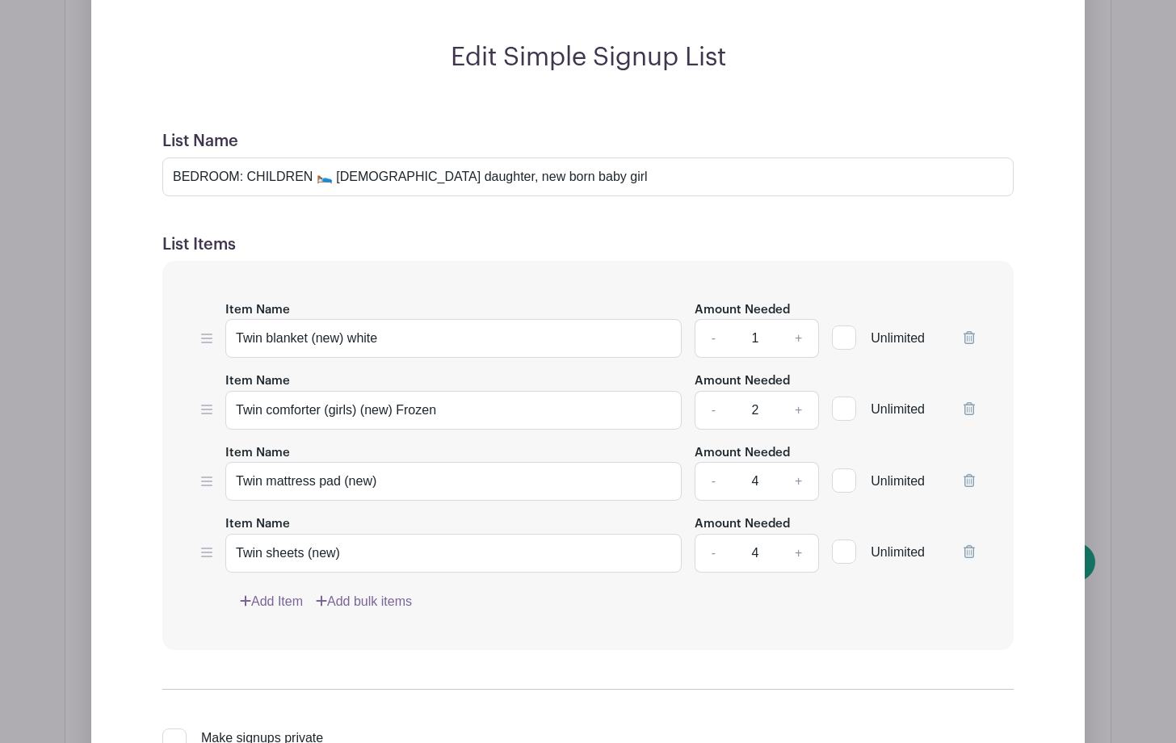
click at [712, 475] on link "-" at bounding box center [712, 481] width 37 height 39
type input "1"
click at [702, 552] on link "-" at bounding box center [712, 553] width 37 height 39
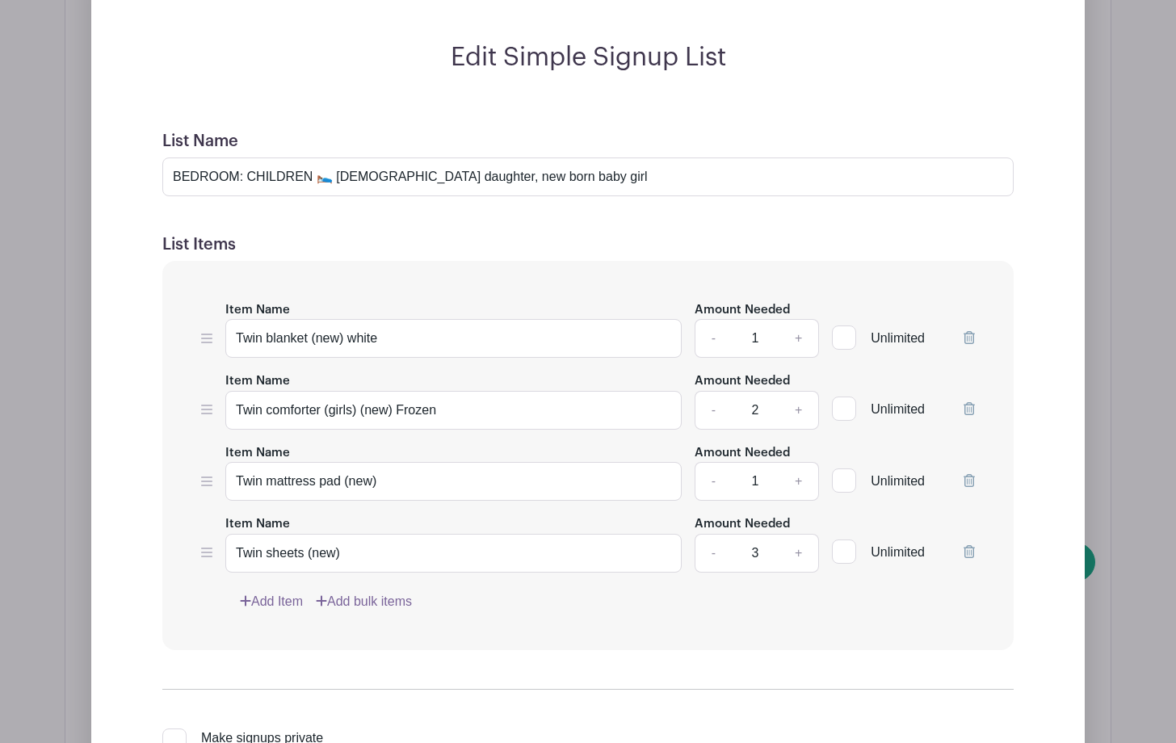
click at [707, 551] on link "-" at bounding box center [712, 553] width 37 height 39
click at [795, 549] on link "+" at bounding box center [798, 553] width 40 height 39
type input "2"
click at [357, 550] on input "Twin sheets (new)" at bounding box center [453, 553] width 456 height 39
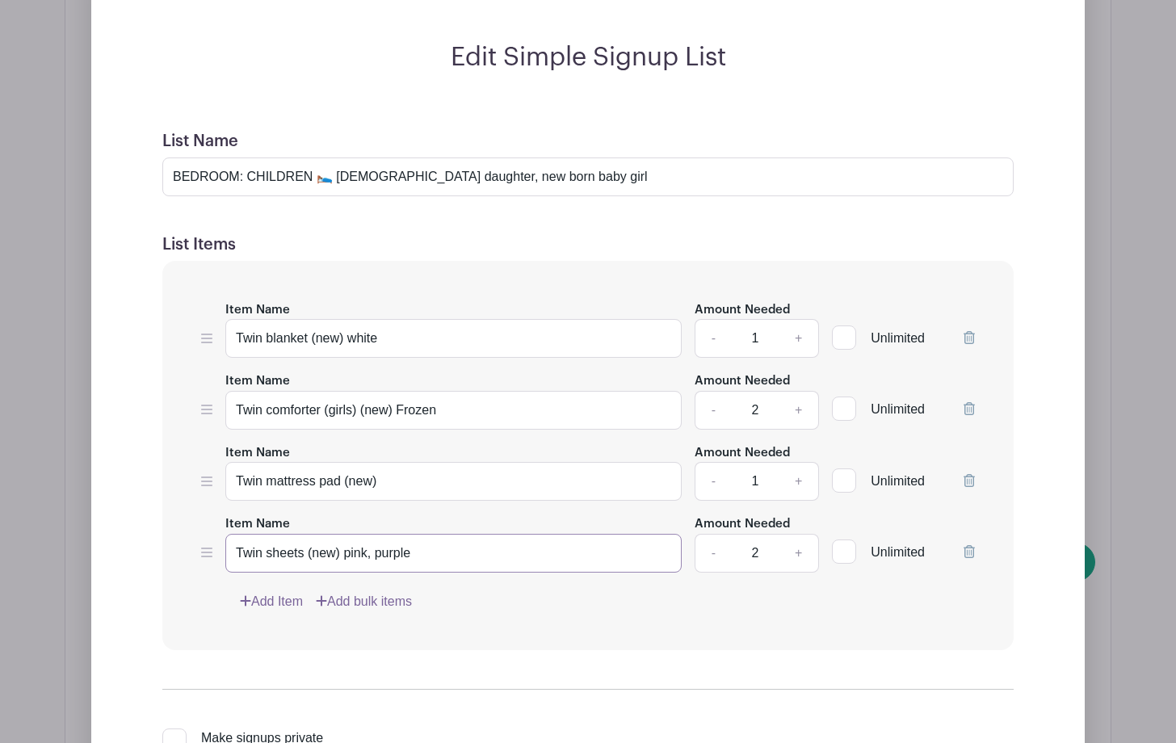
type input "Twin sheets (new) pink, purple"
click at [287, 593] on link "Add Item" at bounding box center [271, 601] width 63 height 19
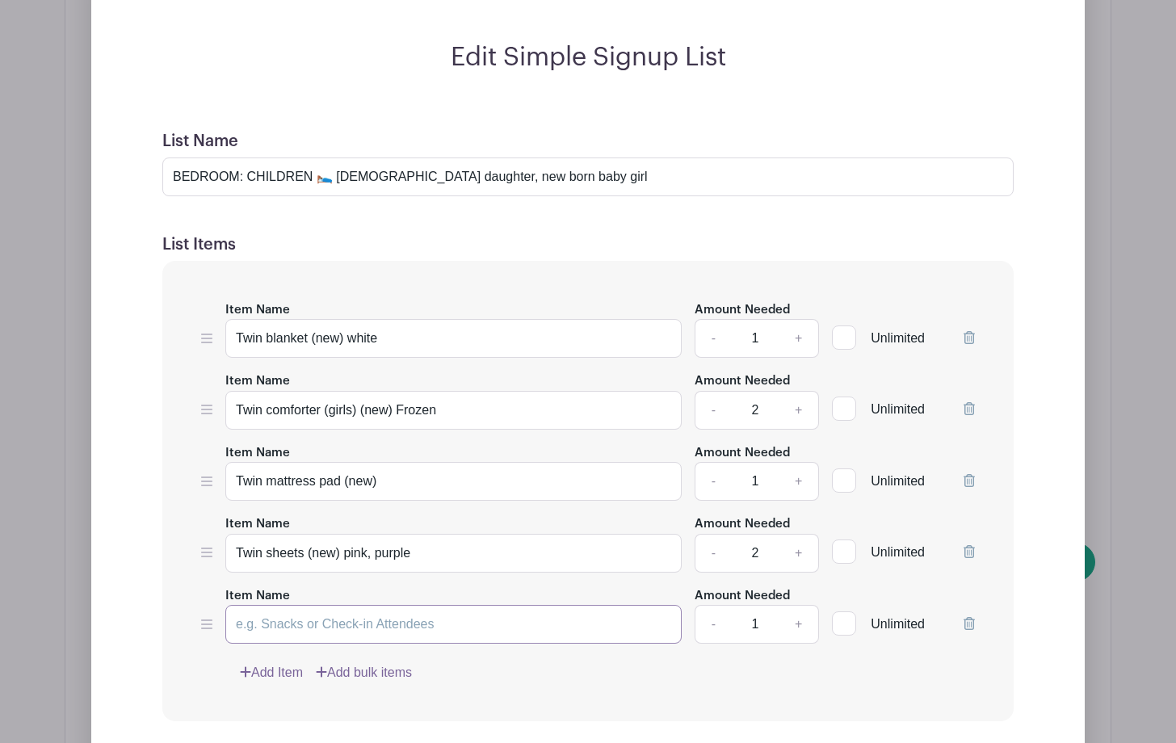
click at [270, 622] on input "Item Name" at bounding box center [453, 624] width 456 height 39
type input "pillows"
click at [795, 623] on link "+" at bounding box center [798, 624] width 40 height 39
type input "2"
click at [737, 652] on div "Item Name Area rug (neutral, 6' x 9') kids room Amount Needed - 1 + Unlimited I…" at bounding box center [587, 491] width 851 height 461
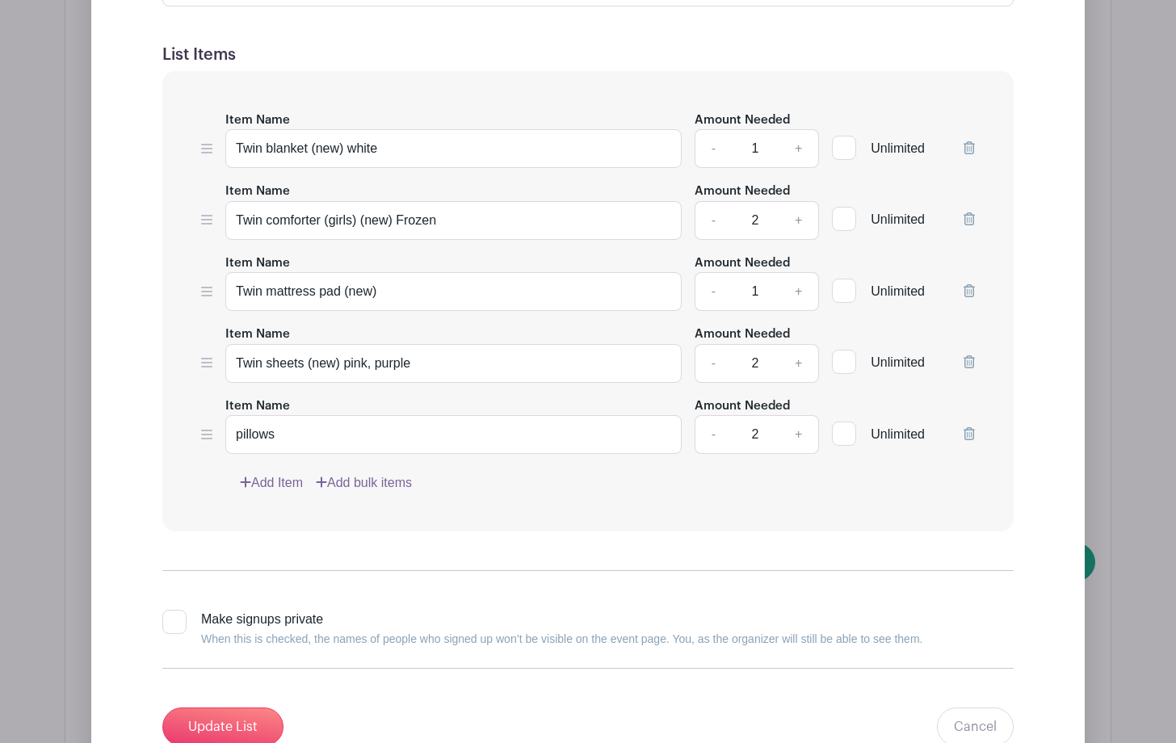
scroll to position [4077, 0]
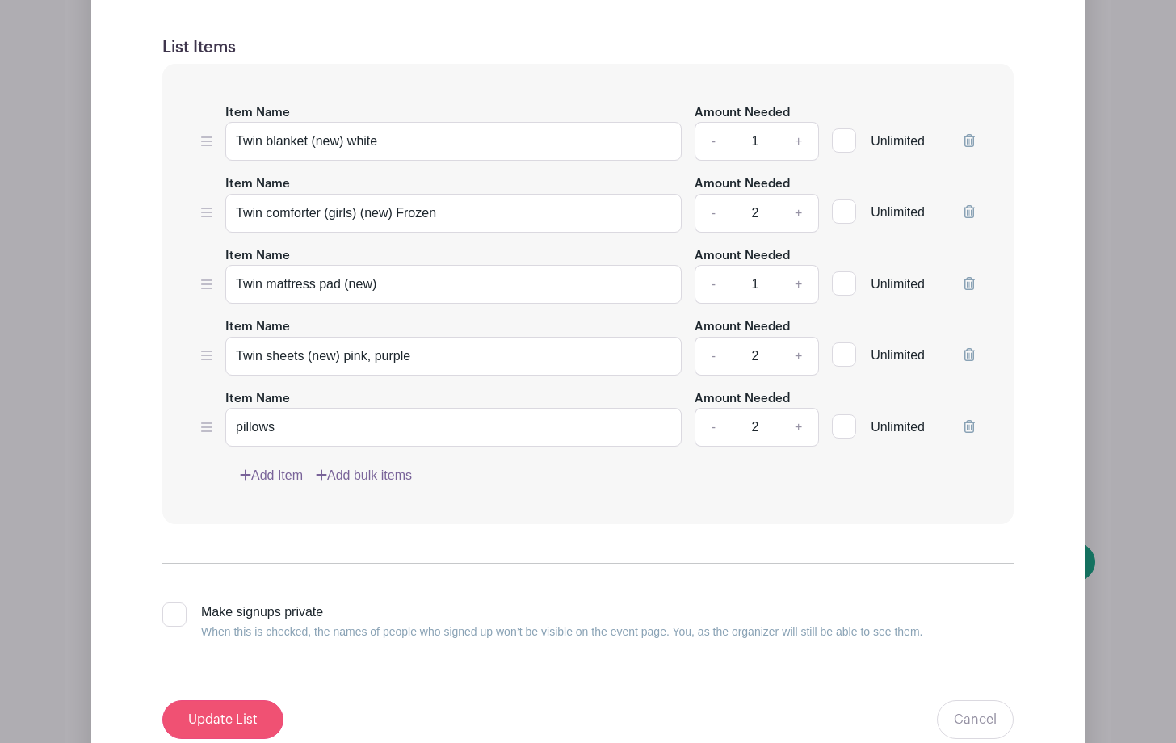
click at [229, 711] on input "Update List" at bounding box center [222, 719] width 121 height 39
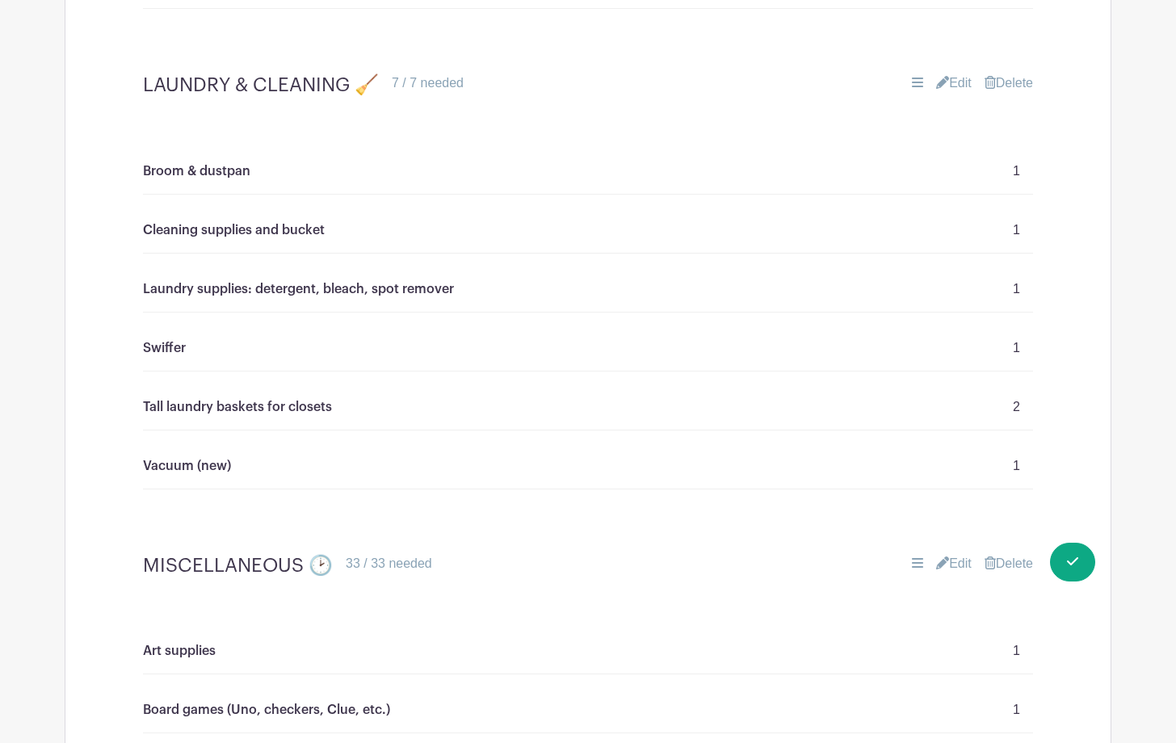
scroll to position [4200, 0]
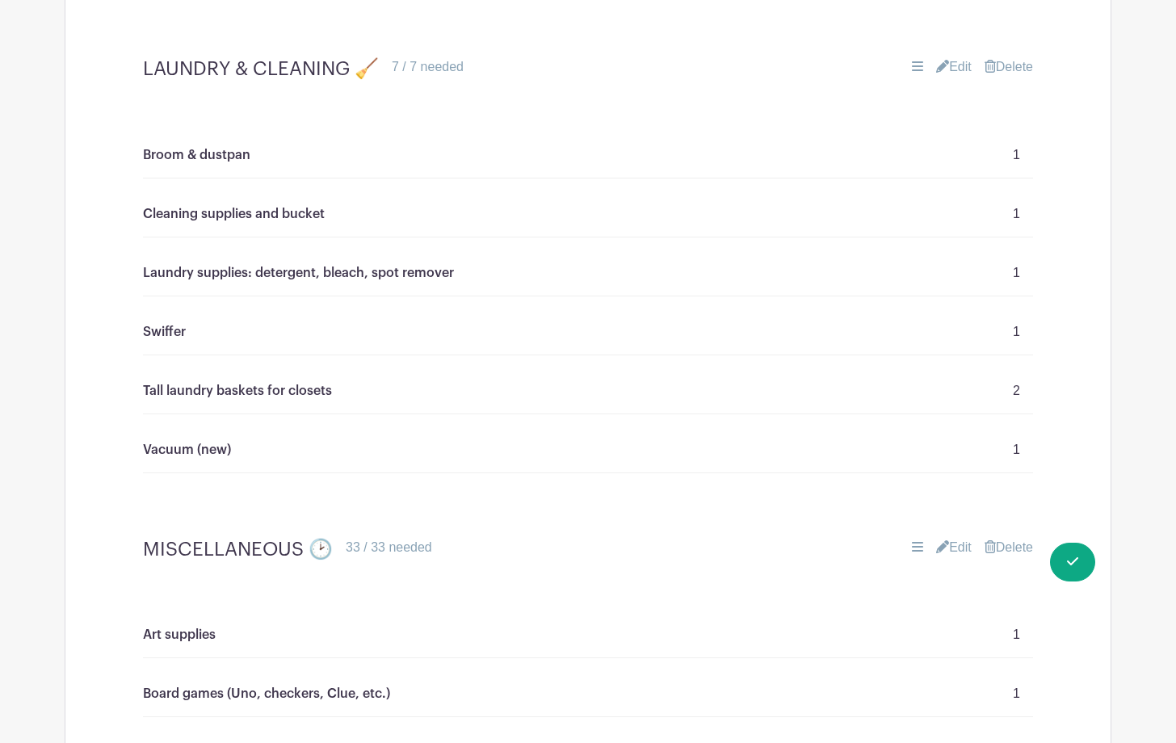
click at [949, 57] on link "Edit" at bounding box center [954, 66] width 36 height 19
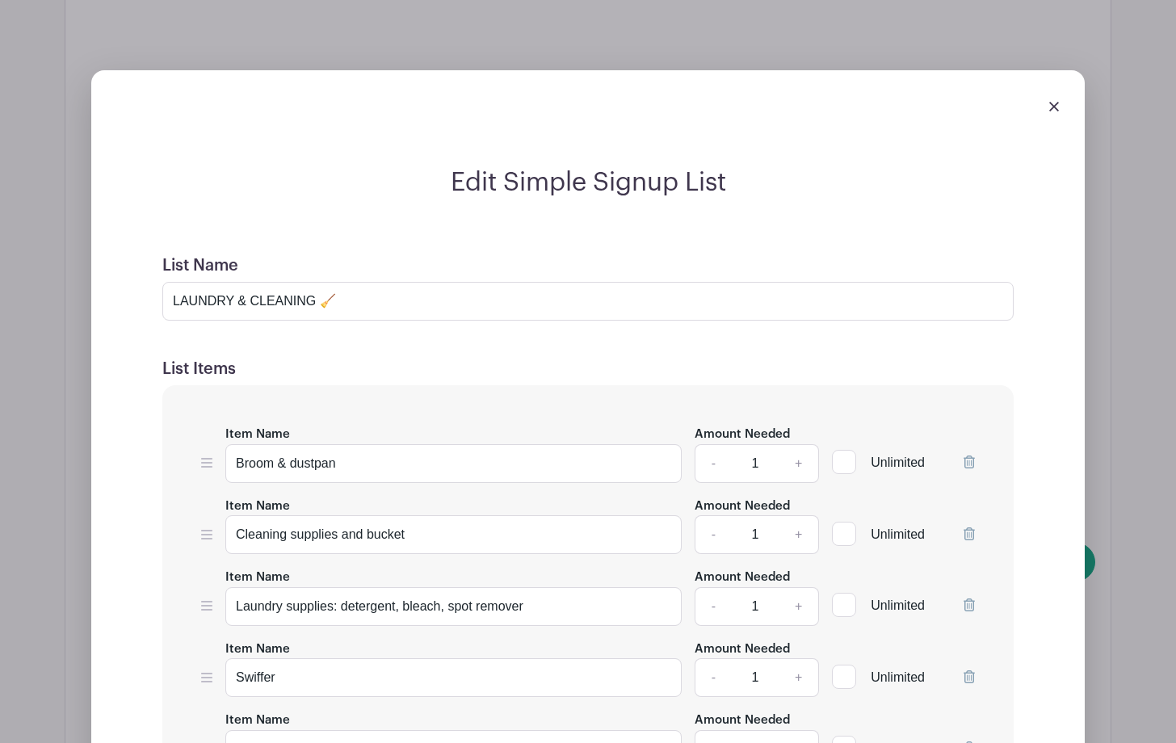
click at [1047, 394] on div "Edit Simple Signup List List Name LAUNDRY & CLEANING 🧹 List Items Item Name Bro…" at bounding box center [587, 659] width 967 height 984
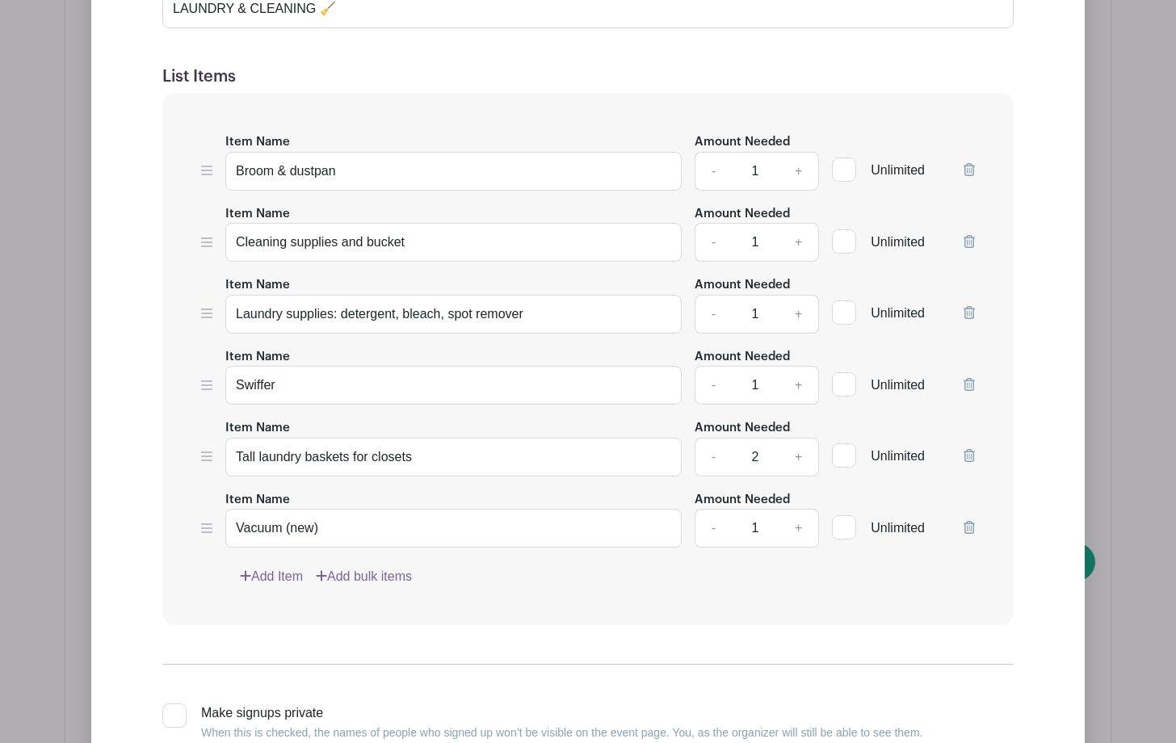
scroll to position [4502, 0]
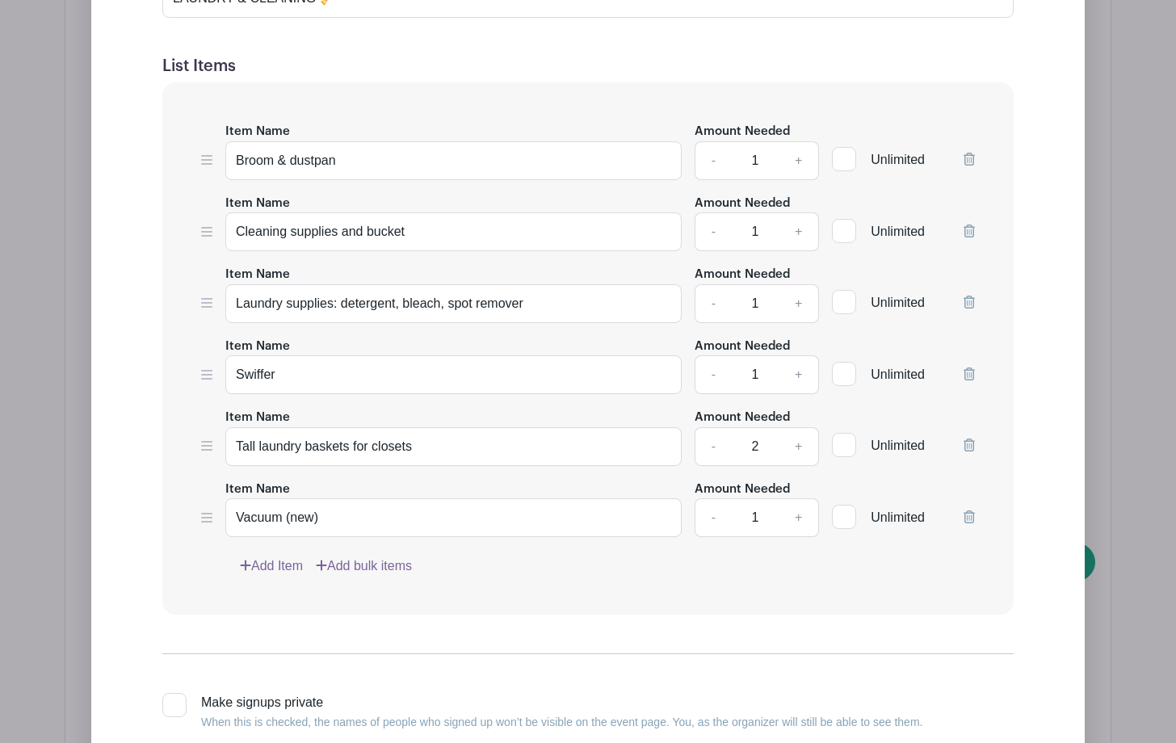
click at [971, 153] on icon at bounding box center [968, 159] width 11 height 13
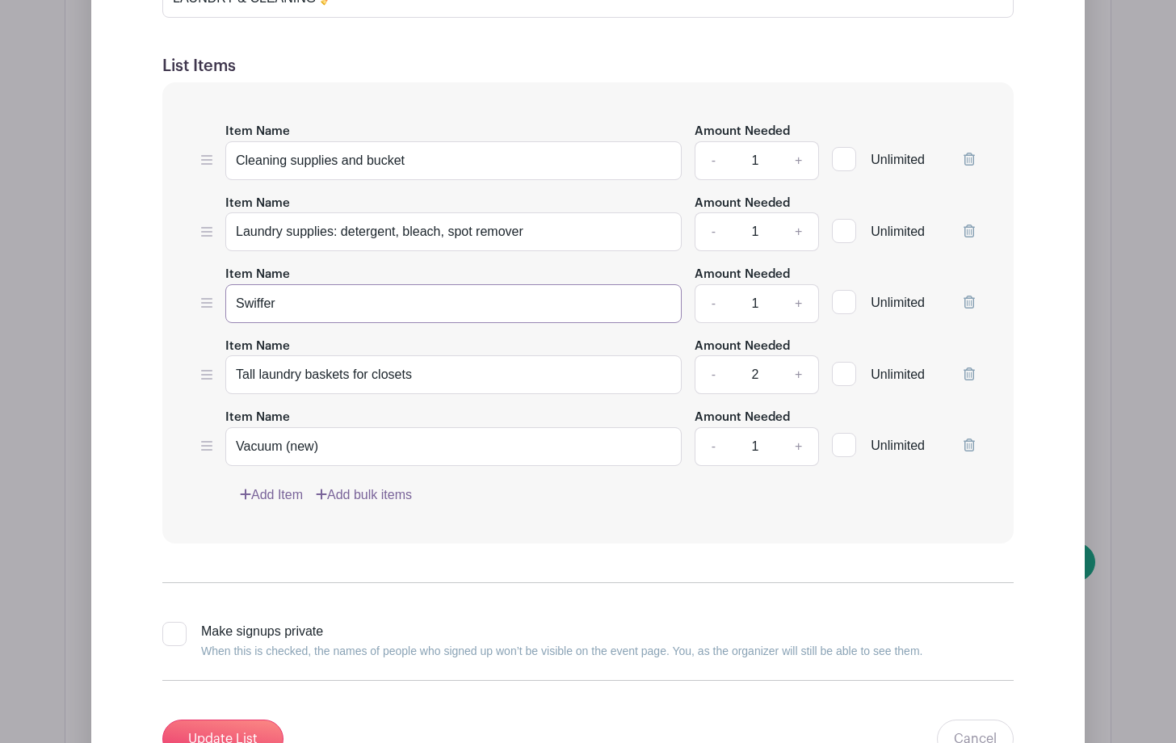
click at [345, 303] on input "Swiffer" at bounding box center [453, 303] width 456 height 39
type input "S"
type input "o"
type input "O Cedar mop set"
click at [710, 370] on link "-" at bounding box center [712, 374] width 37 height 39
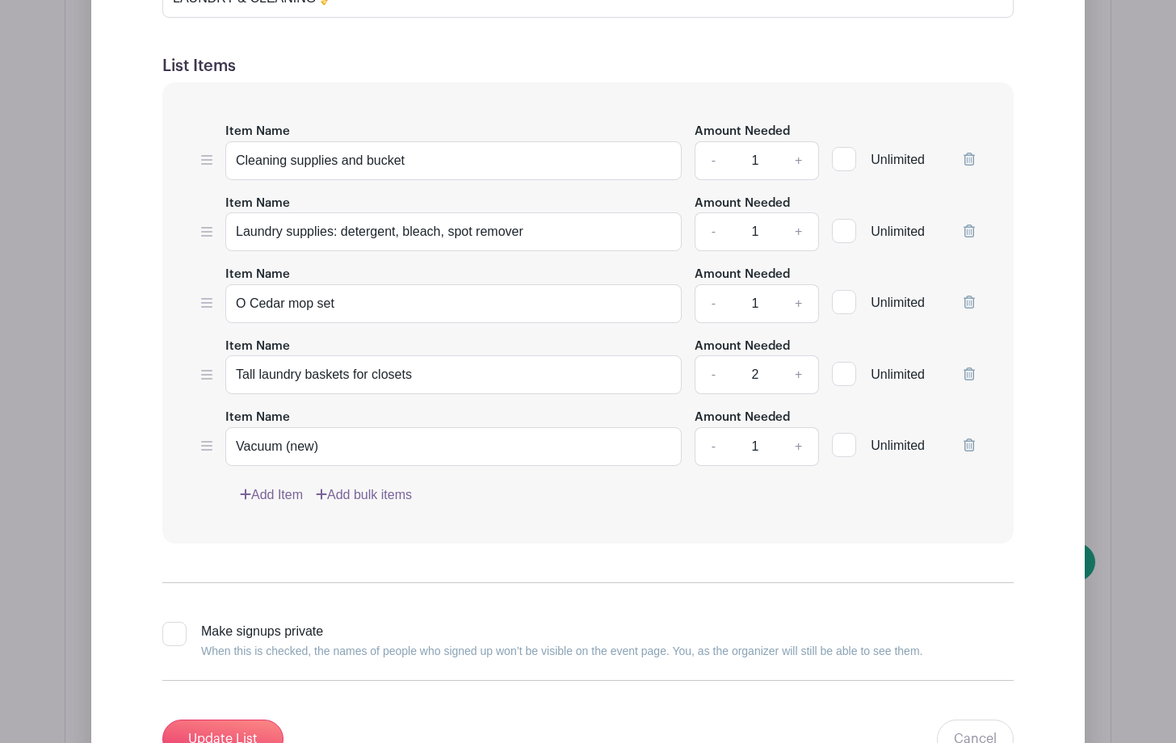
type input "1"
click at [969, 224] on icon at bounding box center [968, 230] width 11 height 13
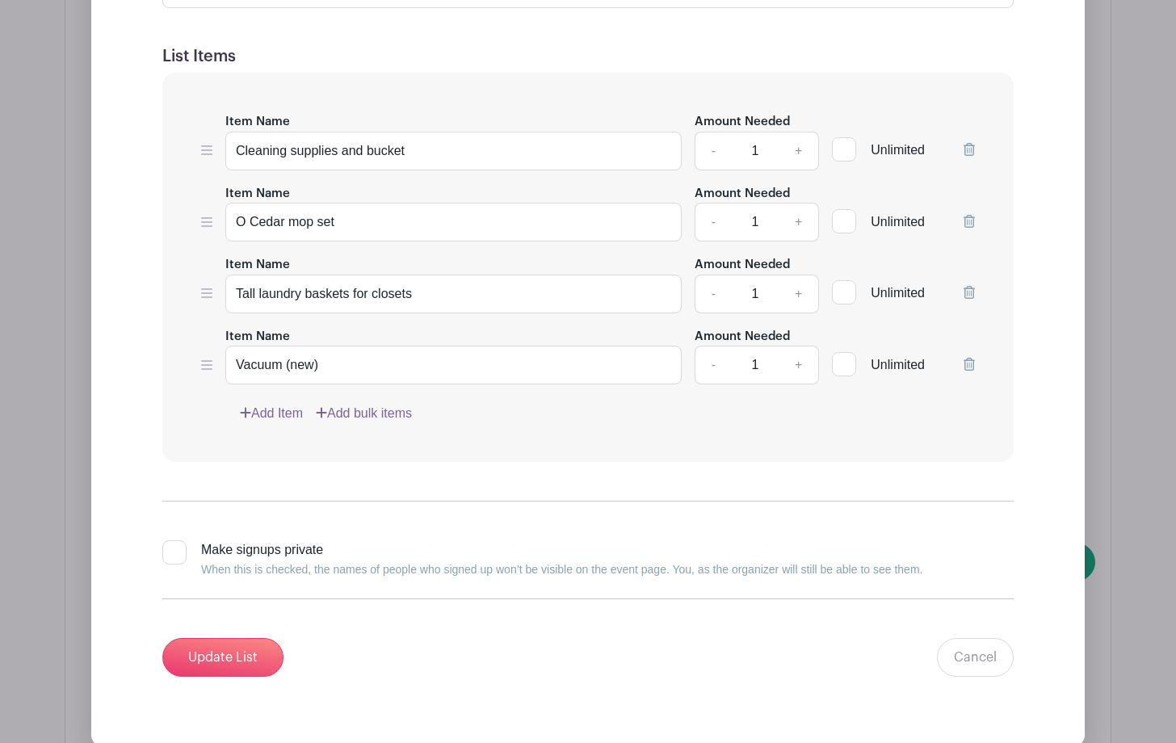
scroll to position [4542, 0]
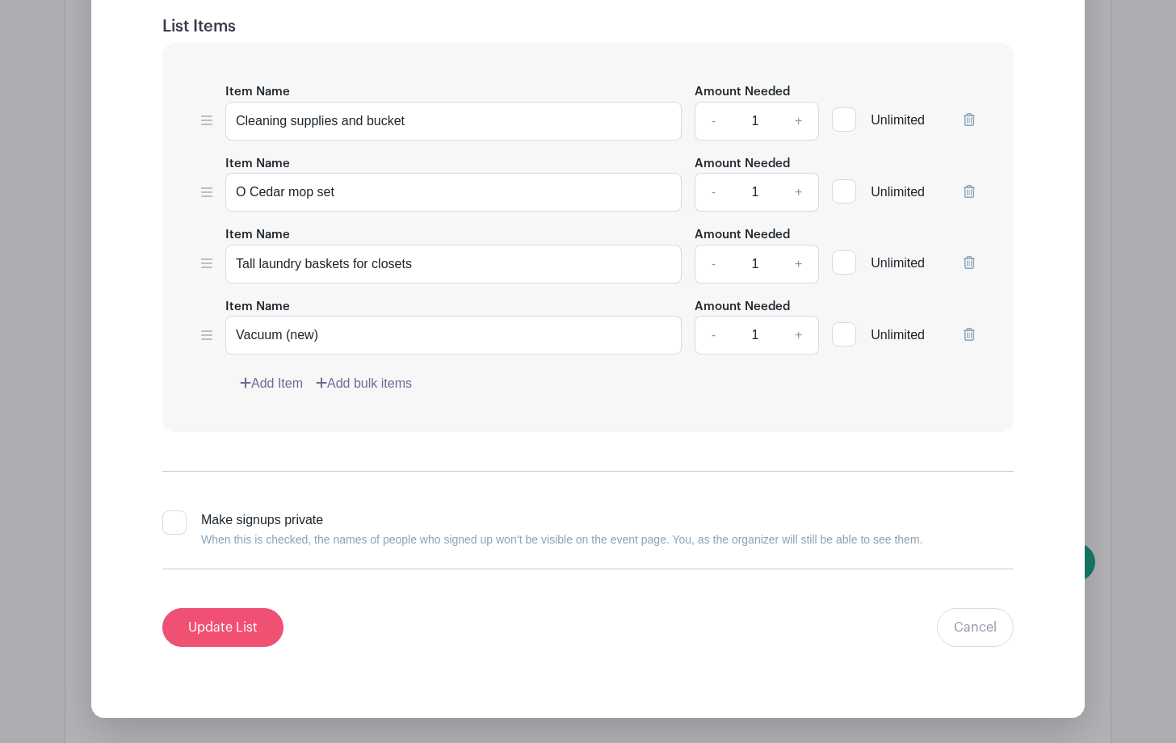
click at [243, 616] on input "Update List" at bounding box center [222, 627] width 121 height 39
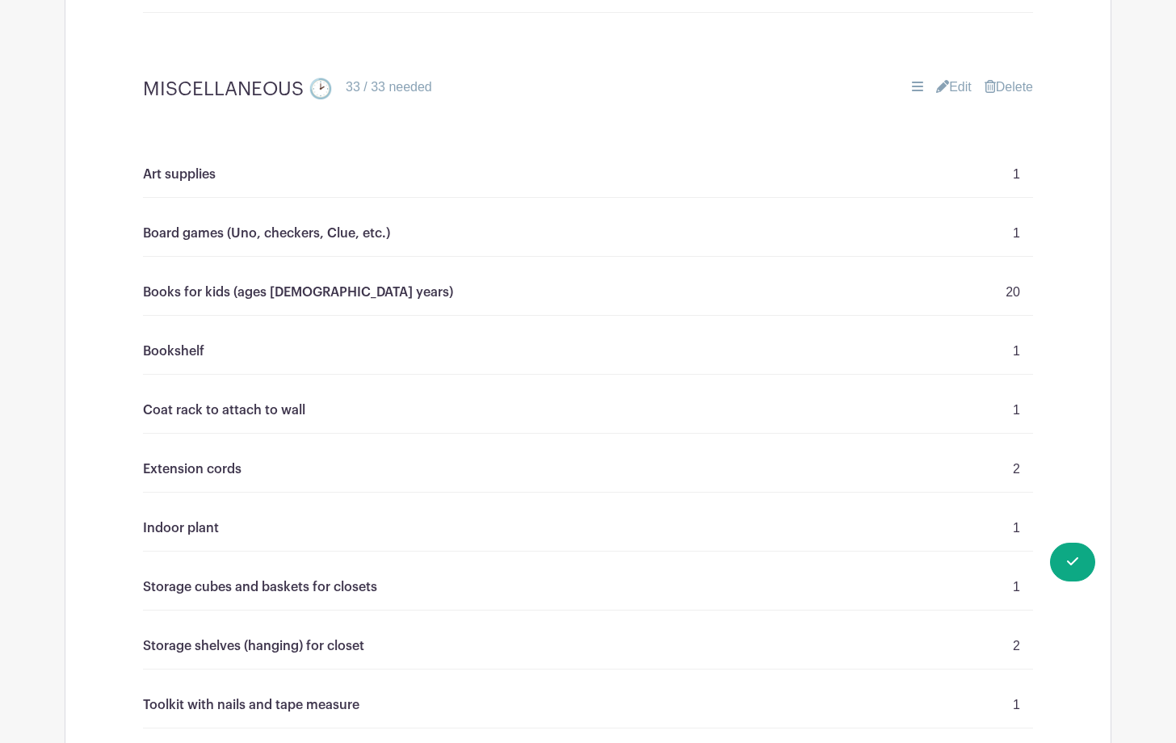
click at [954, 82] on link "Edit" at bounding box center [954, 87] width 36 height 19
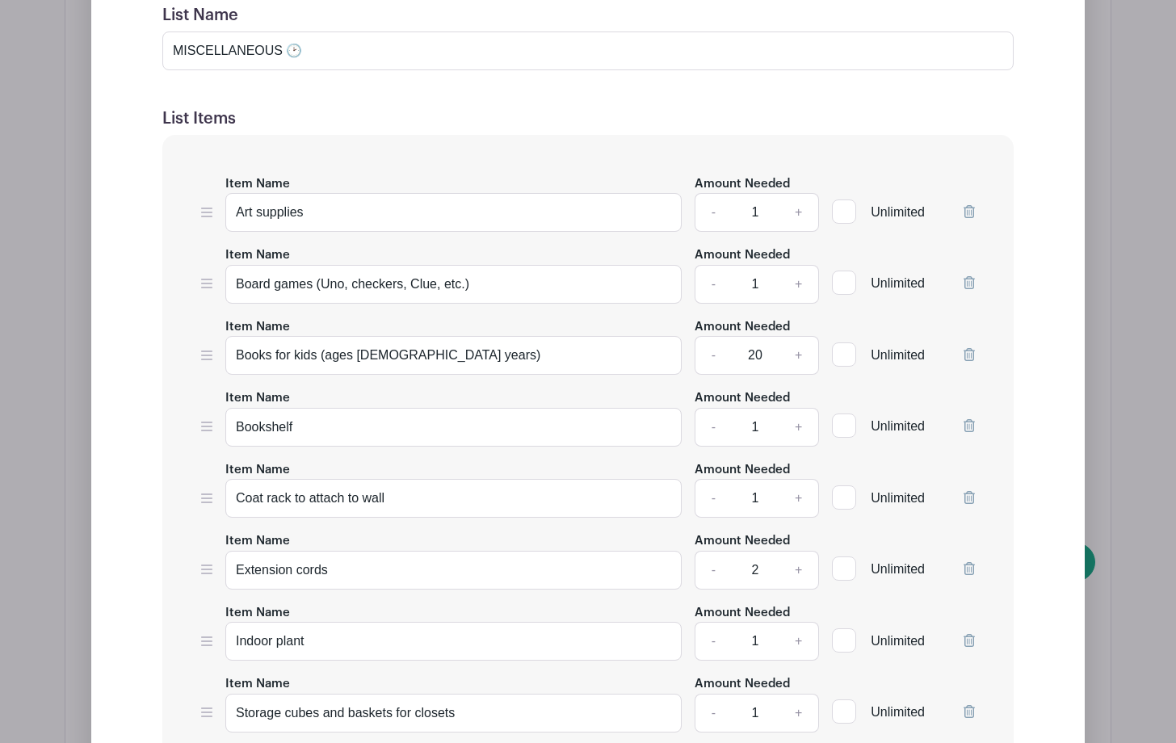
scroll to position [4822, 0]
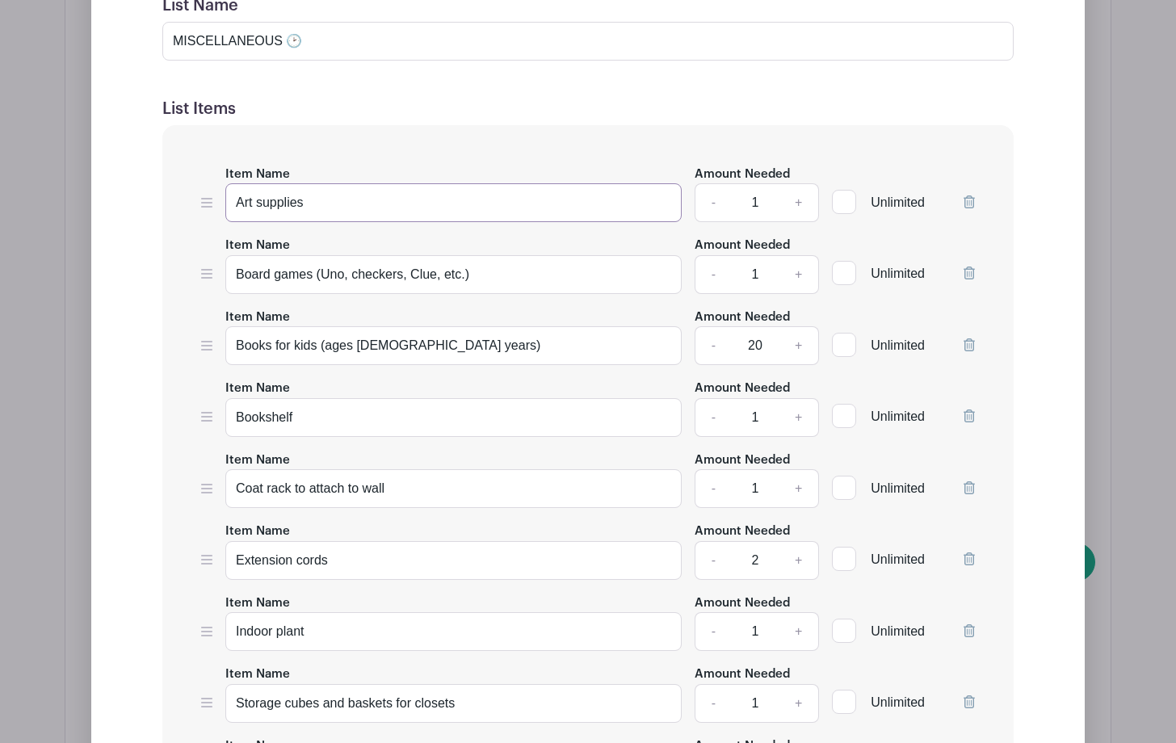
click at [319, 190] on input "Art supplies" at bounding box center [453, 202] width 456 height 39
type input "Art supplies- washable markers, crayons, color books- [DEMOGRAPHIC_DATA]"
click at [967, 270] on icon at bounding box center [968, 272] width 11 height 13
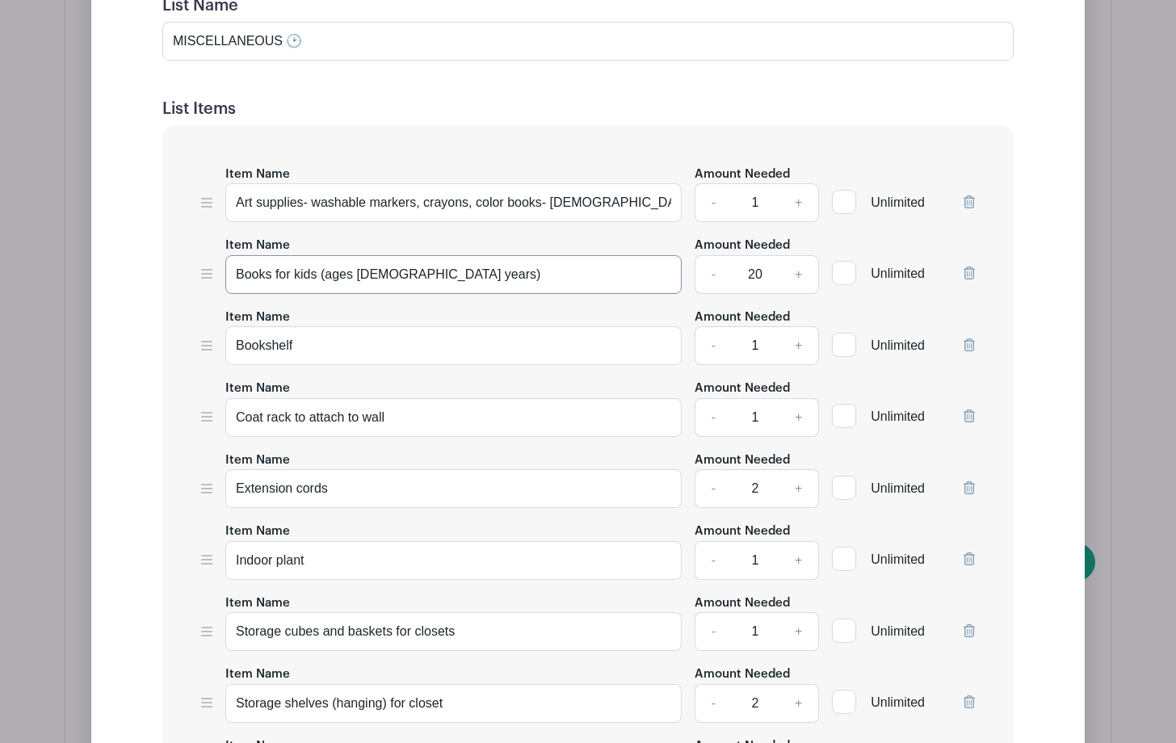
click at [392, 266] on input "Books for kids (ages [DEMOGRAPHIC_DATA] years)" at bounding box center [453, 274] width 456 height 39
type input "Books for kids (ages [DEMOGRAPHIC_DATA] years)"
click at [970, 339] on icon at bounding box center [968, 344] width 11 height 13
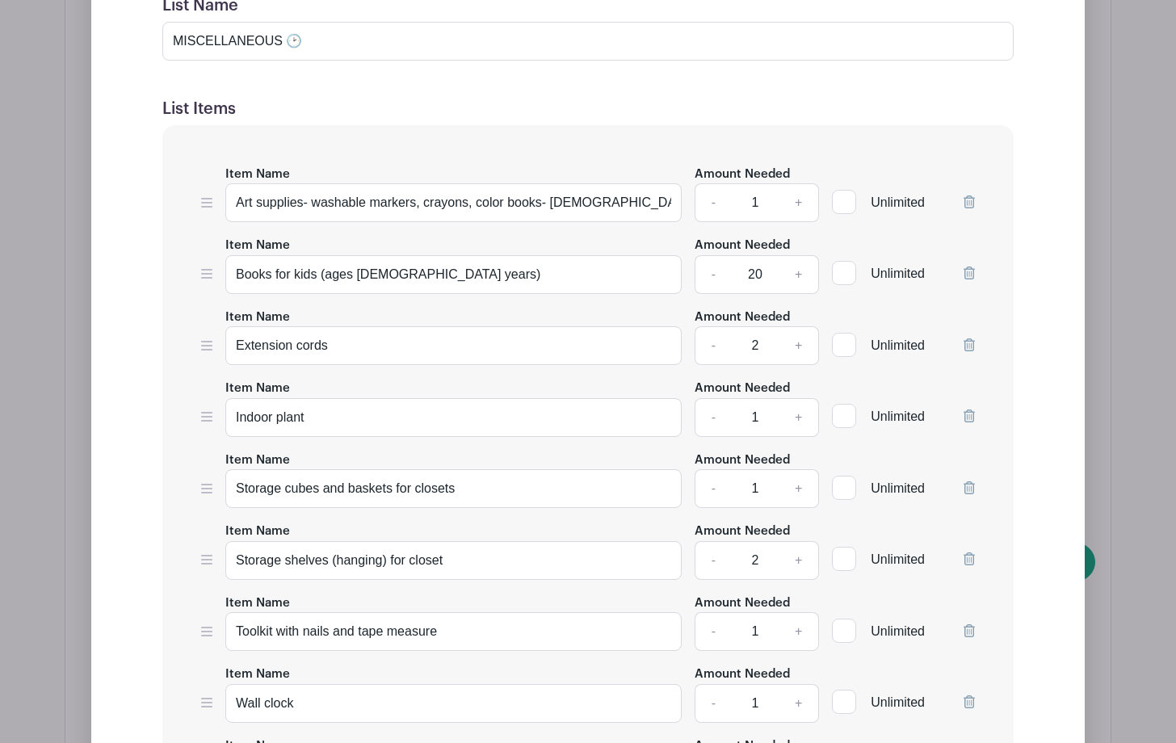
click at [711, 340] on link "-" at bounding box center [712, 345] width 37 height 39
type input "1"
click at [707, 556] on link "-" at bounding box center [712, 560] width 37 height 39
type input "1"
click at [1025, 561] on form "List Name MISCELLANEOUS 🕑 List Items Item Name Art supplies- washable markers, …" at bounding box center [588, 542] width 890 height 1130
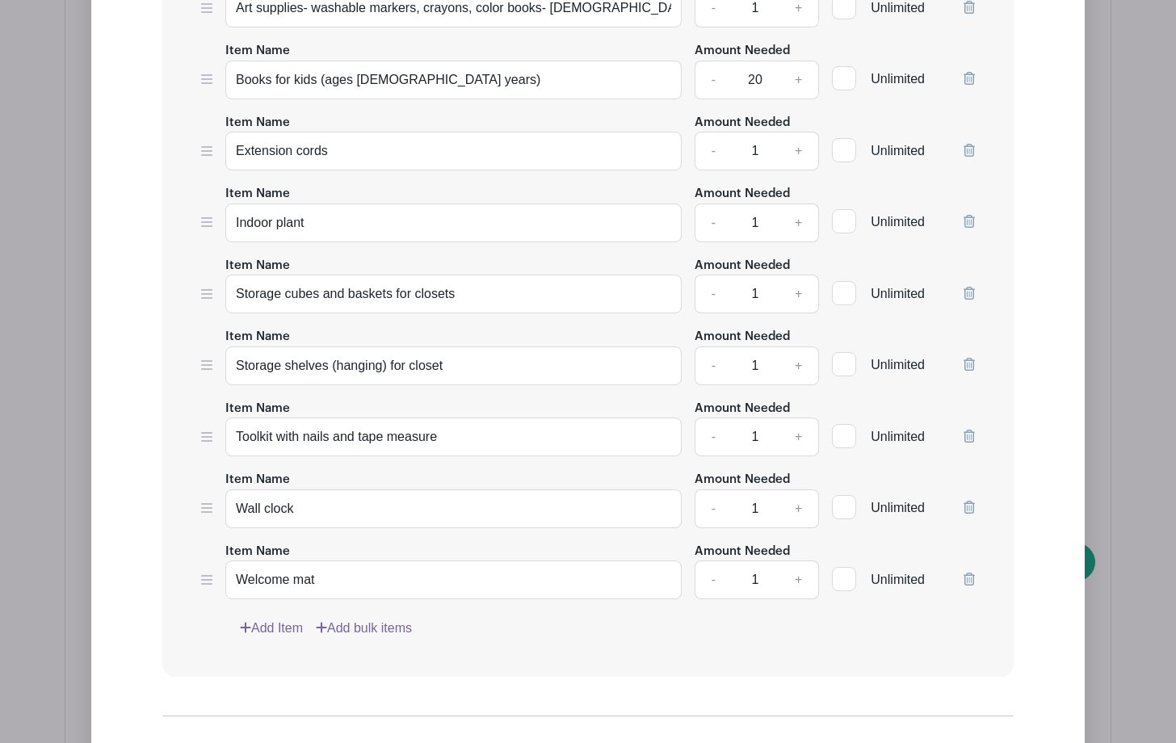
scroll to position [5026, 0]
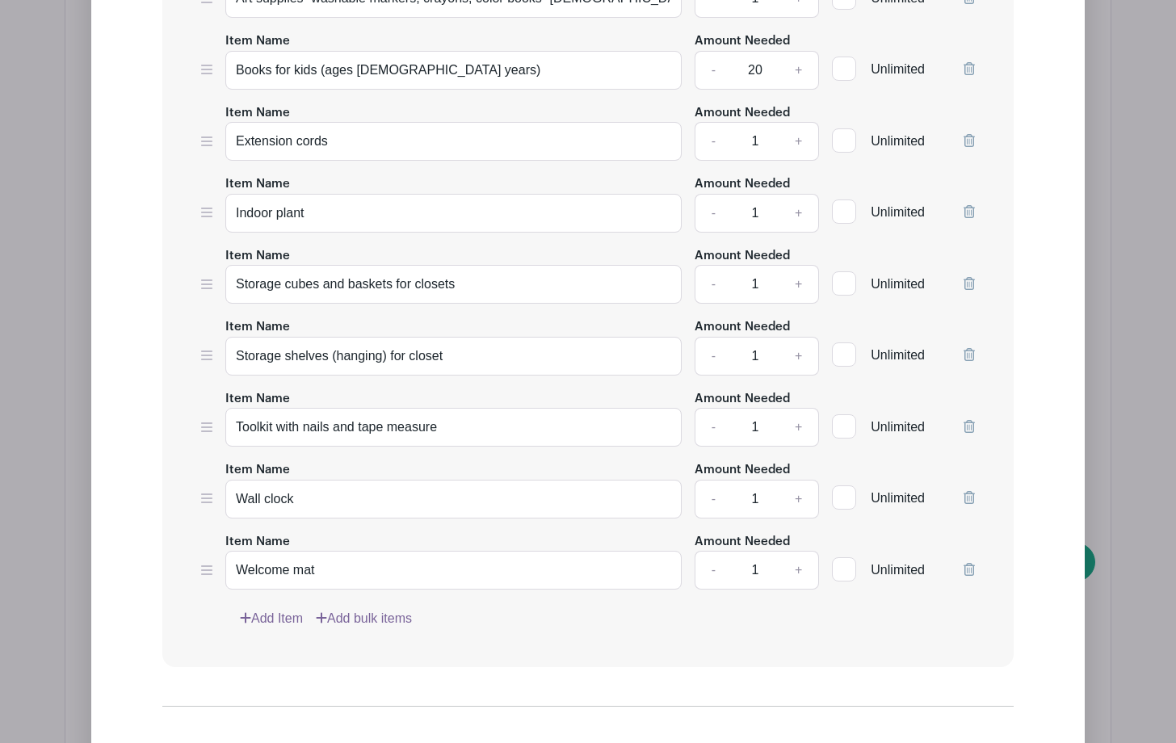
click at [293, 614] on link "Add Item" at bounding box center [271, 618] width 63 height 19
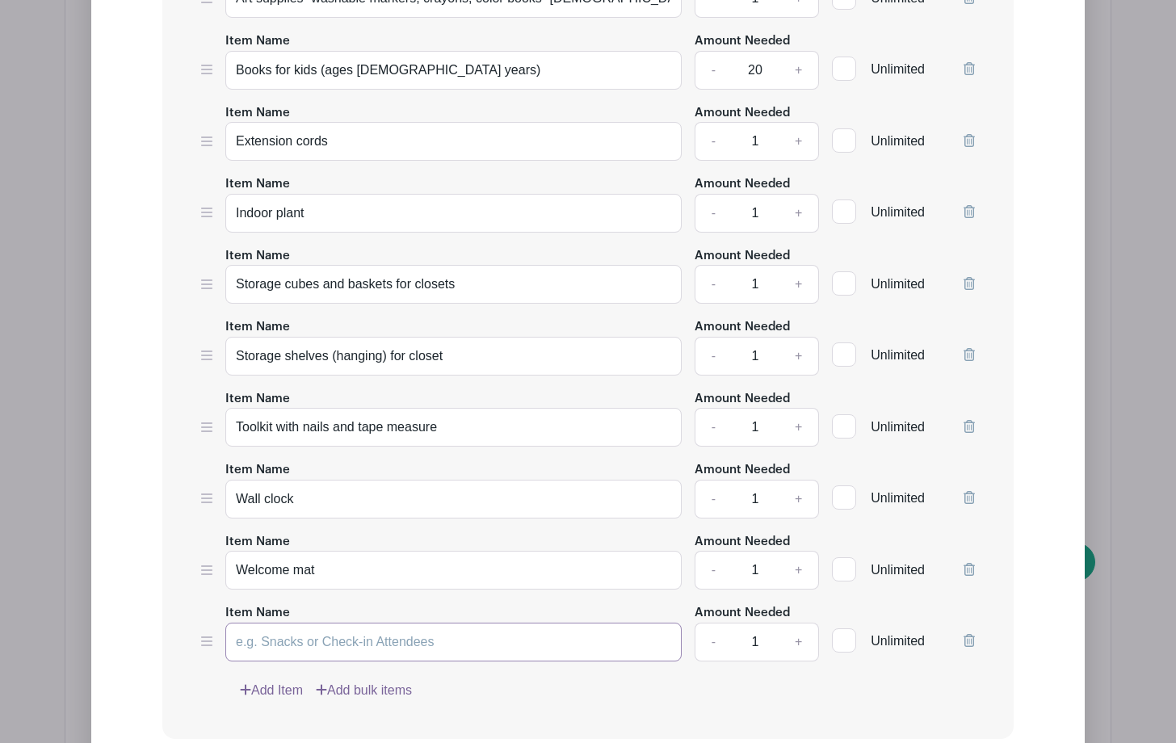
click at [270, 638] on input "Item Name" at bounding box center [453, 642] width 456 height 39
type input "baby bath, baby soap and lotion"
click at [270, 684] on link "Add Item" at bounding box center [271, 690] width 63 height 19
click at [275, 705] on input "Item Name" at bounding box center [453, 713] width 456 height 39
type input "diapers- pull ups size 5"
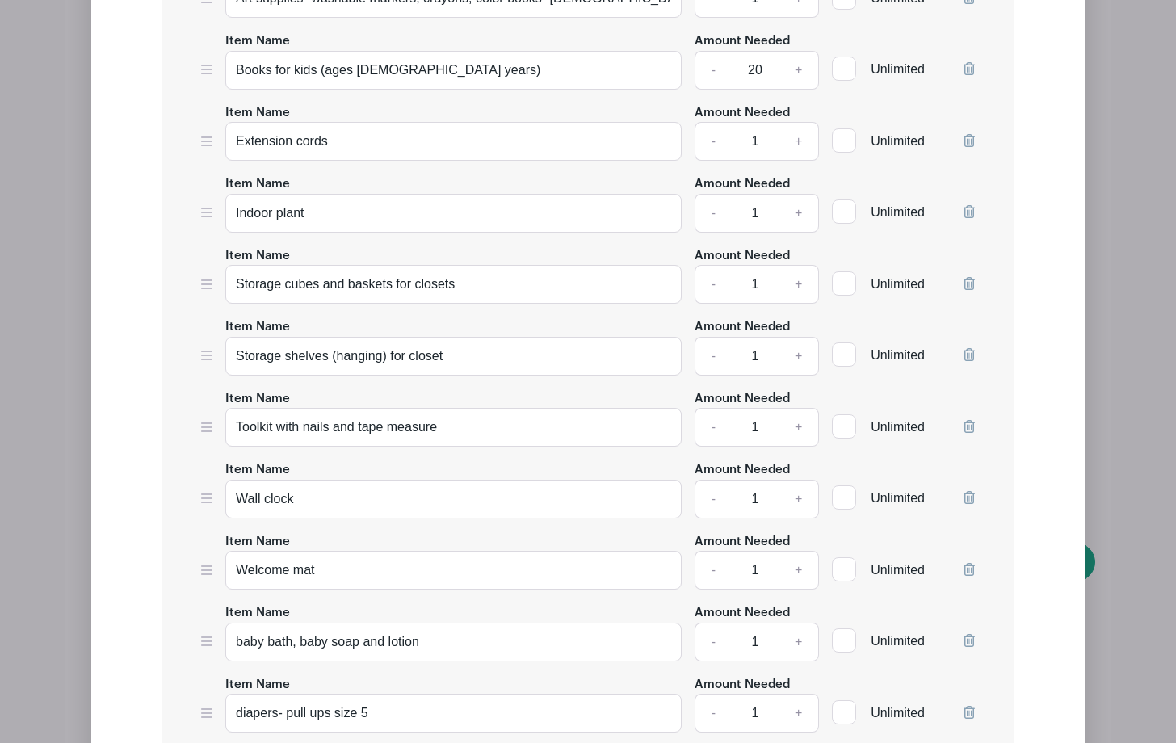
click at [1023, 609] on form "List Name MISCELLANEOUS 🕑 List Items Item Name Art supplies- washable markers, …" at bounding box center [588, 408] width 890 height 1273
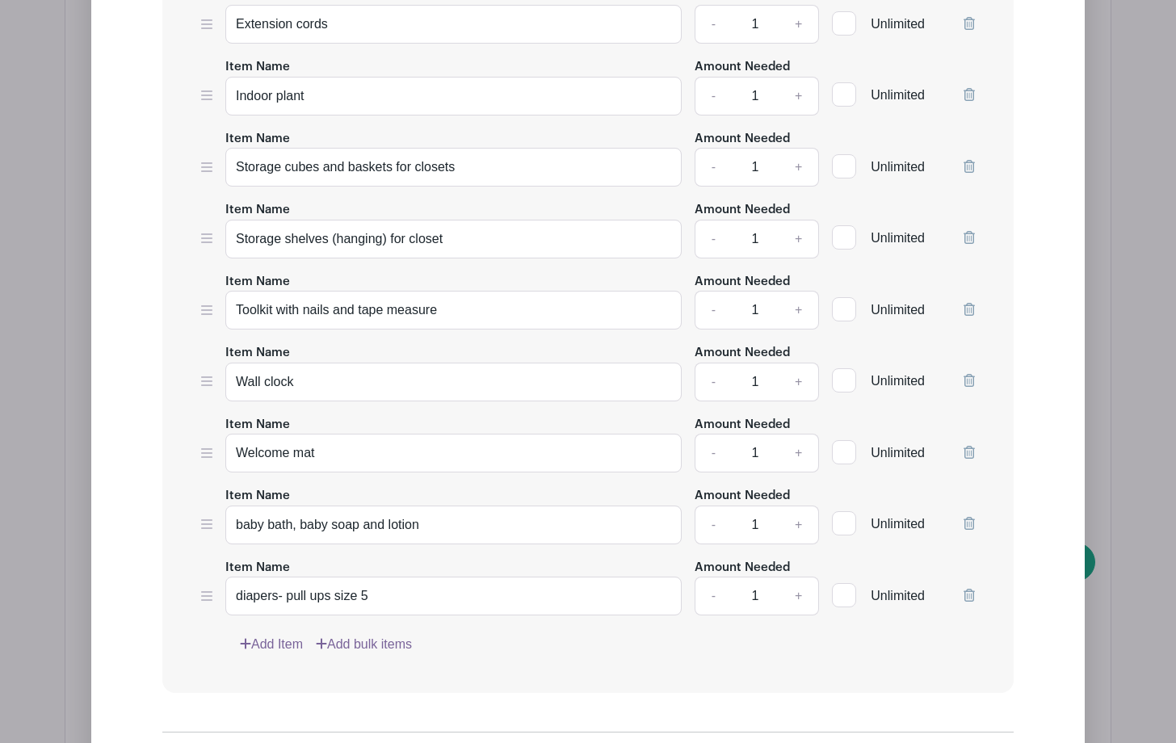
scroll to position [5145, 0]
click at [293, 646] on link "Add Item" at bounding box center [271, 642] width 63 height 19
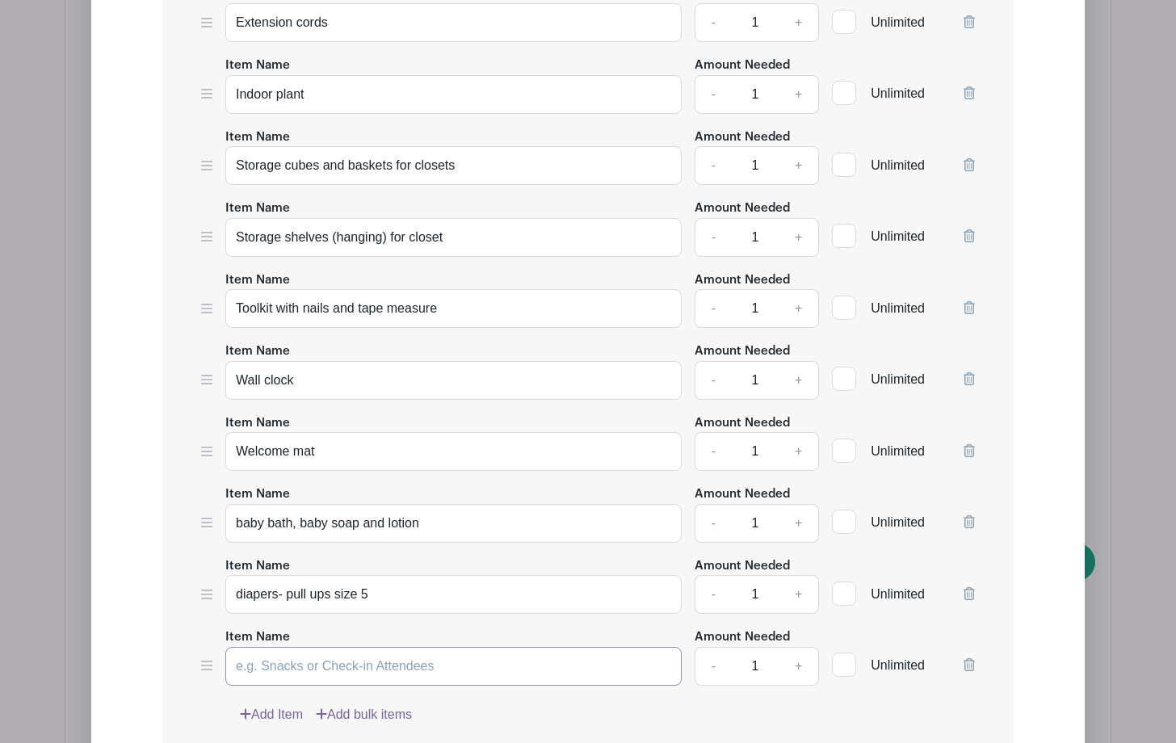
click at [270, 658] on input "Item Name" at bounding box center [453, 666] width 456 height 39
type input "diapers- newborn, size 1"
click at [270, 708] on link "Add Item" at bounding box center [271, 714] width 63 height 19
click at [265, 723] on input "Item Name" at bounding box center [453, 737] width 456 height 39
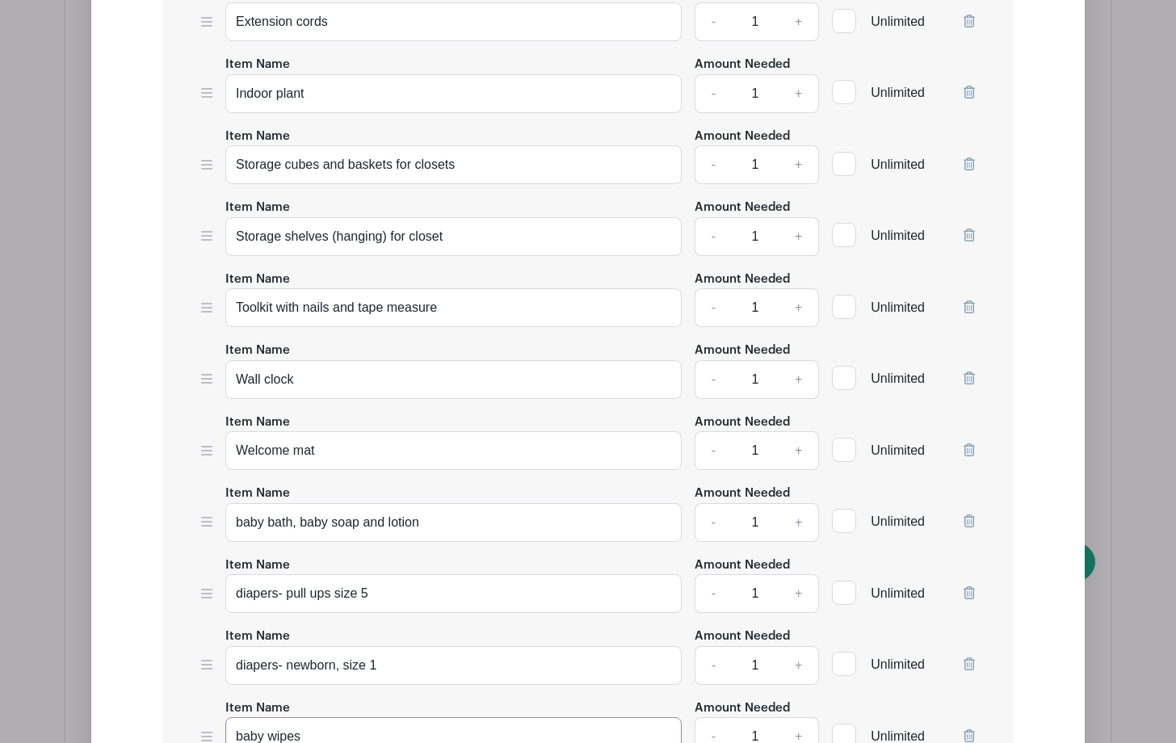
type input "baby wipes"
click at [1034, 585] on div "Edit Simple Signup List List Name MISCELLANEOUS 🕑 List Items Item Name Art supp…" at bounding box center [587, 325] width 967 height 1485
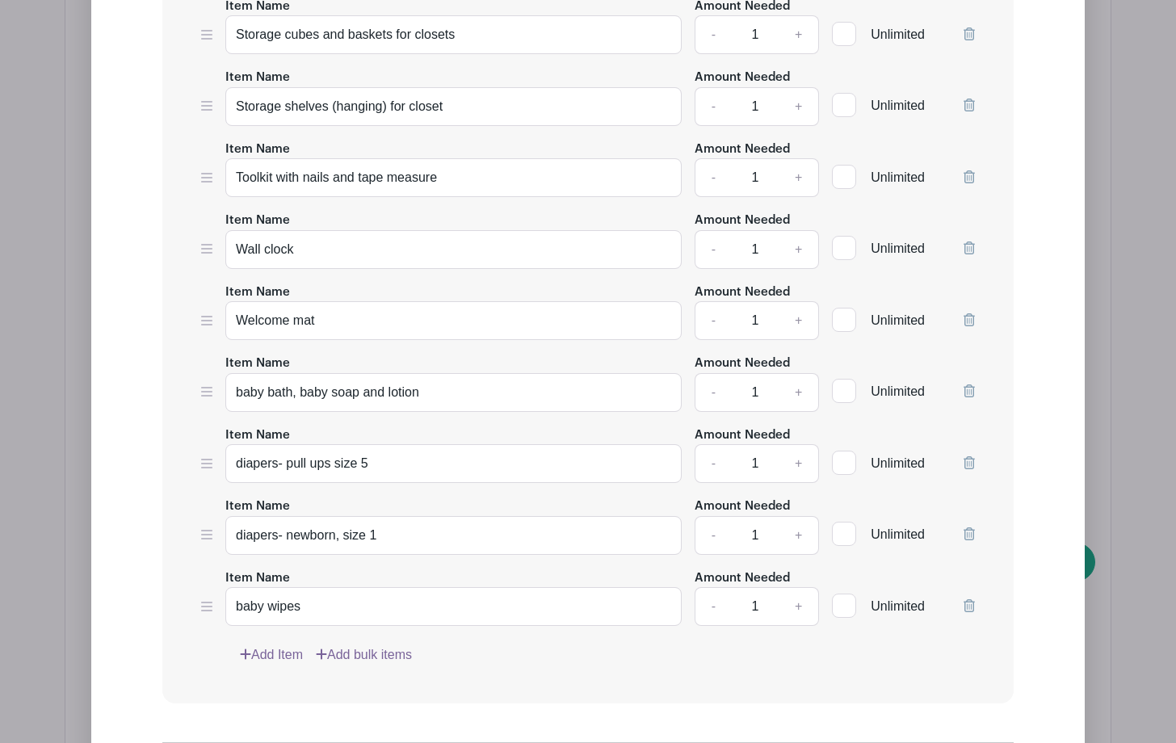
scroll to position [5286, 0]
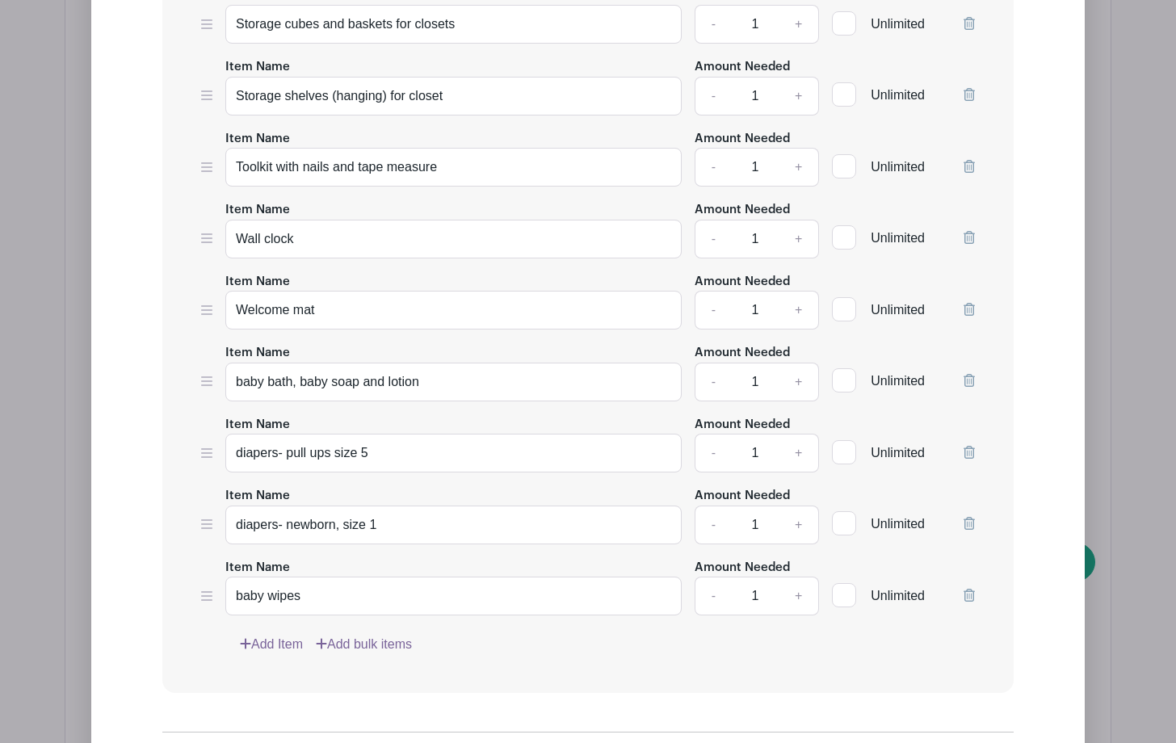
click at [287, 643] on link "Add Item" at bounding box center [271, 644] width 63 height 19
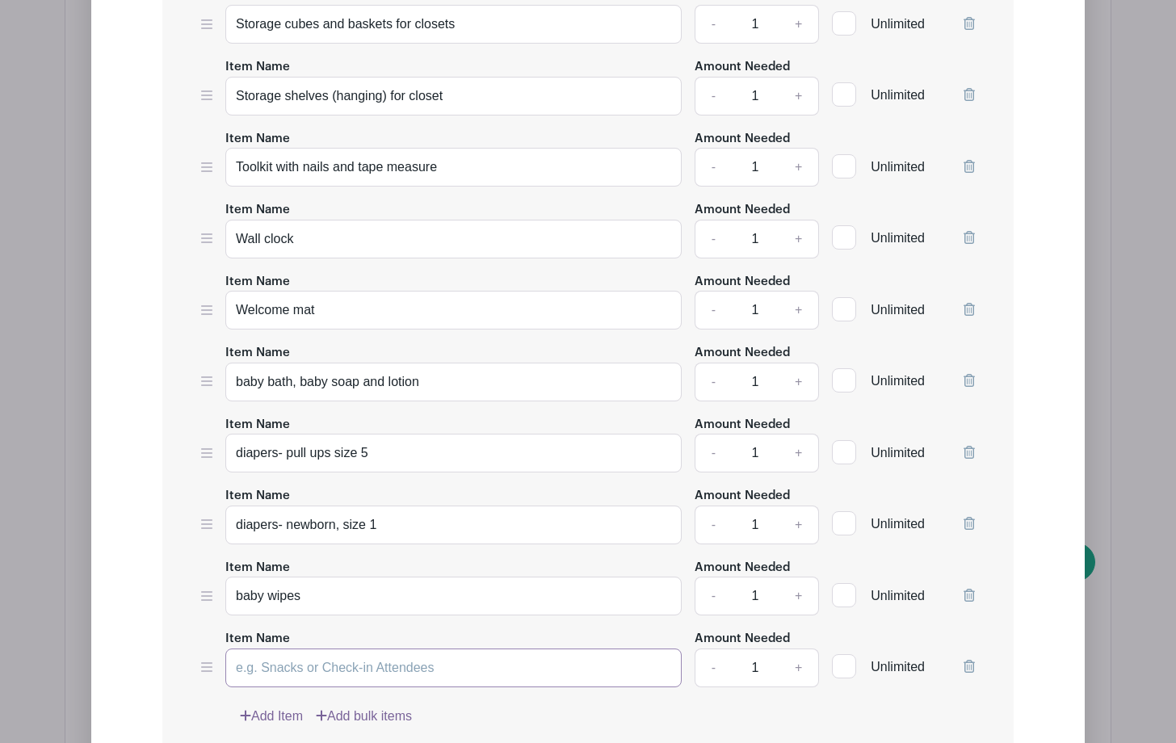
click at [262, 666] on input "Item Name" at bounding box center [453, 667] width 456 height 39
type input "welcome baby basket"
click at [1037, 514] on div "Edit Simple Signup List List Name MISCELLANEOUS 🕑 List Items Item Name Art supp…" at bounding box center [587, 221] width 967 height 1556
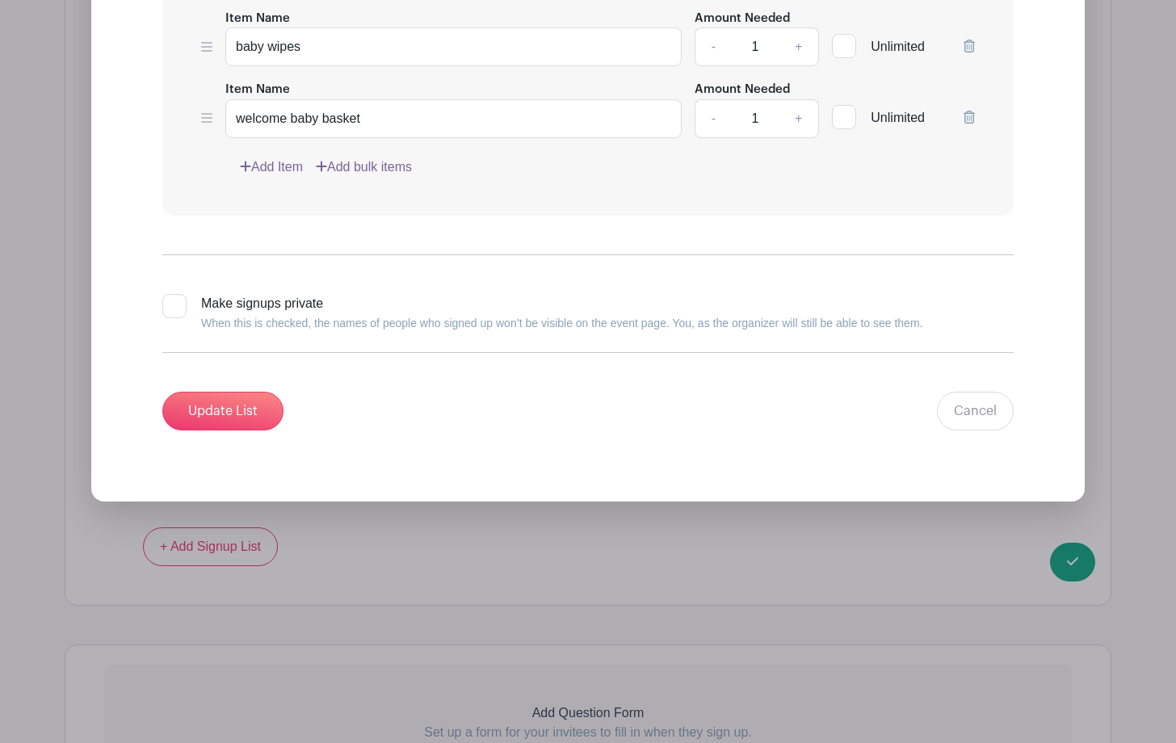
scroll to position [5839, 0]
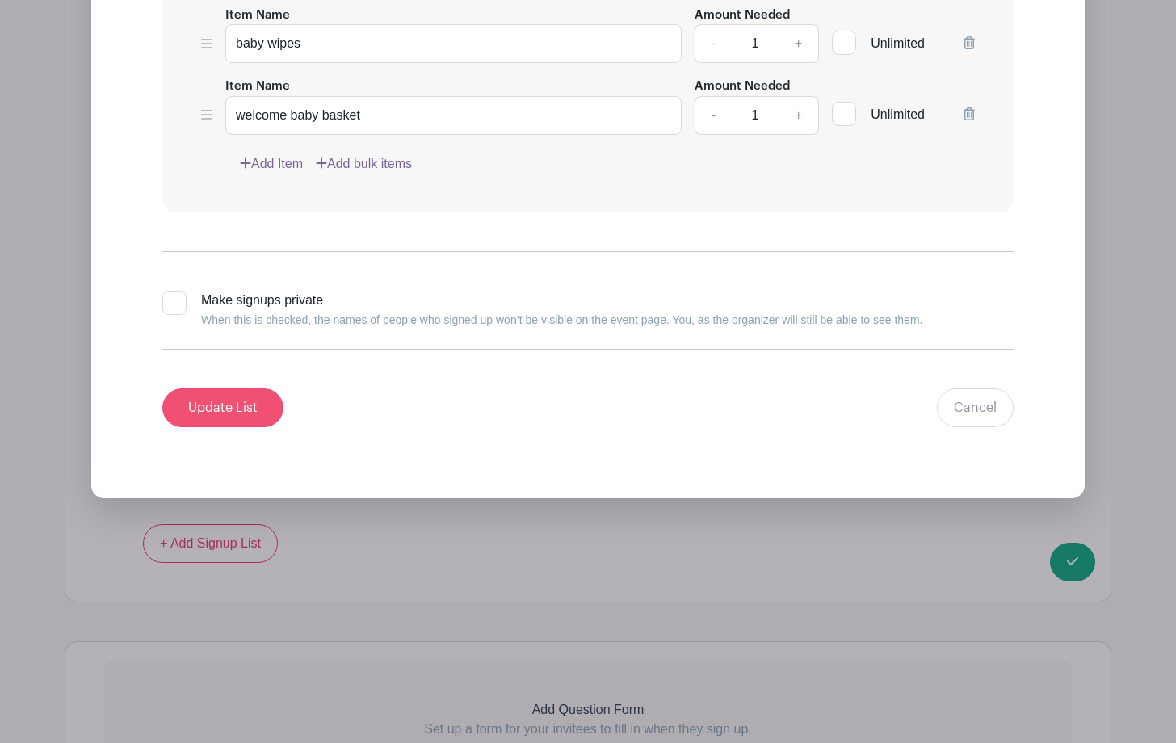
click at [233, 398] on input "Update List" at bounding box center [222, 407] width 121 height 39
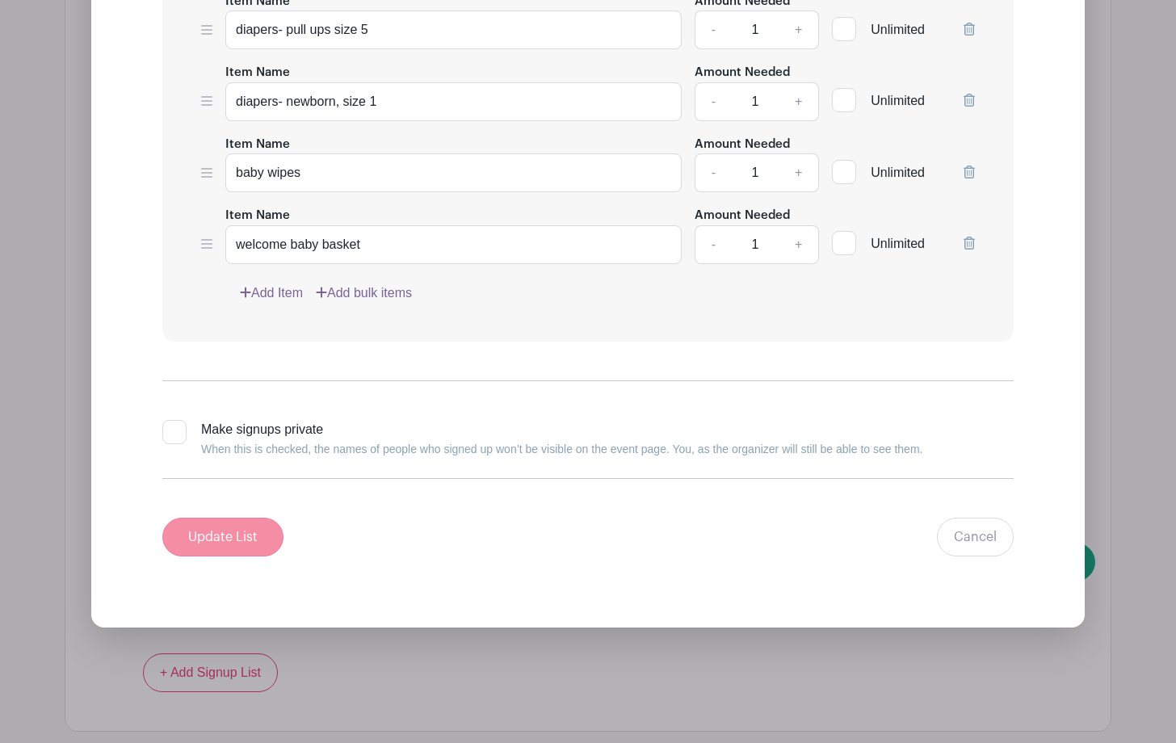
scroll to position [5183, 0]
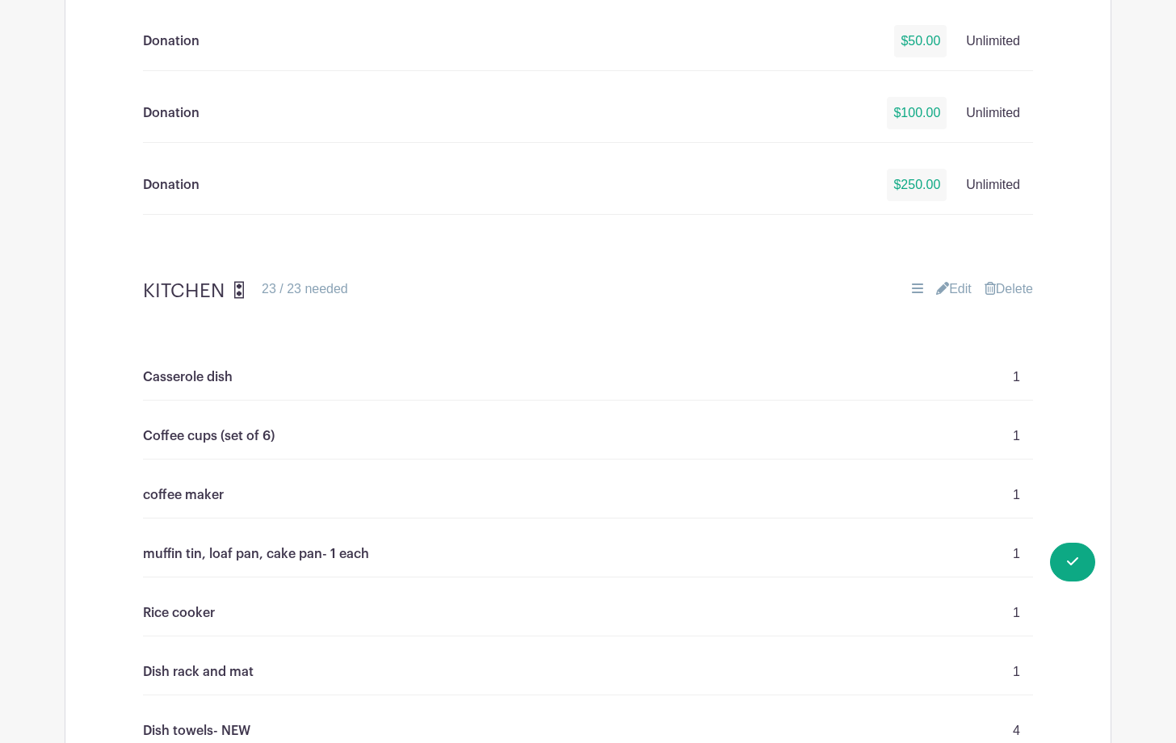
scroll to position [1482, 0]
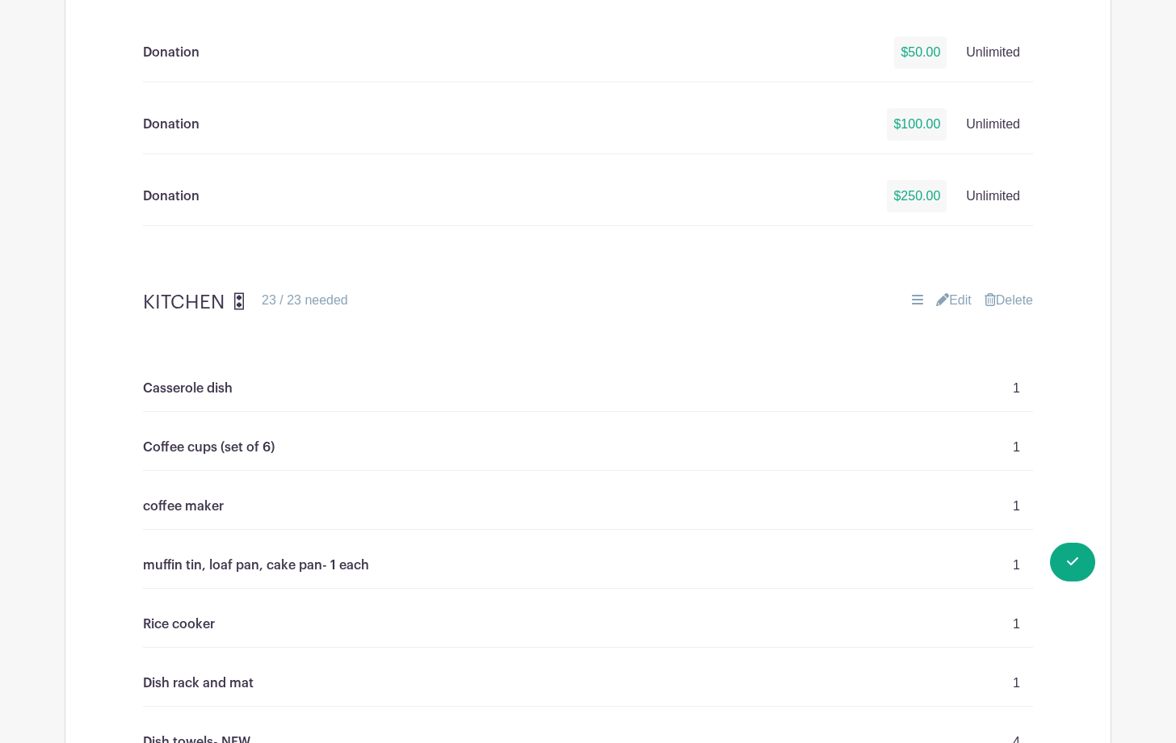
click at [954, 301] on link "Edit" at bounding box center [954, 300] width 36 height 19
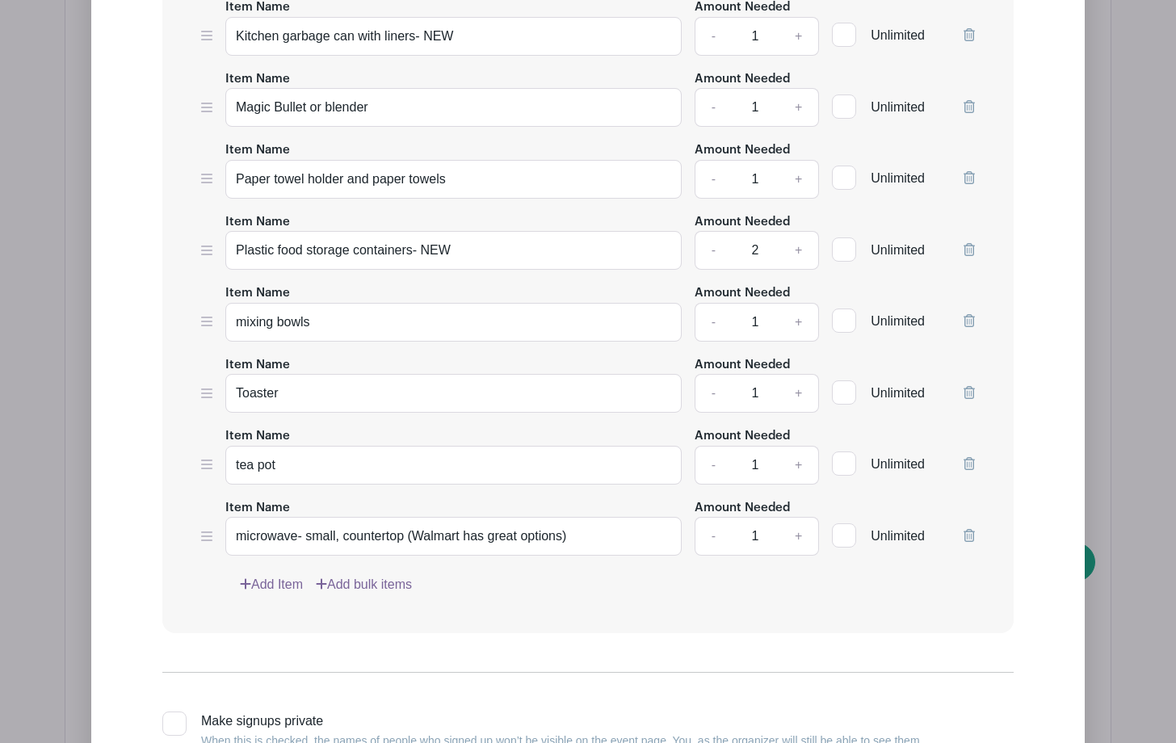
scroll to position [2948, 0]
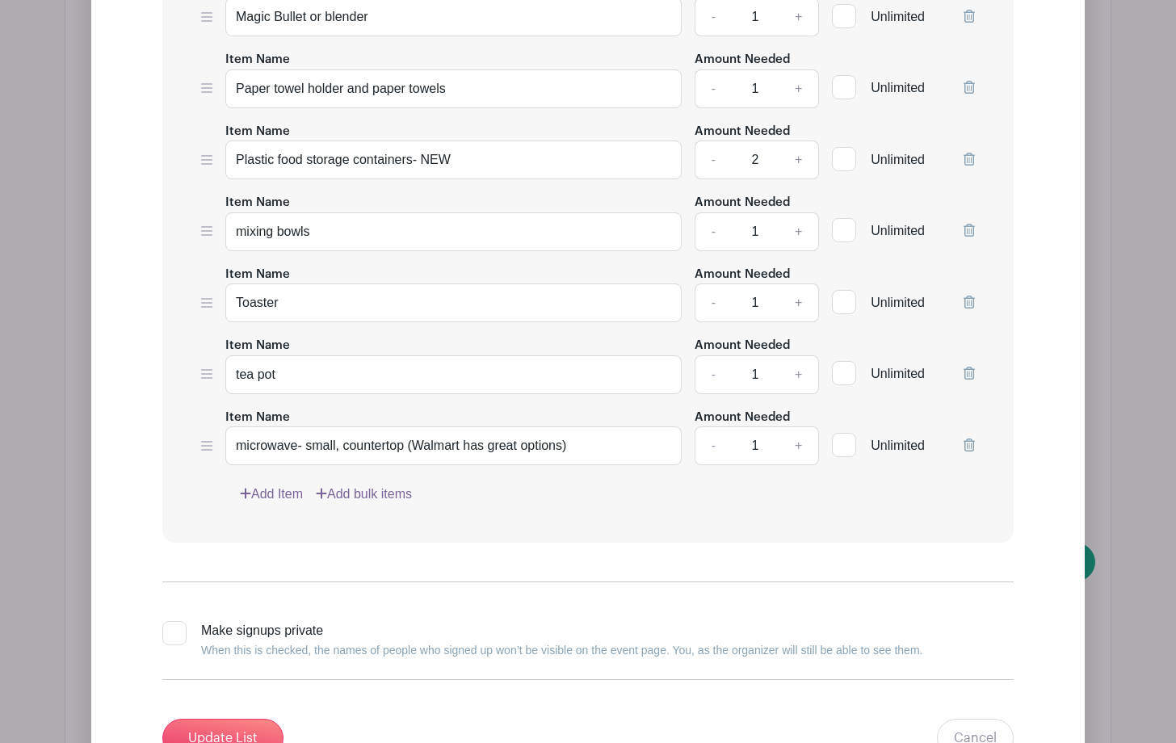
click at [287, 497] on link "Add Item" at bounding box center [271, 493] width 63 height 19
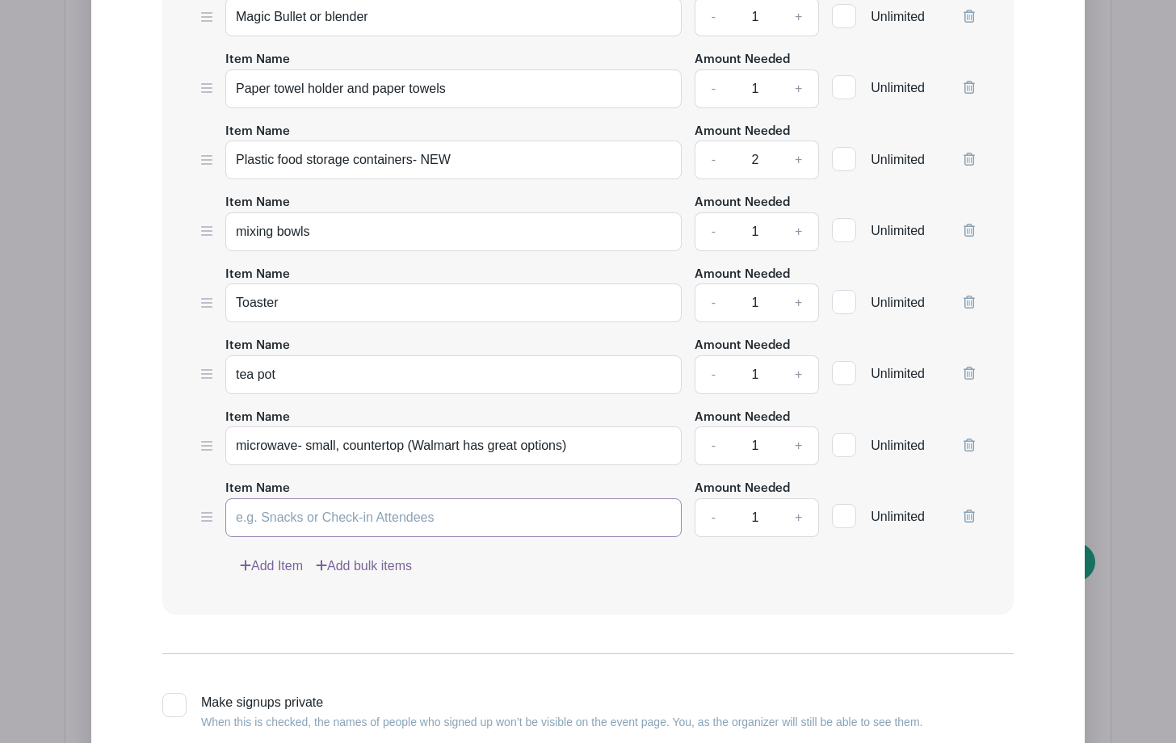
click at [274, 519] on input "Item Name" at bounding box center [453, 517] width 456 height 39
type input "can opener"
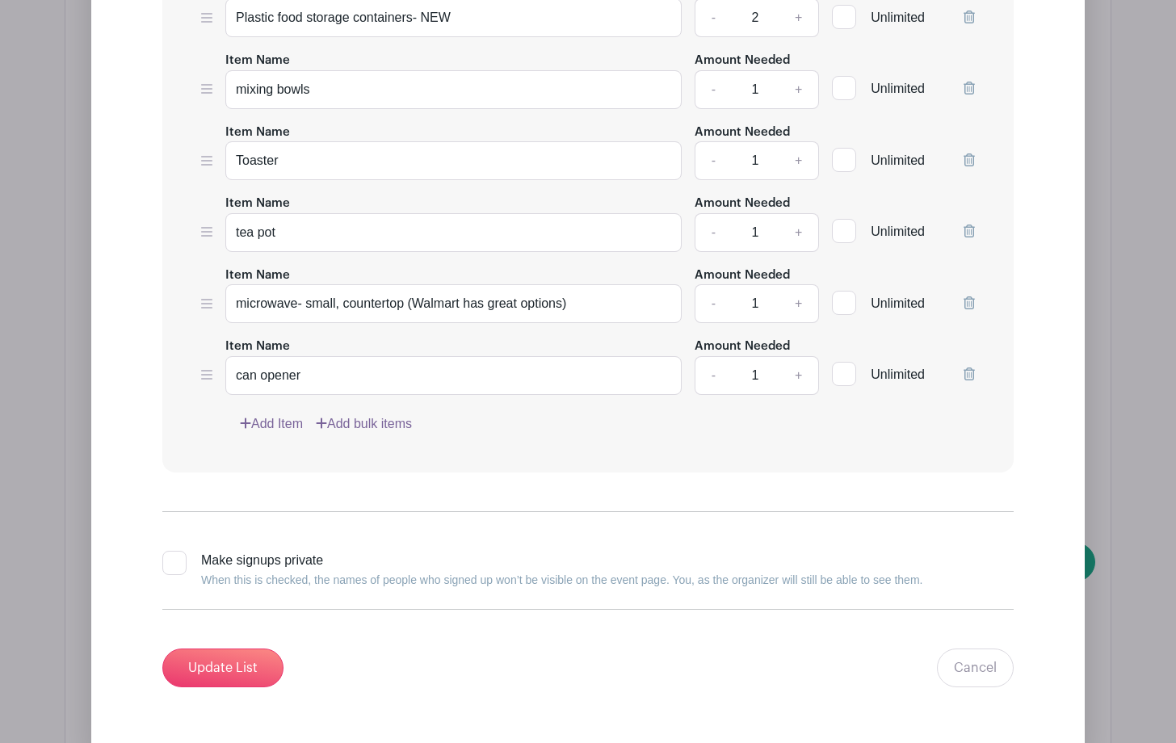
scroll to position [3119, 0]
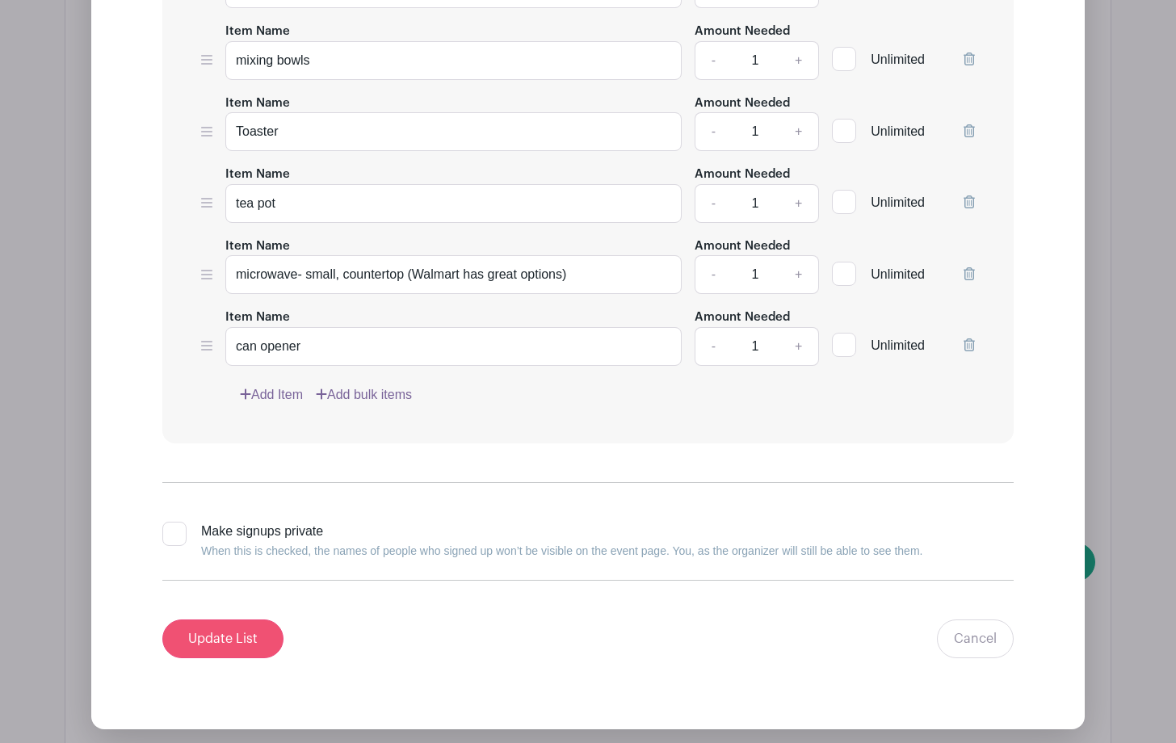
click at [197, 647] on input "Update List" at bounding box center [222, 638] width 121 height 39
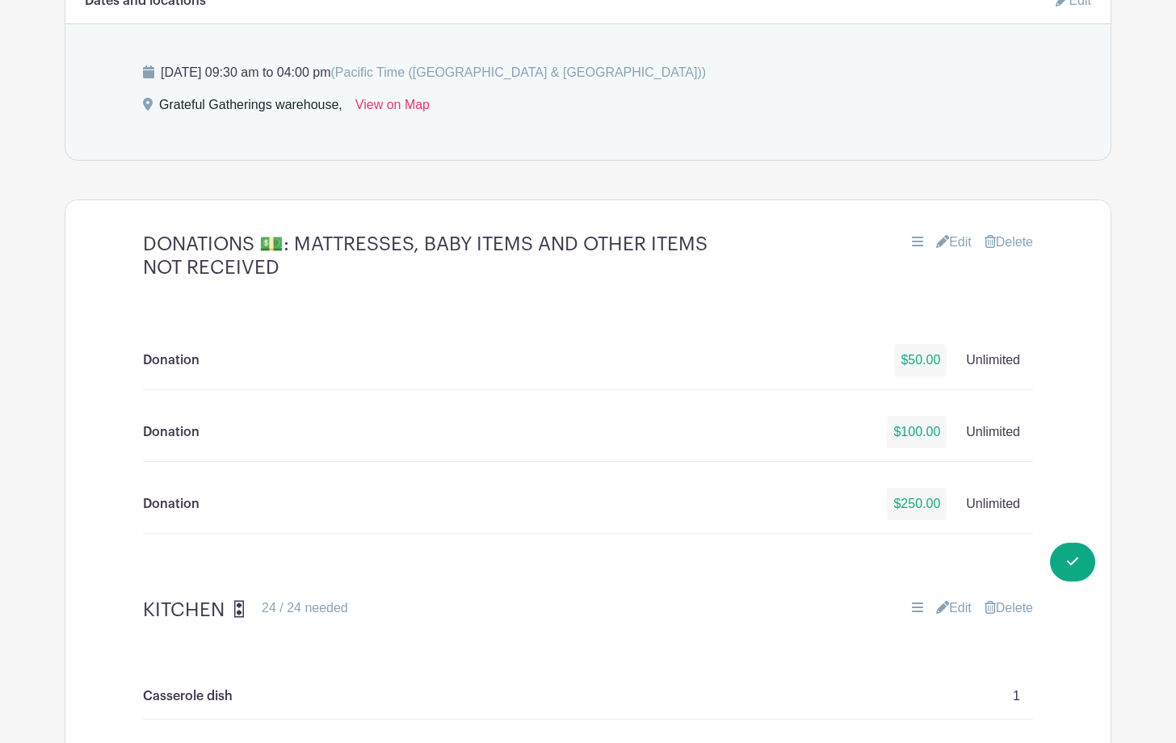
scroll to position [1176, 0]
click at [967, 241] on link "Edit" at bounding box center [954, 241] width 36 height 19
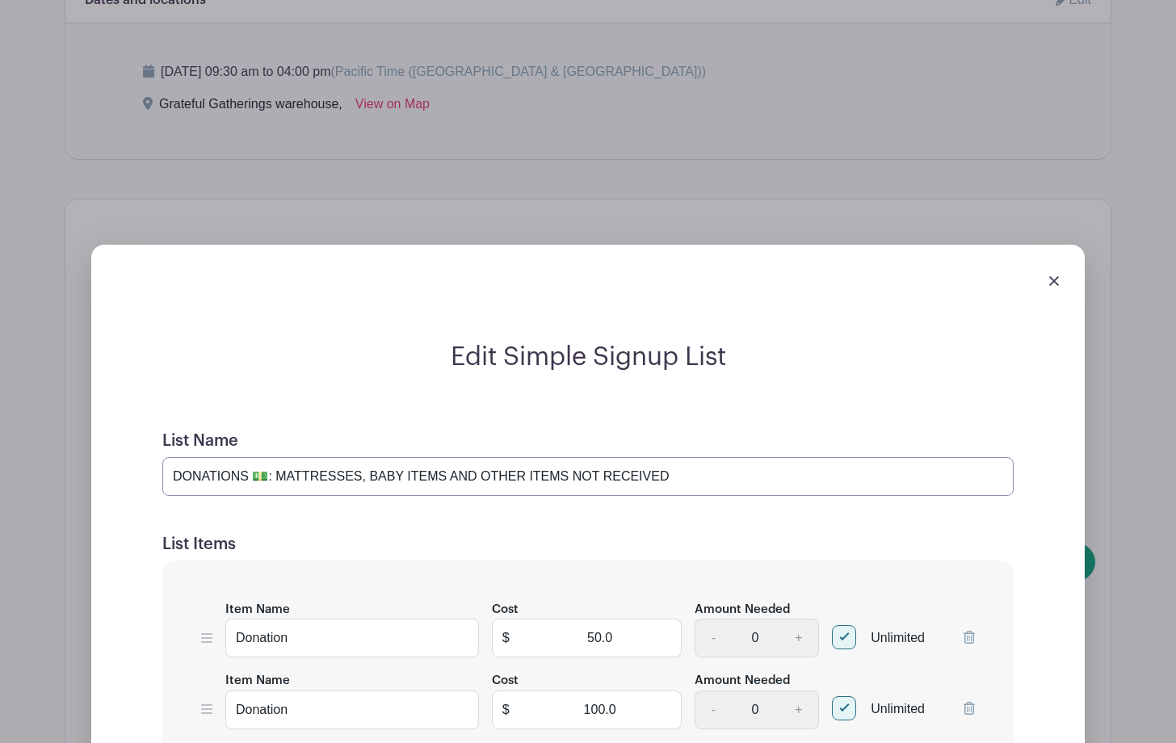
click at [661, 475] on input "DONATIONS 💵: MATTRESSES, BABY ITEMS AND OTHER ITEMS NOT RECEIVED" at bounding box center [587, 476] width 851 height 39
type input "DONATIONS 💵: MATTRESSES, BABY ITEMS, DEEP FREEZER, CRIB, TV"
click at [1055, 460] on div "Edit Simple Signup List List Name DONATIONS 💵: MATTRESSES, BABY ITEMS, DEEP FRE…" at bounding box center [587, 727] width 967 height 770
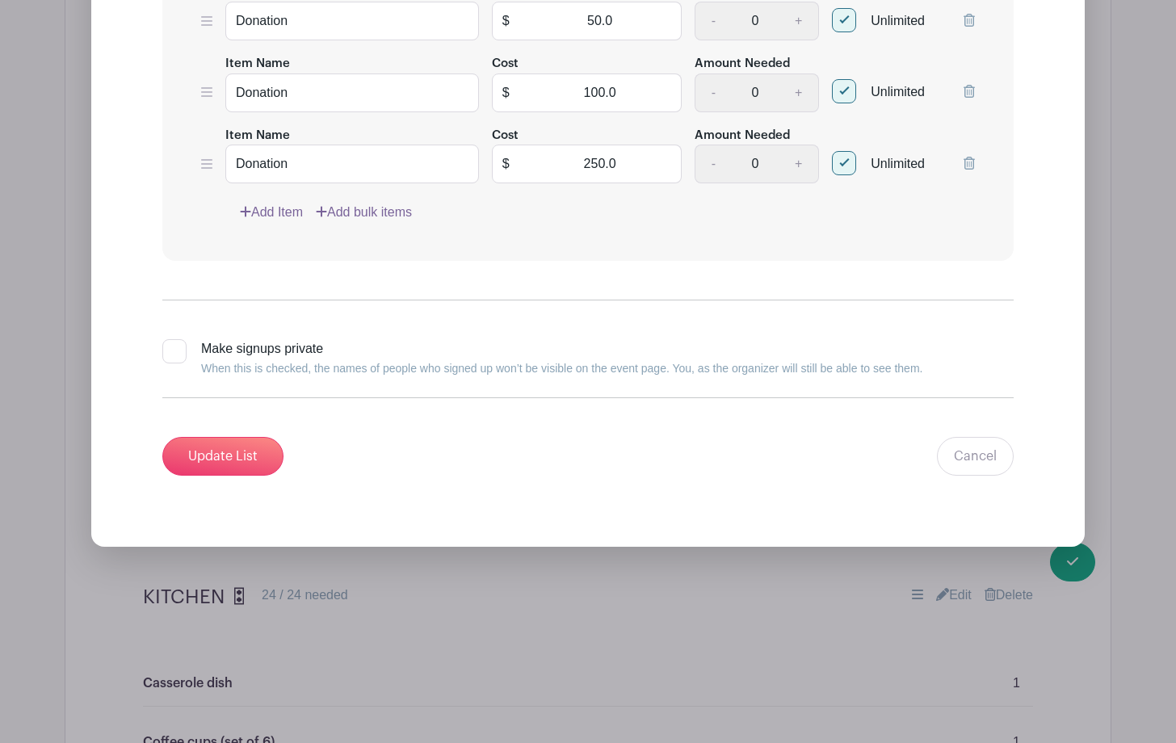
scroll to position [1793, 0]
click at [228, 447] on input "Update List" at bounding box center [222, 455] width 121 height 39
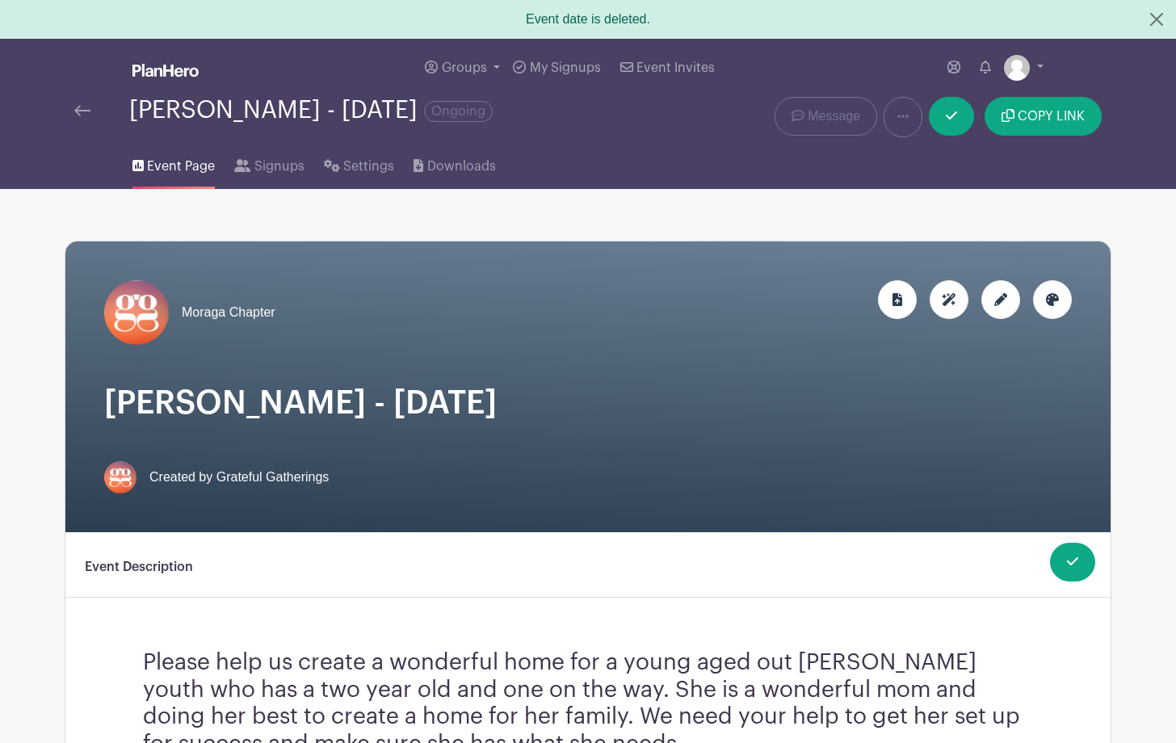
scroll to position [0, 0]
click at [1042, 115] on span "COPY LINK" at bounding box center [1050, 116] width 67 height 13
